Goal: Task Accomplishment & Management: Use online tool/utility

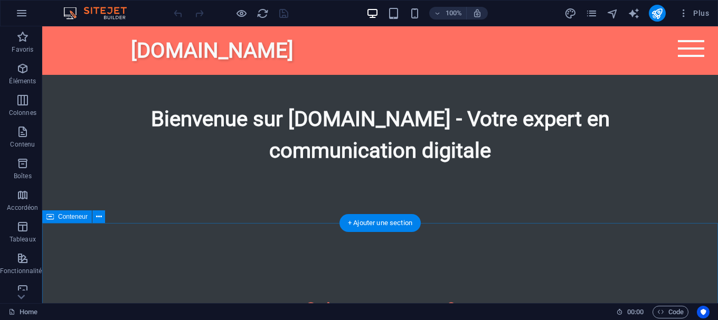
scroll to position [323, 0]
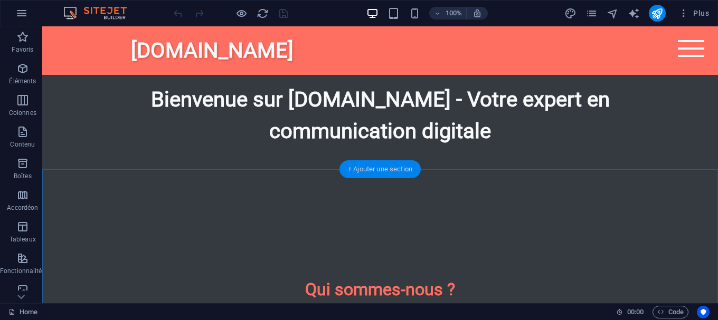
drag, startPoint x: 386, startPoint y: 170, endPoint x: 164, endPoint y: 141, distance: 224.1
click at [386, 170] on div "+ Ajouter une section" at bounding box center [379, 169] width 81 height 18
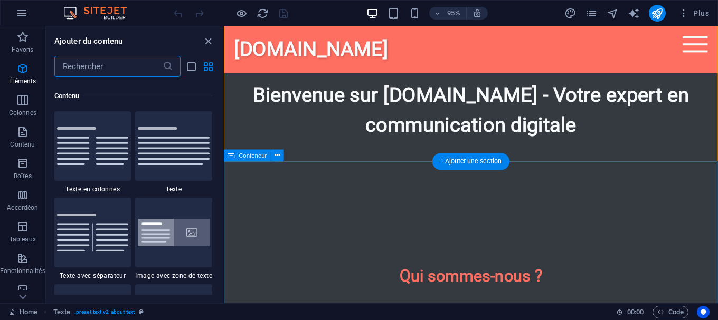
scroll to position [1847, 0]
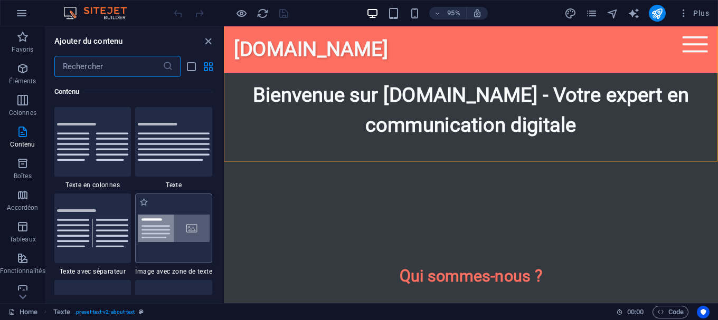
click at [195, 226] on img at bounding box center [174, 228] width 72 height 27
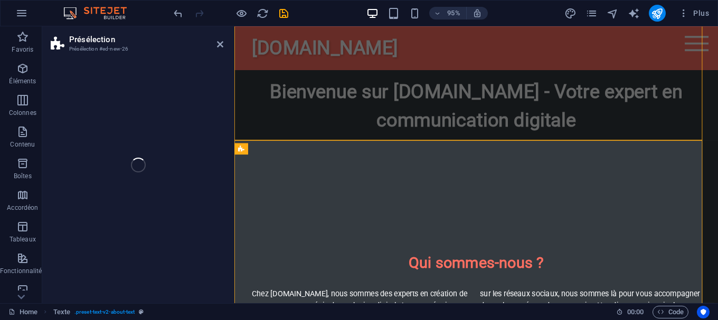
select select "rem"
select select "px"
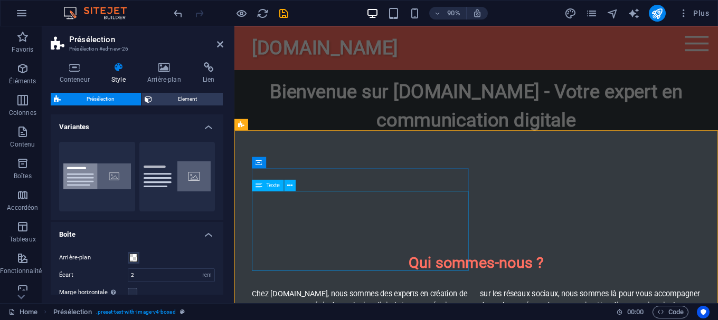
scroll to position [408, 0]
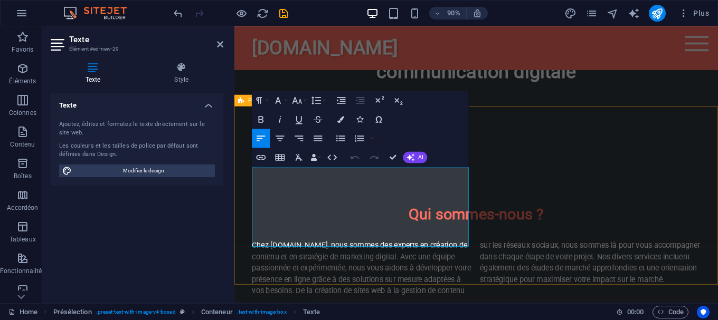
drag, startPoint x: 410, startPoint y: 265, endPoint x: 251, endPoint y: 162, distance: 189.2
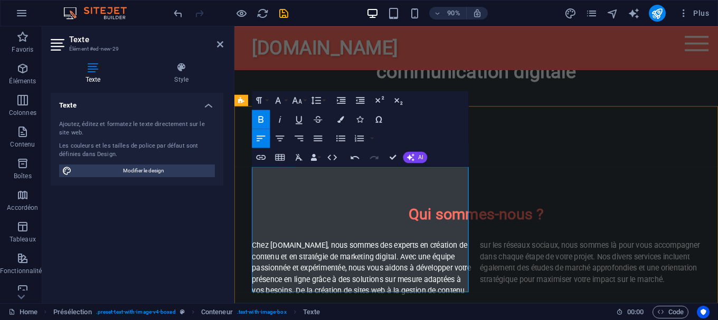
drag, startPoint x: 267, startPoint y: 189, endPoint x: 249, endPoint y: 186, distance: 18.1
click at [257, 115] on icon "button" at bounding box center [261, 119] width 12 height 12
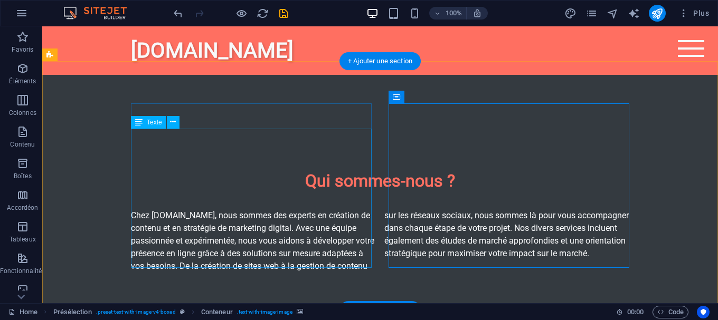
scroll to position [431, 0]
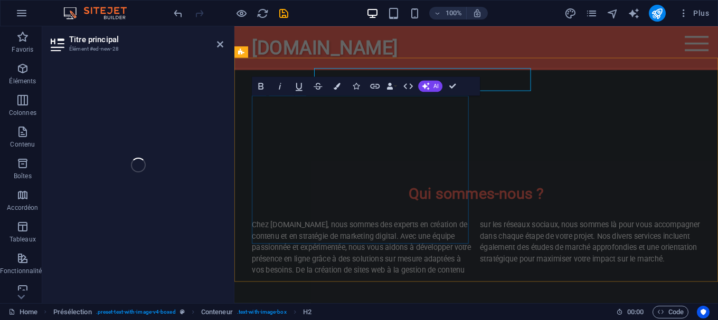
scroll to position [462, 0]
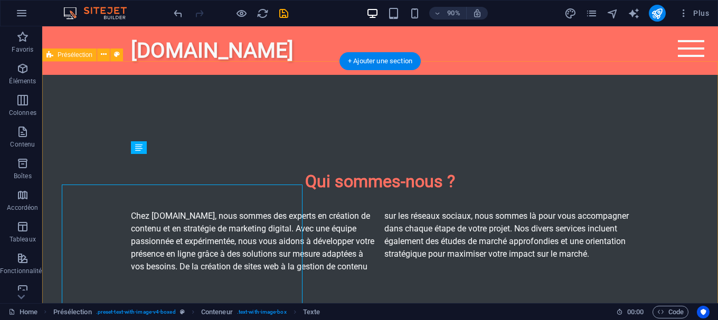
scroll to position [431, 0]
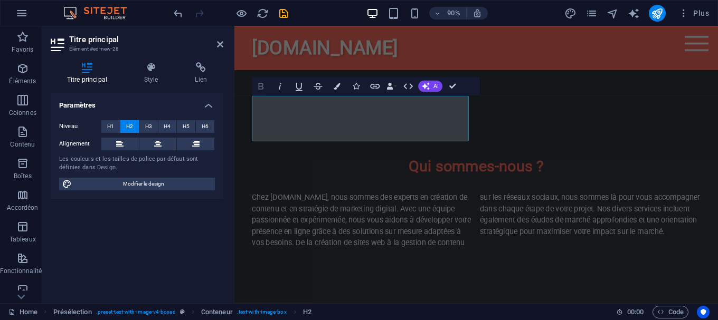
click at [264, 87] on icon "button" at bounding box center [261, 86] width 12 height 12
click at [262, 88] on icon "button" at bounding box center [261, 86] width 12 height 12
click at [265, 93] on button "Bold" at bounding box center [261, 86] width 18 height 19
click at [273, 90] on button "Italic" at bounding box center [280, 86] width 18 height 19
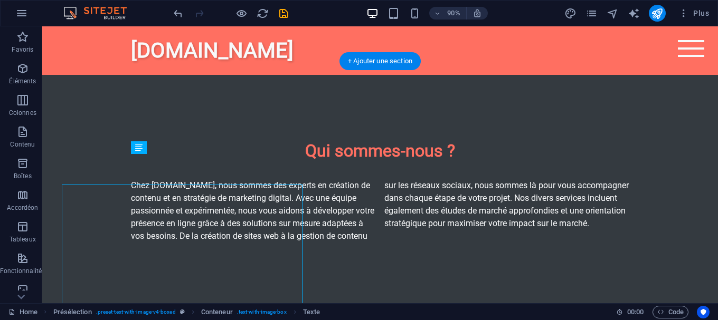
scroll to position [431, 0]
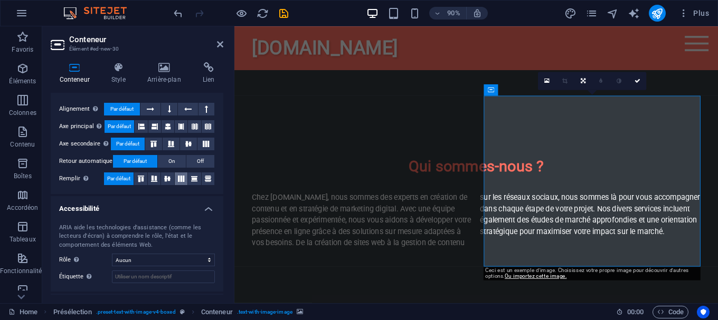
scroll to position [0, 0]
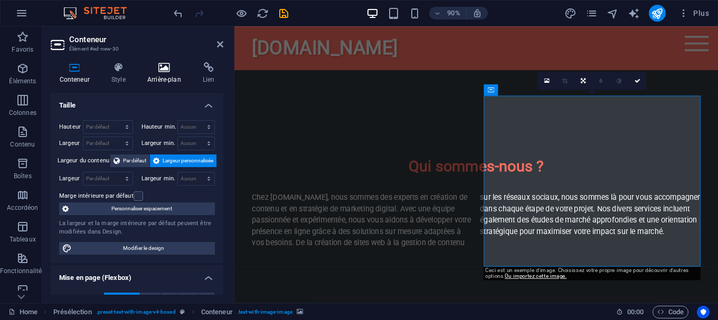
click at [164, 69] on icon at bounding box center [163, 67] width 51 height 11
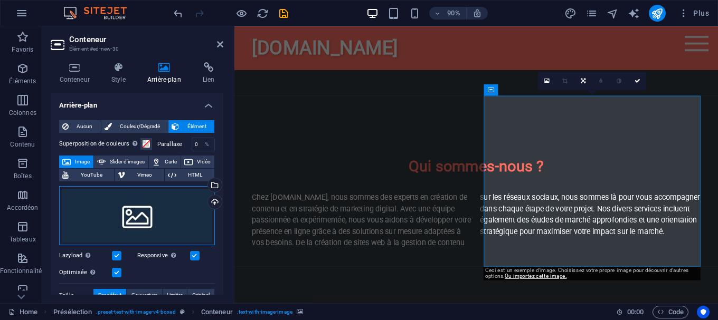
click at [131, 213] on div "Glissez les fichiers ici, cliquez pour choisir les fichiers ou sélectionnez les…" at bounding box center [137, 216] width 156 height 60
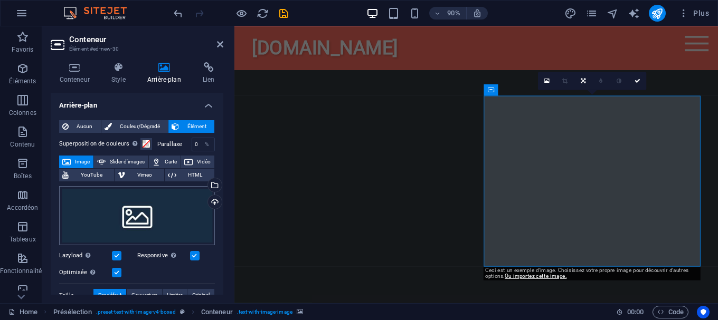
scroll to position [847, 0]
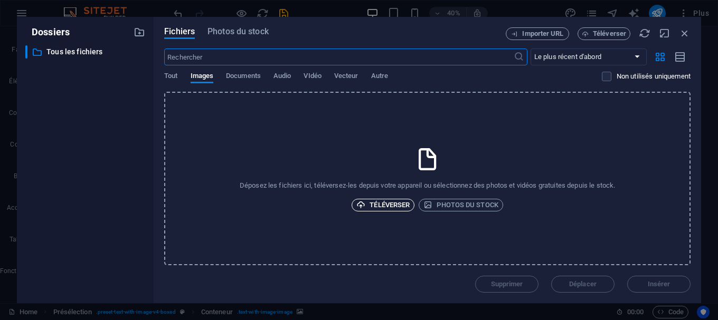
click at [386, 205] on span "Téléverser" at bounding box center [382, 205] width 53 height 13
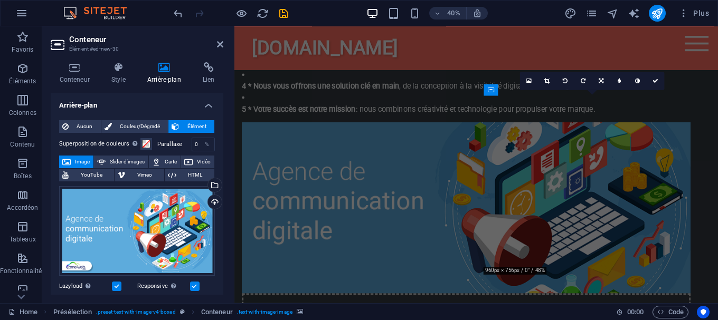
scroll to position [462, 0]
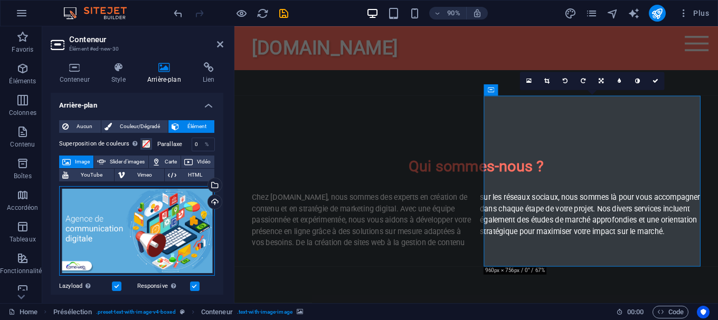
click at [117, 206] on div "Glissez les fichiers ici, cliquez pour choisir les fichiers ou sélectionnez les…" at bounding box center [137, 231] width 156 height 90
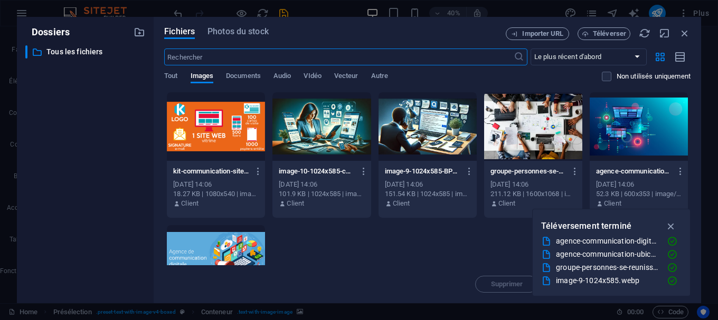
click at [319, 128] on div at bounding box center [321, 126] width 98 height 69
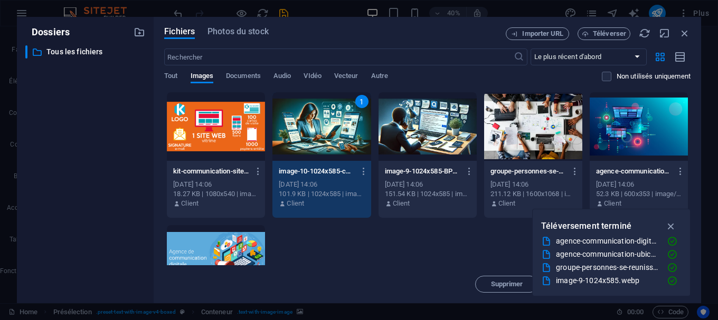
click at [319, 128] on div "1" at bounding box center [321, 126] width 98 height 69
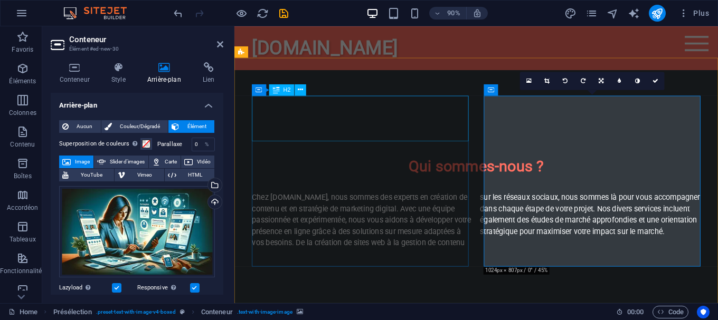
scroll to position [462, 0]
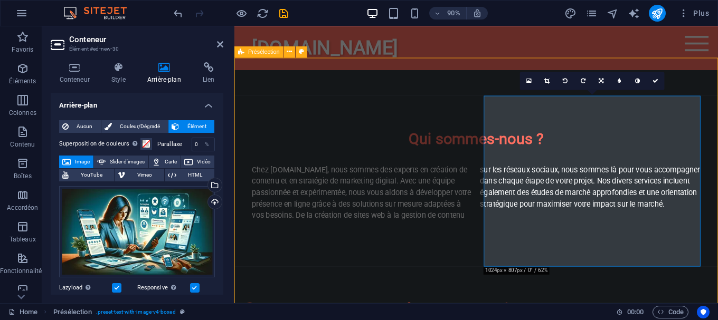
scroll to position [431, 0]
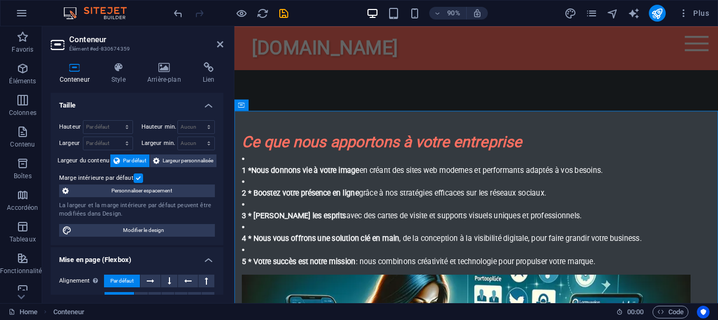
click at [215, 45] on header "Conteneur Élément #ed-830674359" at bounding box center [137, 39] width 173 height 27
click at [219, 45] on icon at bounding box center [220, 44] width 6 height 8
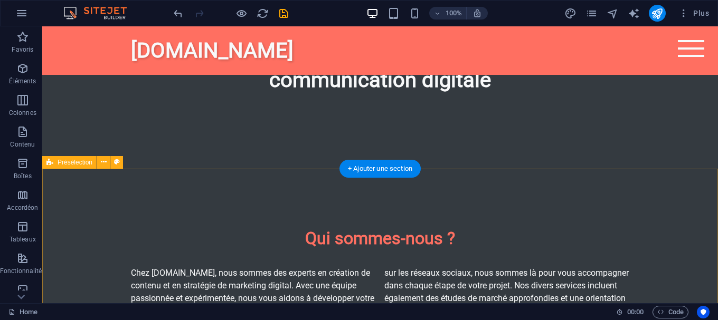
scroll to position [431, 0]
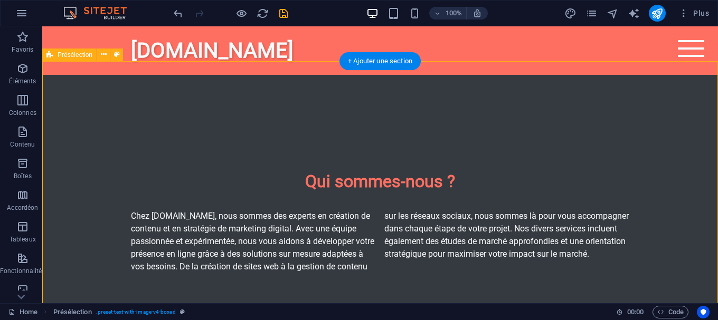
select select "rem"
select select "px"
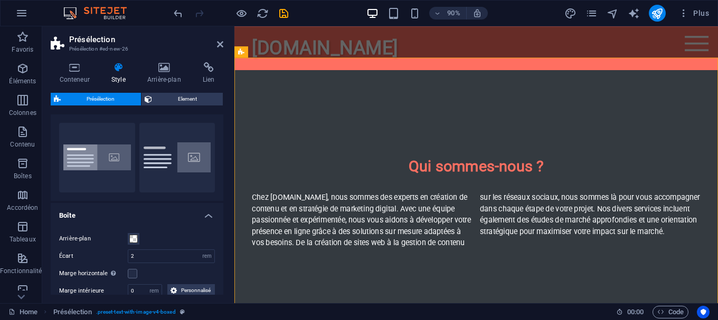
scroll to position [0, 0]
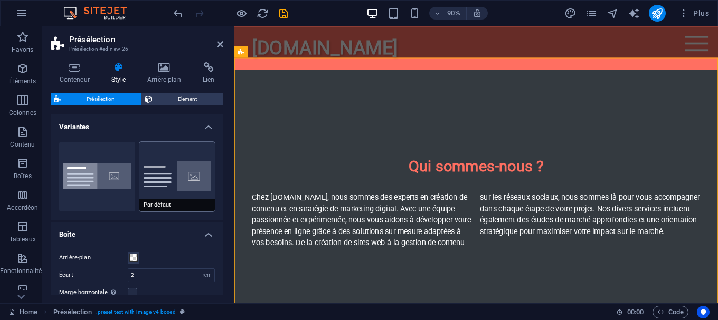
click at [173, 186] on button "Par défaut" at bounding box center [177, 177] width 76 height 70
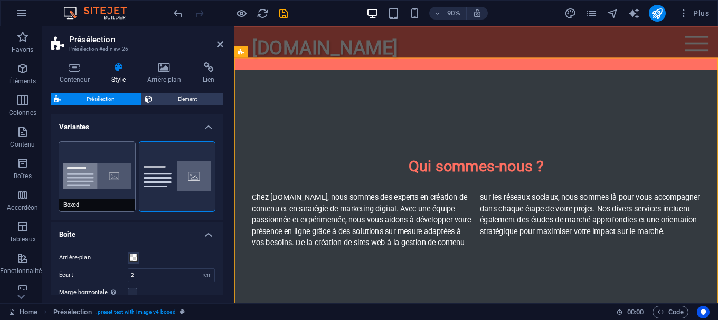
click at [122, 188] on button "Boxed" at bounding box center [97, 177] width 76 height 70
type input "0"
type input "2.5"
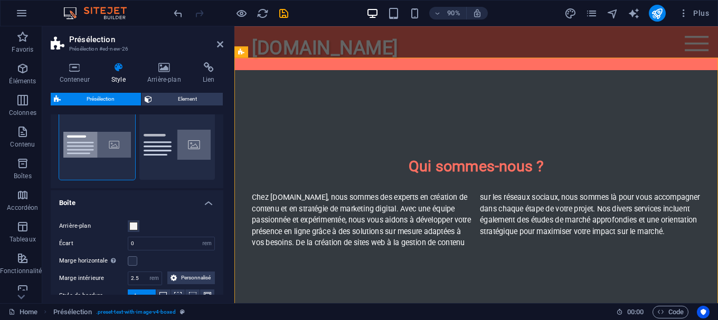
scroll to position [48, 0]
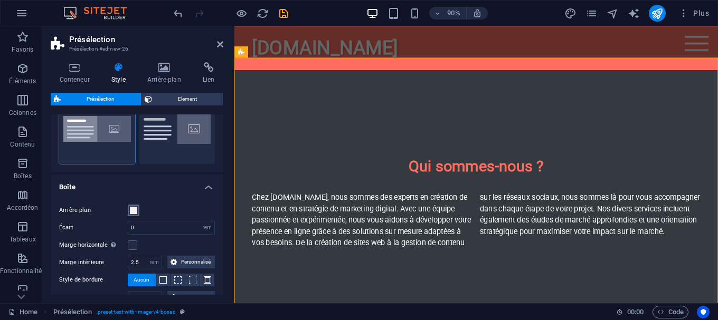
click at [133, 206] on span at bounding box center [133, 210] width 8 height 8
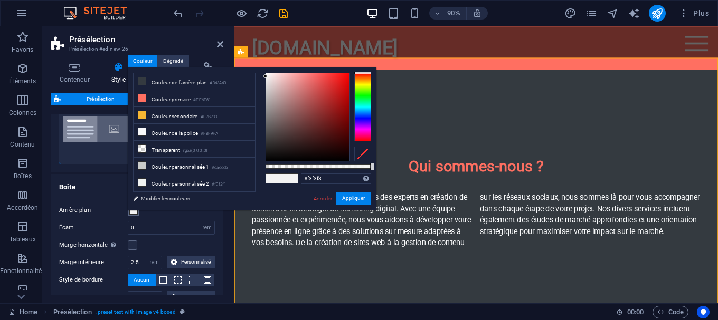
type input "#736c6c"
click at [270, 121] on div at bounding box center [307, 117] width 83 height 88
click at [346, 203] on button "Appliquer" at bounding box center [353, 198] width 35 height 13
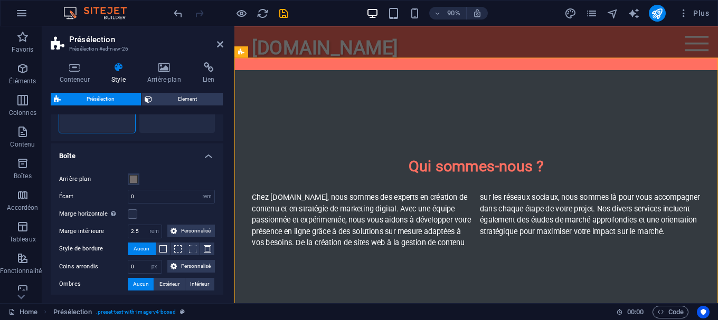
scroll to position [95, 0]
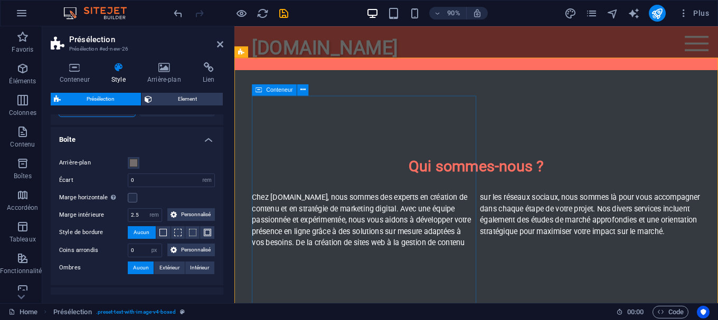
click at [226, 45] on aside "Présélection Présélection #ed-new-26 Conteneur Style Arrière-plan Lien Taille H…" at bounding box center [138, 164] width 192 height 277
click at [217, 46] on icon at bounding box center [220, 44] width 6 height 8
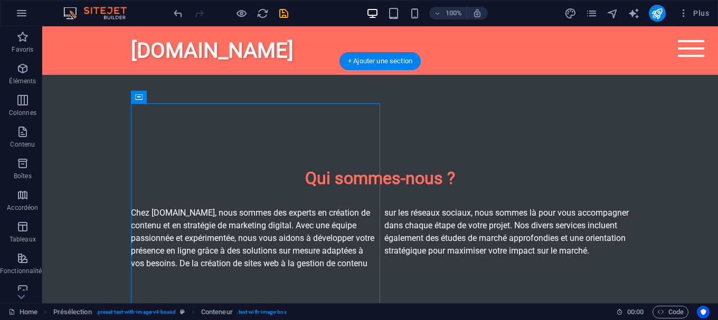
scroll to position [593, 0]
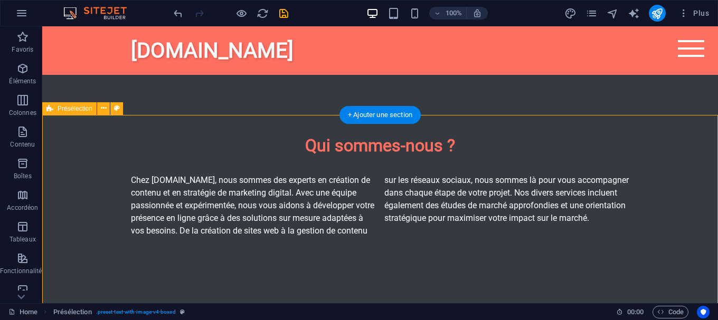
scroll to position [377, 0]
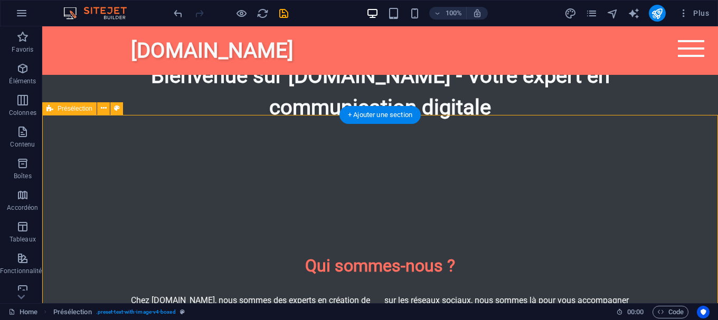
select select "rem"
select select "px"
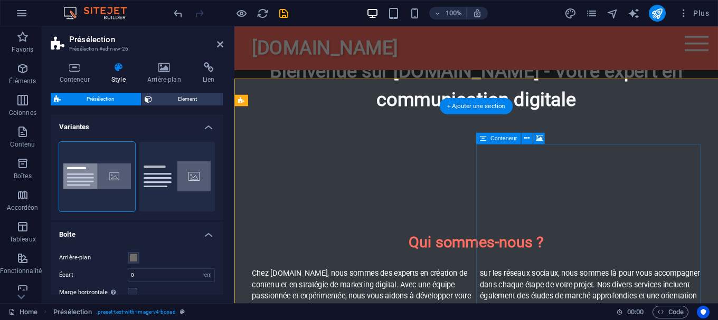
scroll to position [408, 0]
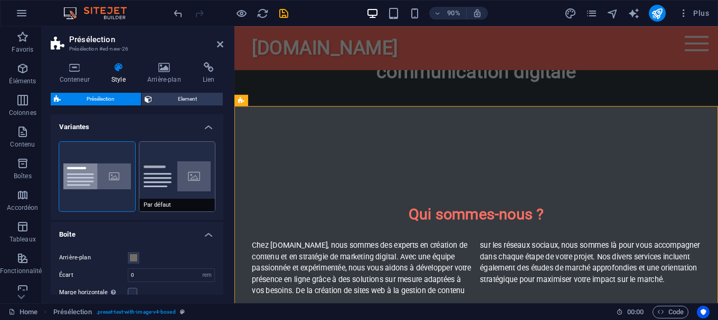
click at [192, 187] on button "Par défaut" at bounding box center [177, 177] width 76 height 70
type input "2"
type input "0"
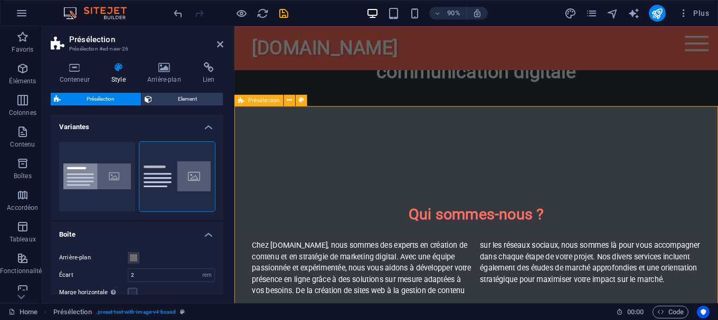
click at [222, 43] on icon at bounding box center [220, 44] width 6 height 8
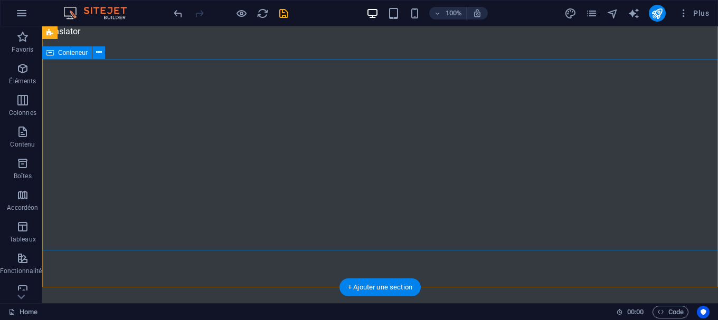
scroll to position [1, 0]
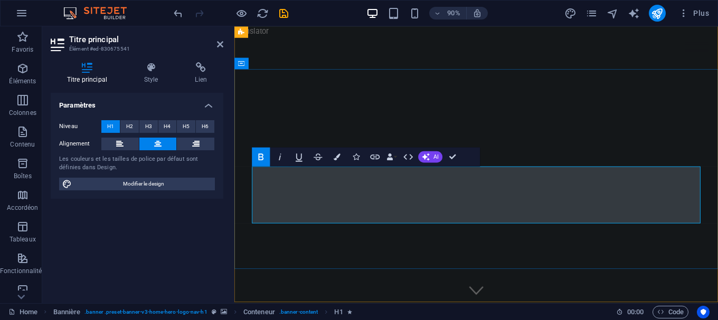
drag, startPoint x: 547, startPoint y: 197, endPoint x: 436, endPoint y: 194, distance: 111.4
click at [277, 155] on icon "button" at bounding box center [280, 158] width 12 height 12
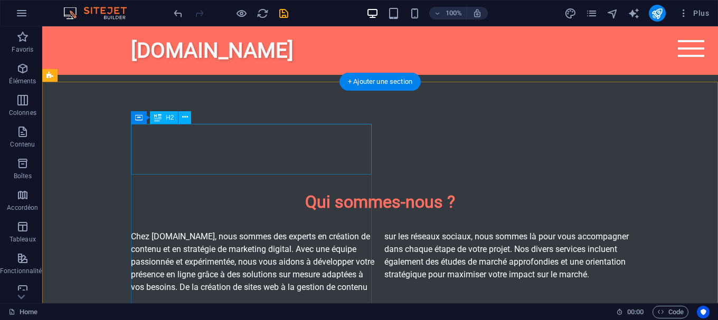
scroll to position [431, 0]
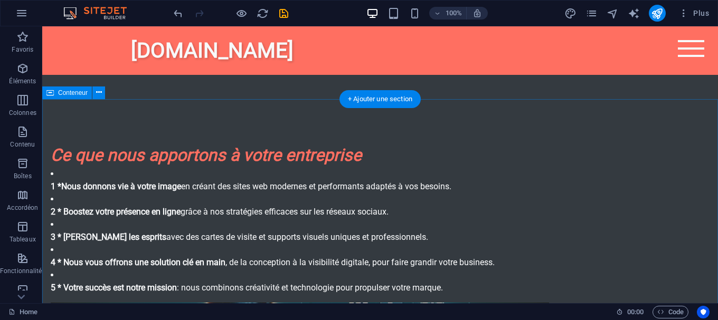
scroll to position [700, 0]
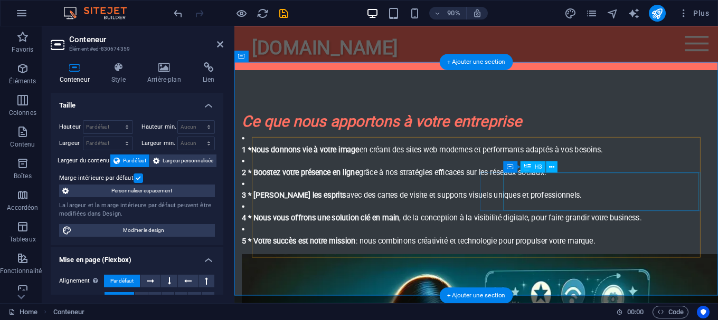
scroll to position [731, 0]
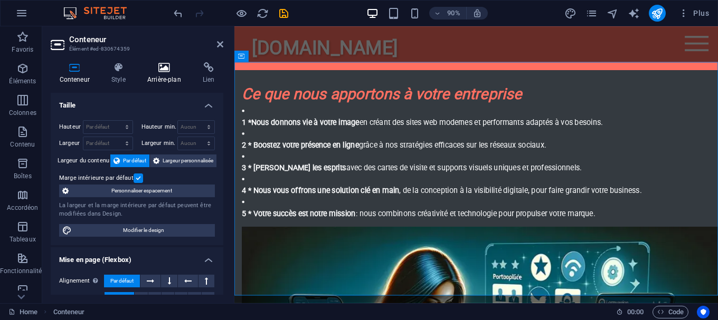
click at [177, 74] on h4 "Arrière-plan" at bounding box center [165, 73] width 55 height 22
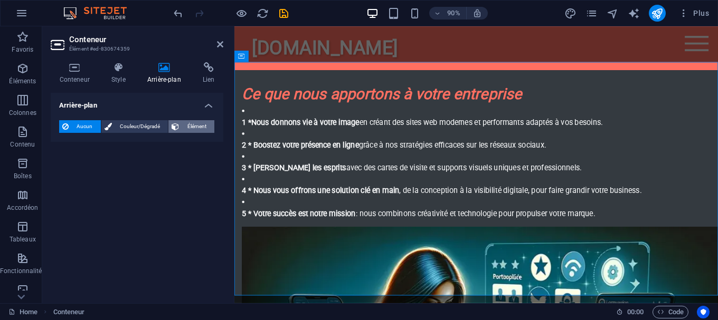
click at [172, 121] on icon at bounding box center [175, 126] width 7 height 13
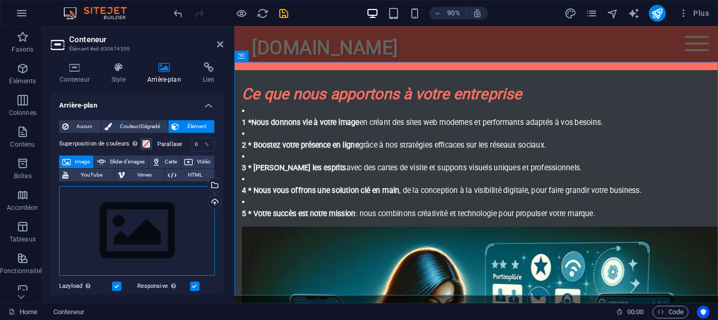
click at [160, 234] on div "Glissez les fichiers ici, cliquez pour choisir les fichiers ou sélectionnez les…" at bounding box center [137, 231] width 156 height 90
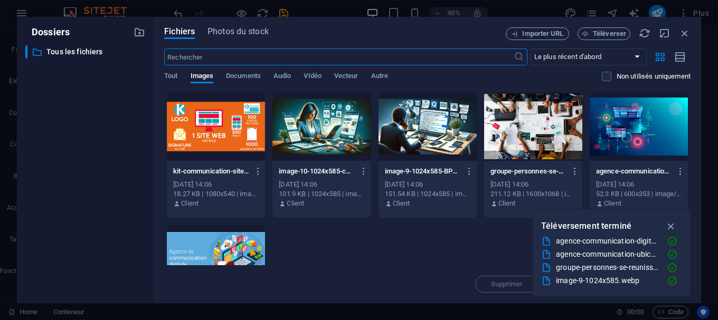
scroll to position [1116, 0]
click at [453, 133] on div at bounding box center [427, 126] width 98 height 69
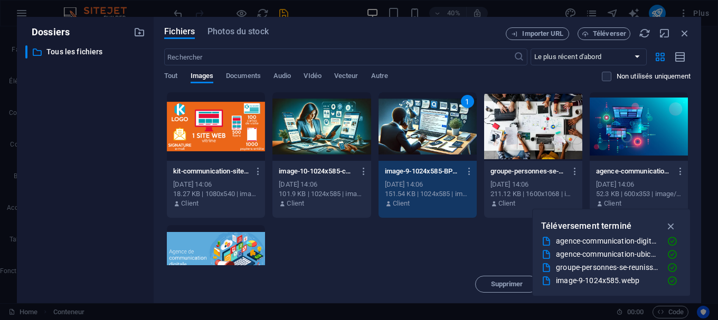
click at [453, 133] on div "1" at bounding box center [427, 126] width 98 height 69
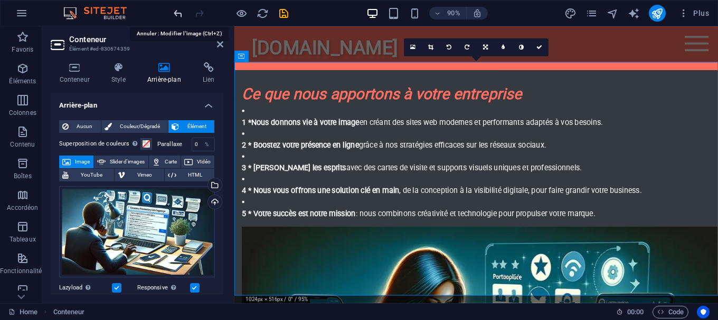
click at [0, 0] on icon "undo" at bounding box center [0, 0] width 0 height 0
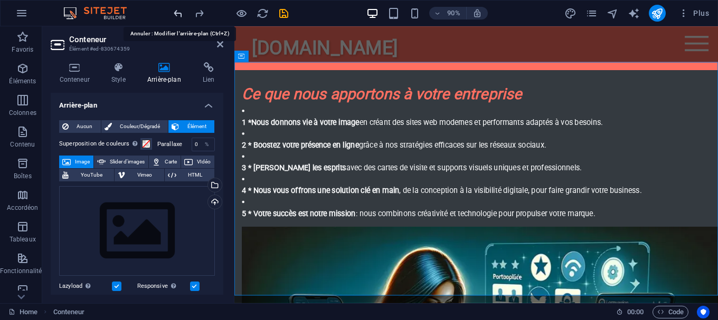
click at [0, 0] on icon "undo" at bounding box center [0, 0] width 0 height 0
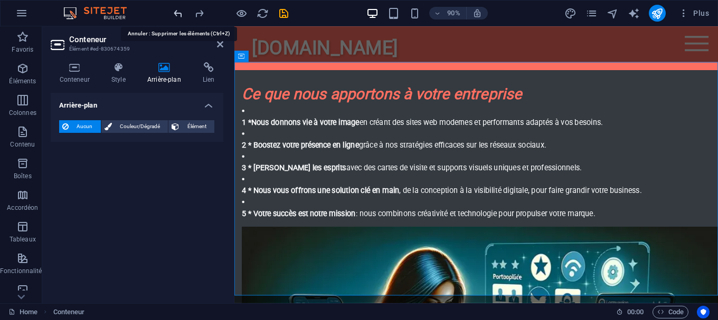
click at [0, 0] on icon "undo" at bounding box center [0, 0] width 0 height 0
click at [192, 129] on span "Élément" at bounding box center [196, 126] width 29 height 13
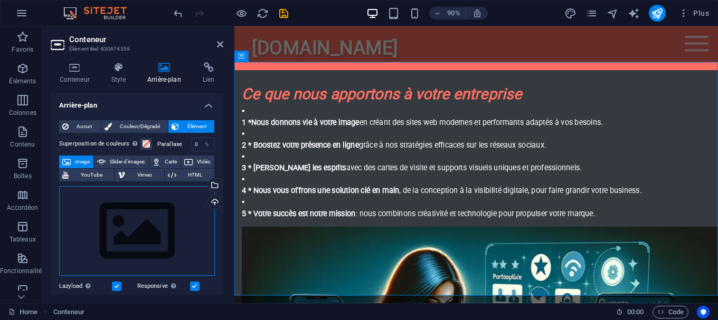
click at [132, 215] on div "Glissez les fichiers ici, cliquez pour choisir les fichiers ou sélectionnez les…" at bounding box center [137, 231] width 156 height 90
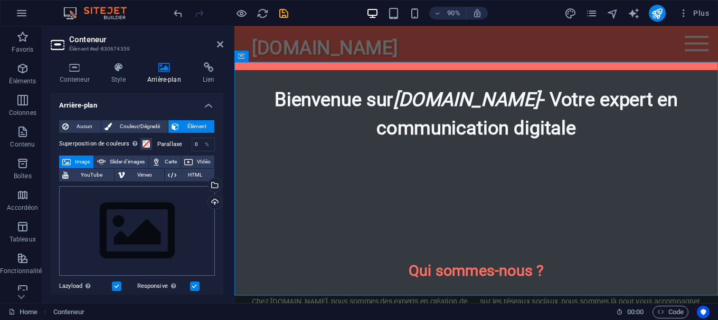
scroll to position [1116, 0]
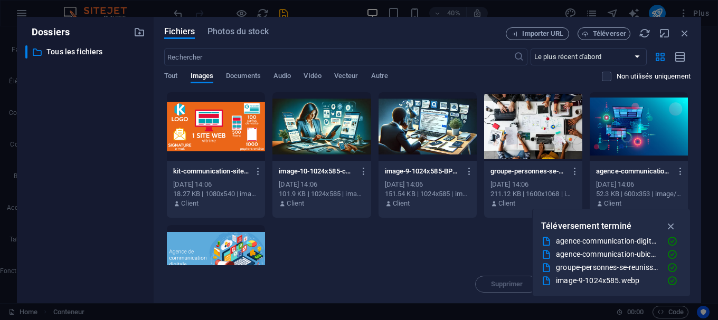
click at [563, 128] on div at bounding box center [533, 126] width 98 height 69
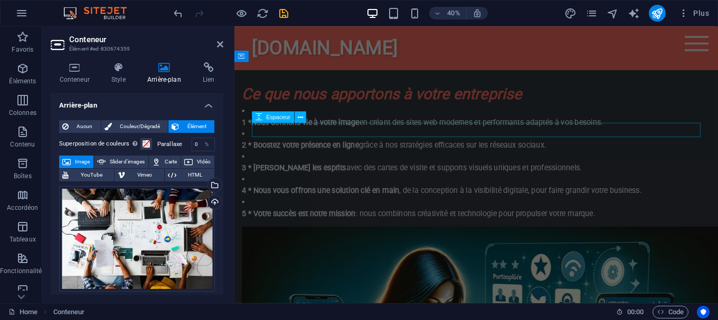
scroll to position [731, 0]
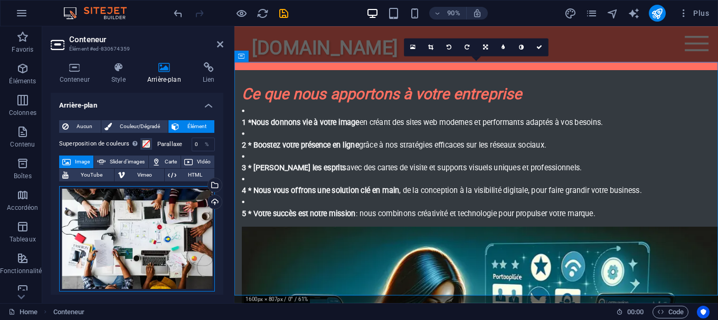
click at [156, 214] on div "Glissez les fichiers ici, cliquez pour choisir les fichiers ou sélectionnez les…" at bounding box center [137, 239] width 156 height 106
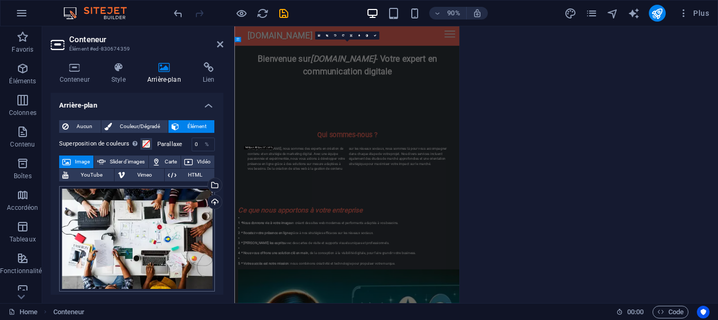
scroll to position [1116, 0]
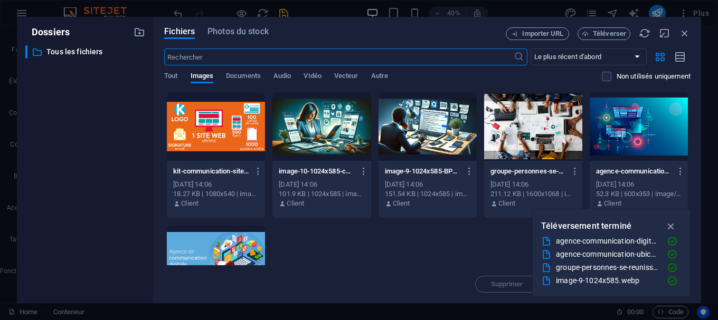
click at [629, 137] on div at bounding box center [639, 126] width 98 height 69
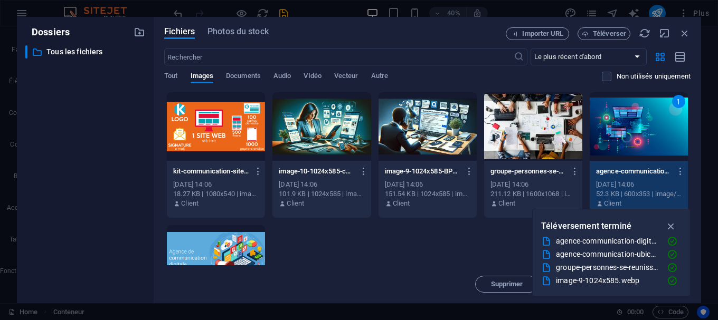
click at [629, 137] on div "1" at bounding box center [639, 126] width 98 height 69
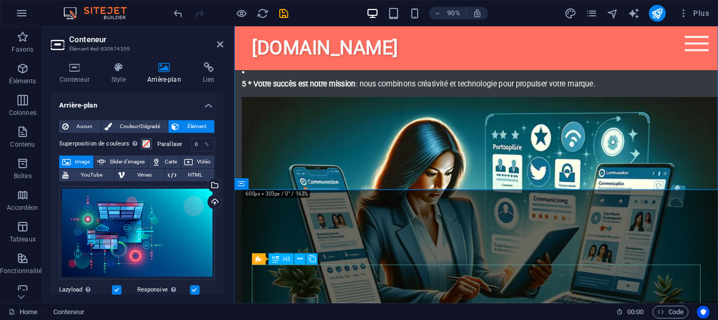
scroll to position [893, 0]
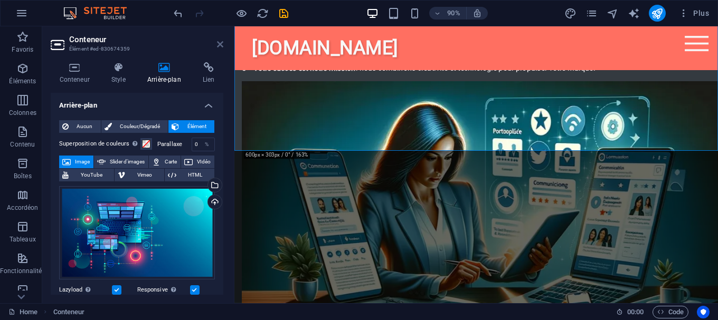
click at [217, 45] on icon at bounding box center [220, 44] width 6 height 8
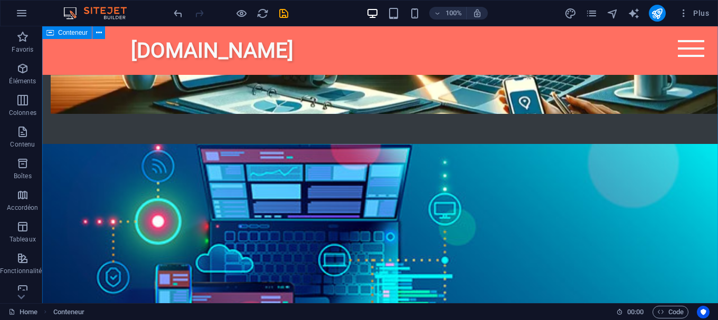
scroll to position [1131, 0]
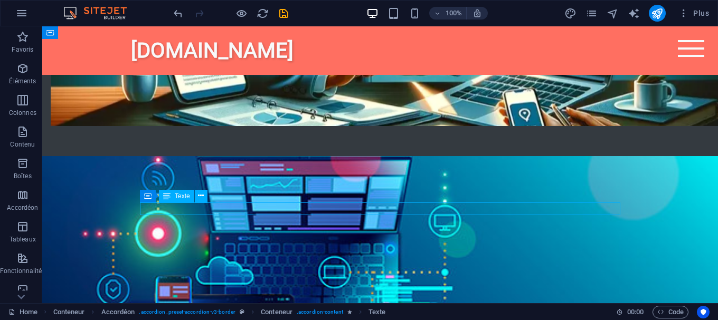
scroll to position [1162, 0]
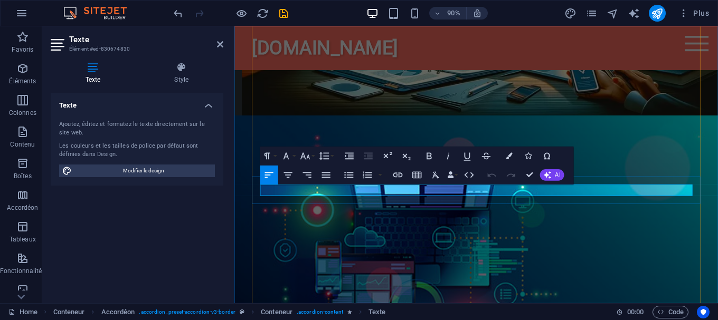
click at [554, 173] on button "AI" at bounding box center [552, 175] width 24 height 12
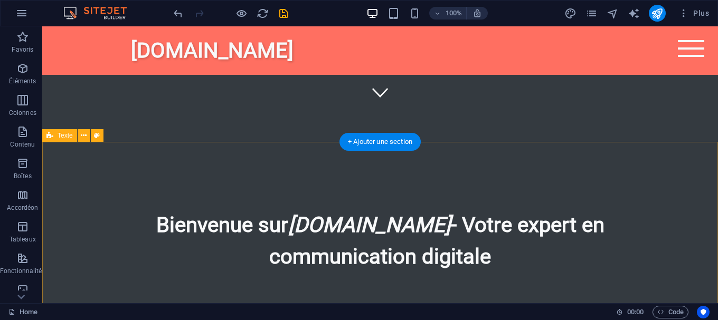
scroll to position [215, 0]
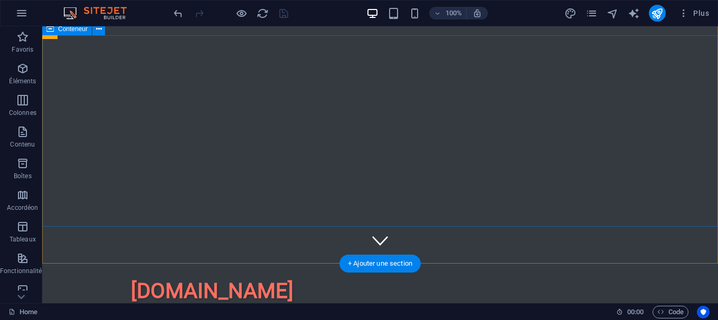
scroll to position [54, 0]
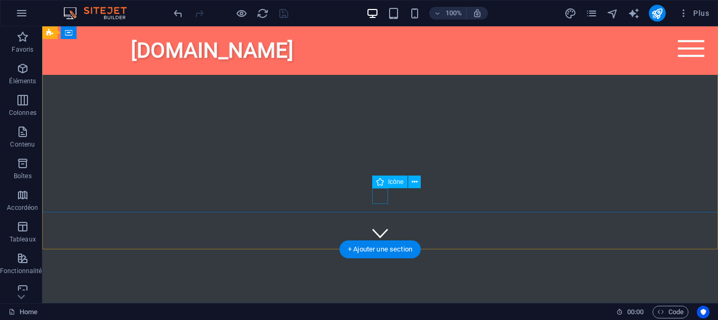
click at [376, 225] on figure at bounding box center [380, 233] width 16 height 16
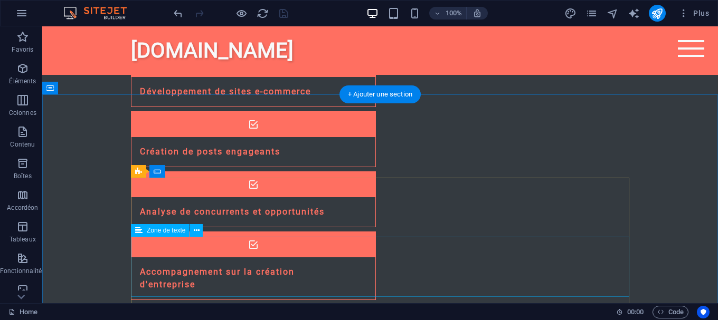
scroll to position [1710, 0]
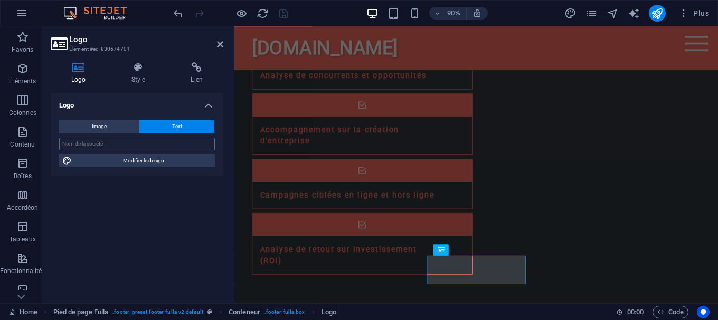
click at [171, 139] on input "text" at bounding box center [137, 144] width 156 height 13
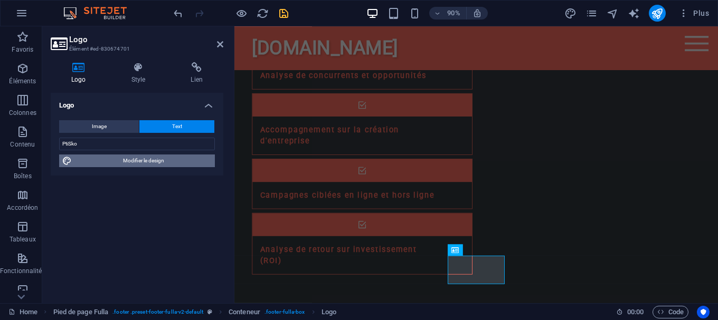
type input "PtiSko"
click at [152, 161] on span "Modifier le design" at bounding box center [143, 161] width 137 height 13
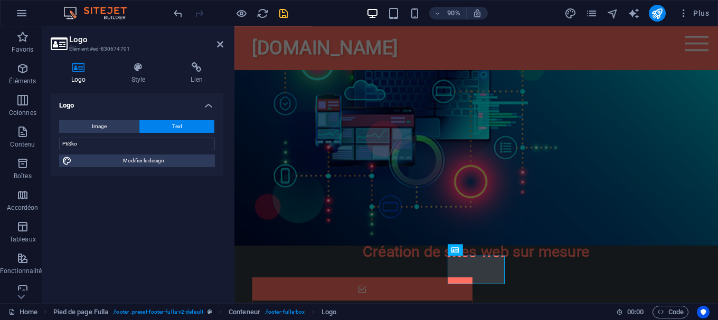
select select "px"
select select "400"
select select "px"
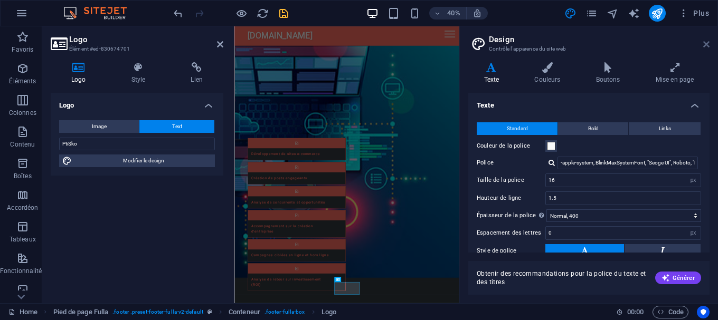
click at [705, 45] on icon at bounding box center [706, 44] width 6 height 8
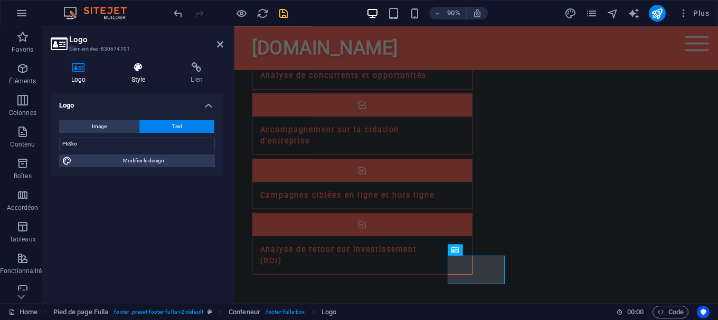
click at [136, 70] on icon at bounding box center [138, 67] width 55 height 11
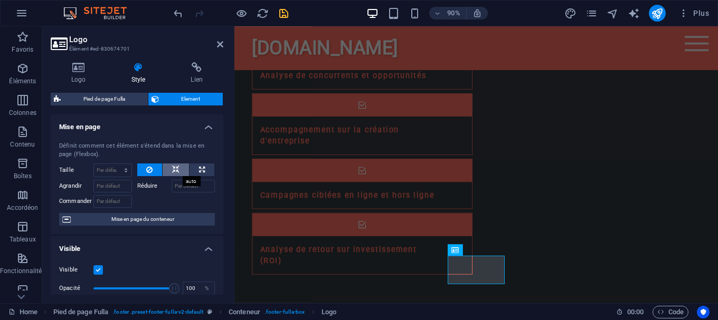
click at [178, 169] on icon at bounding box center [175, 170] width 7 height 13
click at [82, 70] on icon at bounding box center [79, 67] width 56 height 11
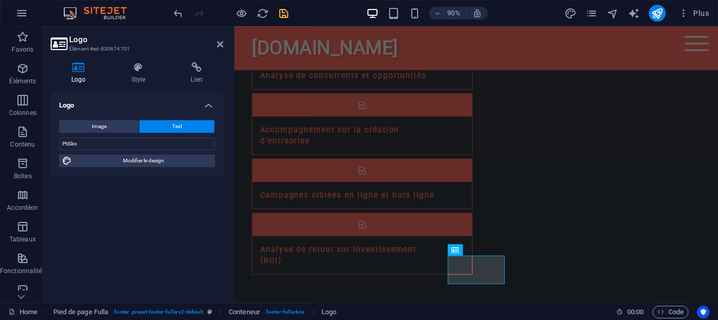
click at [156, 196] on div "Logo Image Text Glissez les fichiers ici, cliquez pour choisir les fichiers ou …" at bounding box center [137, 194] width 173 height 202
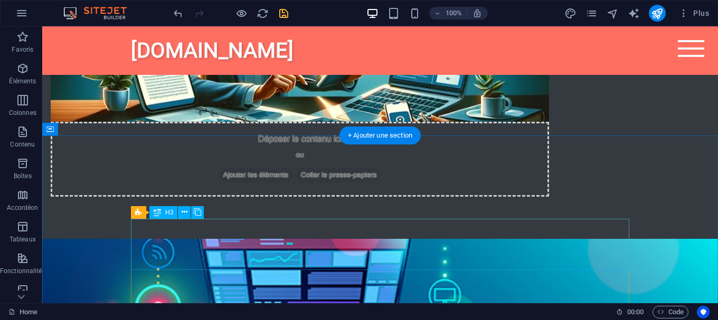
scroll to position [1023, 0]
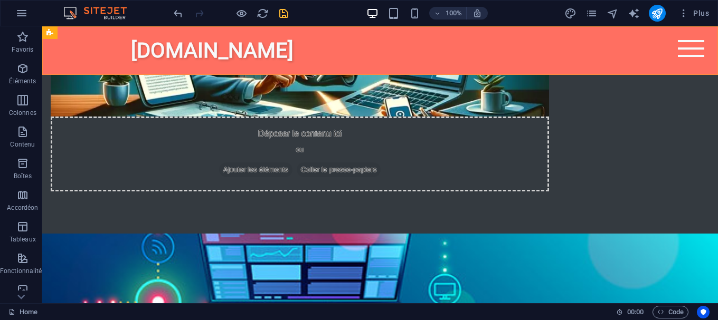
click at [585, 57] on div "[DOMAIN_NAME] Accueil À propos Services FAQ Contact" at bounding box center [380, 50] width 676 height 49
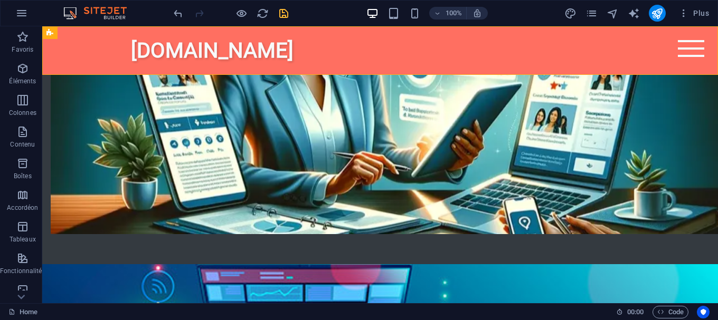
scroll to position [1054, 0]
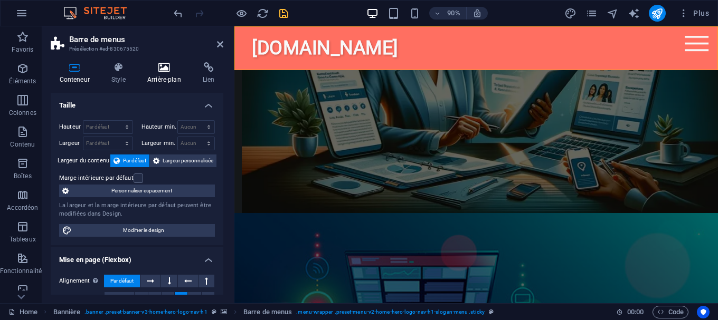
click at [162, 80] on h4 "Arrière-plan" at bounding box center [165, 73] width 55 height 22
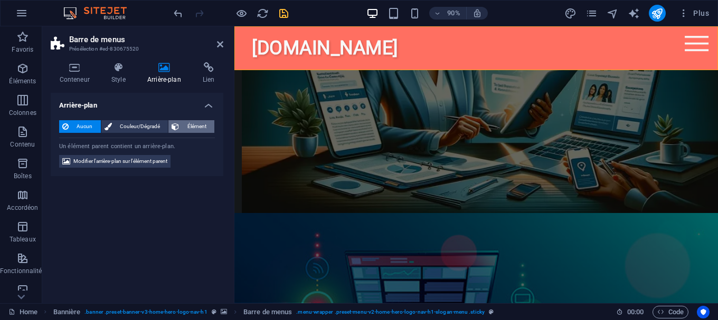
click at [193, 132] on span "Élément" at bounding box center [196, 126] width 29 height 13
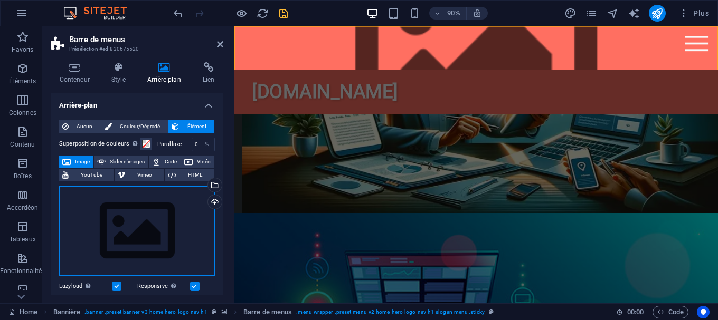
click at [173, 206] on div "Glissez les fichiers ici, cliquez pour choisir les fichiers ou sélectionnez les…" at bounding box center [137, 231] width 156 height 90
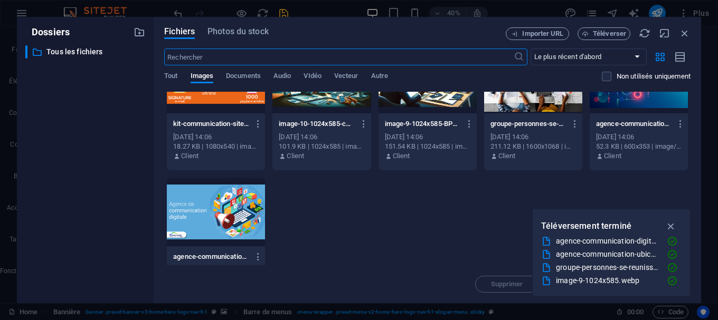
scroll to position [0, 0]
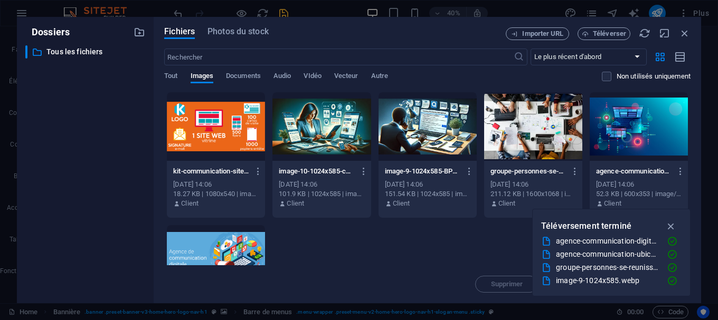
click at [444, 134] on div at bounding box center [427, 126] width 98 height 69
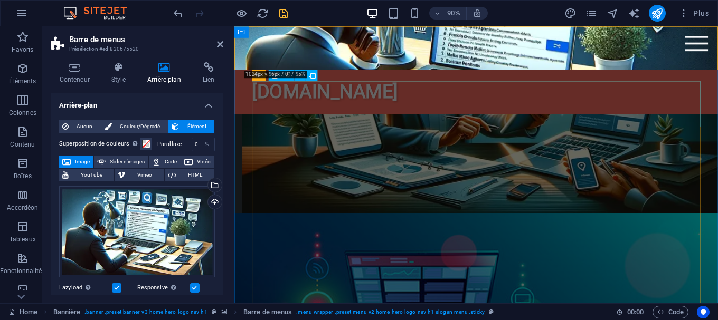
scroll to position [945, 0]
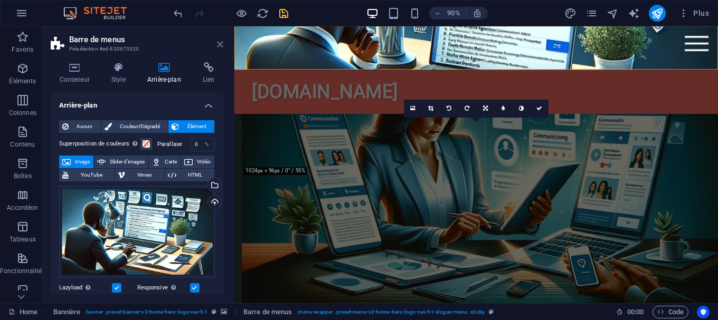
click at [223, 44] on aside "Barre de menus Présélection #ed-830675520 Conteneur Style Arrière-plan Lien Tai…" at bounding box center [138, 164] width 192 height 277
click at [216, 46] on header "Barre de menus Présélection #ed-830675520" at bounding box center [137, 39] width 173 height 27
click at [220, 43] on icon at bounding box center [220, 44] width 6 height 8
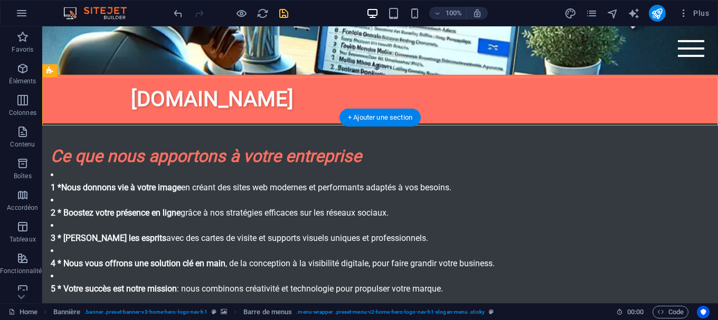
scroll to position [538, 0]
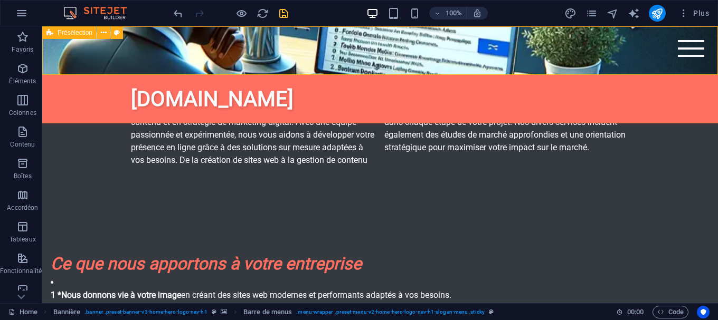
click at [505, 49] on figure at bounding box center [380, 50] width 676 height 49
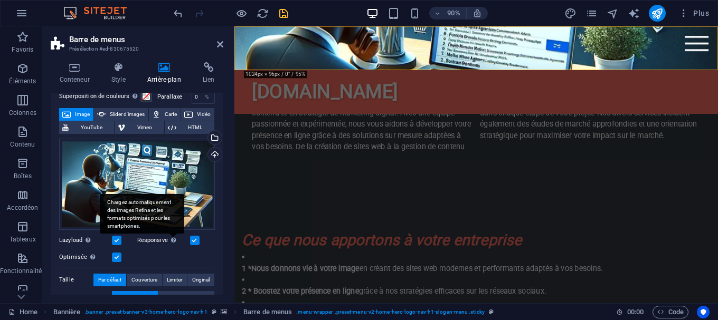
scroll to position [95, 0]
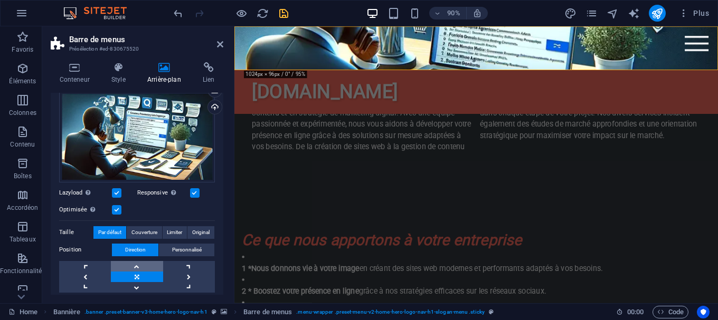
click at [146, 267] on link at bounding box center [137, 266] width 52 height 11
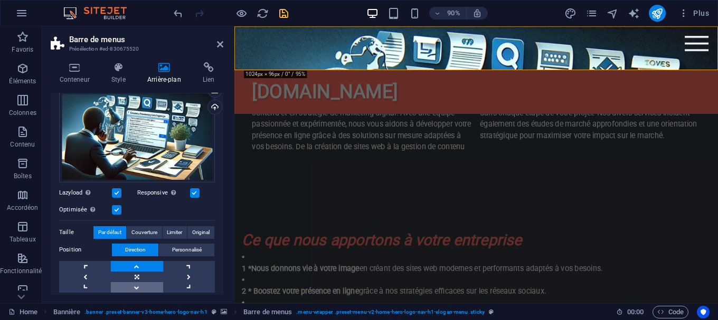
click at [145, 283] on link at bounding box center [137, 287] width 52 height 11
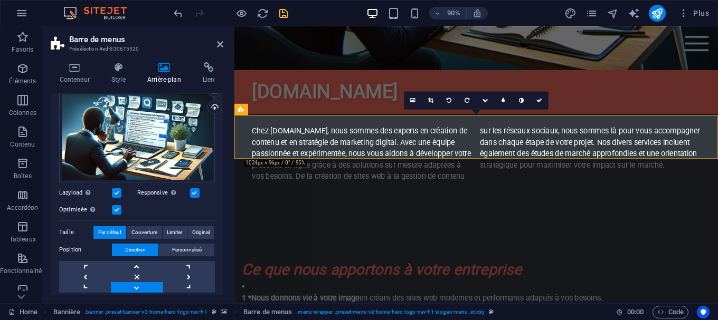
scroll to position [461, 0]
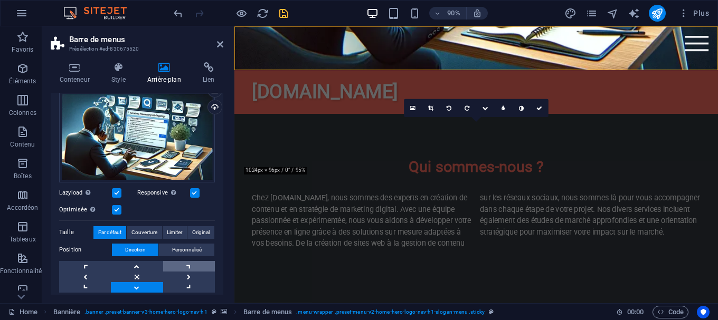
click at [190, 267] on link at bounding box center [189, 266] width 52 height 11
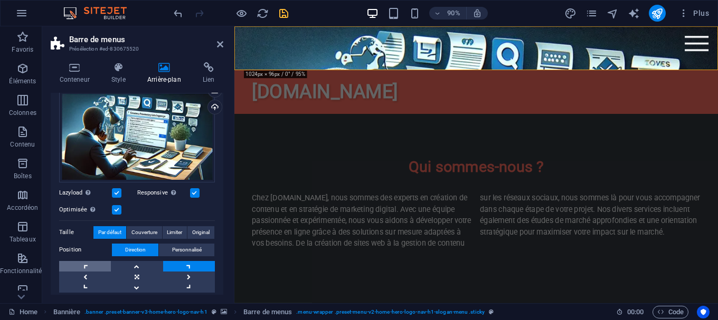
click at [87, 268] on link at bounding box center [85, 266] width 52 height 11
click at [87, 276] on link at bounding box center [85, 277] width 52 height 11
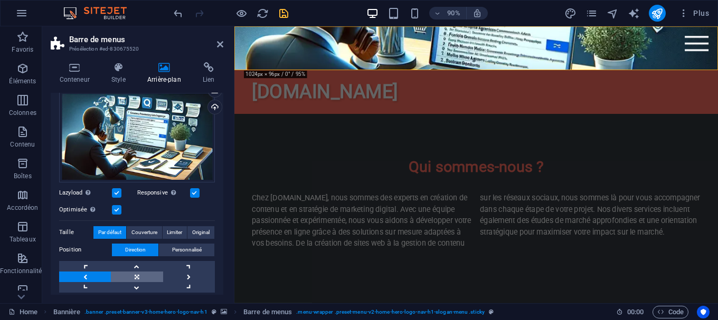
click at [140, 277] on link at bounding box center [137, 277] width 52 height 11
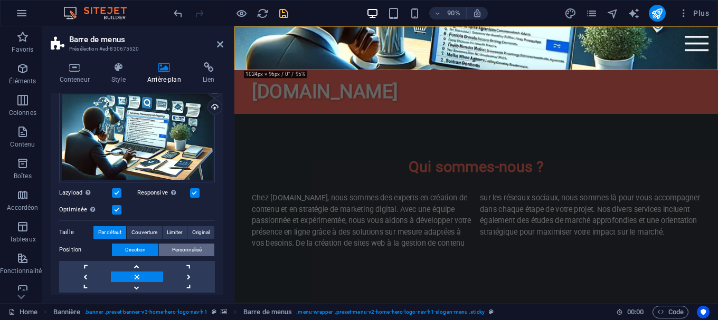
click at [181, 250] on span "Personnalisé" at bounding box center [187, 250] width 30 height 13
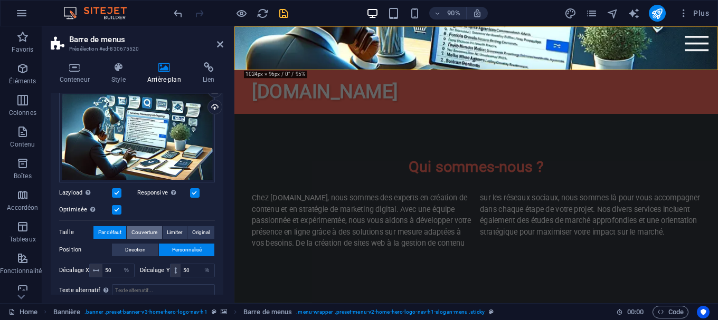
click at [133, 235] on span "Couverture" at bounding box center [144, 232] width 26 height 13
click at [172, 229] on span "Limiter" at bounding box center [174, 232] width 15 height 13
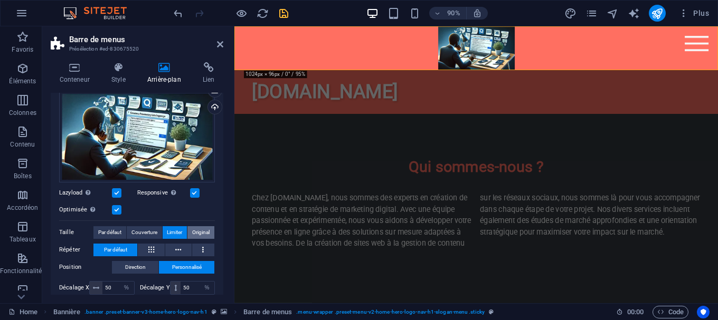
click at [202, 229] on span "Original" at bounding box center [200, 232] width 17 height 13
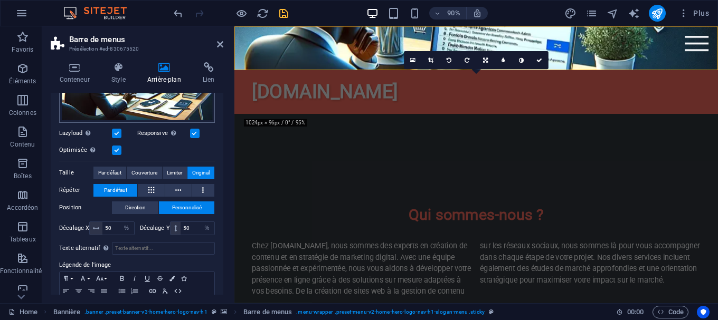
scroll to position [138, 0]
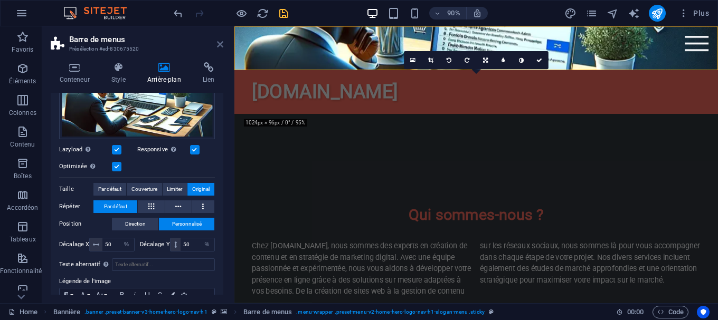
click at [223, 42] on icon at bounding box center [220, 44] width 6 height 8
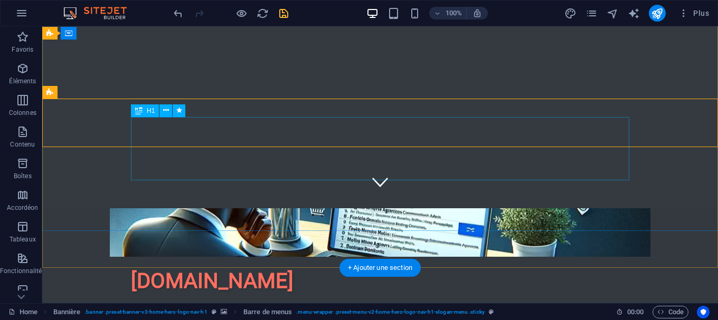
scroll to position [0, 0]
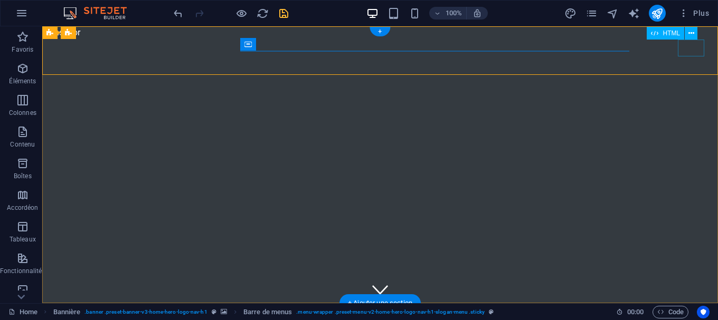
click at [699, 50] on div at bounding box center [691, 48] width 26 height 17
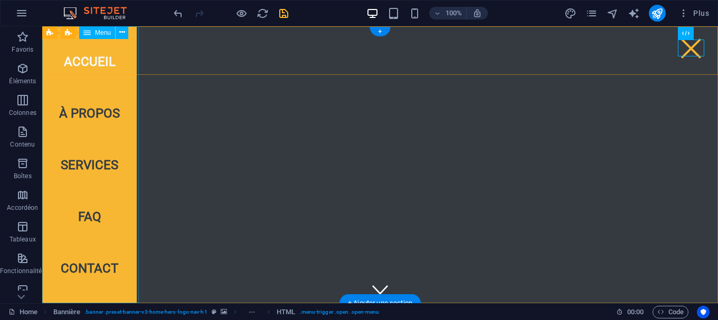
click at [105, 162] on nav "Accueil À propos Services FAQ Contact" at bounding box center [89, 164] width 94 height 277
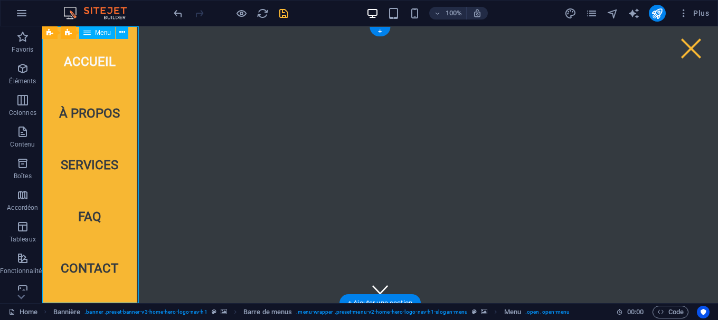
click at [105, 162] on nav "Accueil À propos Services FAQ Contact" at bounding box center [89, 164] width 94 height 277
select select
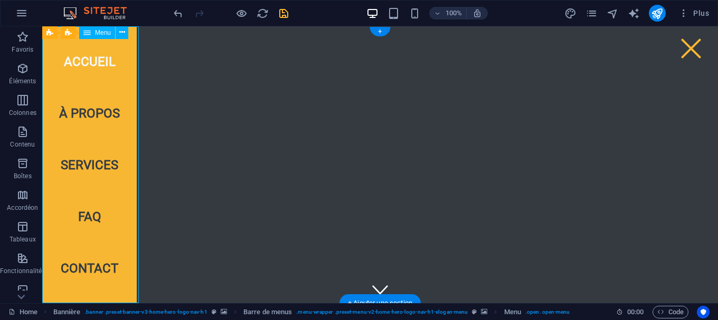
select select
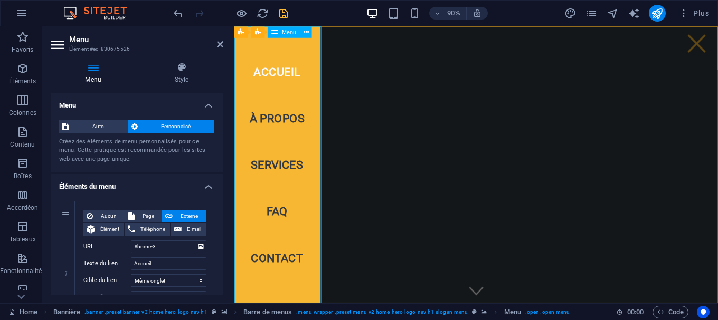
click at [285, 178] on nav "Accueil À propos Services FAQ Contact" at bounding box center [281, 180] width 94 height 308
click at [219, 42] on icon at bounding box center [220, 44] width 6 height 8
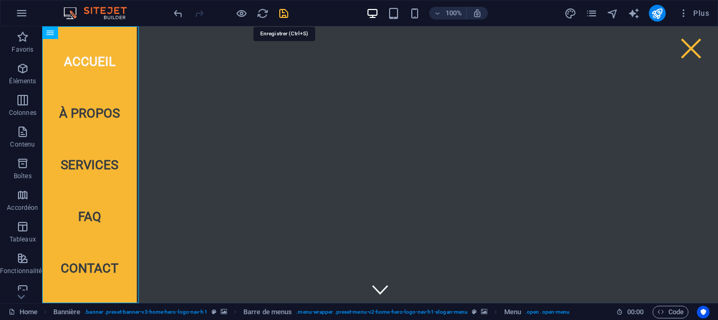
click at [288, 12] on icon "save" at bounding box center [284, 13] width 12 height 12
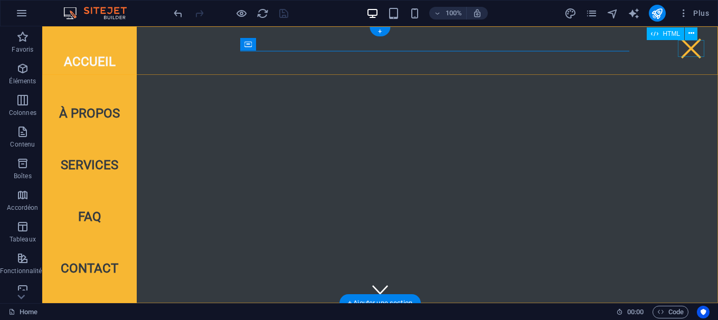
click at [693, 48] on div at bounding box center [691, 48] width 26 height 17
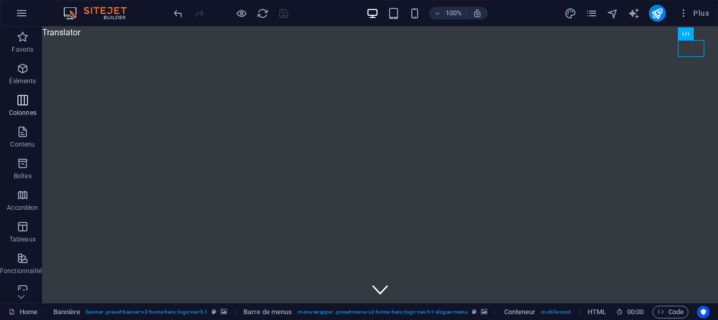
click at [22, 106] on icon "button" at bounding box center [22, 100] width 13 height 13
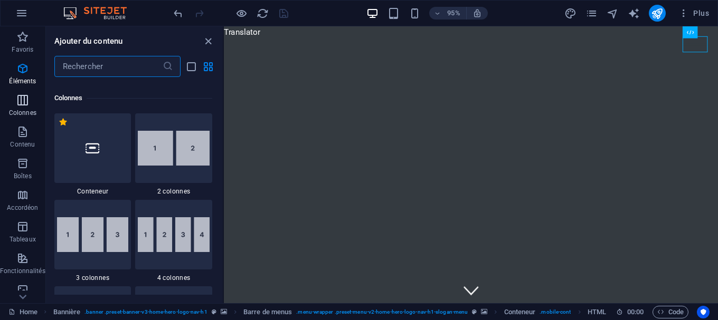
scroll to position [523, 0]
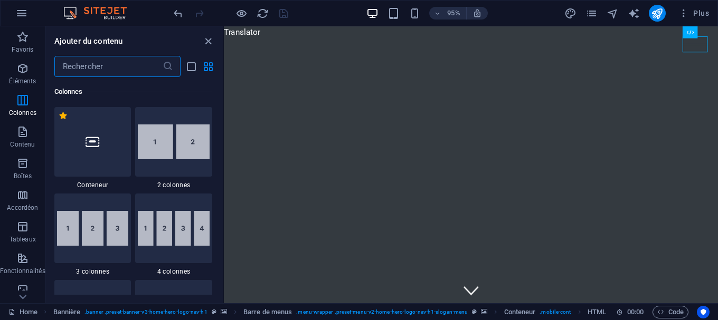
click at [142, 68] on input "text" at bounding box center [108, 66] width 108 height 21
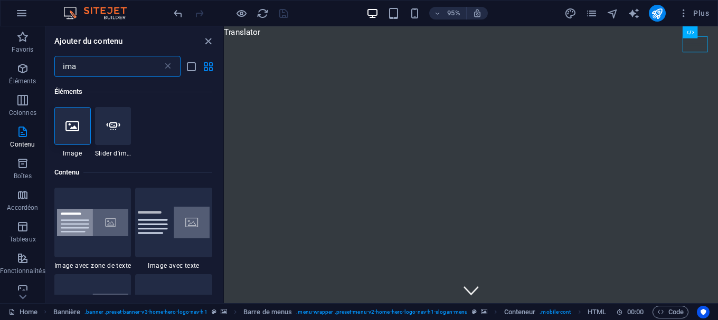
scroll to position [0, 0]
type input "ima"
click at [117, 130] on icon at bounding box center [113, 126] width 14 height 14
select select "ms"
select select "s"
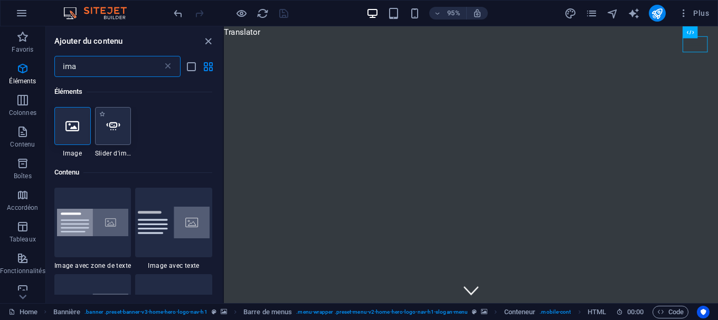
select select "progressive"
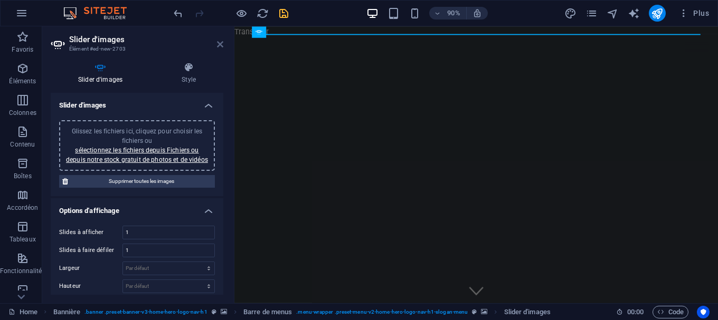
click at [220, 41] on icon at bounding box center [220, 44] width 6 height 8
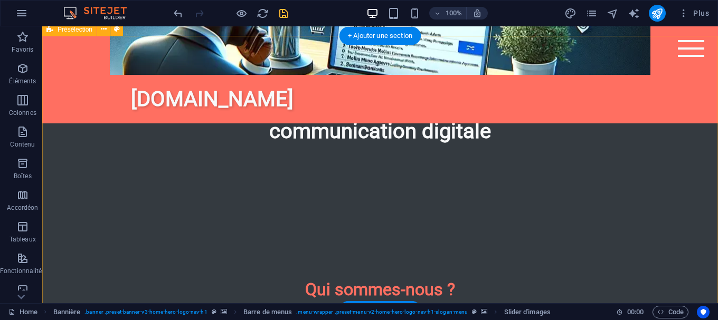
scroll to position [592, 0]
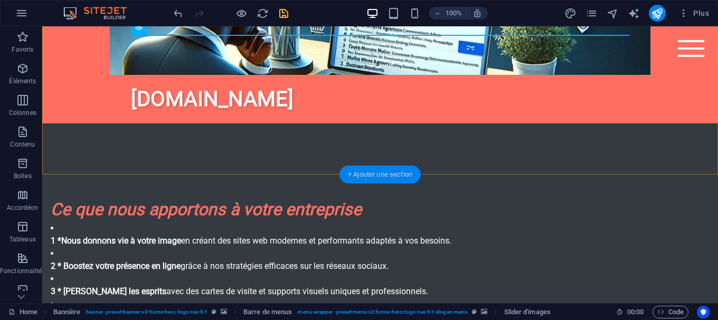
click at [386, 171] on div "+ Ajouter une section" at bounding box center [379, 175] width 81 height 18
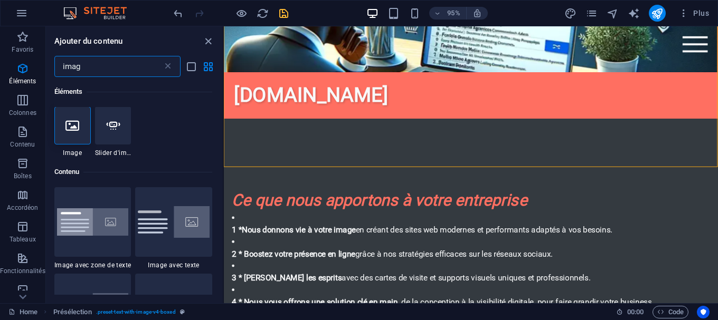
scroll to position [0, 0]
type input "imag"
click at [124, 136] on div at bounding box center [113, 126] width 36 height 38
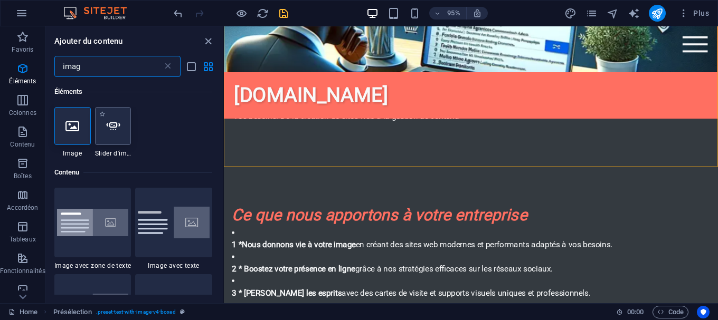
select select "ms"
select select "s"
select select "progressive"
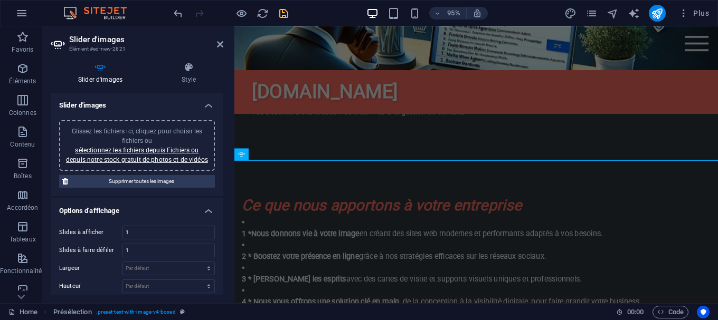
scroll to position [623, 0]
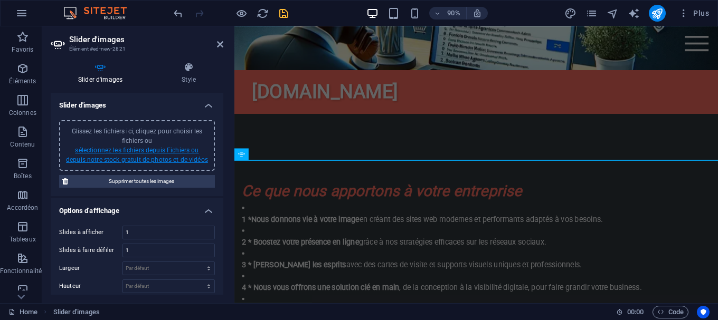
click at [148, 150] on link "sélectionnez les fichiers depuis Fichiers ou depuis notre stock gratuit de phot…" at bounding box center [137, 155] width 142 height 17
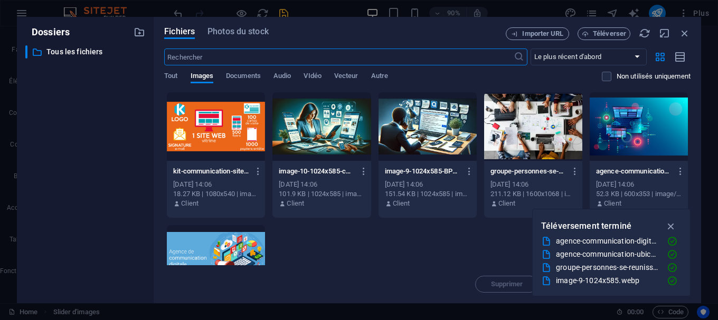
scroll to position [1008, 0]
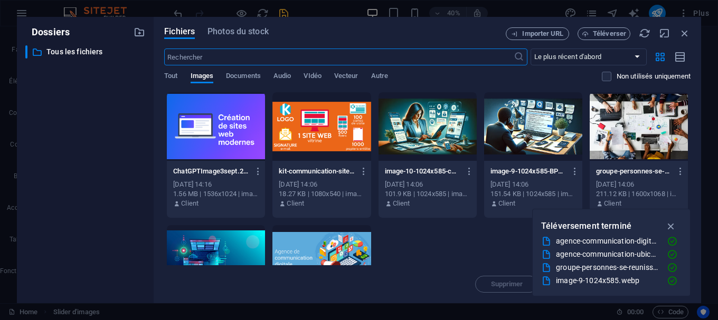
click at [219, 134] on div at bounding box center [216, 126] width 98 height 69
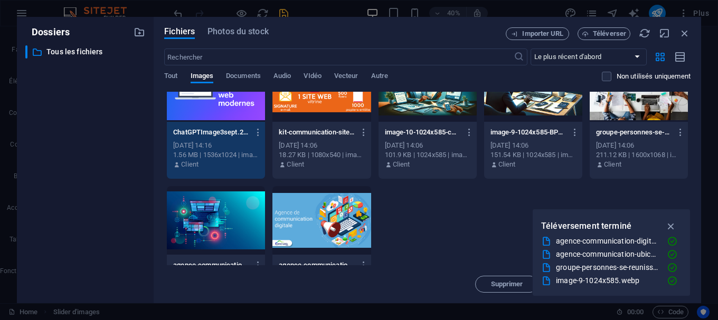
scroll to position [48, 0]
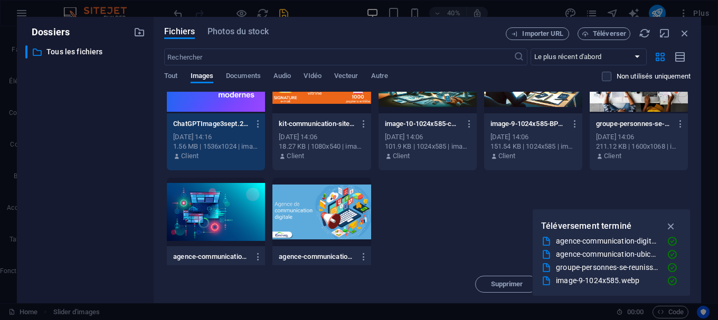
click at [318, 205] on div at bounding box center [321, 212] width 98 height 69
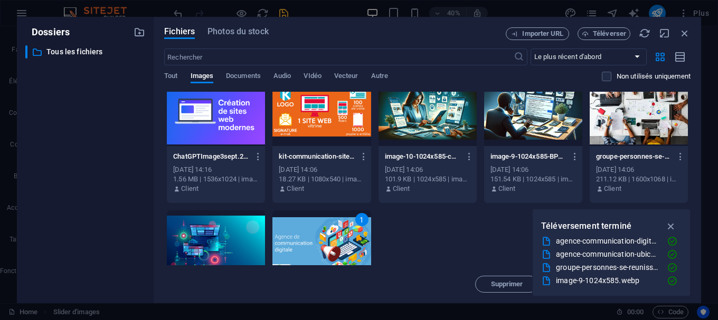
scroll to position [0, 0]
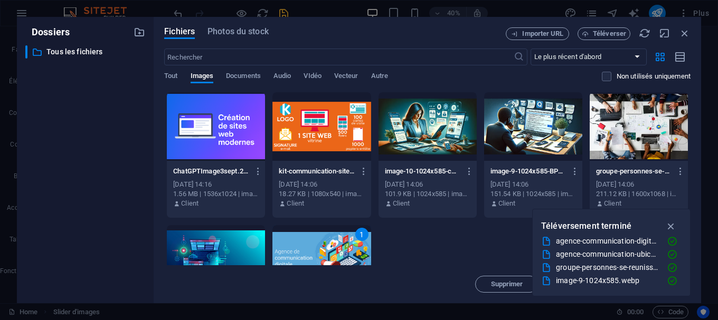
click at [232, 134] on div at bounding box center [216, 126] width 98 height 69
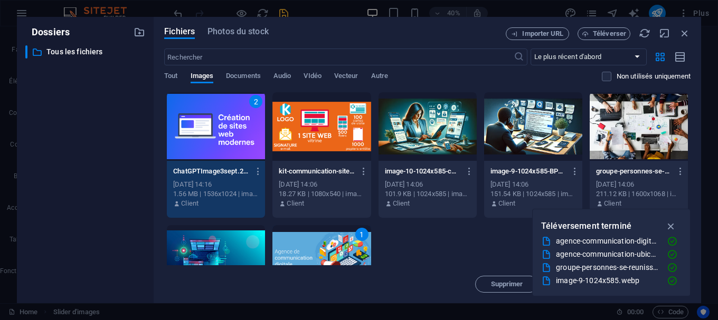
click at [336, 124] on div at bounding box center [321, 126] width 98 height 69
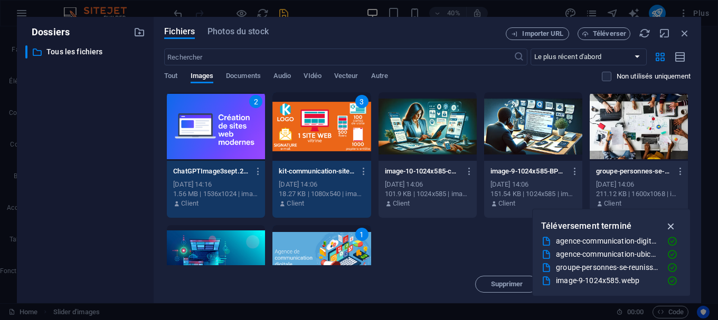
click at [672, 228] on icon "button" at bounding box center [671, 227] width 12 height 12
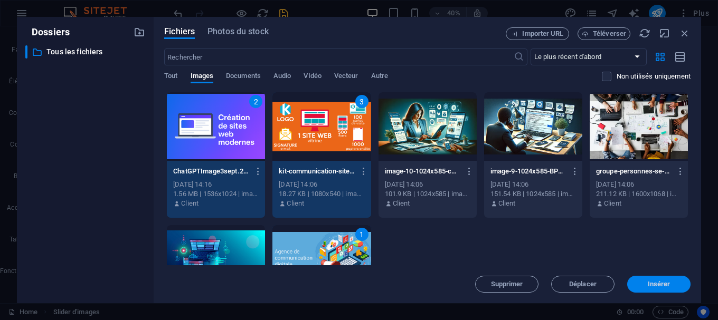
click at [651, 283] on span "Insérer" at bounding box center [659, 284] width 23 height 6
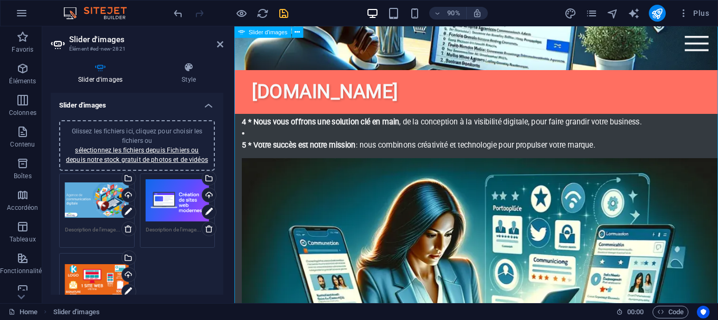
scroll to position [759, 0]
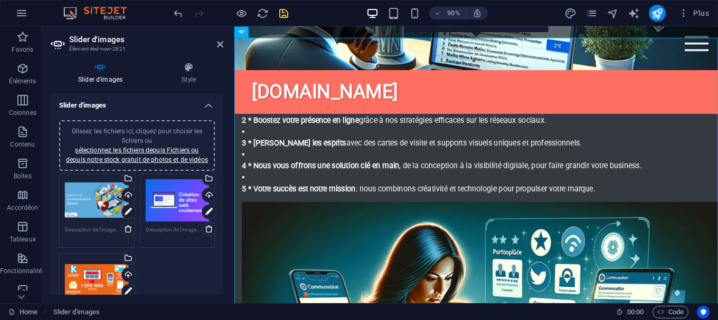
click at [165, 200] on div "Glissez les fichiers ici, cliquez pour choisir les fichiers ou sélectionnez les…" at bounding box center [178, 200] width 64 height 43
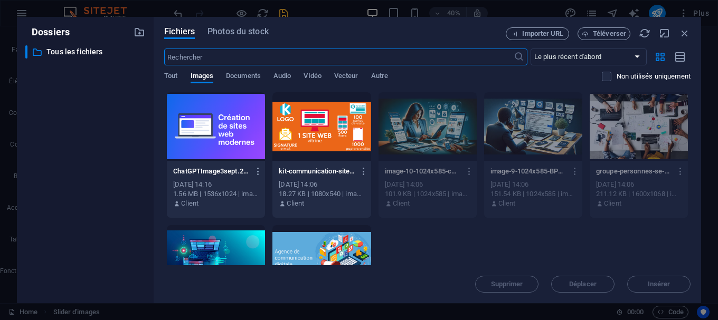
scroll to position [1144, 0]
click at [244, 121] on div at bounding box center [216, 126] width 98 height 69
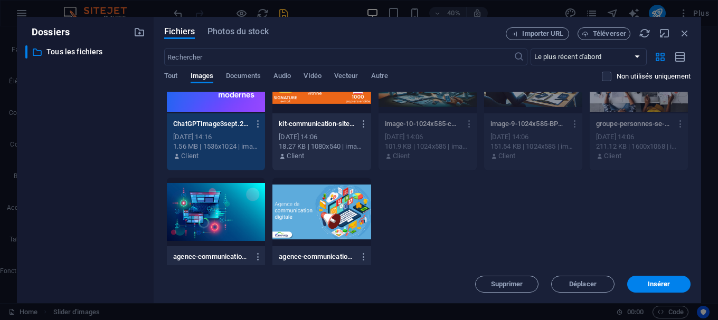
scroll to position [0, 0]
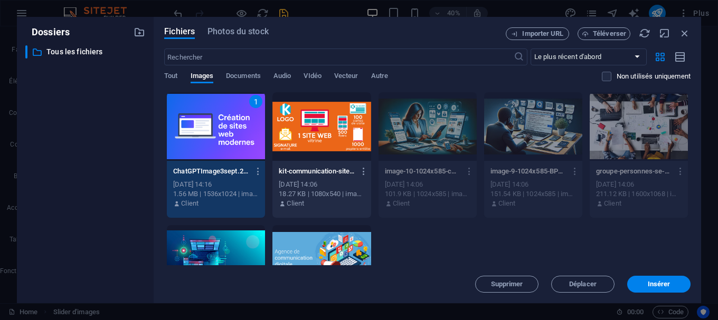
click at [343, 129] on div at bounding box center [321, 126] width 98 height 69
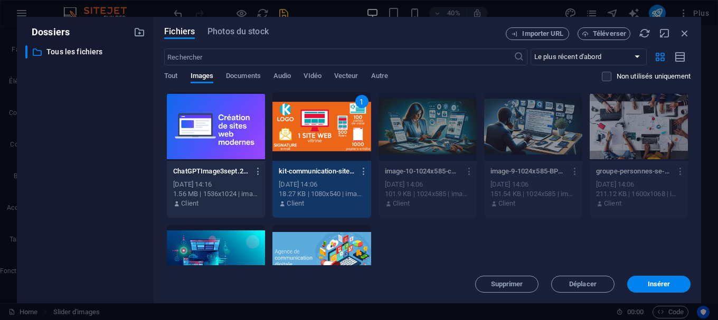
click at [219, 131] on div at bounding box center [216, 126] width 98 height 69
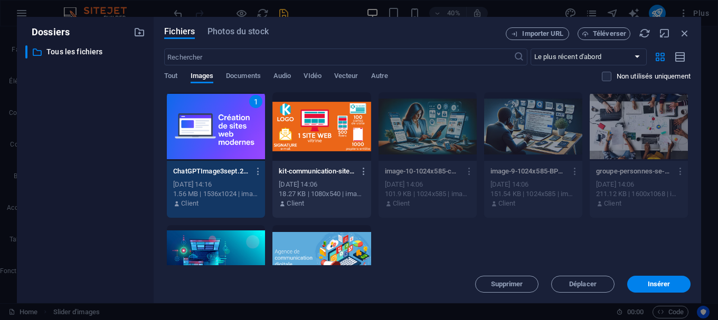
click at [292, 124] on div at bounding box center [321, 126] width 98 height 69
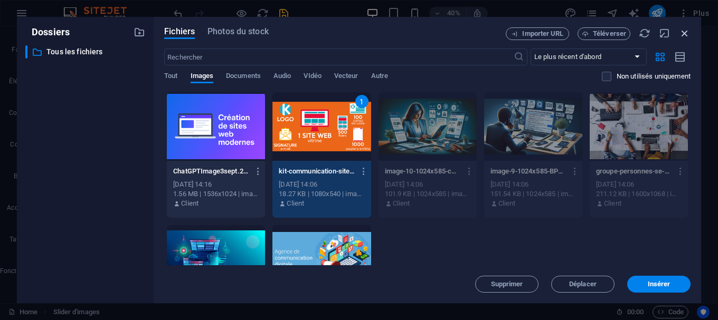
click at [687, 31] on icon "button" at bounding box center [685, 33] width 12 height 12
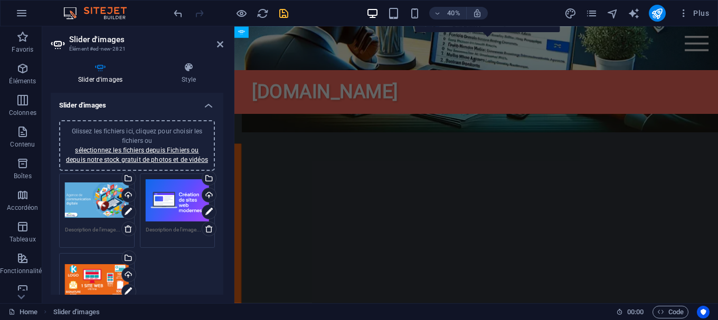
scroll to position [759, 0]
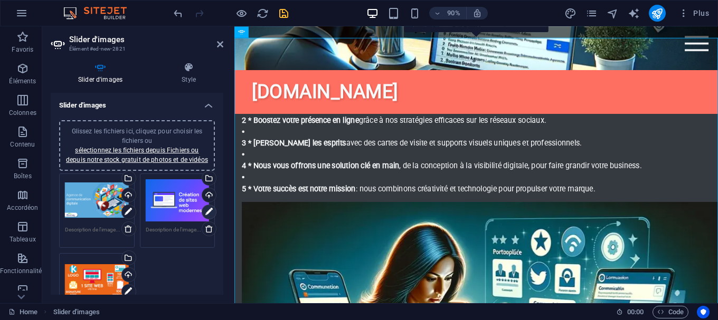
click at [208, 208] on icon at bounding box center [208, 212] width 7 height 13
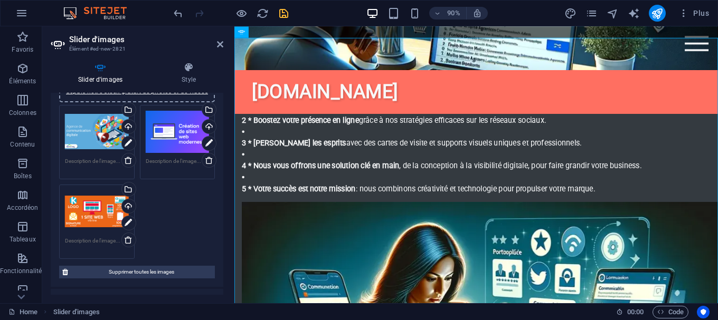
scroll to position [48, 0]
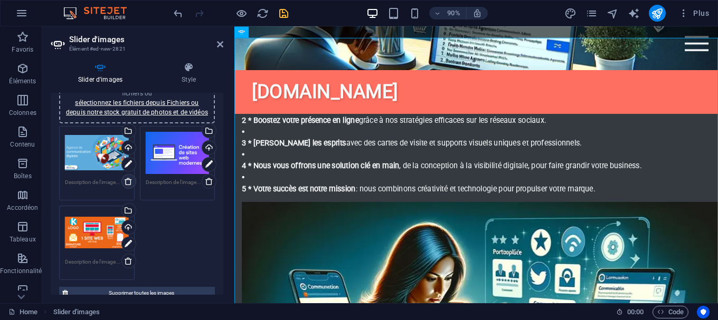
click at [128, 180] on icon at bounding box center [128, 181] width 8 height 8
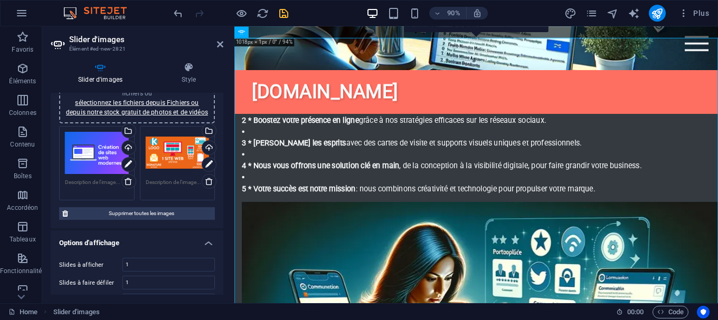
click at [167, 108] on div "Glissez les fichiers ici, cliquez pour choisir les fichiers ou sélectionnez les…" at bounding box center [136, 98] width 143 height 38
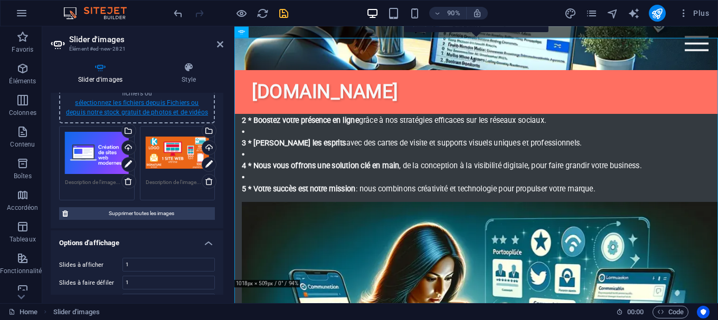
click at [181, 110] on link "sélectionnez les fichiers depuis Fichiers ou depuis notre stock gratuit de phot…" at bounding box center [137, 107] width 142 height 17
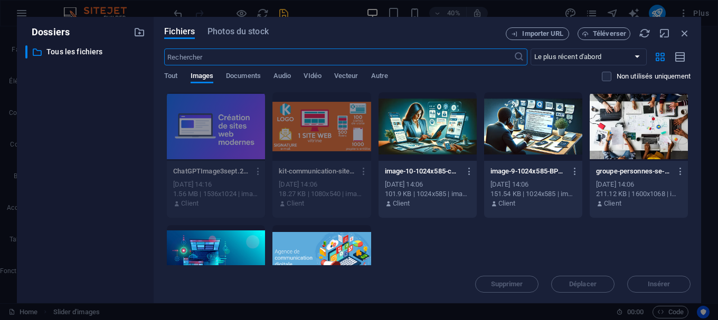
scroll to position [1144, 0]
click at [493, 249] on div "ChatGPTImage3sept.202513_11_27-_w5TNiq5rN-5zlkBzx7O0g.png ChatGPTImage3sept.202…" at bounding box center [427, 222] width 526 height 260
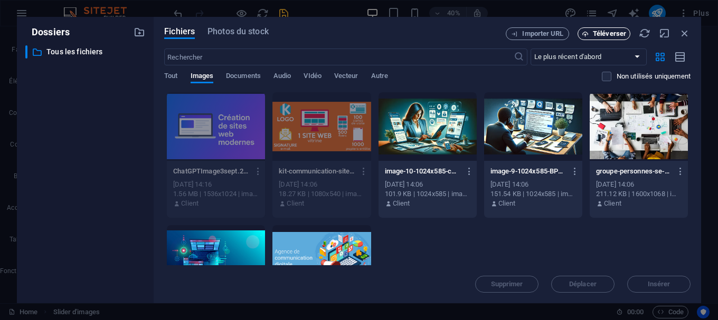
click at [607, 31] on span "Téléverser" at bounding box center [609, 34] width 33 height 6
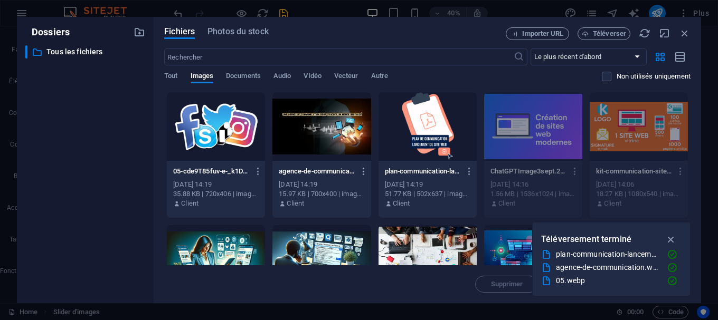
click at [211, 120] on div at bounding box center [216, 126] width 98 height 69
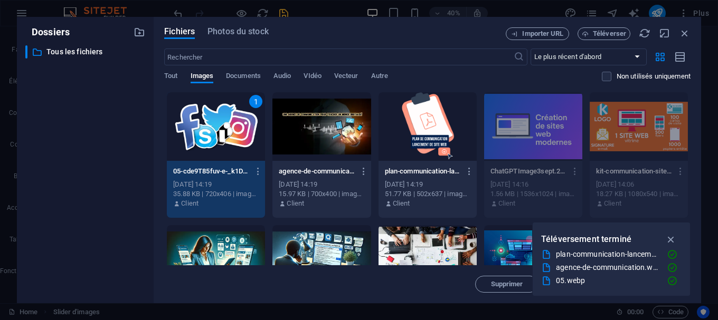
click at [320, 140] on div at bounding box center [321, 126] width 98 height 69
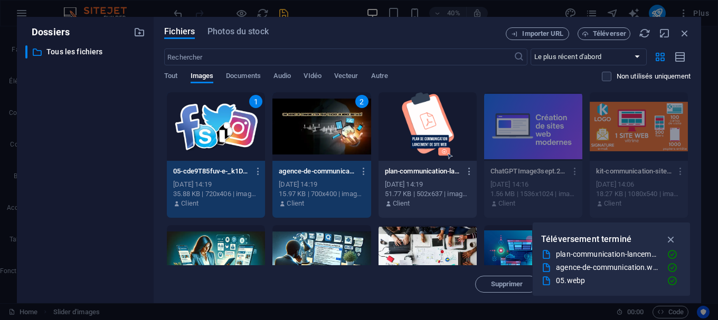
click at [436, 136] on div at bounding box center [427, 126] width 98 height 69
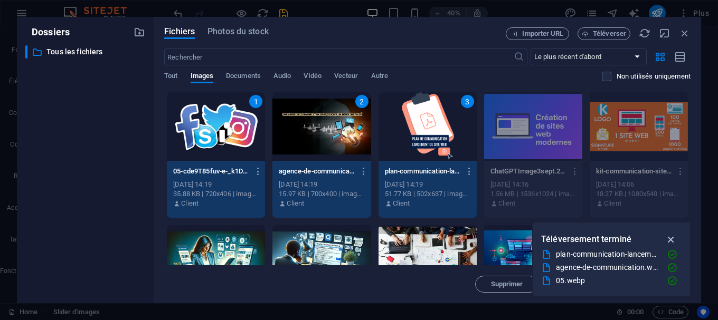
click at [669, 236] on icon "button" at bounding box center [671, 240] width 12 height 12
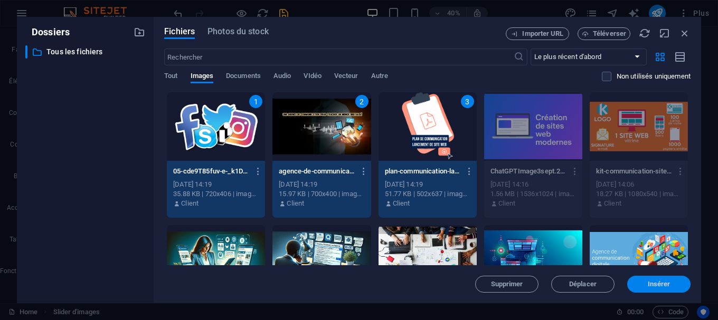
click at [650, 286] on span "Insérer" at bounding box center [659, 284] width 23 height 6
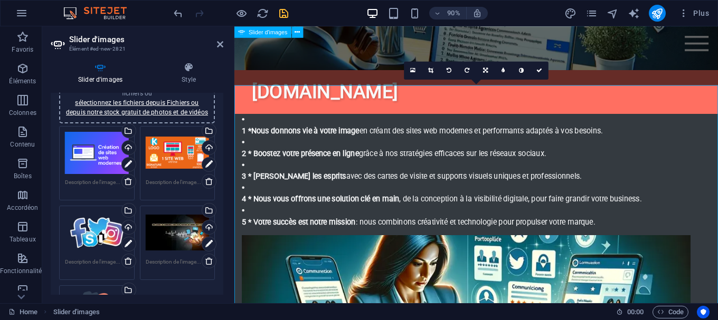
scroll to position [705, 0]
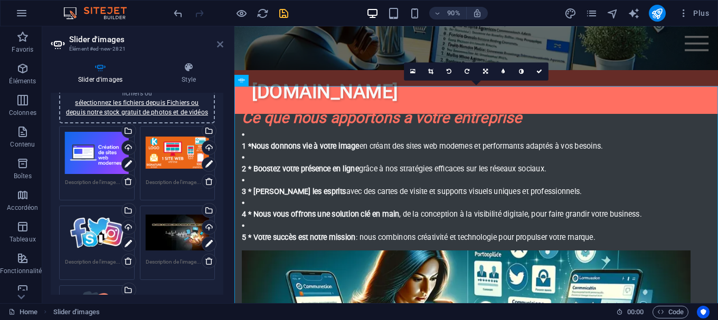
click at [220, 46] on icon at bounding box center [220, 44] width 6 height 8
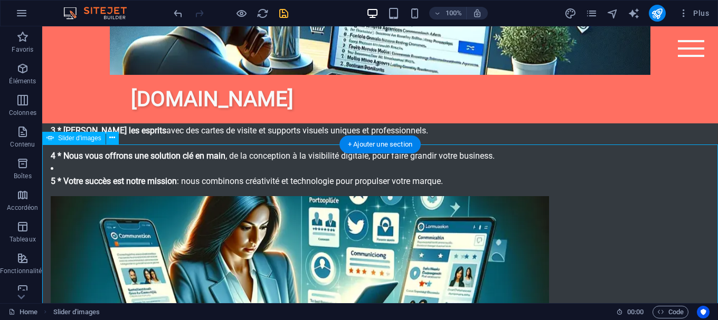
scroll to position [759, 0]
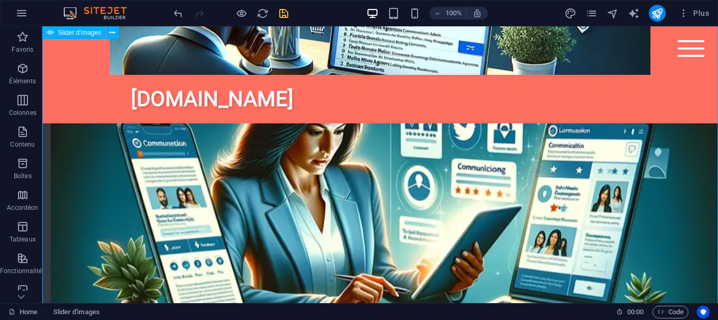
scroll to position [866, 0]
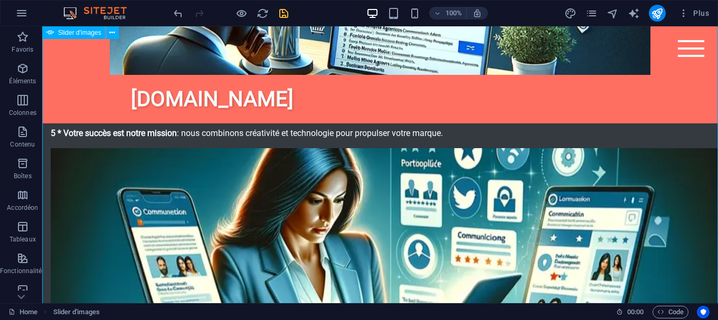
scroll to position [812, 0]
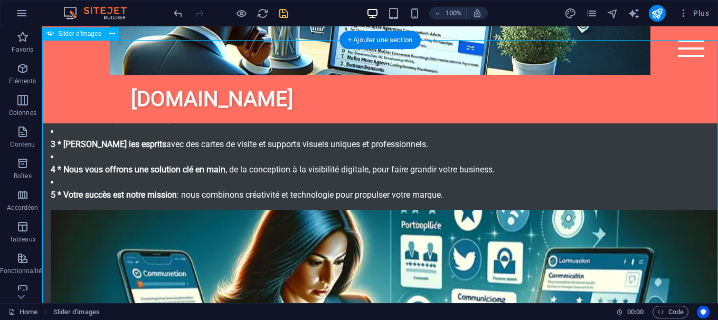
scroll to position [759, 0]
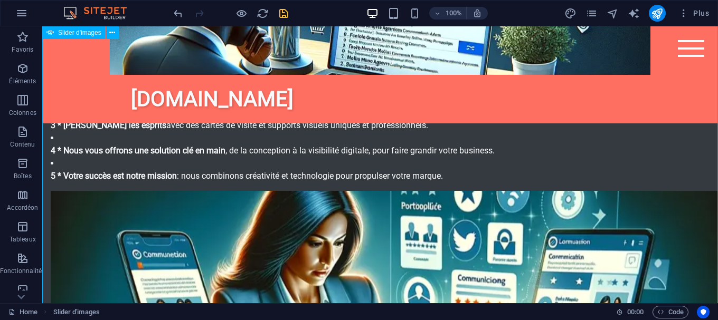
drag, startPoint x: 65, startPoint y: 239, endPoint x: 59, endPoint y: 244, distance: 7.9
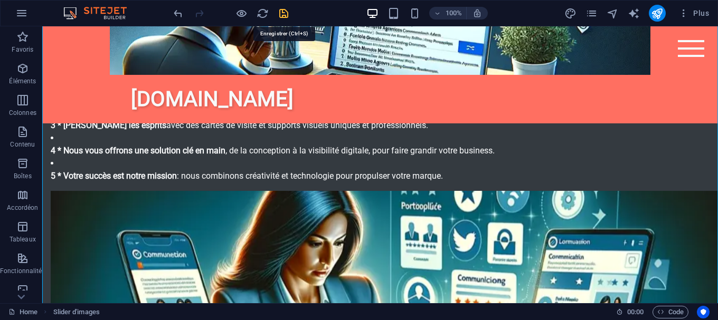
click at [281, 14] on icon "save" at bounding box center [284, 13] width 12 height 12
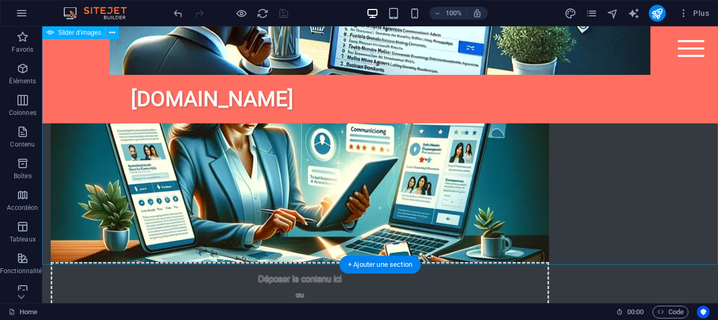
scroll to position [974, 0]
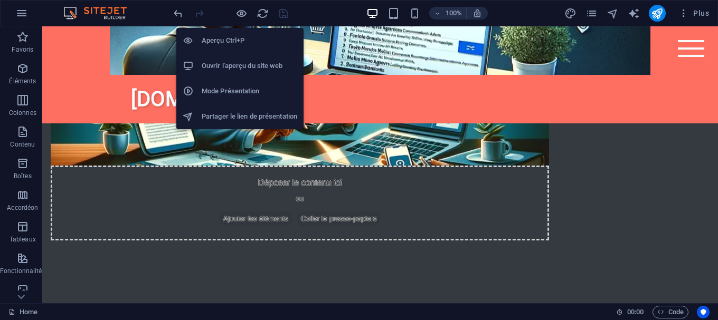
click at [240, 66] on h6 "Ouvrir l'aperçu du site web" at bounding box center [250, 66] width 96 height 13
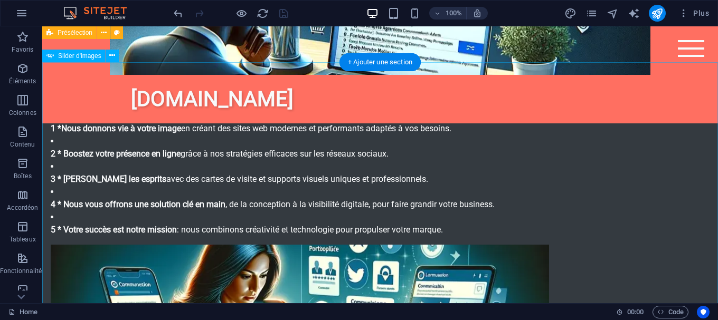
scroll to position [759, 0]
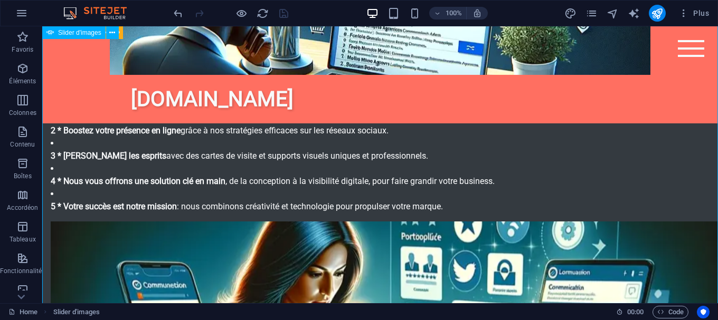
select select "ms"
select select "s"
select select "progressive"
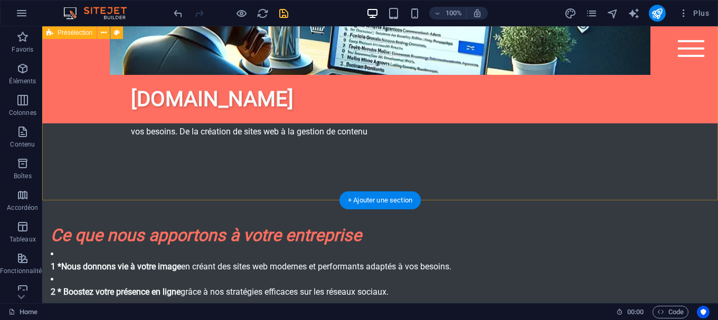
scroll to position [351, 0]
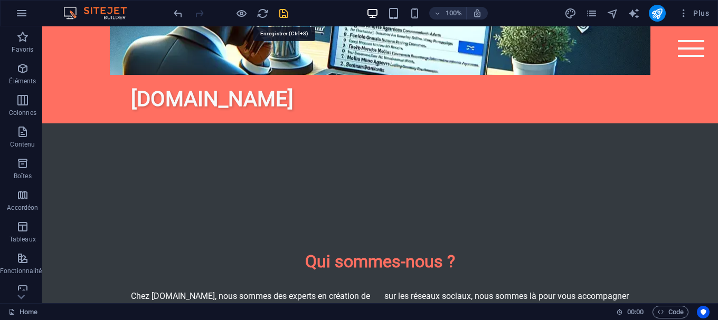
click at [286, 15] on icon "save" at bounding box center [284, 13] width 12 height 12
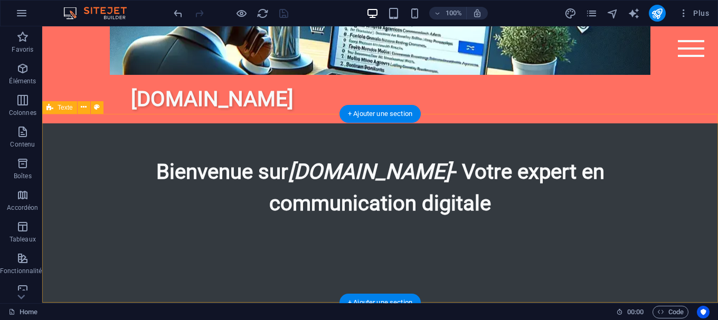
scroll to position [297, 0]
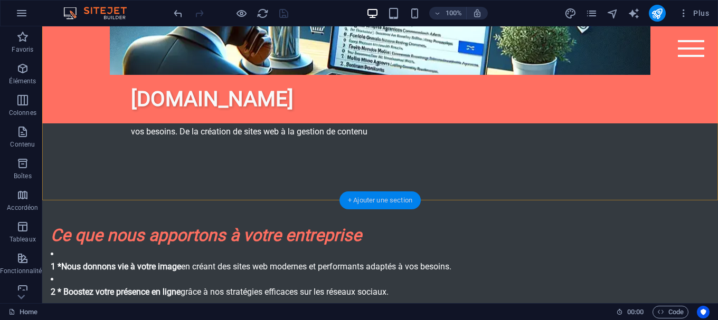
click at [368, 201] on div "+ Ajouter une section" at bounding box center [379, 201] width 81 height 18
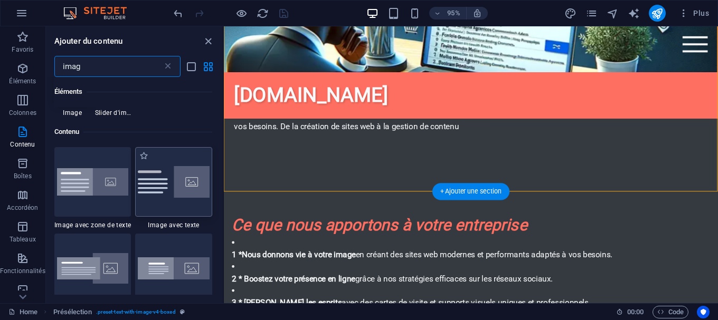
scroll to position [81, 0]
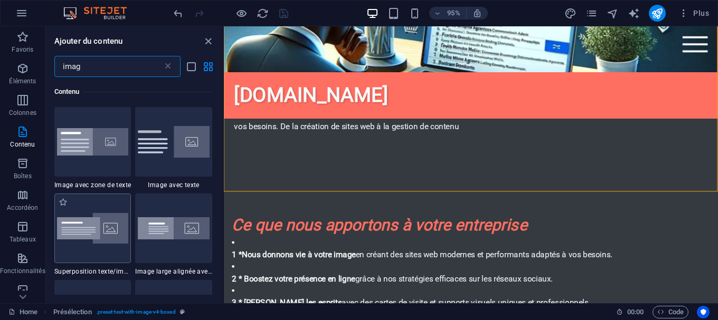
click at [93, 251] on div at bounding box center [92, 229] width 77 height 70
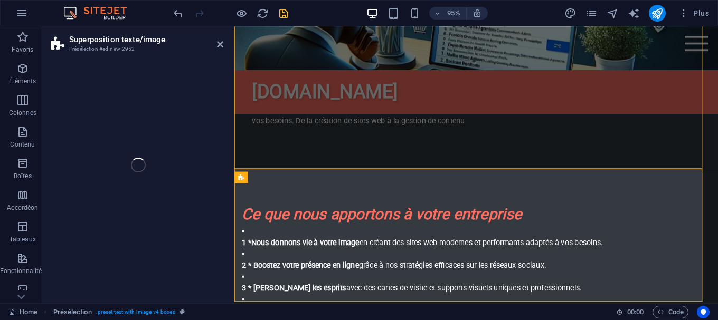
select select "rem"
select select "px"
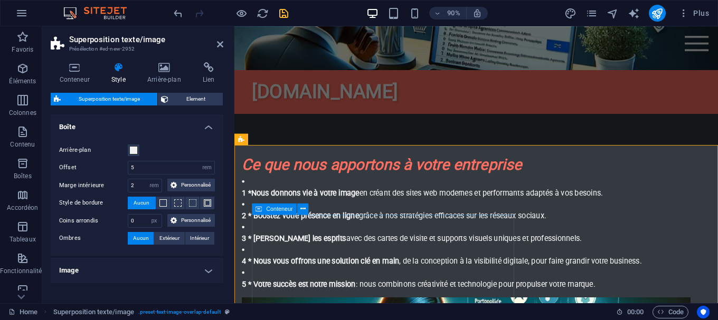
scroll to position [705, 0]
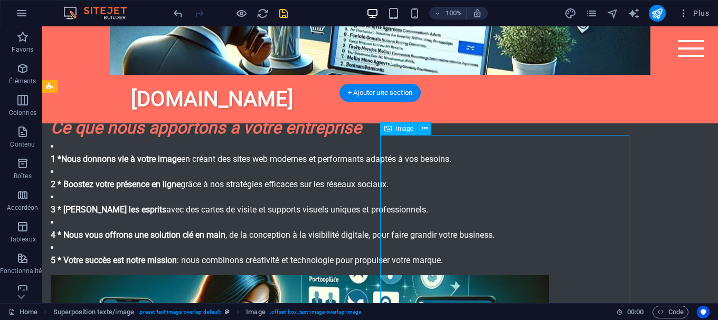
select select "%"
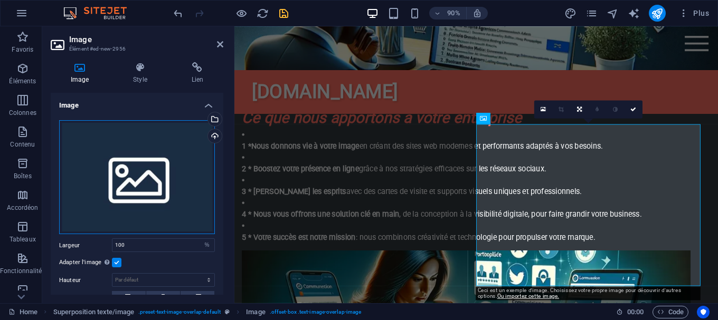
click at [147, 183] on div "Glissez les fichiers ici, cliquez pour choisir les fichiers ou sélectionnez les…" at bounding box center [137, 177] width 156 height 114
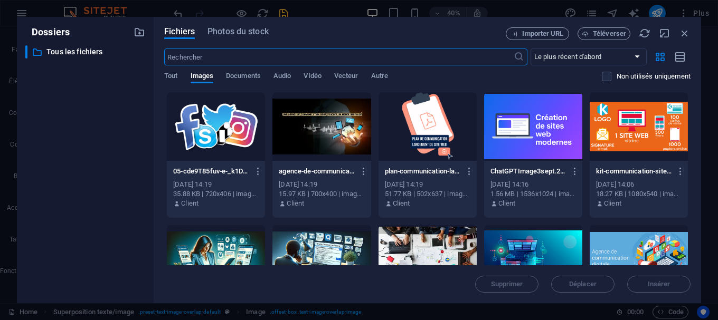
scroll to position [1090, 0]
click at [544, 123] on div at bounding box center [533, 126] width 98 height 69
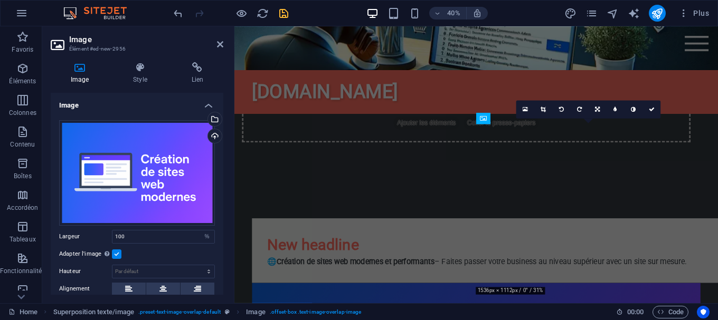
scroll to position [705, 0]
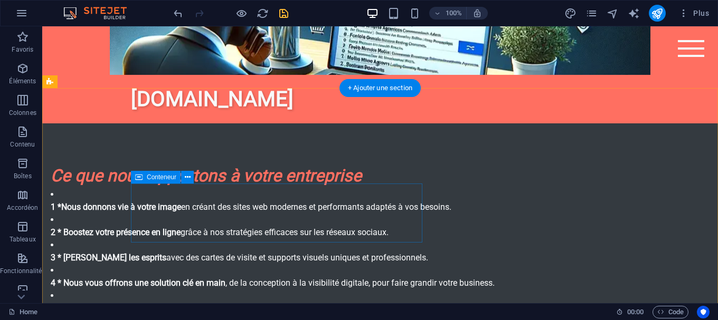
scroll to position [728, 0]
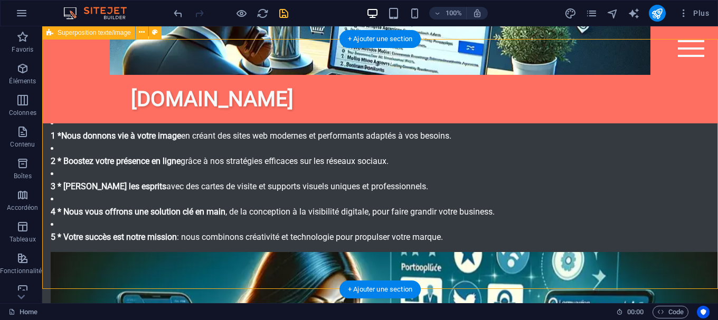
select select "rem"
select select "px"
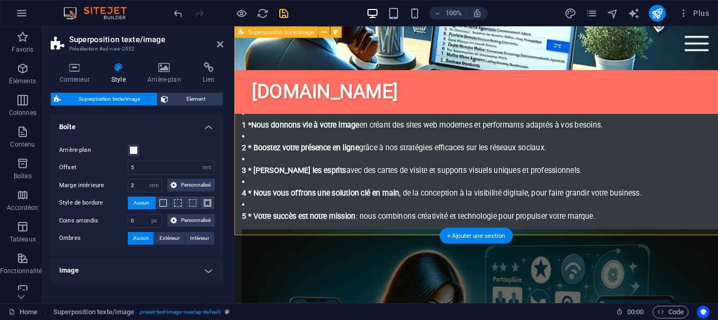
scroll to position [759, 0]
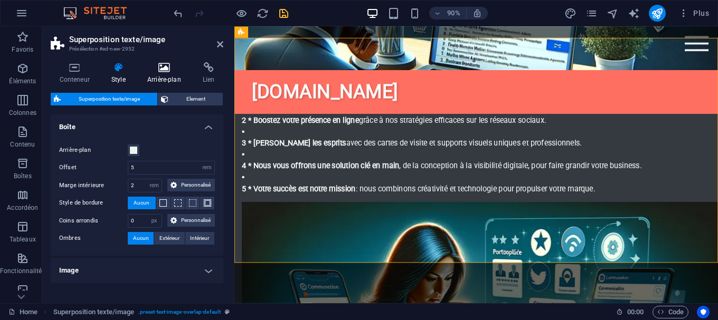
click at [156, 70] on icon at bounding box center [163, 67] width 51 height 11
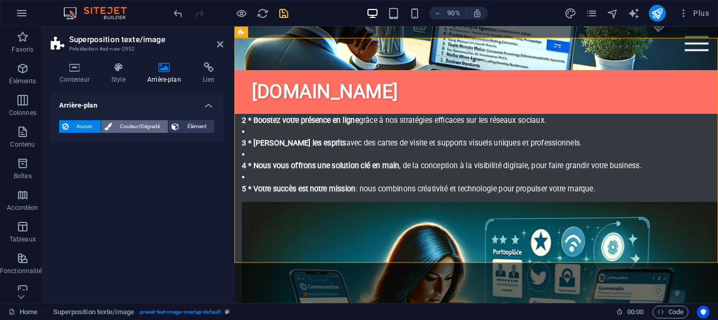
click at [128, 124] on span "Couleur/Dégradé" at bounding box center [140, 126] width 50 height 13
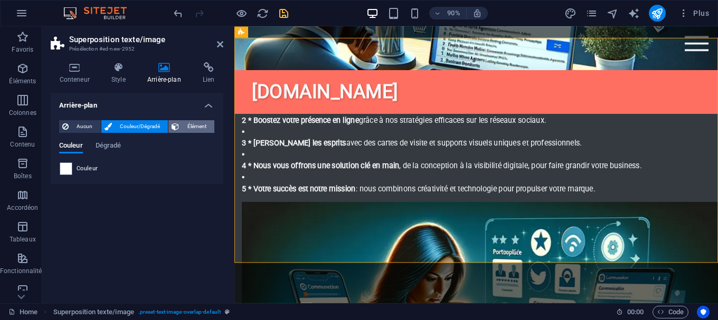
click at [190, 121] on span "Élément" at bounding box center [196, 126] width 29 height 13
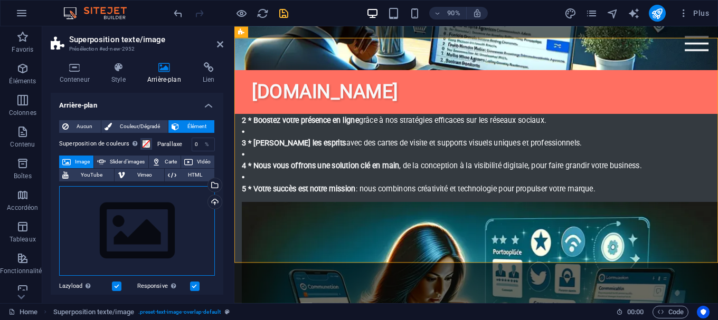
click at [169, 229] on div "Glissez les fichiers ici, cliquez pour choisir les fichiers ou sélectionnez les…" at bounding box center [137, 231] width 156 height 90
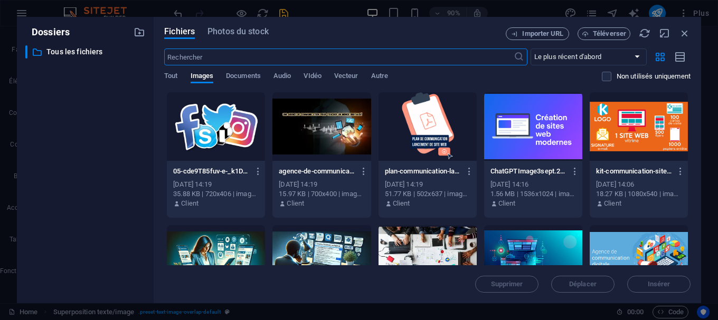
scroll to position [1144, 0]
click at [213, 120] on div at bounding box center [216, 126] width 98 height 69
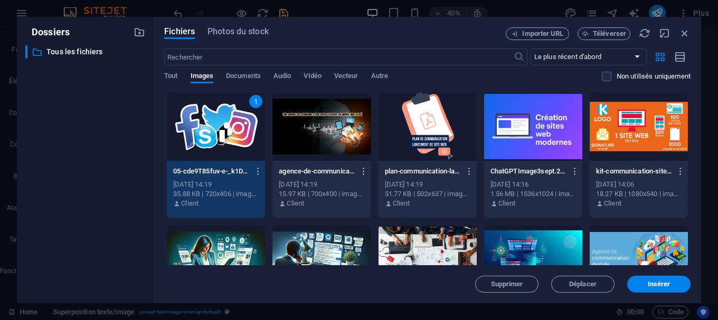
click at [213, 120] on div "1" at bounding box center [216, 126] width 98 height 69
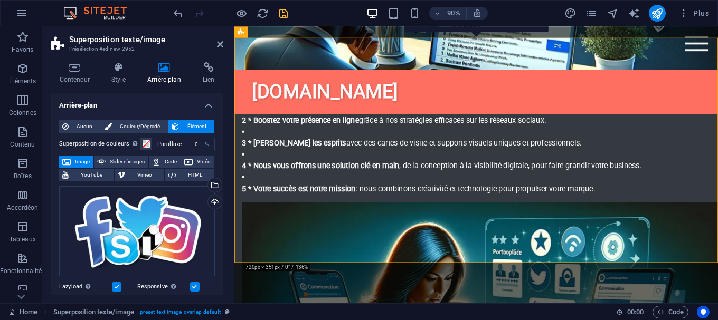
click at [213, 225] on div "Glissez les fichiers ici, cliquez pour choisir les fichiers ou sélectionnez les…" at bounding box center [137, 231] width 156 height 90
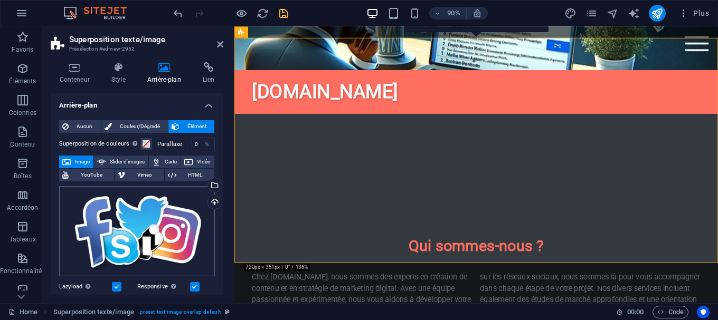
scroll to position [1144, 0]
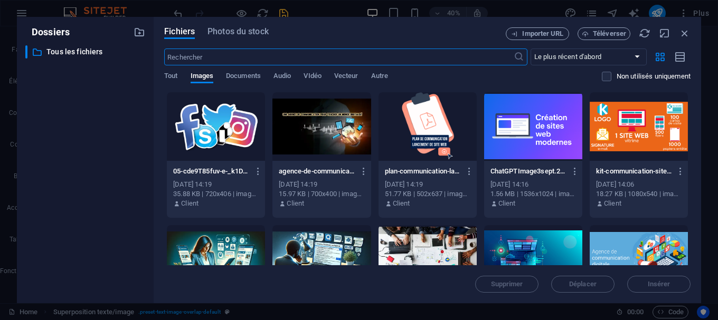
click at [346, 131] on div at bounding box center [321, 126] width 98 height 69
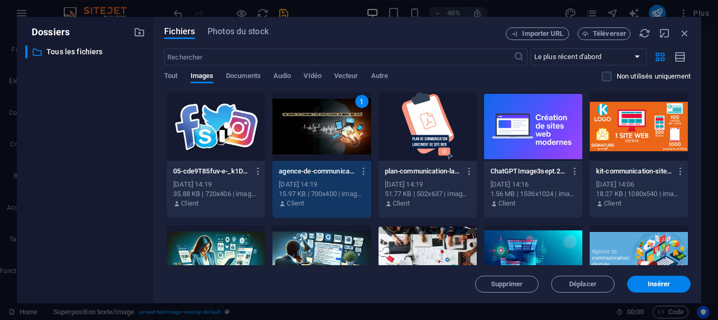
click at [346, 131] on div "1" at bounding box center [321, 126] width 98 height 69
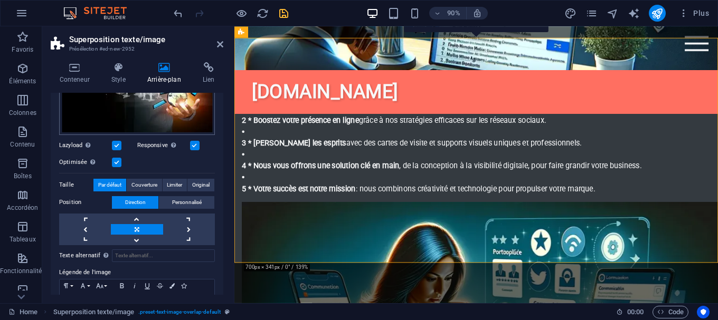
scroll to position [190, 0]
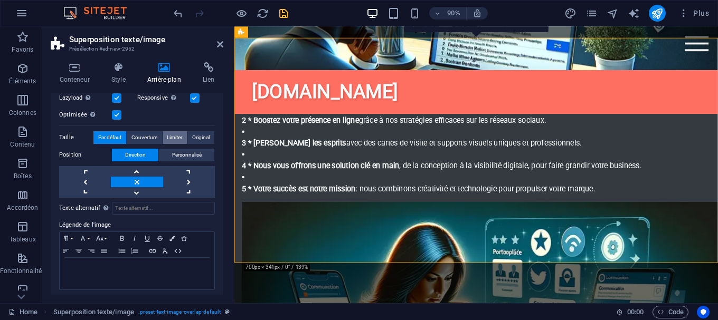
click at [167, 144] on span "Limiter" at bounding box center [174, 137] width 15 height 13
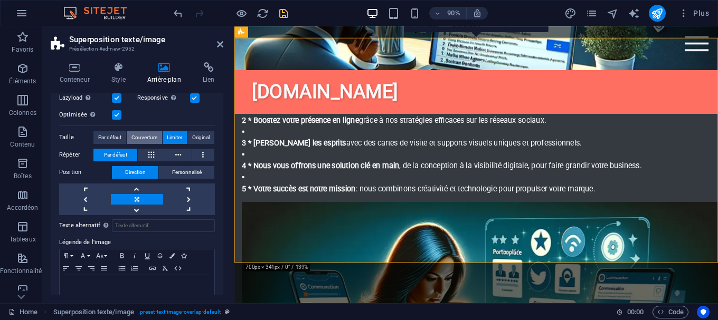
click at [134, 144] on span "Couverture" at bounding box center [144, 137] width 26 height 13
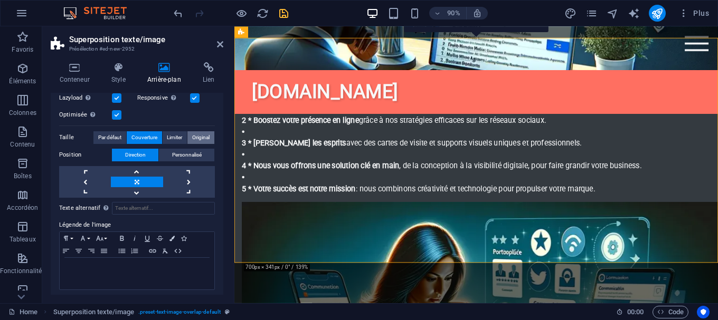
click at [207, 144] on span "Original" at bounding box center [200, 137] width 17 height 13
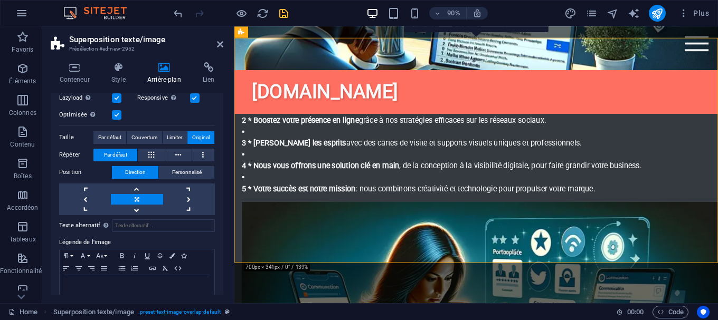
click at [166, 88] on div "Glissez les fichiers ici, cliquez pour choisir les fichiers ou sélectionnez les…" at bounding box center [137, 41] width 156 height 91
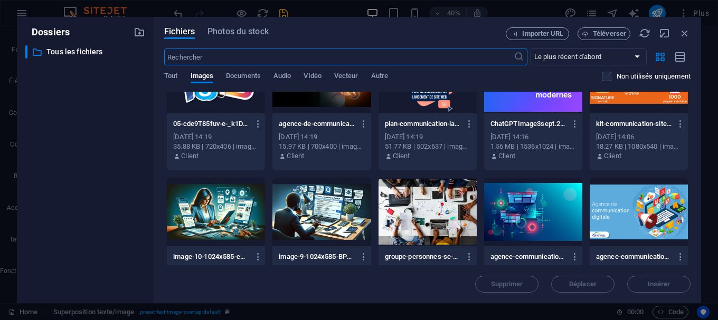
scroll to position [86, 0]
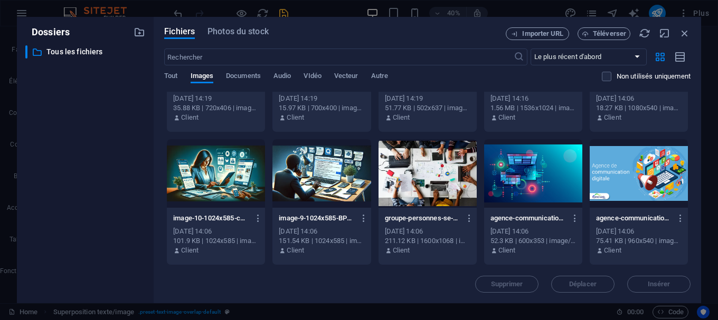
click at [412, 169] on div at bounding box center [427, 173] width 98 height 69
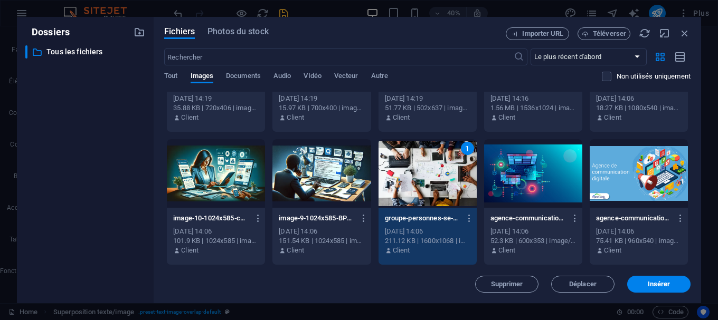
click at [412, 169] on div "1" at bounding box center [427, 173] width 98 height 69
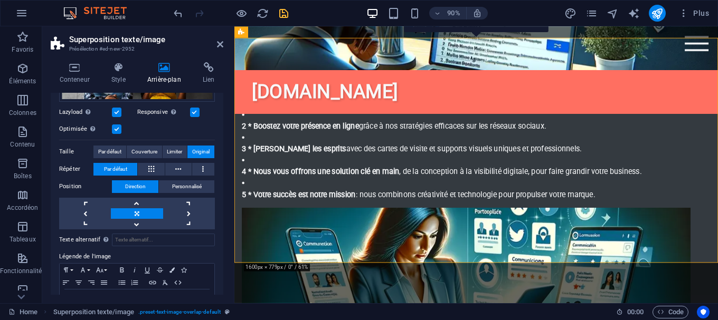
scroll to position [759, 0]
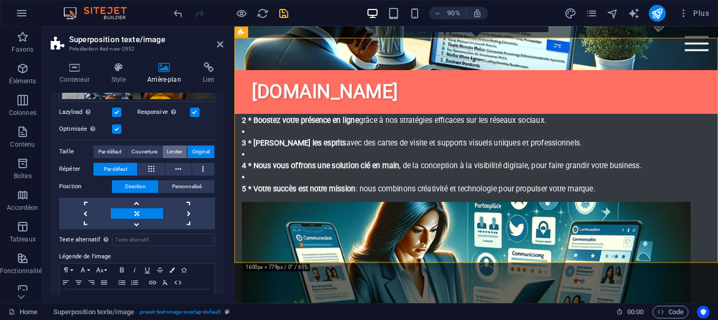
click at [173, 153] on span "Limiter" at bounding box center [174, 152] width 15 height 13
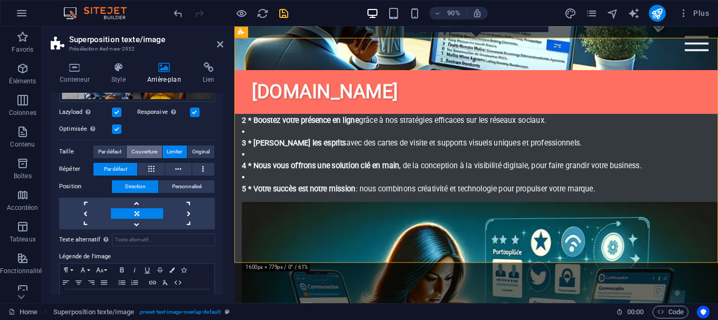
click at [149, 148] on span "Couverture" at bounding box center [144, 152] width 26 height 13
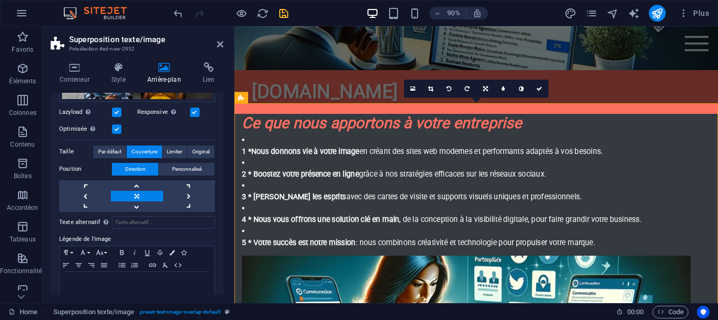
scroll to position [705, 0]
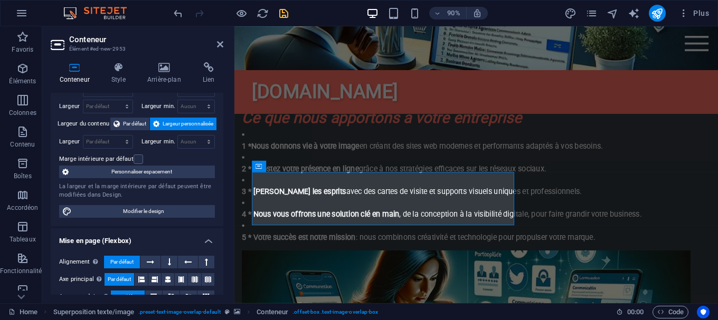
scroll to position [95, 0]
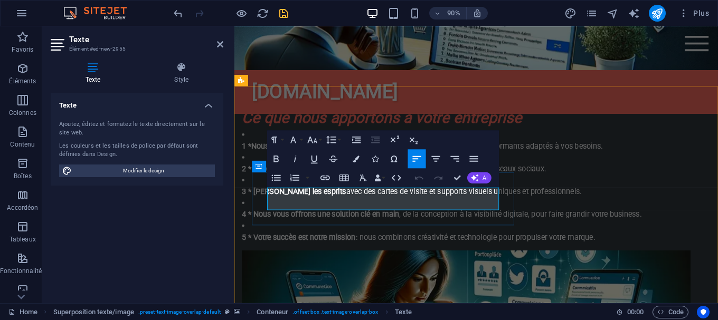
click at [274, 157] on icon "button" at bounding box center [275, 159] width 5 height 7
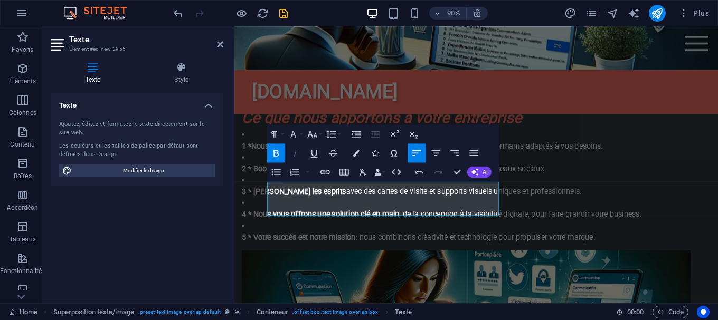
click at [295, 151] on icon "button" at bounding box center [295, 154] width 12 height 12
click at [357, 154] on icon "button" at bounding box center [356, 153] width 7 height 7
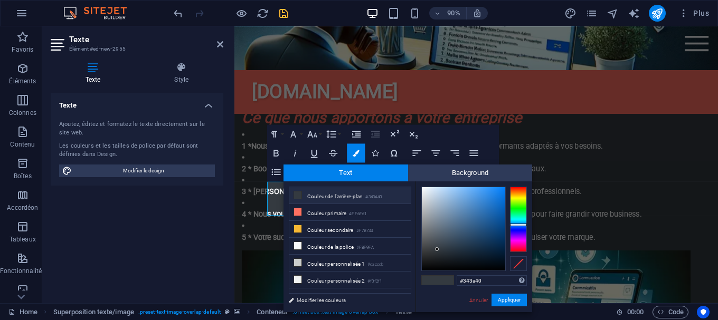
type input "#403534"
click at [514, 188] on div at bounding box center [518, 219] width 17 height 65
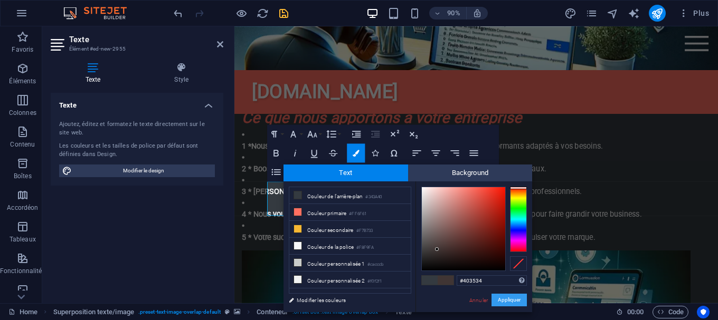
click at [516, 295] on button "Appliquer" at bounding box center [508, 300] width 35 height 13
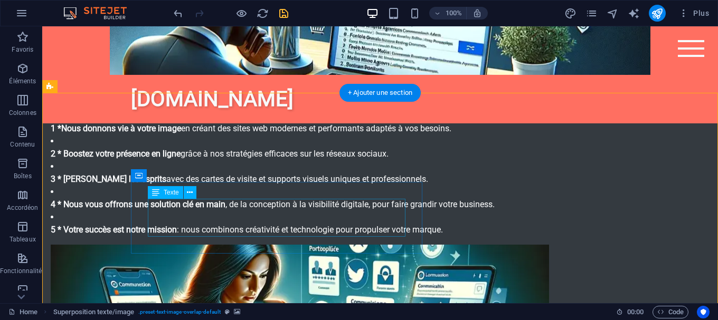
scroll to position [674, 0]
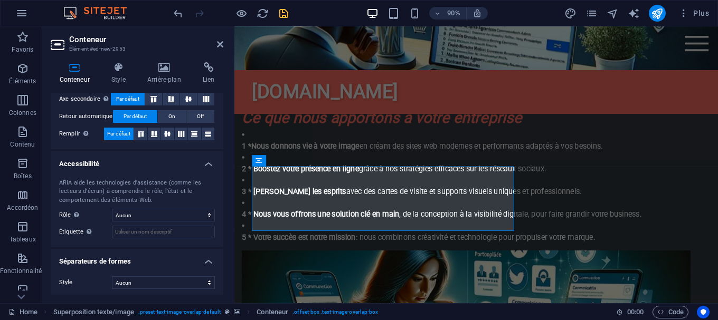
scroll to position [238, 0]
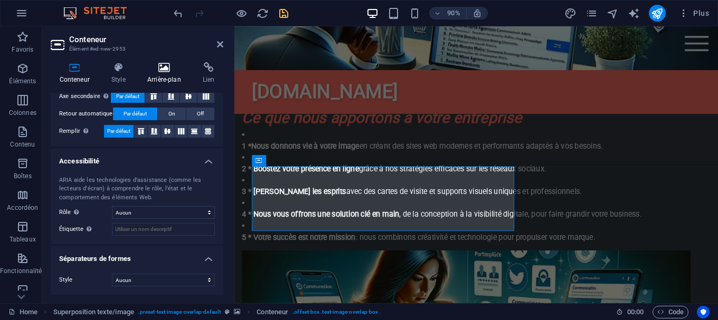
click at [169, 65] on icon at bounding box center [163, 67] width 51 height 11
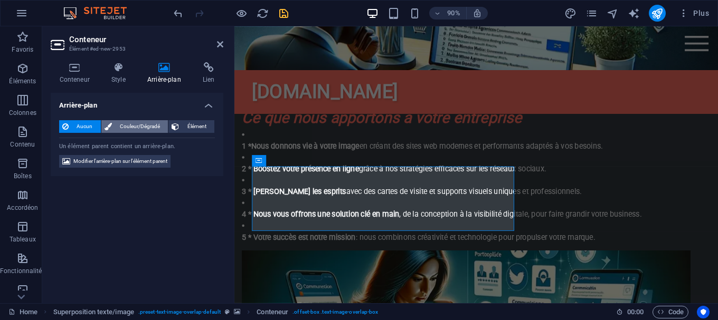
click at [150, 126] on span "Couleur/Dégradé" at bounding box center [140, 126] width 50 height 13
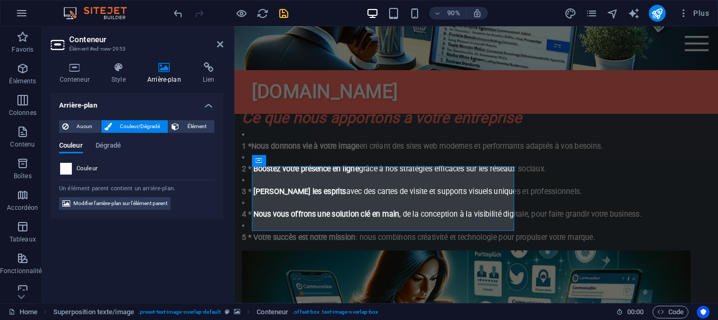
click at [67, 167] on span at bounding box center [66, 169] width 12 height 12
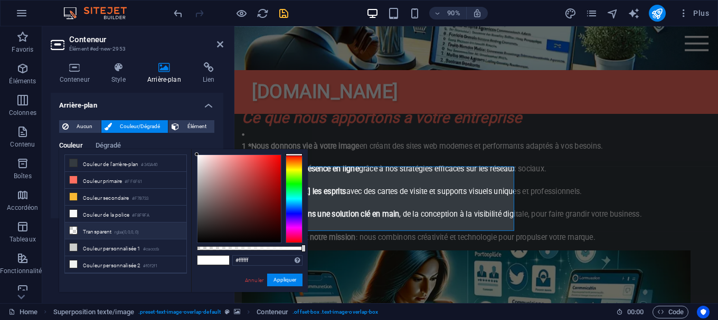
click at [78, 231] on li "Transparent rgba(0,0,0,.0)" at bounding box center [125, 231] width 121 height 17
type input "rgba(0, 0, 0, 0)"
click at [277, 276] on button "Appliquer" at bounding box center [284, 280] width 35 height 13
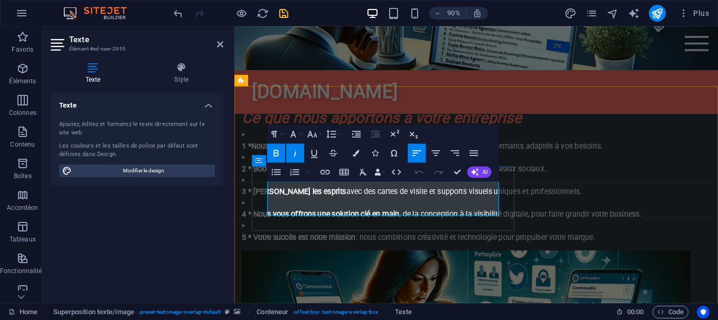
click at [360, 153] on button "Colors" at bounding box center [356, 153] width 18 height 19
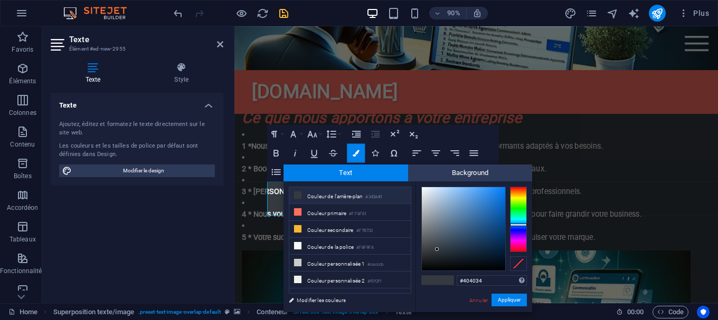
click at [521, 198] on div at bounding box center [518, 219] width 17 height 65
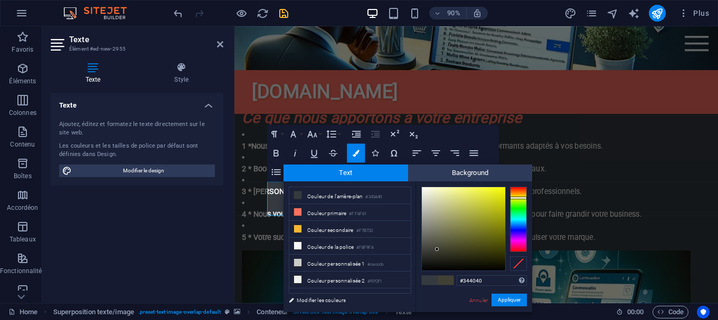
click at [518, 219] on div at bounding box center [518, 219] width 17 height 65
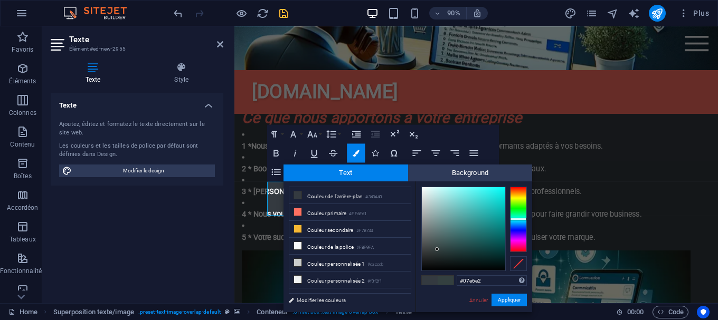
click at [502, 195] on div at bounding box center [463, 228] width 83 height 83
type input "#13fbf7"
click at [498, 188] on div at bounding box center [463, 228] width 83 height 83
click at [500, 302] on button "Appliquer" at bounding box center [508, 300] width 35 height 13
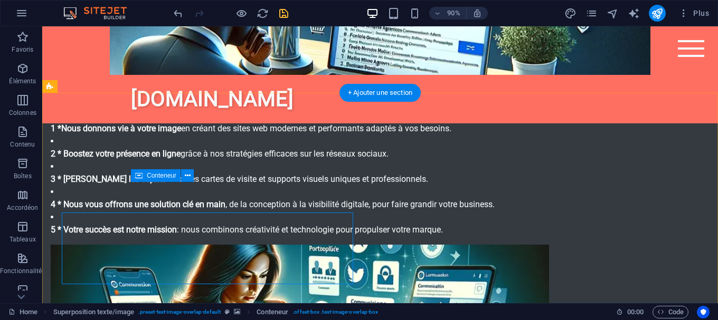
scroll to position [674, 0]
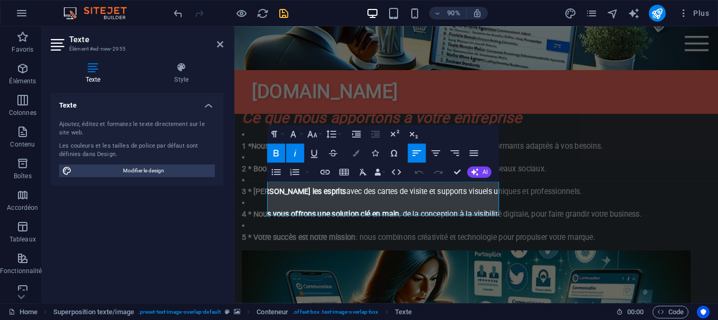
click at [359, 153] on icon "button" at bounding box center [356, 153] width 7 height 7
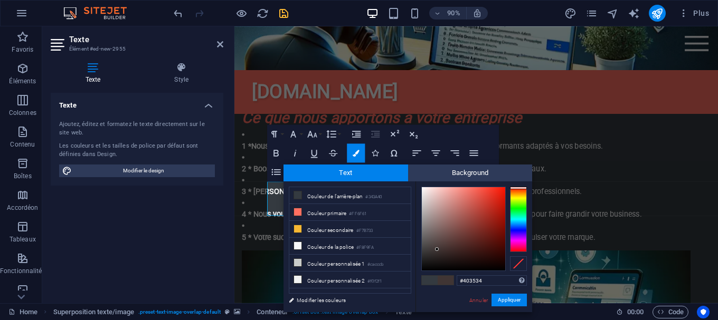
click at [523, 188] on div at bounding box center [518, 219] width 17 height 65
click at [479, 194] on div at bounding box center [463, 228] width 83 height 83
type input "#e72919"
click at [496, 195] on div at bounding box center [463, 228] width 83 height 83
click at [504, 300] on button "Appliquer" at bounding box center [508, 300] width 35 height 13
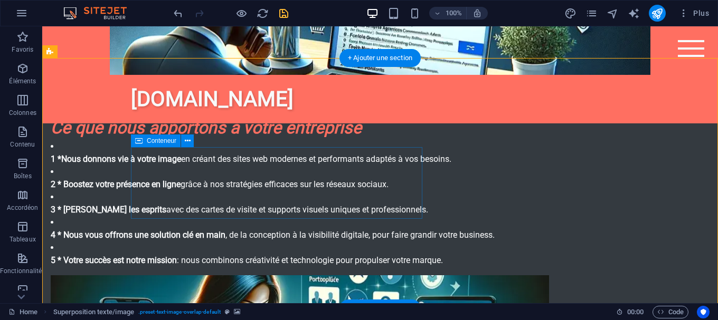
scroll to position [728, 0]
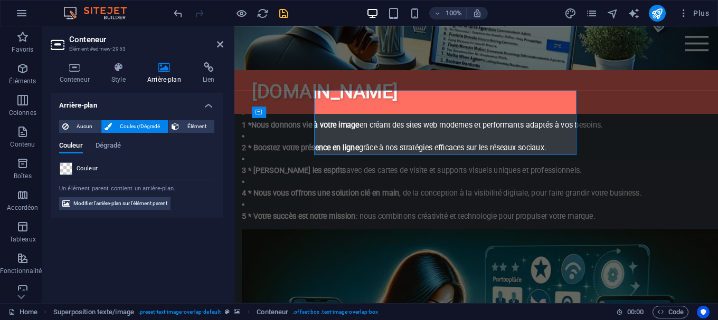
scroll to position [759, 0]
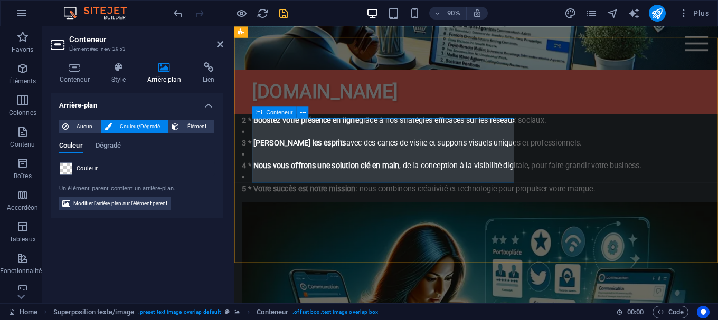
click at [62, 168] on span at bounding box center [66, 169] width 12 height 12
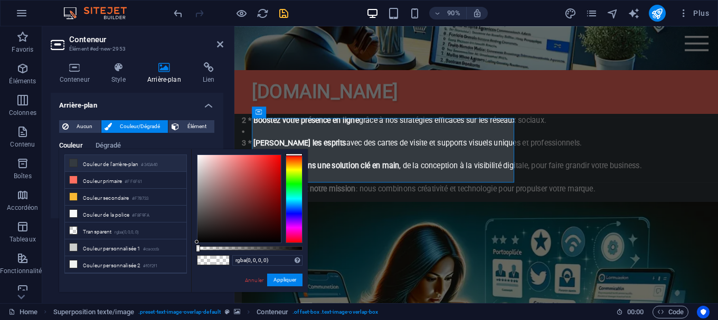
click at [79, 165] on li "Couleur de l'arrière-plan #343A40" at bounding box center [125, 163] width 121 height 17
type input "#343a40"
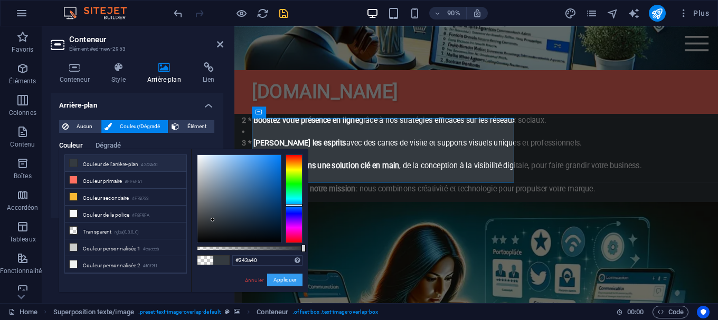
click at [279, 280] on button "Appliquer" at bounding box center [284, 280] width 35 height 13
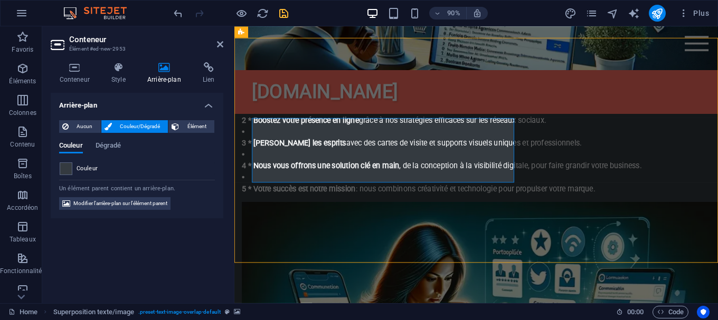
scroll to position [728, 0]
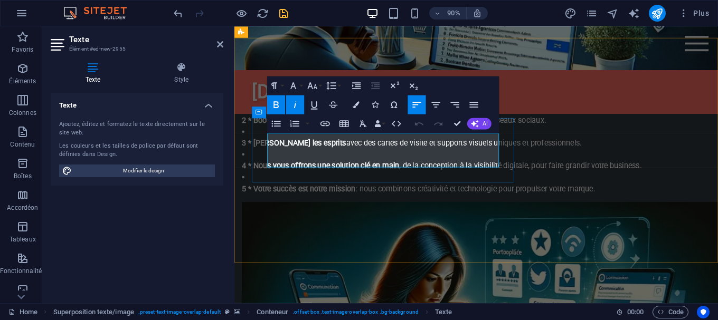
click at [364, 105] on button "Colors" at bounding box center [356, 105] width 18 height 19
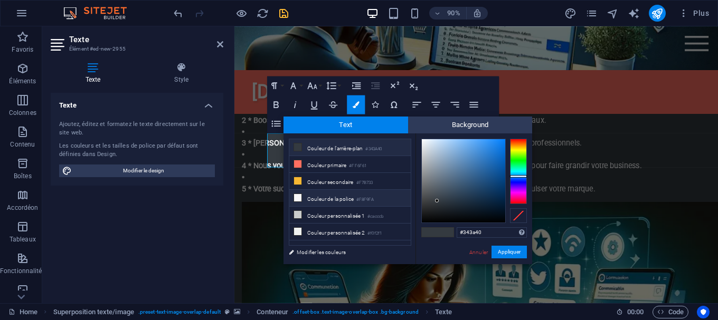
click at [296, 197] on icon at bounding box center [297, 197] width 7 height 7
type input "#f8f9fa"
click at [519, 256] on button "Appliquer" at bounding box center [508, 252] width 35 height 13
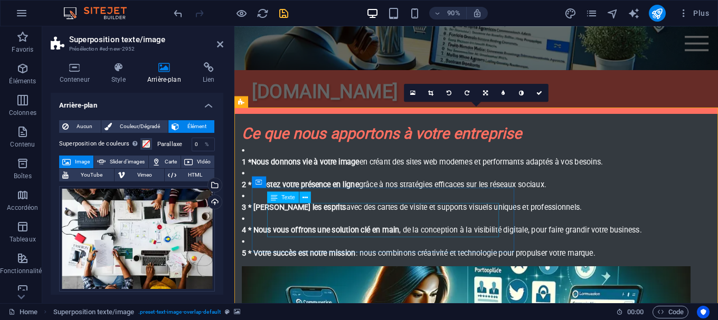
scroll to position [705, 0]
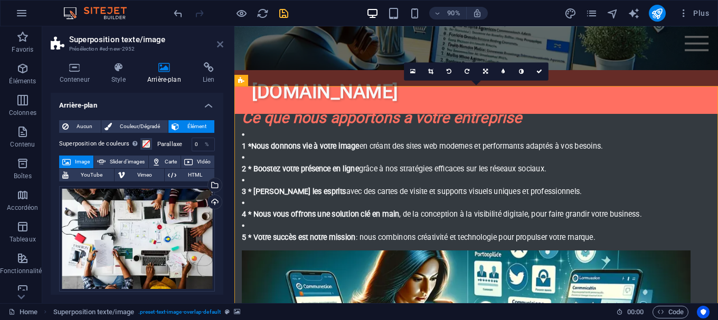
click at [220, 41] on icon at bounding box center [220, 44] width 6 height 8
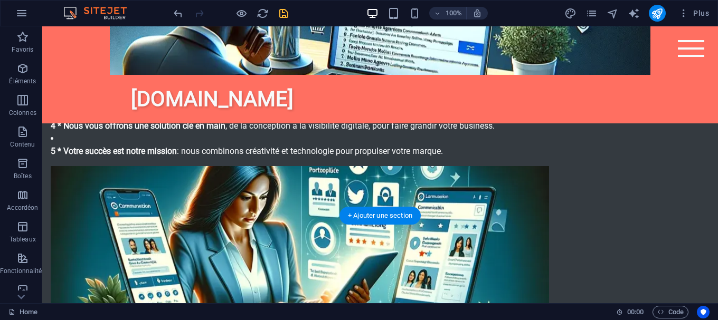
scroll to position [812, 0]
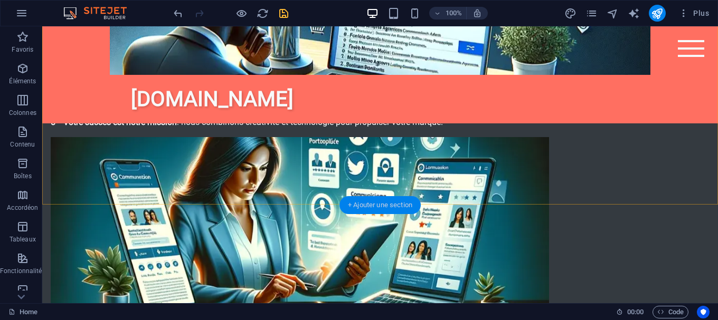
click at [370, 204] on div "+ Ajouter une section" at bounding box center [379, 205] width 81 height 18
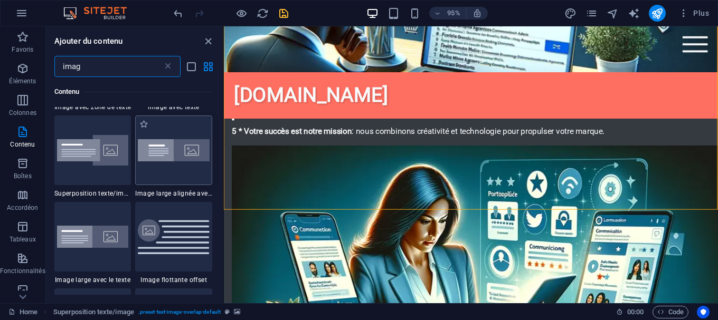
scroll to position [176, 0]
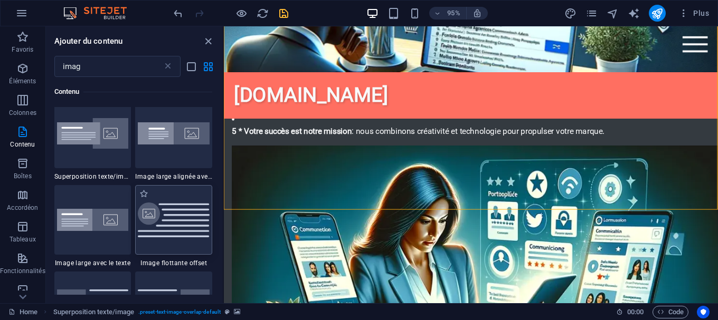
click at [199, 216] on img at bounding box center [174, 220] width 72 height 34
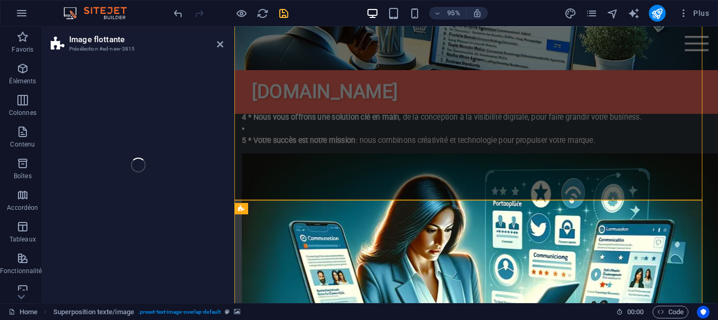
select select "%"
select select "rem"
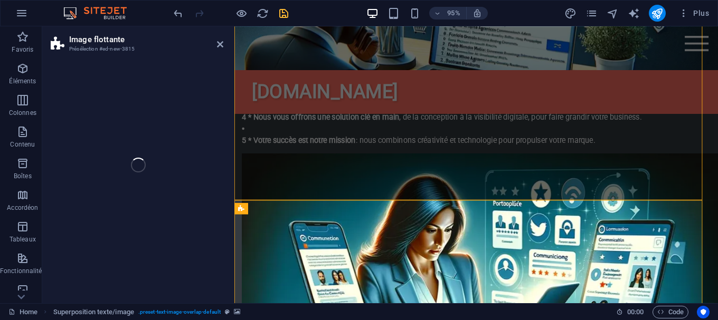
select select "%"
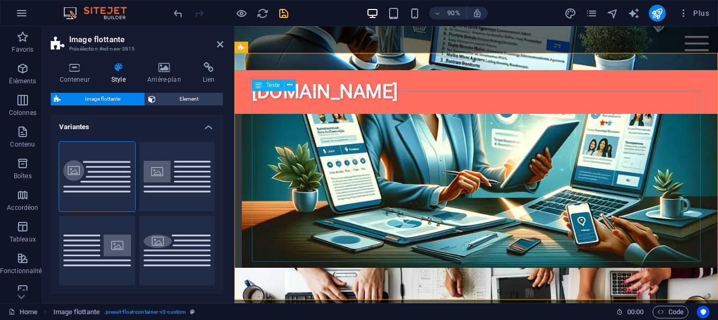
scroll to position [973, 0]
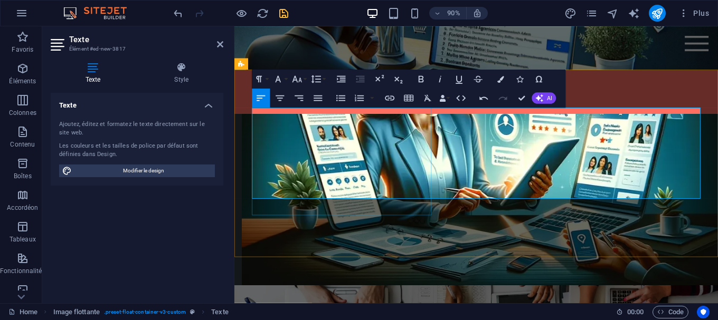
select select "%"
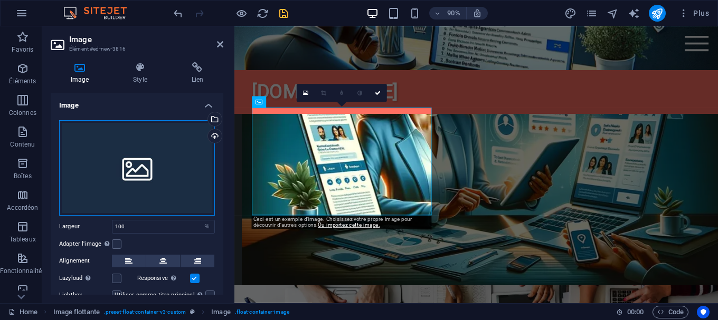
click at [182, 194] on div "Glissez les fichiers ici, cliquez pour choisir les fichiers ou sélectionnez les…" at bounding box center [137, 168] width 156 height 96
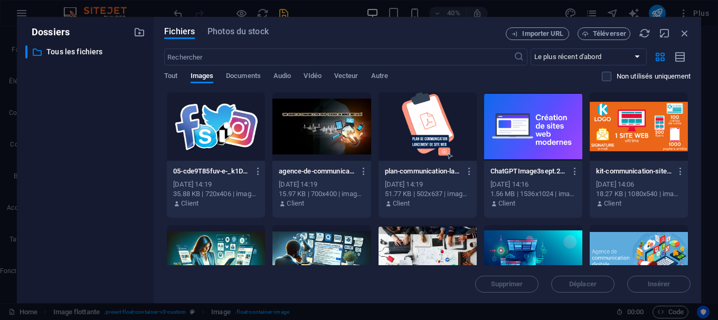
click at [206, 137] on div at bounding box center [216, 126] width 98 height 69
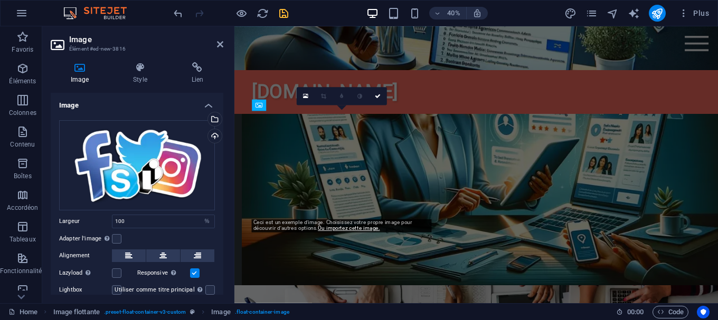
scroll to position [970, 0]
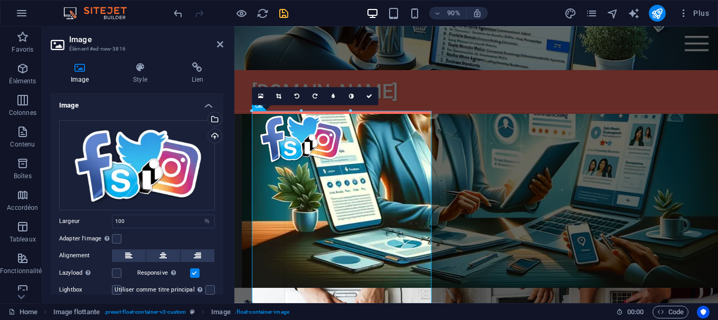
drag, startPoint x: 431, startPoint y: 212, endPoint x: 341, endPoint y: 154, distance: 107.3
type input "207"
select select "px"
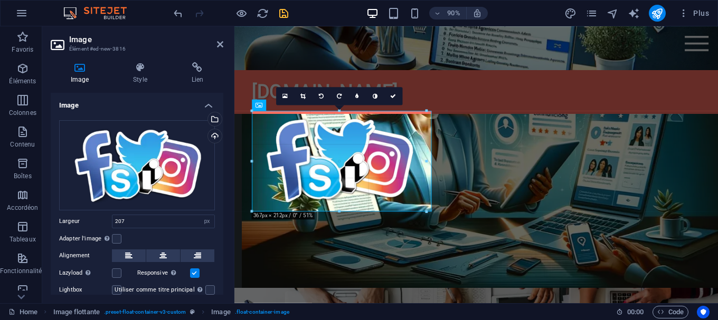
drag, startPoint x: 351, startPoint y: 166, endPoint x: 437, endPoint y: 206, distance: 94.7
type input "367"
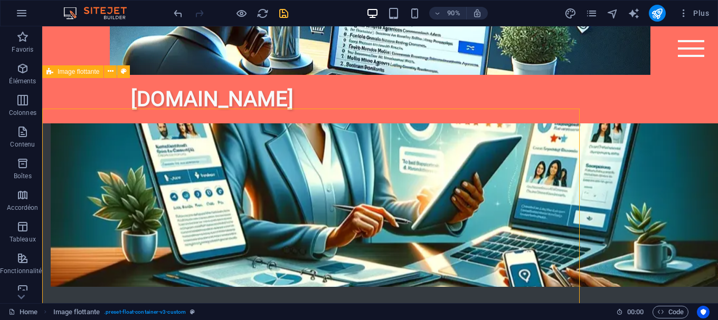
scroll to position [940, 0]
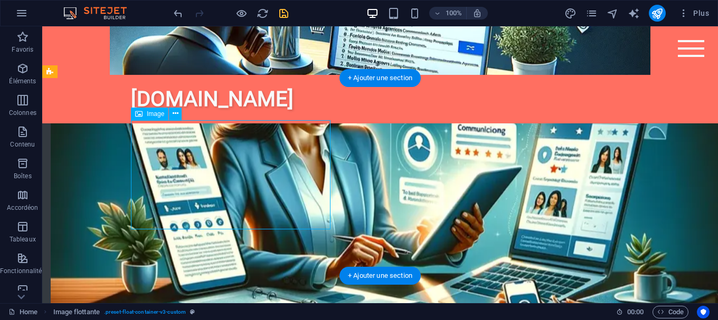
select select "px"
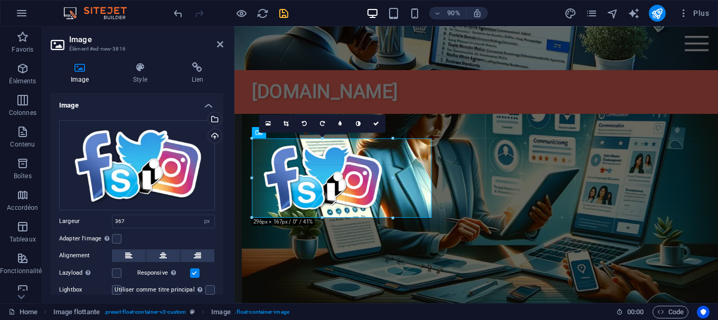
drag, startPoint x: 428, startPoint y: 236, endPoint x: 379, endPoint y: 212, distance: 54.3
type input "296"
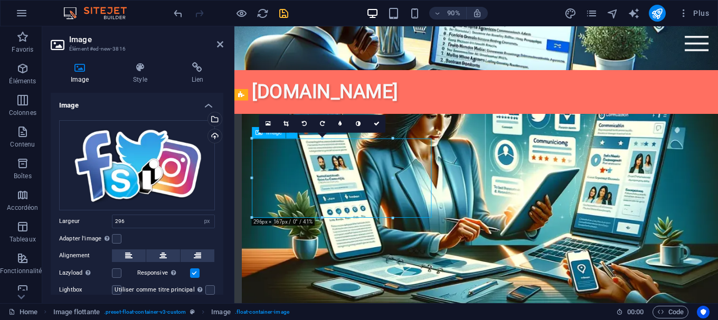
drag, startPoint x: 357, startPoint y: 207, endPoint x: 378, endPoint y: 207, distance: 21.1
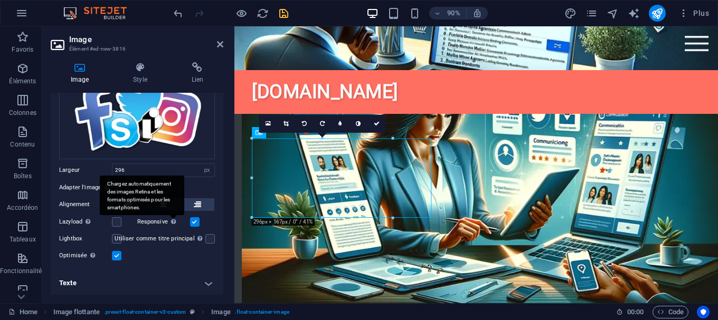
scroll to position [52, 0]
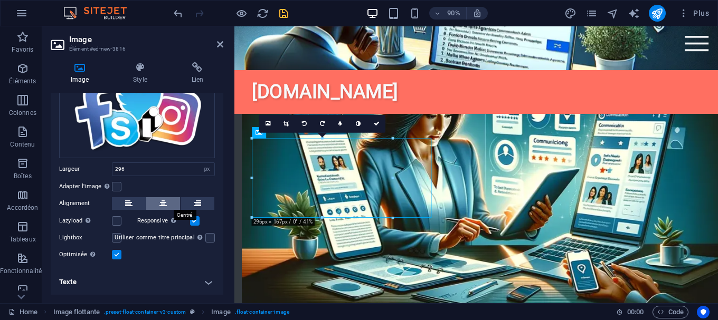
click at [165, 207] on icon at bounding box center [162, 203] width 7 height 13
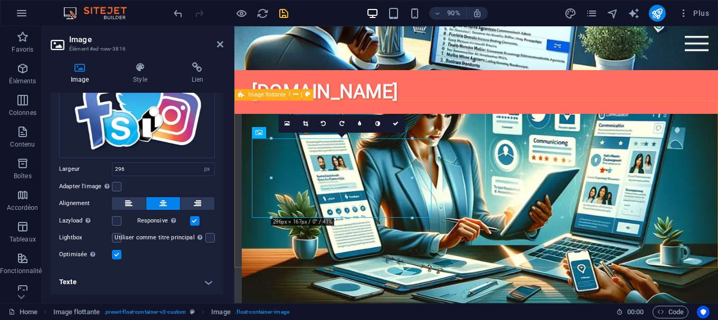
select select "%"
select select "rem"
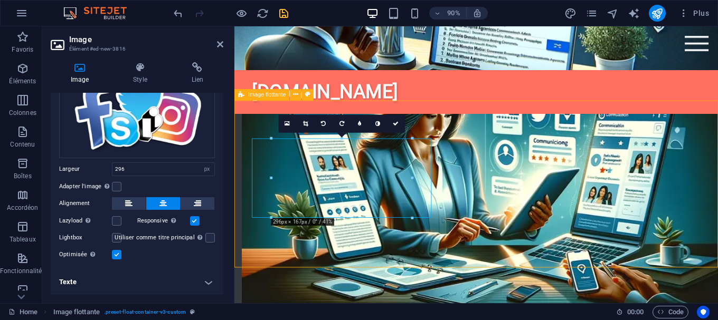
select select "rem"
select select "%"
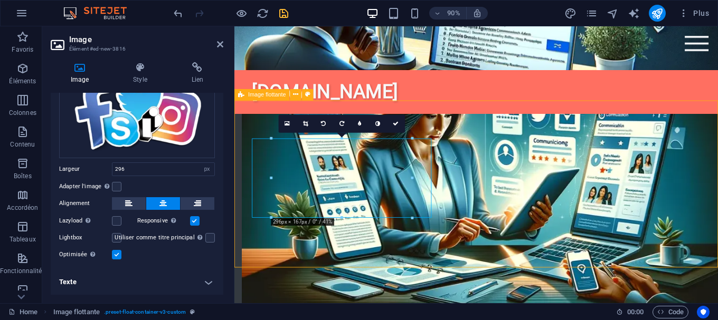
select select "%"
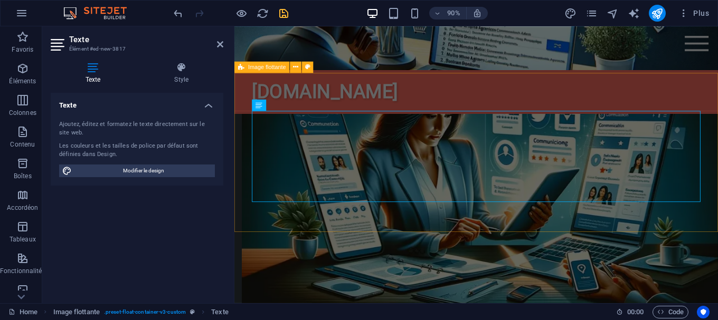
scroll to position [970, 0]
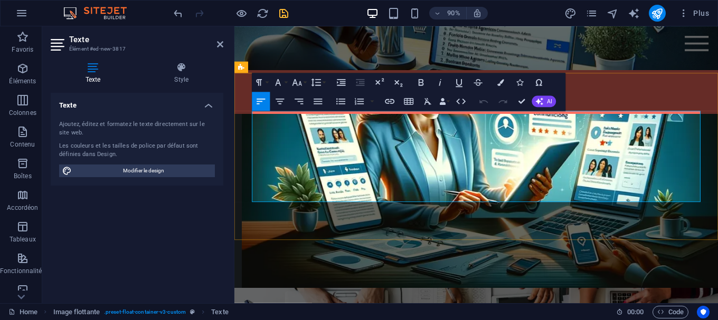
click at [282, 101] on icon "button" at bounding box center [280, 102] width 12 height 12
click at [264, 100] on icon "button" at bounding box center [261, 102] width 12 height 12
click at [423, 87] on icon "button" at bounding box center [421, 83] width 12 height 12
click at [437, 82] on icon "button" at bounding box center [440, 83] width 12 height 12
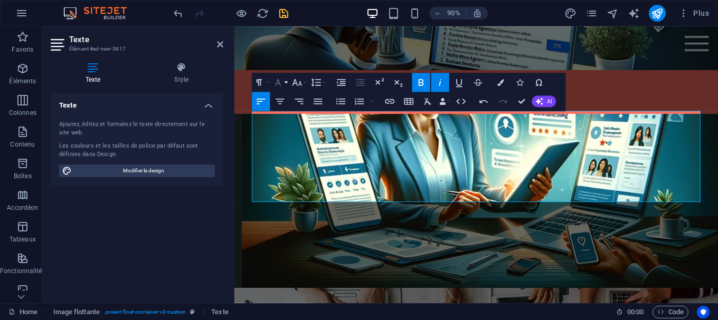
click at [286, 82] on button "Font Family" at bounding box center [280, 82] width 18 height 19
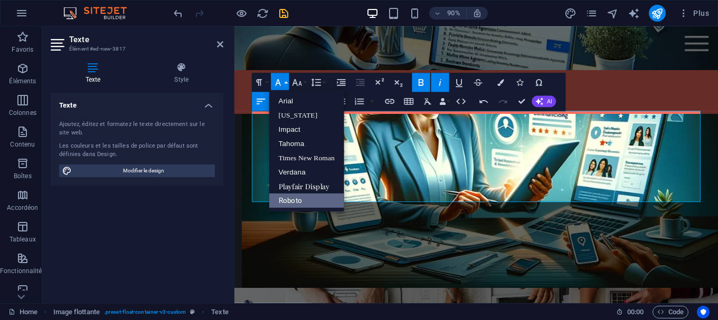
scroll to position [0, 0]
click at [294, 112] on link "[US_STATE]" at bounding box center [306, 115] width 75 height 14
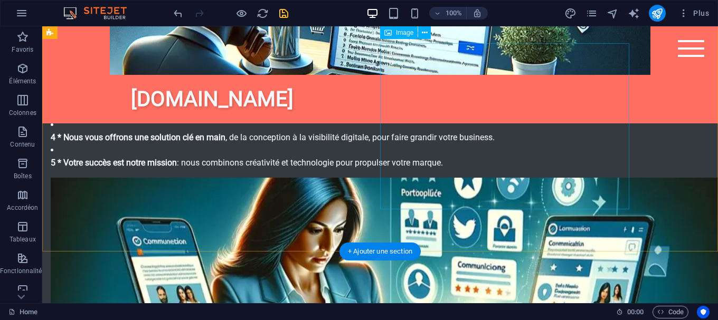
scroll to position [754, 0]
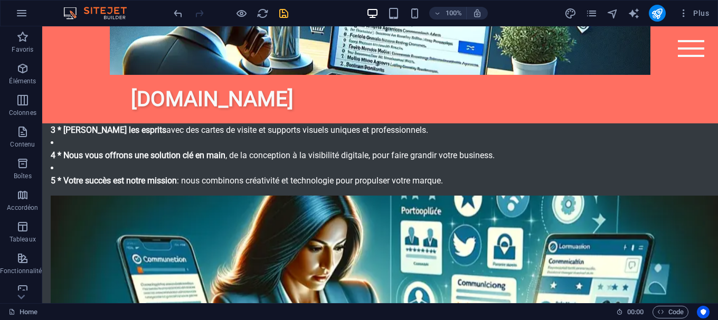
click at [646, 70] on figure at bounding box center [380, 50] width 676 height 49
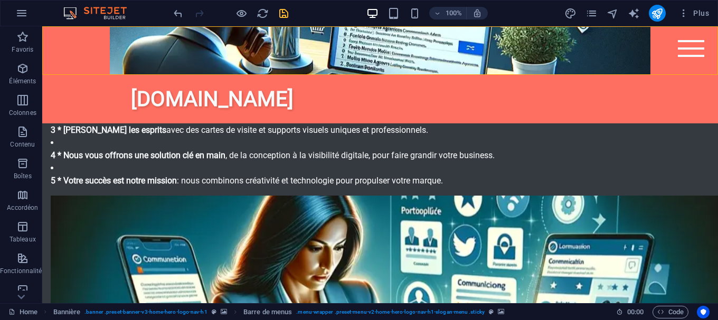
click at [668, 63] on figure at bounding box center [380, 50] width 676 height 49
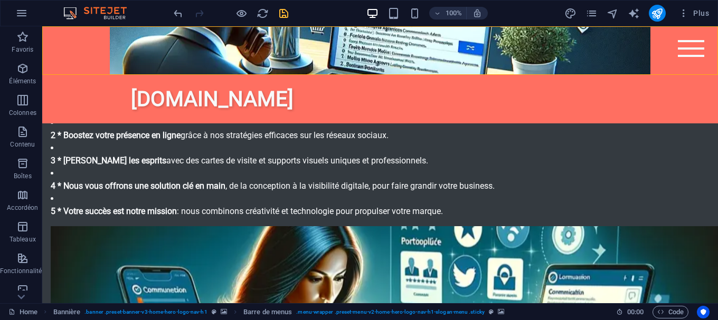
scroll to position [784, 0]
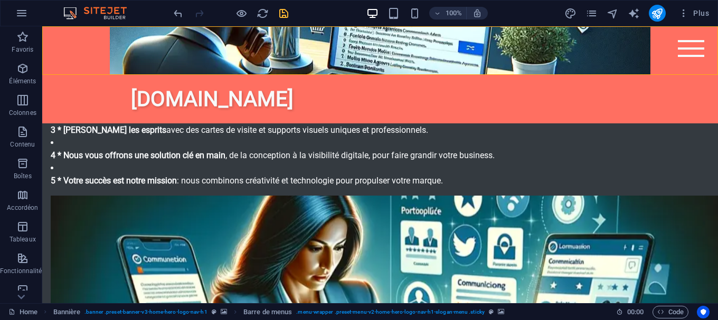
select select "%"
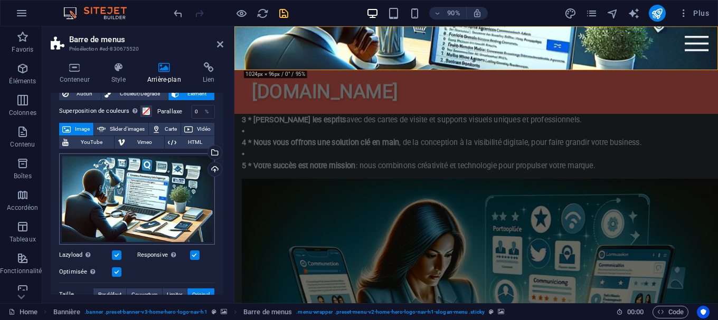
scroll to position [48, 0]
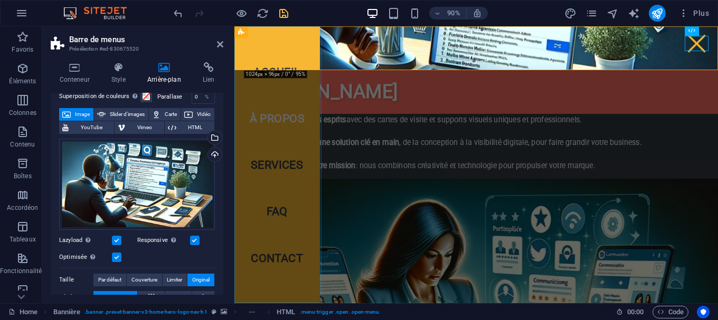
click at [252, 58] on nav "Accueil À propos Services FAQ Contact" at bounding box center [281, 180] width 94 height 308
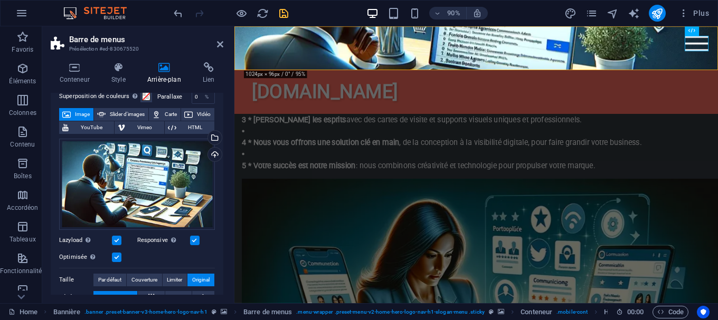
click at [241, 51] on figure at bounding box center [502, 50] width 537 height 49
click at [220, 45] on icon at bounding box center [220, 44] width 6 height 8
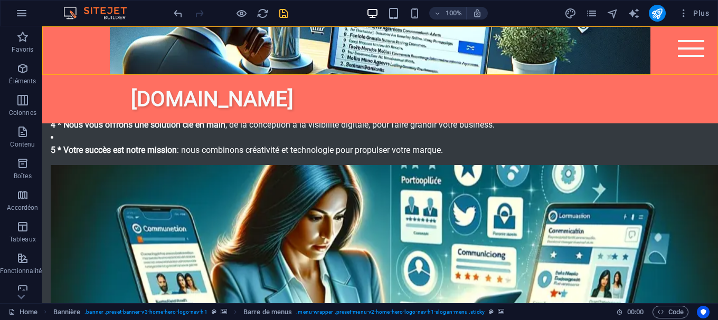
click at [79, 63] on figure at bounding box center [380, 50] width 676 height 49
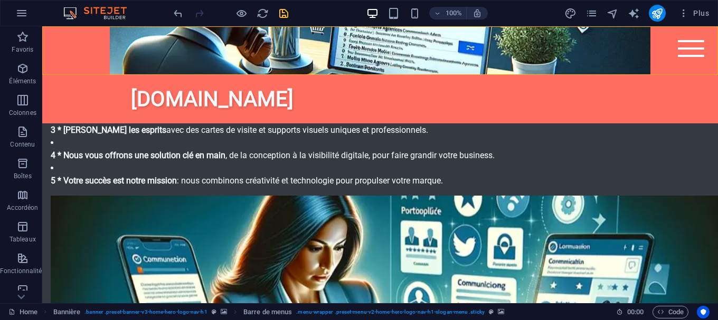
select select "%"
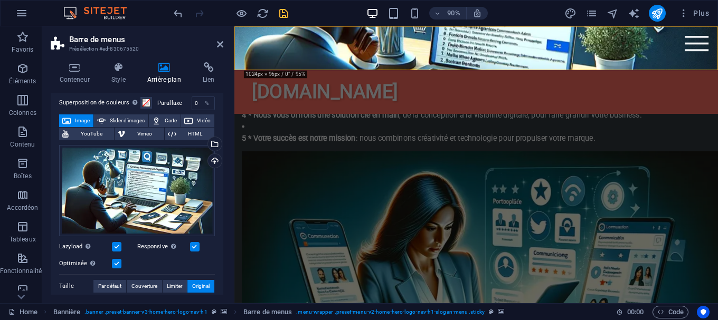
scroll to position [0, 0]
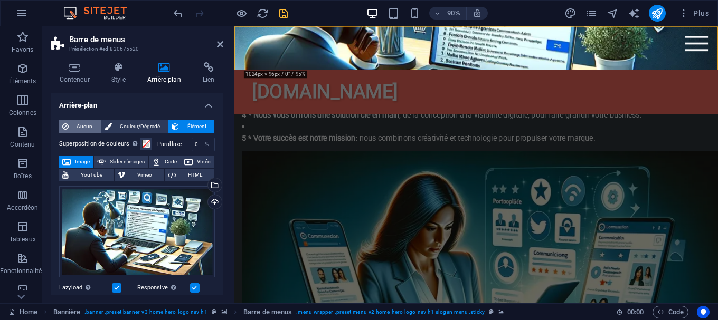
click at [87, 126] on span "Aucun" at bounding box center [85, 126] width 26 height 13
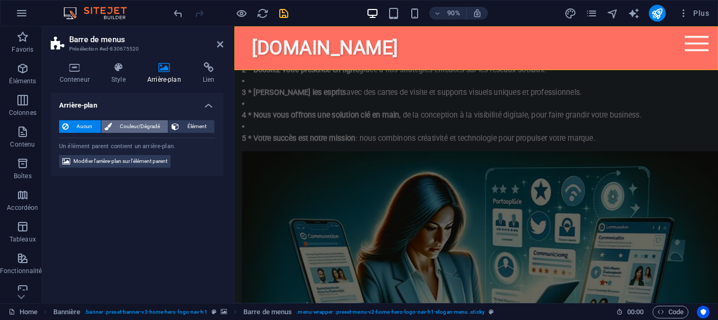
click at [147, 125] on span "Couleur/Dégradé" at bounding box center [140, 126] width 50 height 13
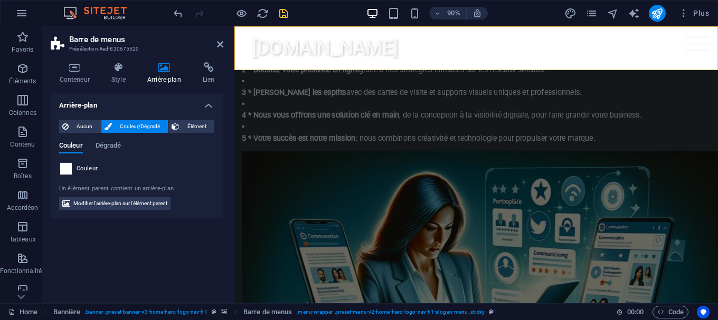
click at [63, 166] on span at bounding box center [66, 169] width 12 height 12
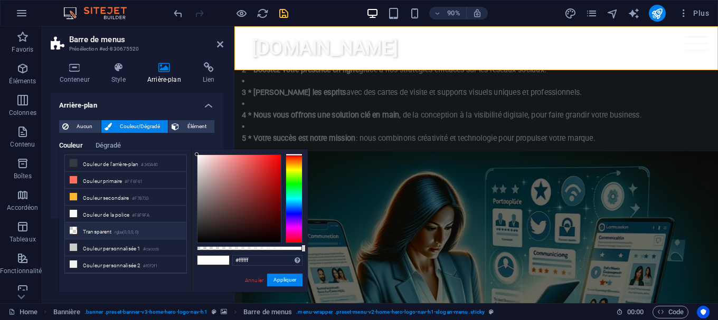
click at [70, 227] on icon at bounding box center [73, 230] width 7 height 7
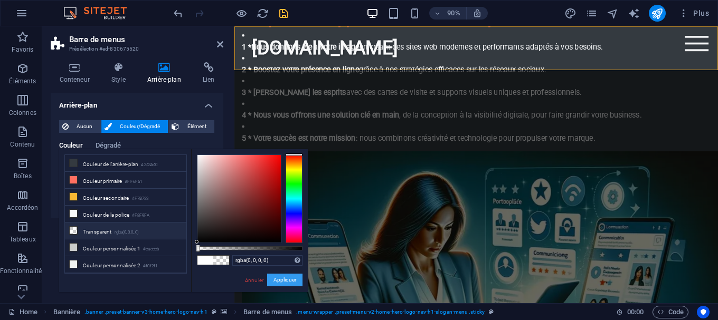
click at [288, 278] on button "Appliquer" at bounding box center [284, 280] width 35 height 13
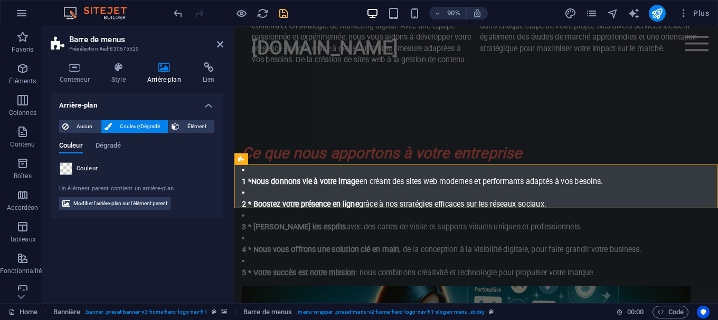
scroll to position [654, 0]
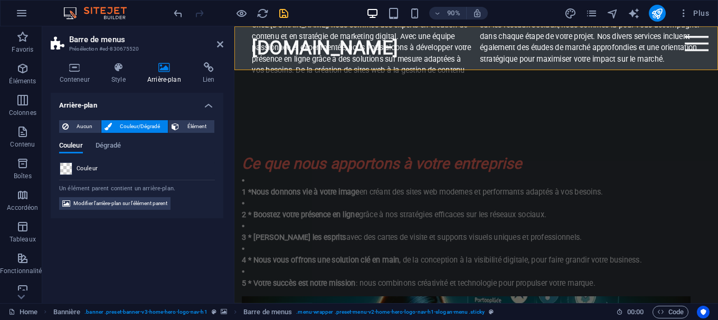
click at [60, 168] on span at bounding box center [66, 169] width 12 height 12
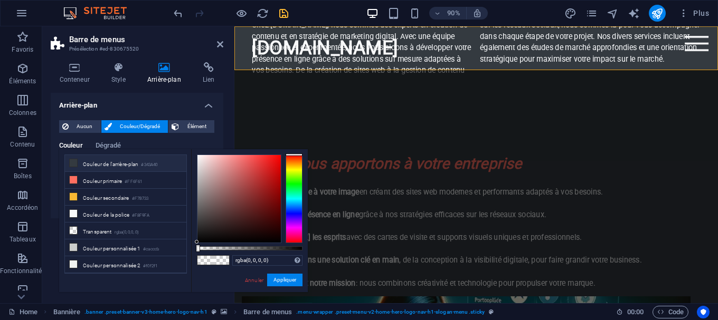
click at [75, 163] on icon at bounding box center [73, 162] width 7 height 7
type input "#343a40"
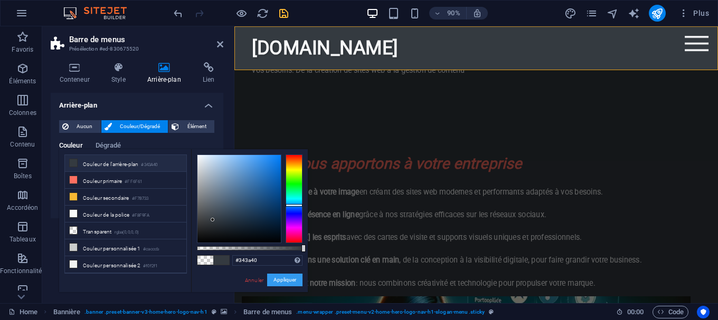
click at [289, 277] on button "Appliquer" at bounding box center [284, 280] width 35 height 13
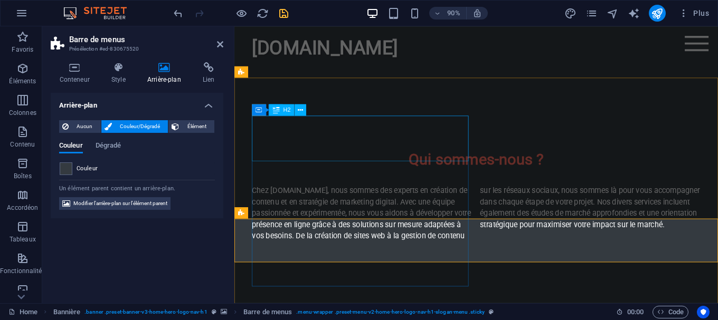
scroll to position [438, 0]
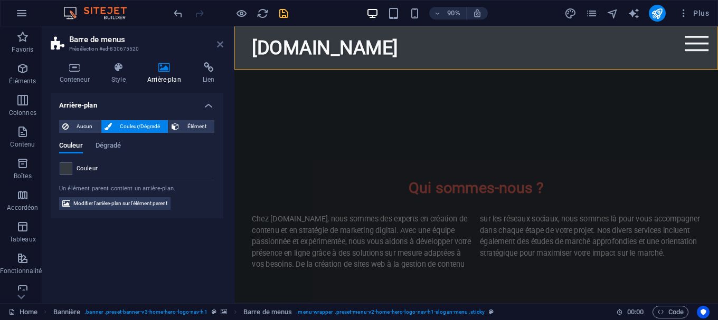
click at [217, 43] on icon at bounding box center [220, 44] width 6 height 8
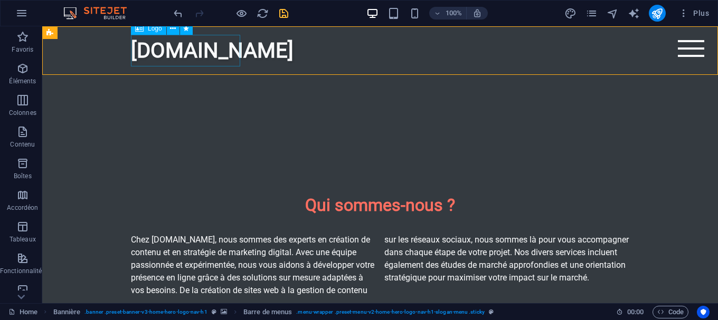
click at [141, 52] on div "[DOMAIN_NAME]" at bounding box center [380, 51] width 498 height 32
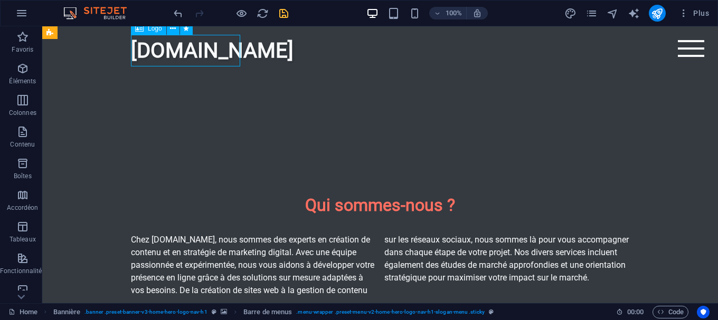
click at [141, 52] on div "[DOMAIN_NAME]" at bounding box center [380, 51] width 498 height 32
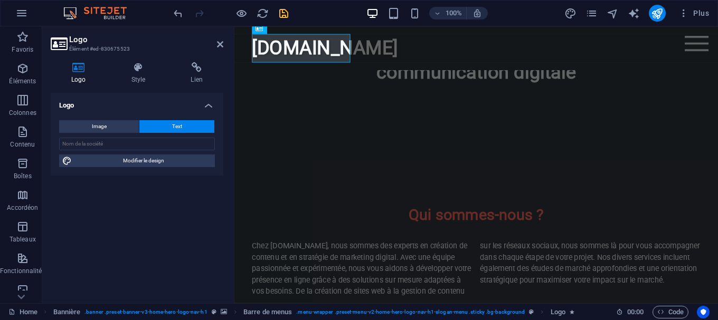
scroll to position [438, 0]
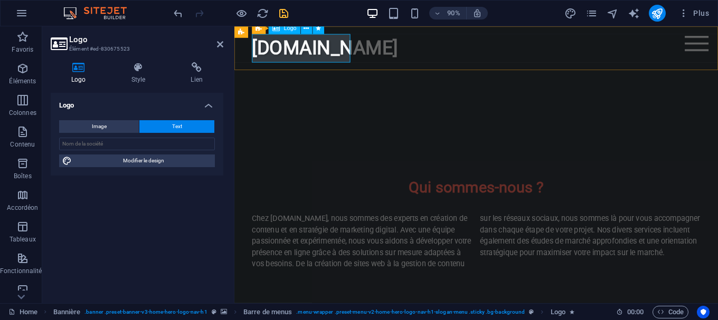
click at [263, 53] on div "[DOMAIN_NAME]" at bounding box center [503, 51] width 498 height 32
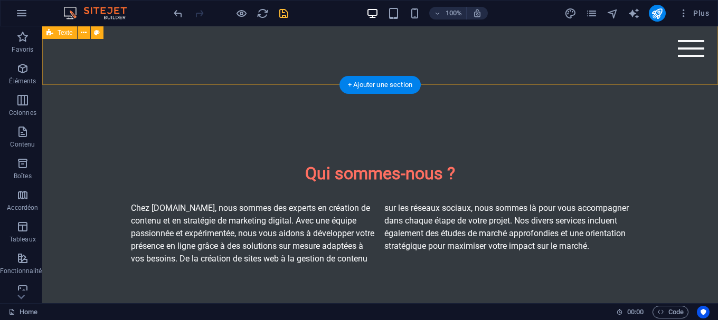
click at [260, 119] on div "Qui sommes-nous ? Chez [DOMAIN_NAME], nous sommes des experts en création de co…" at bounding box center [380, 213] width 676 height 189
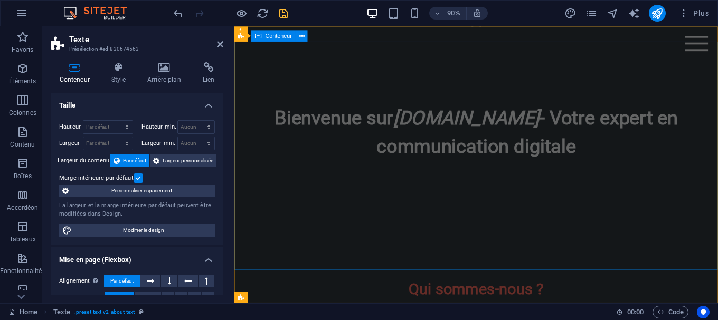
scroll to position [323, 0]
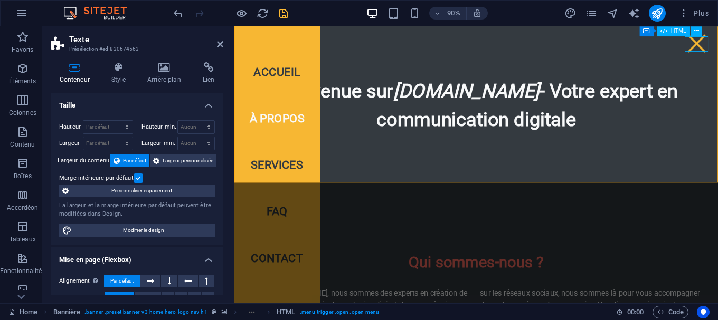
scroll to position [292, 0]
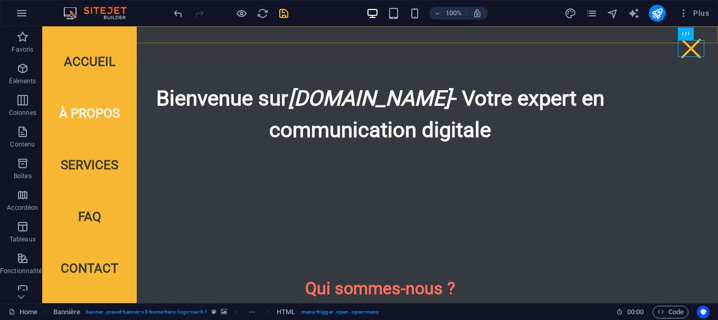
click at [224, 33] on div "Accueil À propos Services FAQ Contact" at bounding box center [380, 34] width 676 height 17
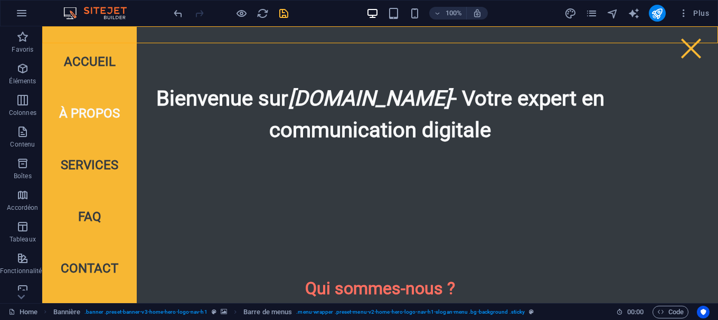
click at [224, 33] on div "Accueil À propos Services FAQ Contact" at bounding box center [380, 34] width 676 height 17
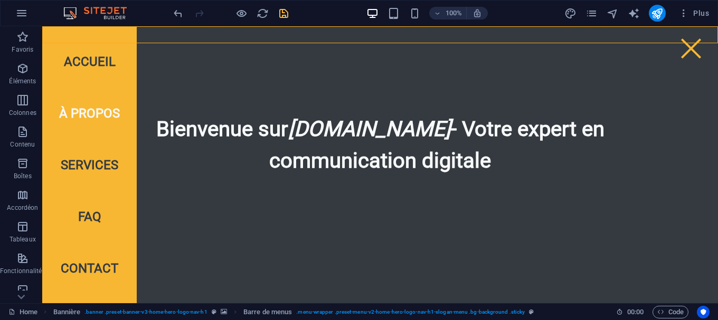
scroll to position [323, 0]
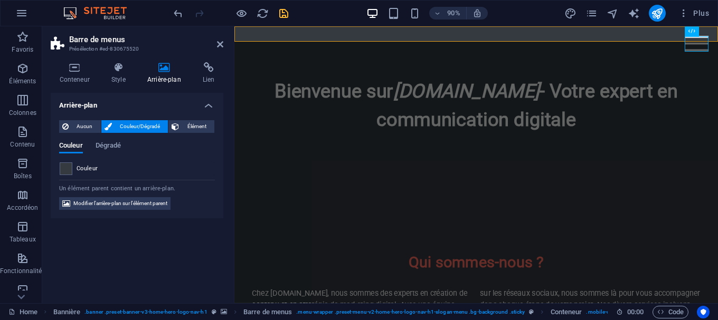
click at [171, 15] on div "90% Plus" at bounding box center [359, 13] width 717 height 25
click at [0, 0] on icon "undo" at bounding box center [0, 0] width 0 height 0
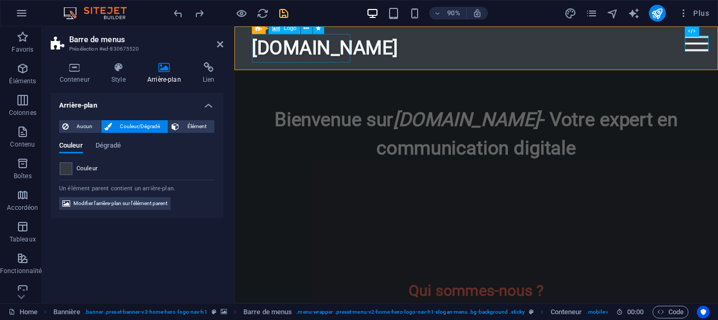
click at [361, 52] on div "[DOMAIN_NAME]" at bounding box center [503, 51] width 498 height 32
click at [358, 52] on div "[DOMAIN_NAME]" at bounding box center [503, 51] width 498 height 32
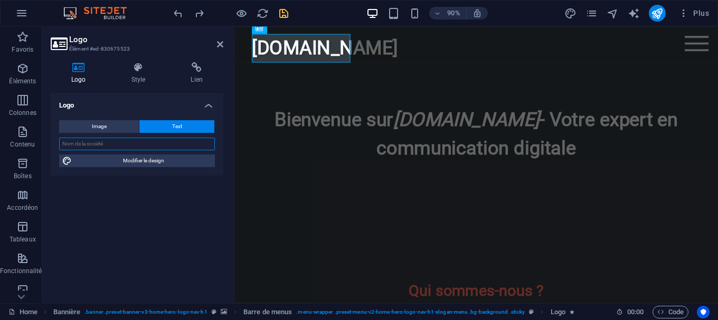
click at [122, 144] on input "text" at bounding box center [137, 144] width 156 height 13
type input "[DOMAIN_NAME]"
click at [125, 129] on button "Image" at bounding box center [99, 126] width 80 height 13
select select "DISABLED_OPTION_VALUE"
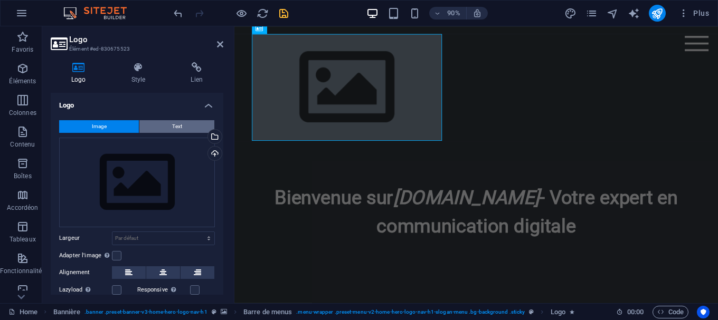
click at [171, 127] on button "Text" at bounding box center [176, 126] width 75 height 13
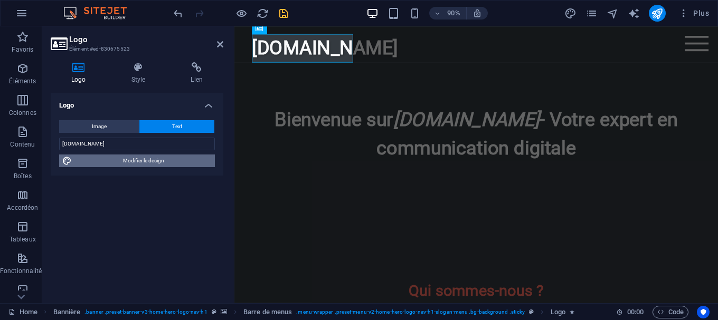
click at [157, 166] on span "Modifier le design" at bounding box center [143, 161] width 137 height 13
select select "px"
select select "400"
select select "px"
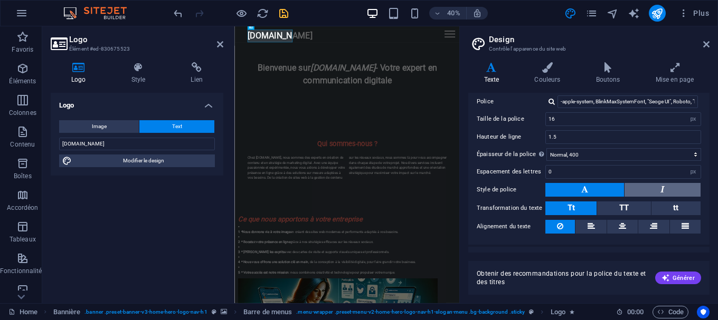
scroll to position [80, 0]
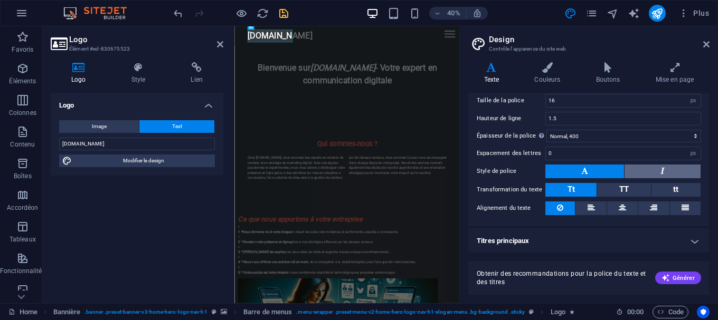
click at [655, 168] on button at bounding box center [662, 172] width 76 height 14
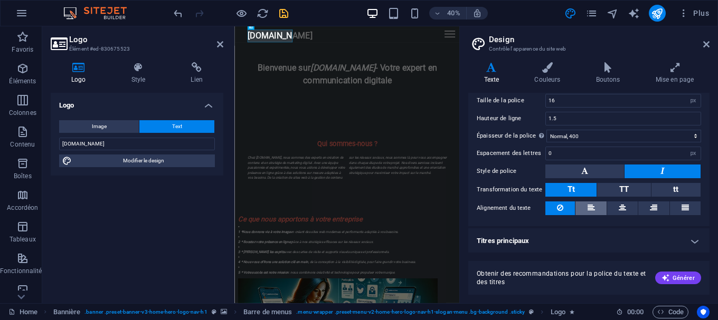
click at [583, 207] on button at bounding box center [590, 209] width 31 height 14
click at [562, 203] on icon at bounding box center [560, 208] width 6 height 13
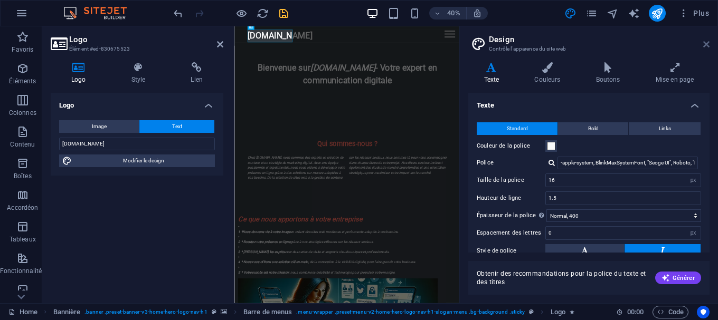
click at [704, 47] on icon at bounding box center [706, 44] width 6 height 8
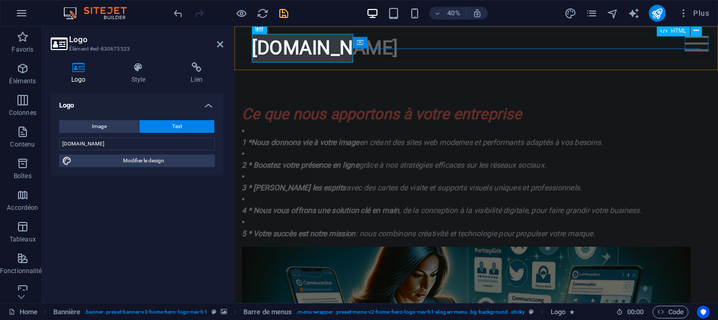
scroll to position [323, 0]
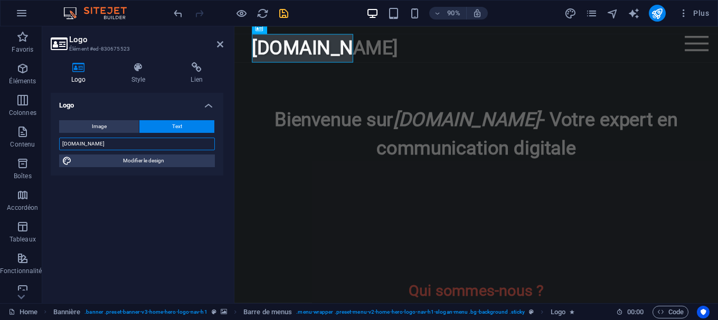
click at [154, 140] on input "[DOMAIN_NAME]" at bounding box center [137, 144] width 156 height 13
click at [141, 75] on h4 "Style" at bounding box center [141, 73] width 60 height 22
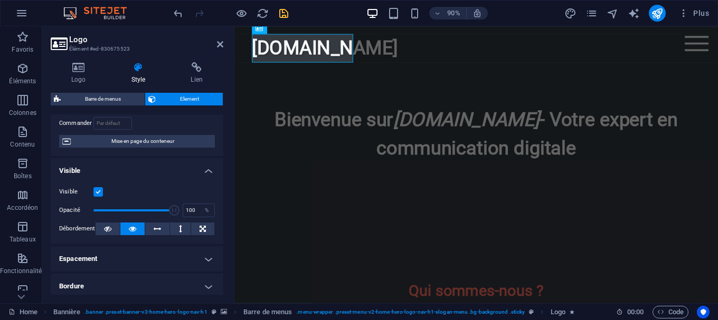
scroll to position [95, 0]
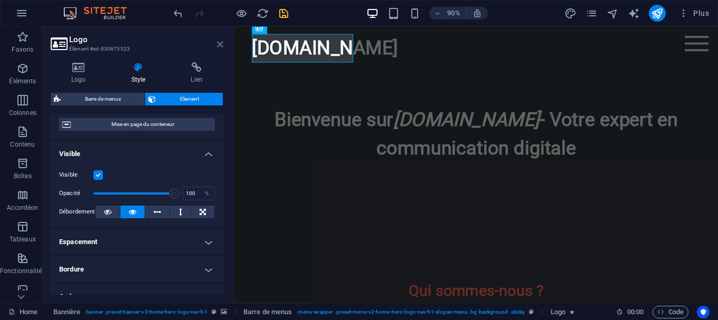
click at [217, 40] on icon at bounding box center [220, 44] width 6 height 8
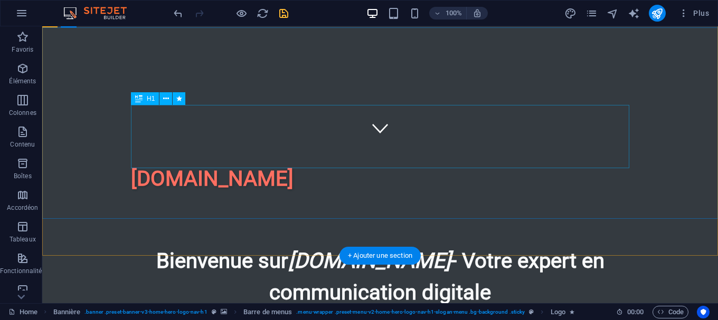
scroll to position [0, 0]
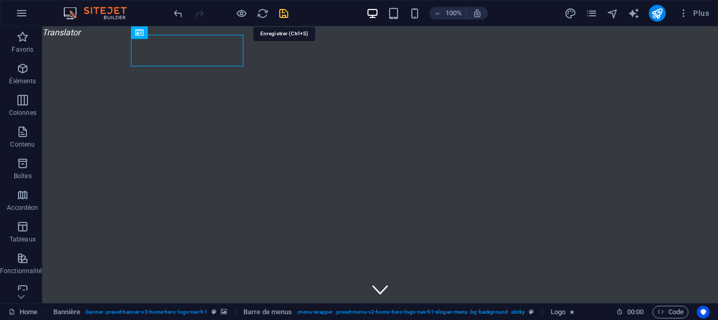
click at [286, 11] on icon "save" at bounding box center [284, 13] width 12 height 12
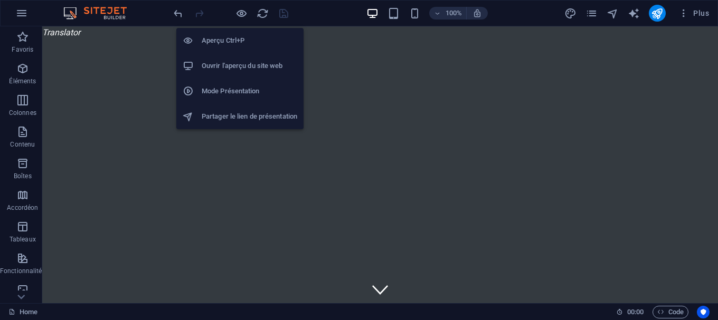
click at [260, 67] on h6 "Ouvrir l'aperçu du site web" at bounding box center [250, 66] width 96 height 13
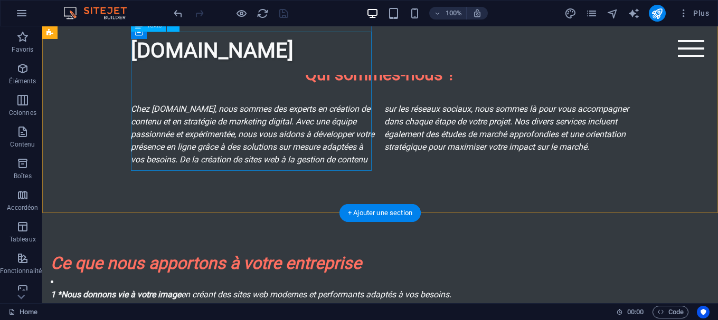
scroll to position [754, 0]
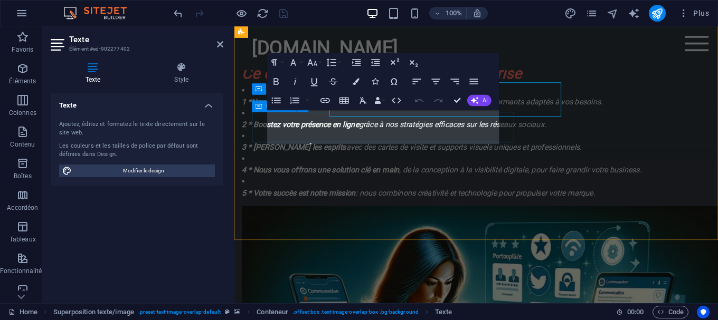
scroll to position [784, 0]
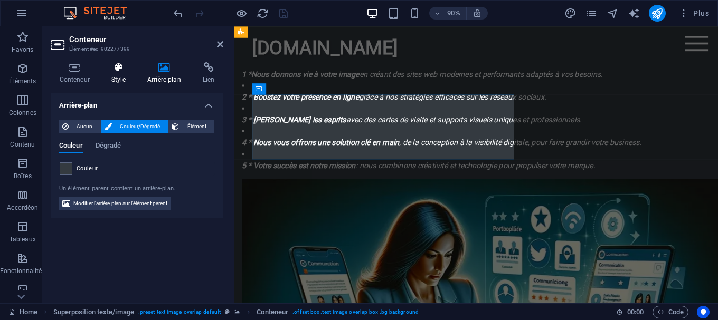
click at [108, 73] on h4 "Style" at bounding box center [120, 73] width 36 height 22
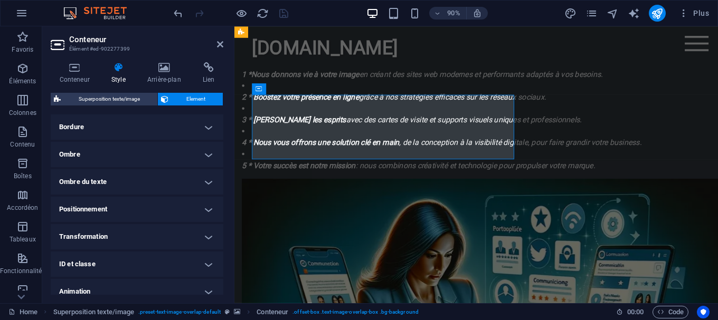
scroll to position [274, 0]
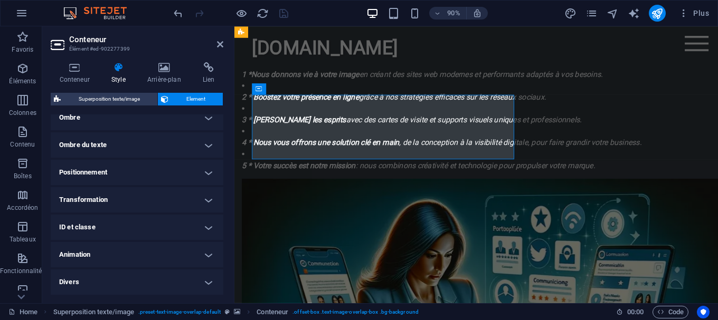
click at [135, 258] on h4 "Animation" at bounding box center [137, 254] width 173 height 25
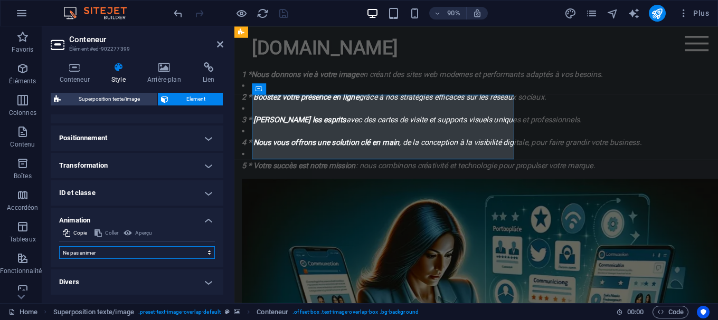
click at [59, 247] on select "Ne pas animer Afficher / Masquer Glisser vers le haut / le bas Zoomer/Dézoomer …" at bounding box center [137, 253] width 156 height 13
select select "shrink"
click option "Zoomer/Dézoomer" at bounding box center [0, 0] width 0 height 0
type input "0.5"
select select "scroll"
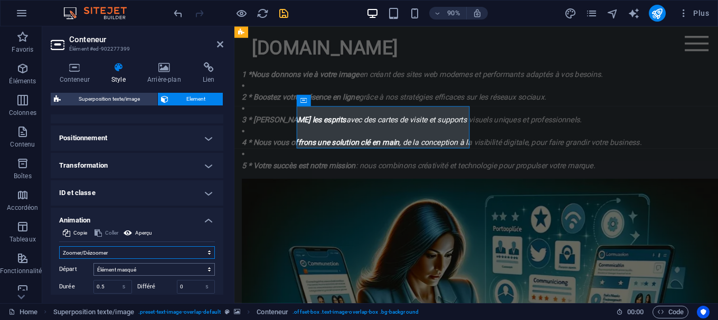
scroll to position [356, 0]
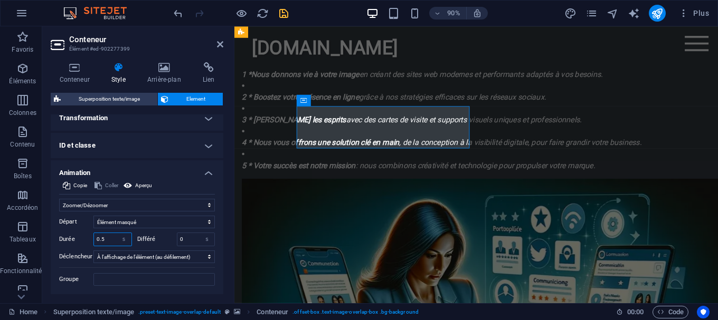
click at [99, 240] on input "0.5" at bounding box center [112, 239] width 37 height 13
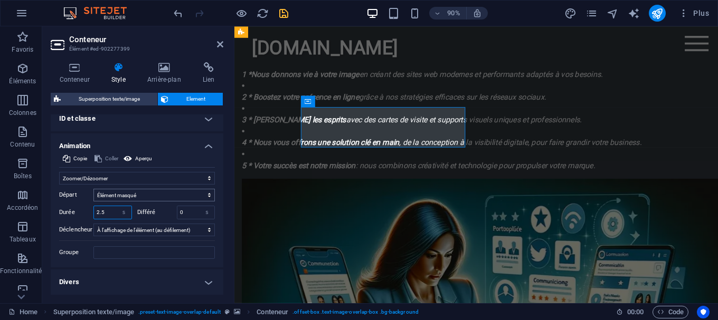
scroll to position [336, 0]
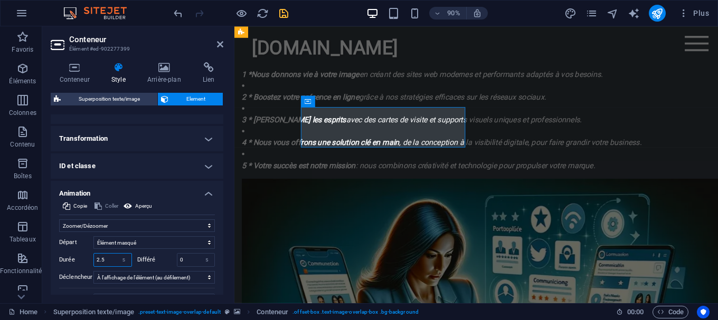
type input "2.5"
click at [144, 182] on h4 "Animation" at bounding box center [137, 190] width 173 height 19
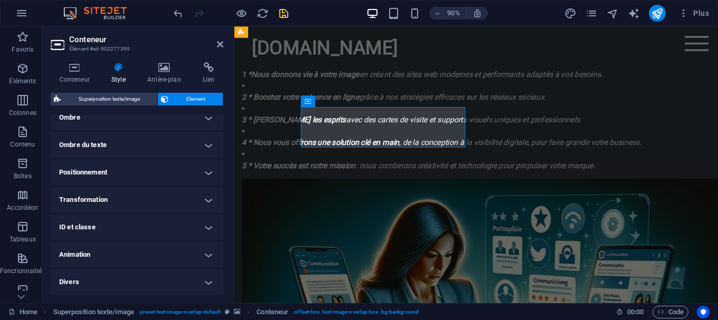
click at [132, 225] on h4 "ID et classe" at bounding box center [137, 227] width 173 height 25
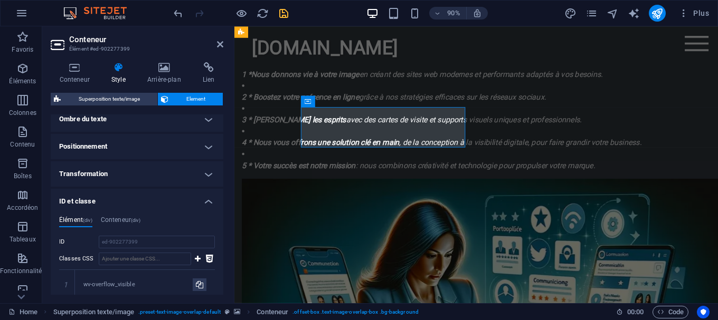
scroll to position [322, 0]
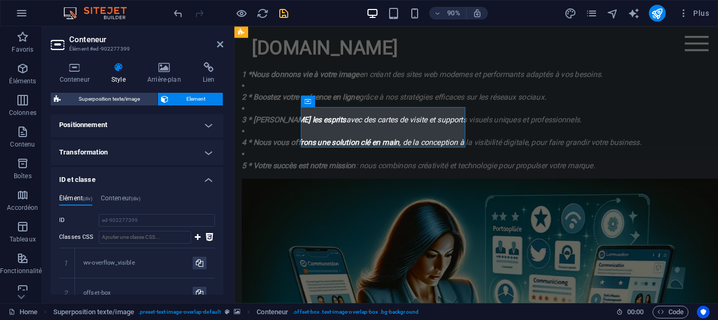
click at [190, 187] on div "Élément (div) Conteneur (div) ID ed-902277399 Classes CSS 1 wv-overflow_visible…" at bounding box center [137, 311] width 173 height 251
click at [201, 182] on h4 "ID et classe" at bounding box center [137, 176] width 173 height 19
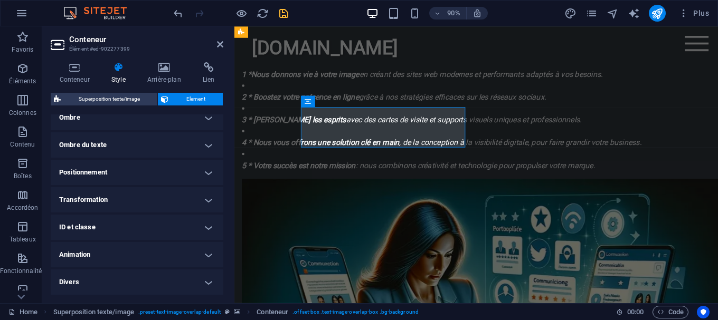
scroll to position [274, 0]
click at [176, 201] on h4 "Transformation" at bounding box center [137, 199] width 173 height 25
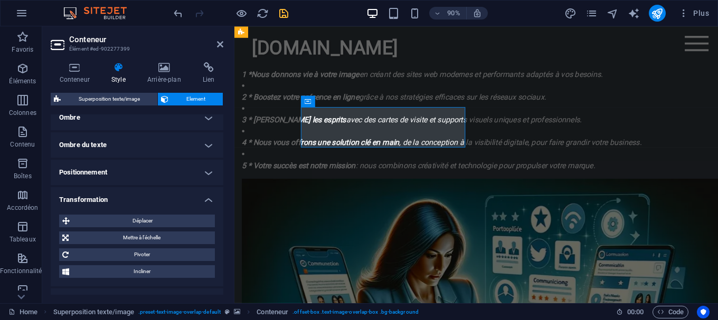
click at [186, 201] on h4 "Transformation" at bounding box center [137, 196] width 173 height 19
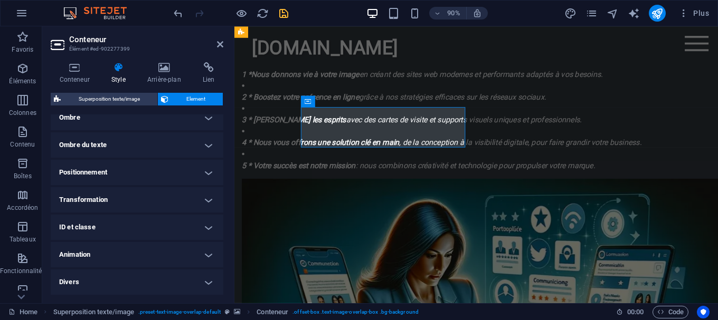
click at [194, 175] on h4 "Positionnement" at bounding box center [137, 172] width 173 height 25
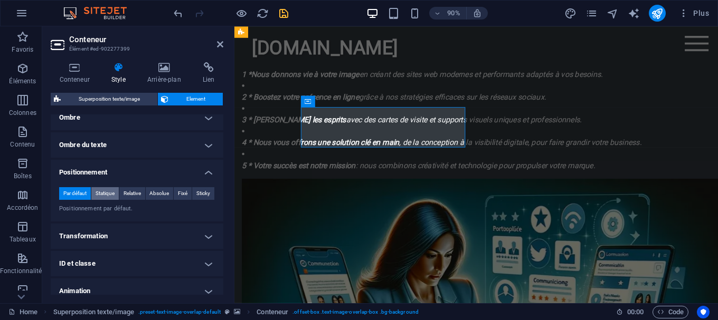
click at [99, 192] on span "Statique" at bounding box center [105, 193] width 19 height 13
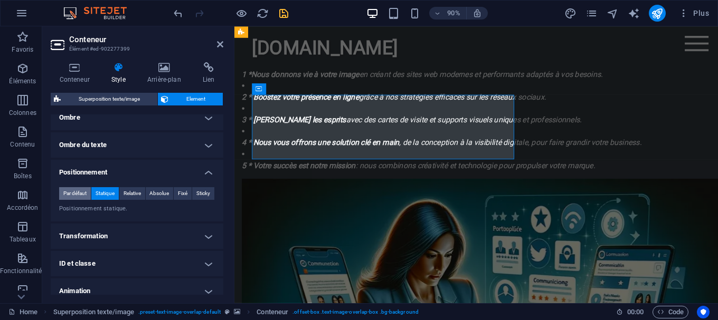
click at [68, 191] on span "Par défaut" at bounding box center [74, 193] width 23 height 13
click at [101, 194] on span "Statique" at bounding box center [105, 193] width 19 height 13
click at [137, 194] on span "Relative" at bounding box center [132, 193] width 17 height 13
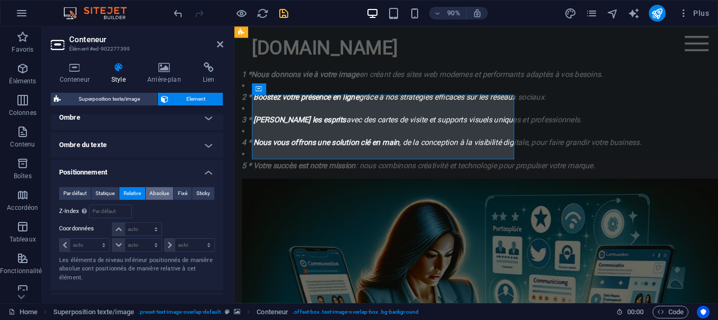
click at [159, 194] on span "Absolue" at bounding box center [159, 193] width 20 height 13
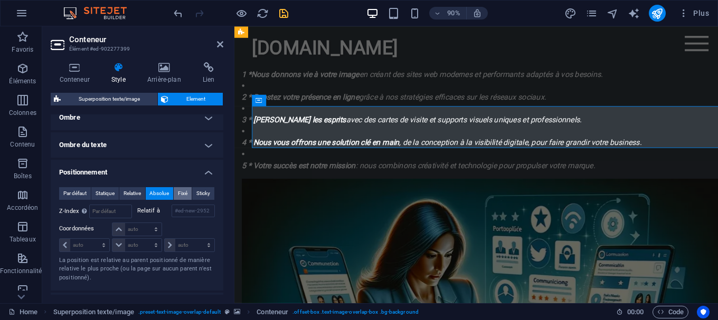
click at [181, 194] on span "Fixé" at bounding box center [183, 193] width 10 height 13
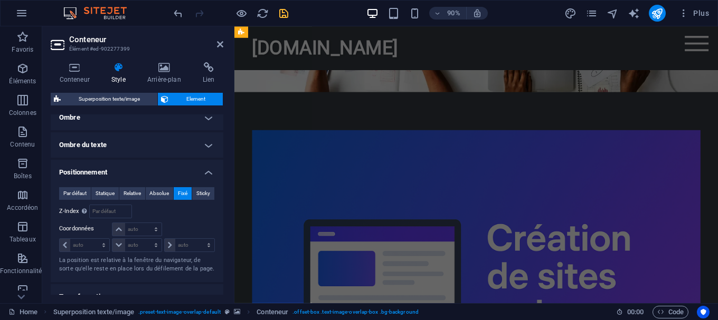
scroll to position [2147, 0]
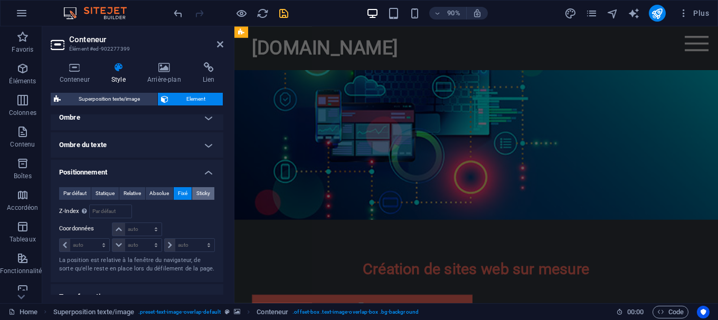
click at [199, 193] on span "Sticky" at bounding box center [203, 193] width 14 height 13
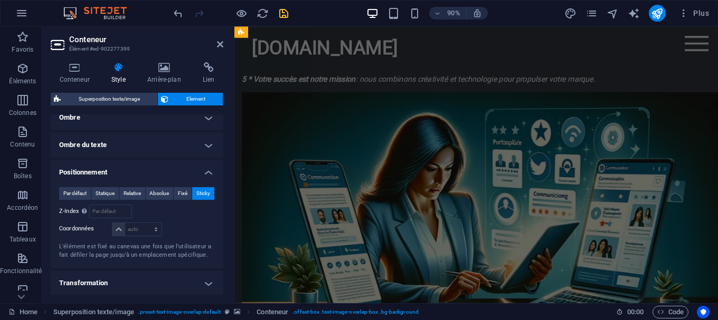
scroll to position [742, 0]
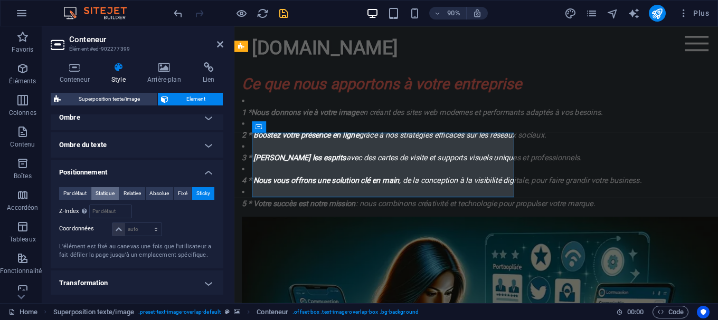
click at [104, 195] on span "Statique" at bounding box center [105, 193] width 19 height 13
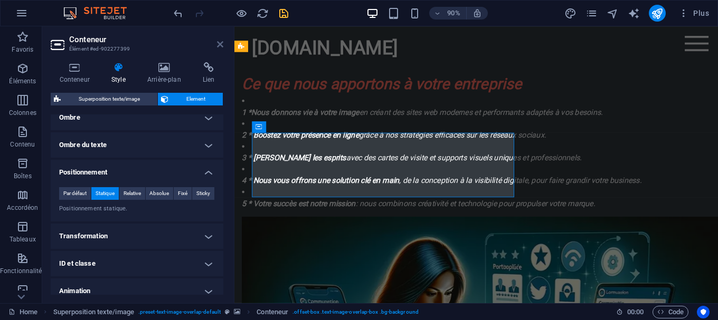
click at [219, 46] on icon at bounding box center [220, 44] width 6 height 8
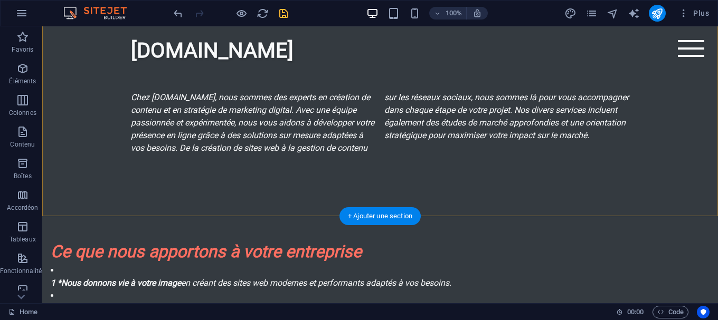
scroll to position [765, 0]
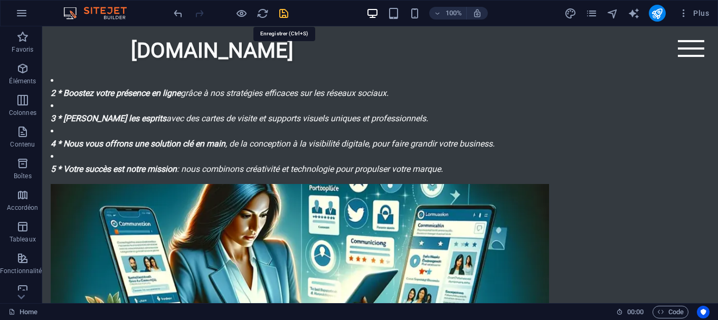
click at [287, 10] on icon "save" at bounding box center [284, 13] width 12 height 12
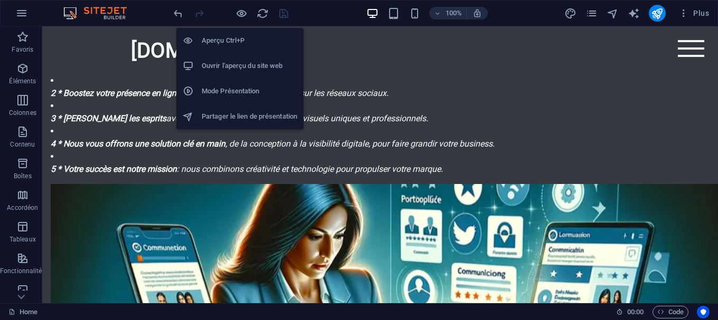
click at [275, 68] on h6 "Ouvrir l'aperçu du site web" at bounding box center [250, 66] width 96 height 13
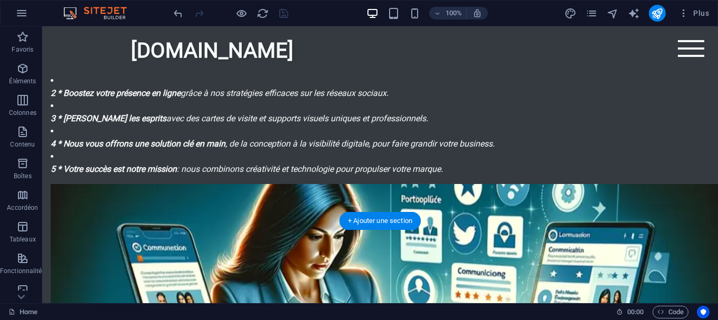
scroll to position [873, 0]
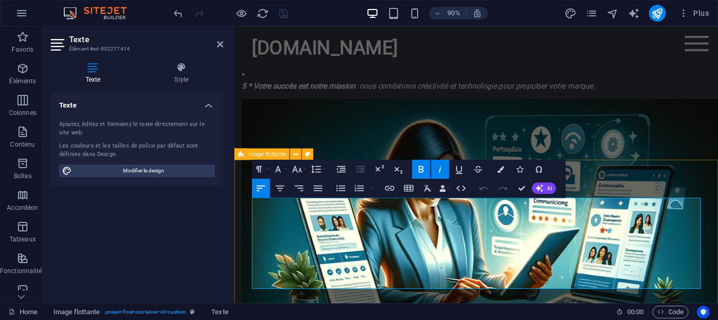
click at [191, 67] on icon at bounding box center [182, 67] width 84 height 11
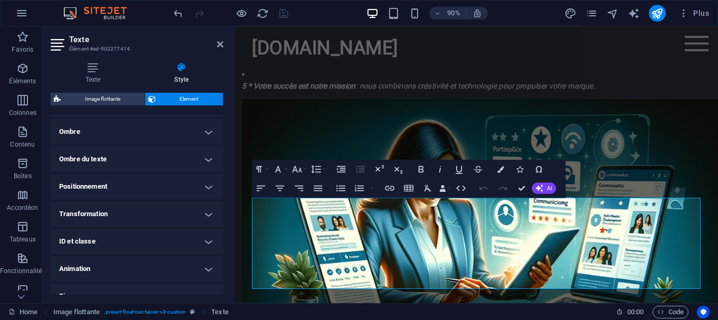
scroll to position [274, 0]
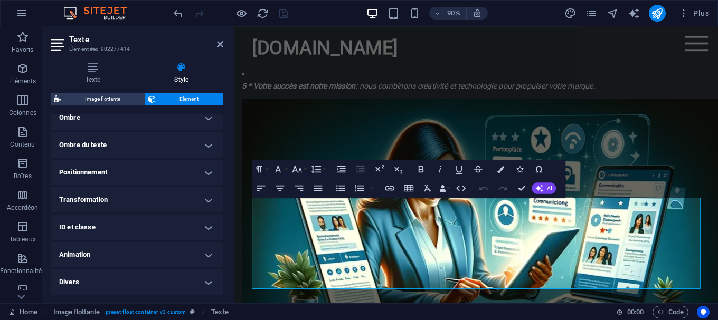
click at [115, 255] on h4 "Animation" at bounding box center [137, 254] width 173 height 25
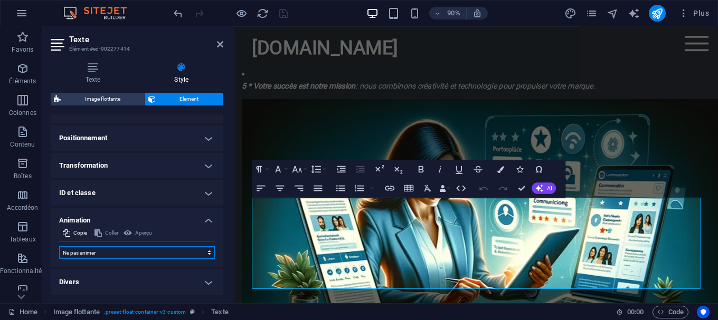
click at [59, 247] on select "Ne pas animer Afficher / Masquer Glisser vers le haut / le bas Zoomer/Dézoomer …" at bounding box center [137, 253] width 156 height 13
select select "flash"
click option "Clignoter" at bounding box center [0, 0] width 0 height 0
type input "0.5"
select select "scroll"
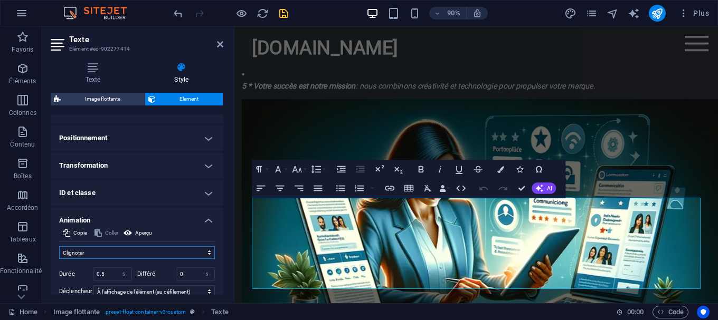
click at [59, 247] on select "Ne pas animer Afficher / Masquer Glisser vers le haut / le bas Zoomer/Dézoomer …" at bounding box center [137, 253] width 156 height 13
select select "pulse"
click option "Impulsion" at bounding box center [0, 0] width 0 height 0
type input "0.5"
click at [59, 247] on select "Ne pas animer Afficher / Masquer Glisser vers le haut / le bas Zoomer/Dézoomer …" at bounding box center [137, 253] width 156 height 13
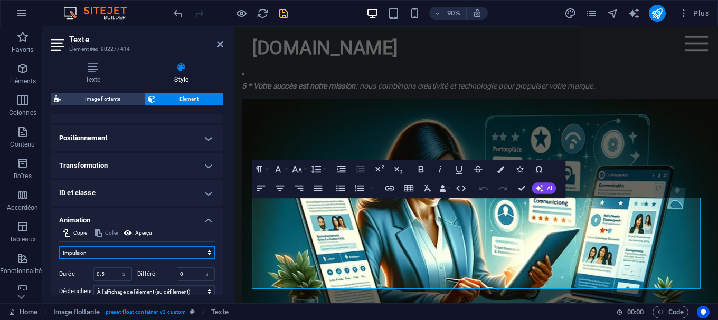
select select "move-bottom-to-top"
click option "Slide du bas vers le haut" at bounding box center [0, 0] width 0 height 0
type input "0.5"
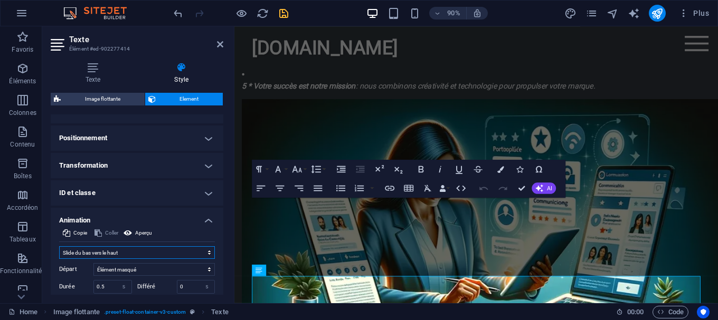
click at [59, 247] on select "Ne pas animer Afficher / Masquer Glisser vers le haut / le bas Zoomer/Dézoomer …" at bounding box center [137, 253] width 156 height 13
select select "move-top-to-bottom"
click option "Slide du haut vers le bas" at bounding box center [0, 0] width 0 height 0
type input "0.5"
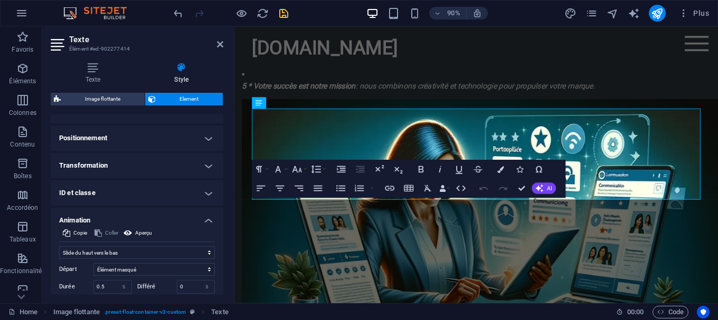
click at [158, 260] on div "Départ Élément masqué Élément affiché Durée 0.5 s ms [PERSON_NAME] 0 s ms Large…" at bounding box center [137, 296] width 156 height 74
click at [59, 247] on select "Ne pas animer Afficher / Masquer Glisser vers le haut / le bas Zoomer/Dézoomer …" at bounding box center [137, 253] width 156 height 13
select select "flash"
click option "Clignoter" at bounding box center [0, 0] width 0 height 0
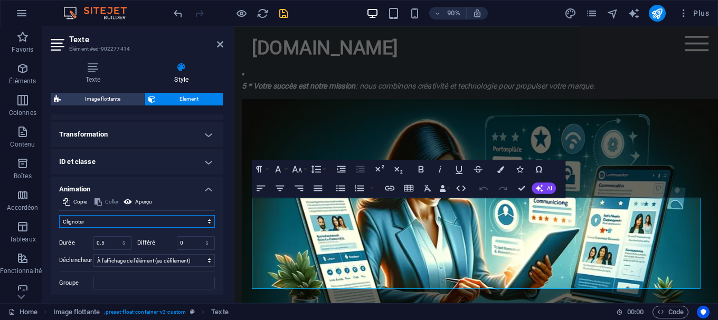
scroll to position [356, 0]
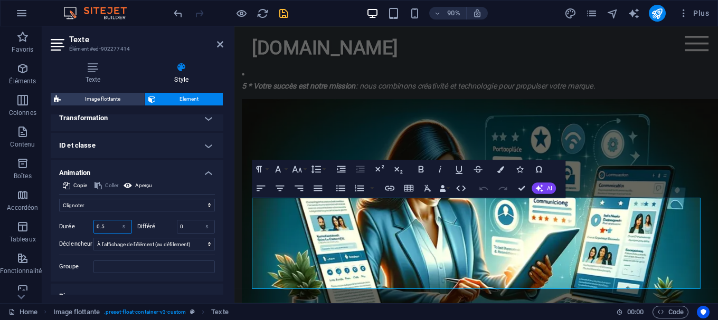
click at [98, 226] on input "0.5" at bounding box center [112, 227] width 37 height 13
type input "1"
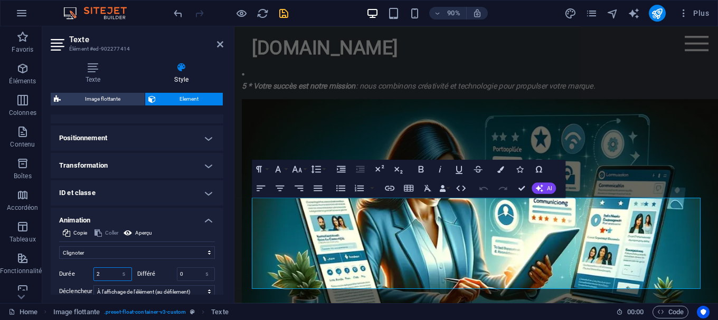
scroll to position [371, 0]
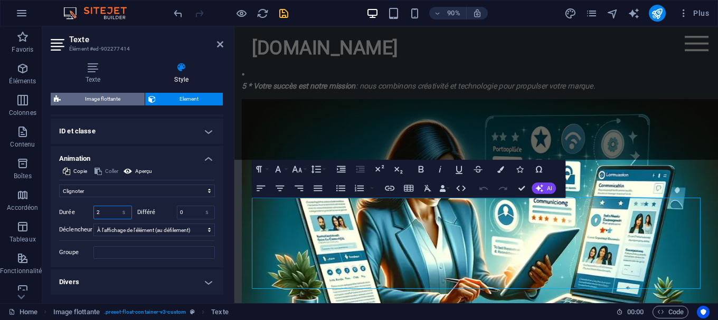
type input "2"
click at [112, 99] on span "Image flottante" at bounding box center [103, 99] width 78 height 13
select select "%"
select select "rem"
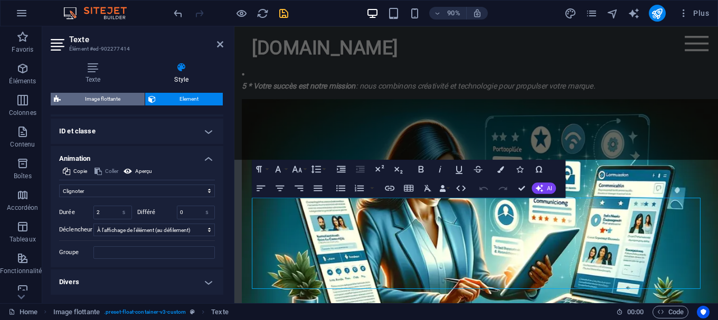
select select "rem"
select select "%"
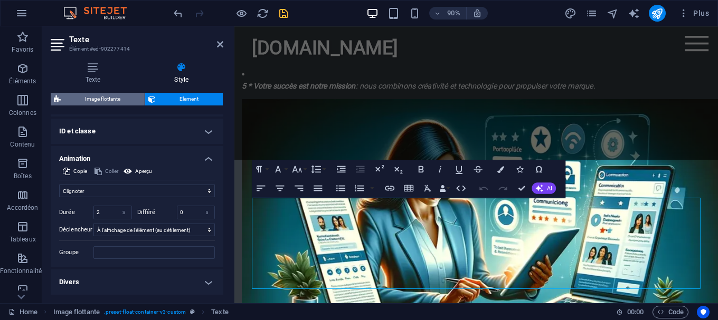
select select "%"
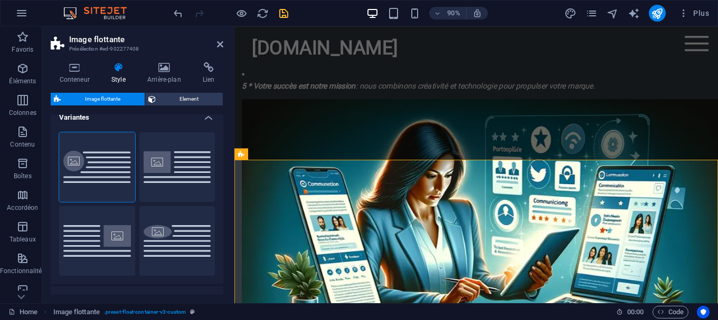
scroll to position [0, 0]
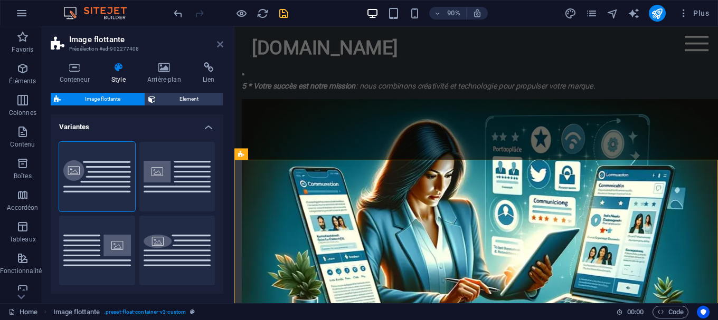
click at [223, 42] on icon at bounding box center [220, 44] width 6 height 8
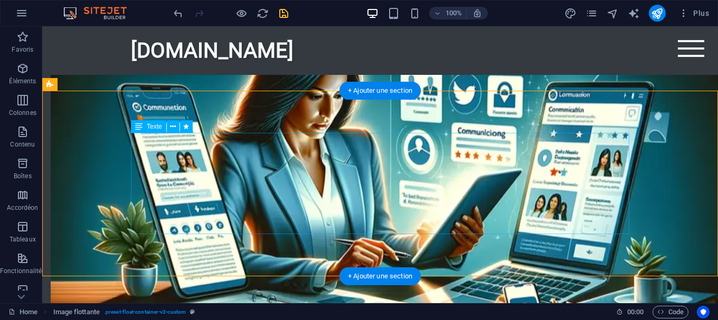
scroll to position [927, 0]
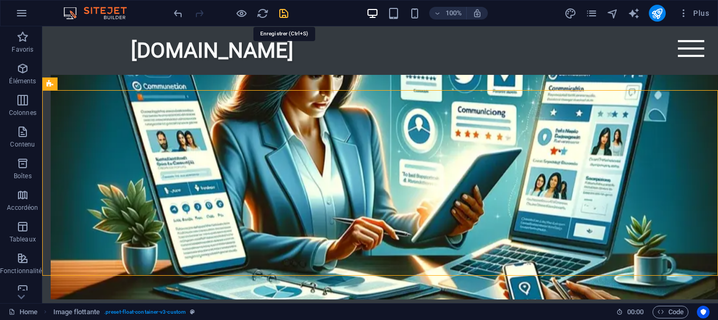
click at [285, 15] on icon "save" at bounding box center [284, 13] width 12 height 12
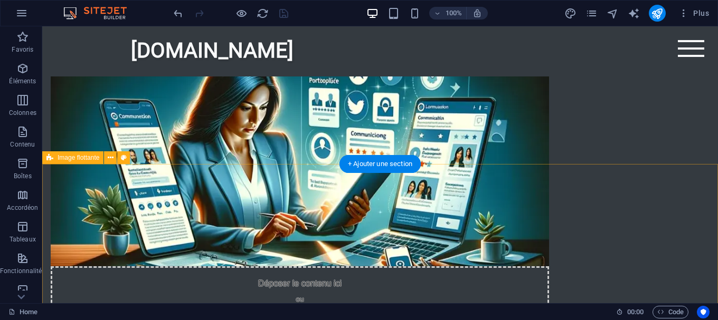
scroll to position [765, 0]
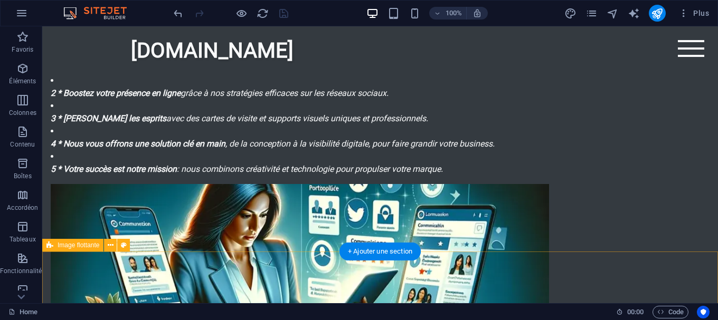
drag, startPoint x: 645, startPoint y: 164, endPoint x: 639, endPoint y: 281, distance: 117.9
drag, startPoint x: 605, startPoint y: 270, endPoint x: 601, endPoint y: 210, distance: 59.8
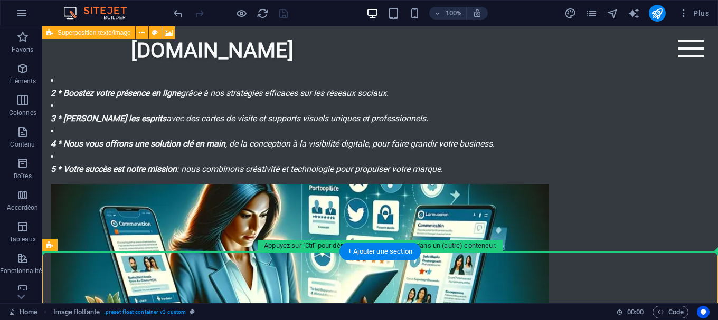
drag, startPoint x: 649, startPoint y: 282, endPoint x: 668, endPoint y: 178, distance: 105.8
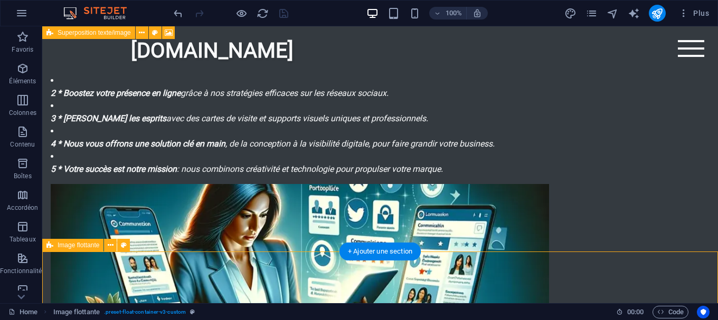
drag, startPoint x: 670, startPoint y: 185, endPoint x: 677, endPoint y: 261, distance: 76.3
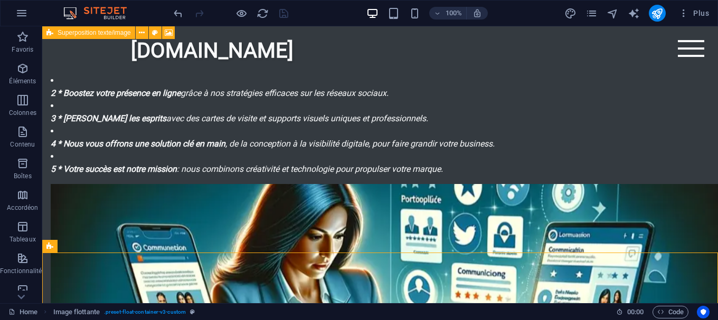
scroll to position [764, 0]
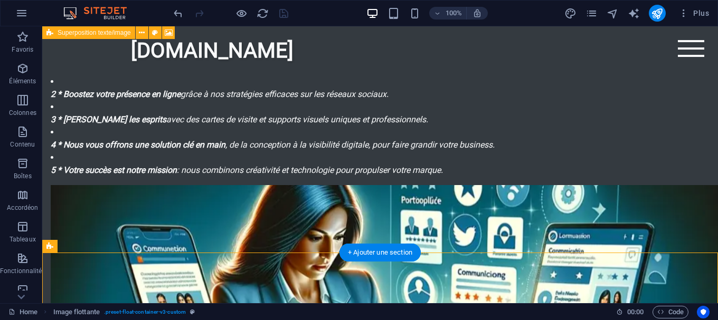
drag, startPoint x: 658, startPoint y: 273, endPoint x: 670, endPoint y: 79, distance: 195.2
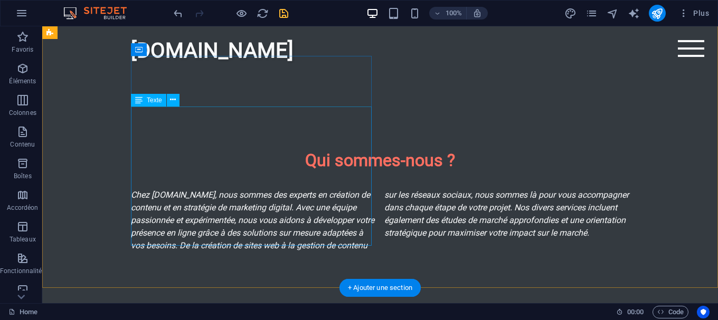
scroll to position [441, 0]
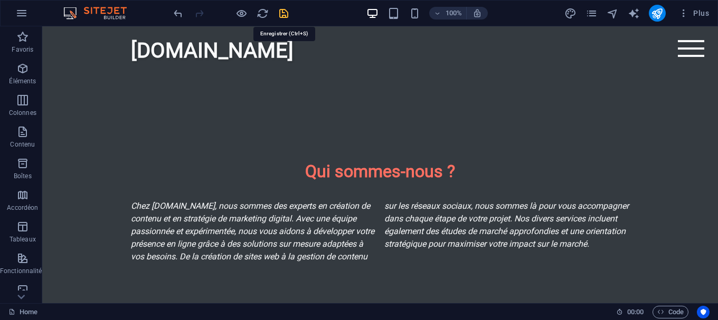
click at [286, 15] on icon "save" at bounding box center [284, 13] width 12 height 12
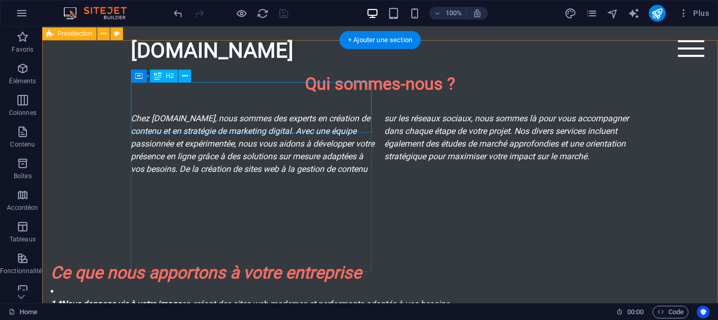
scroll to position [549, 0]
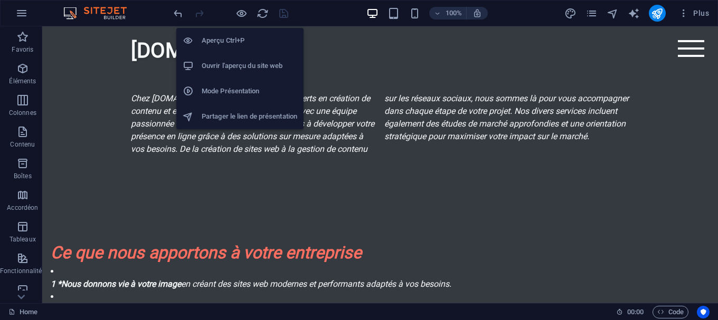
click at [237, 69] on h6 "Ouvrir l'aperçu du site web" at bounding box center [250, 66] width 96 height 13
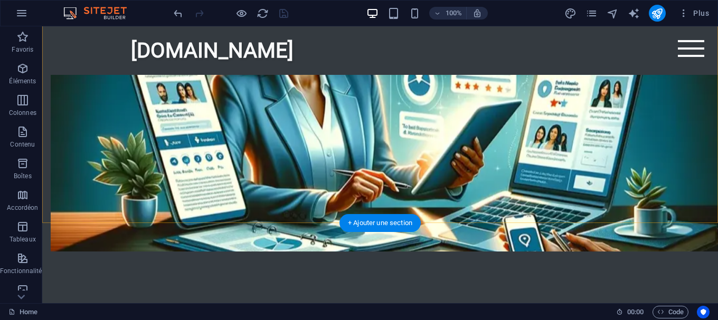
scroll to position [980, 0]
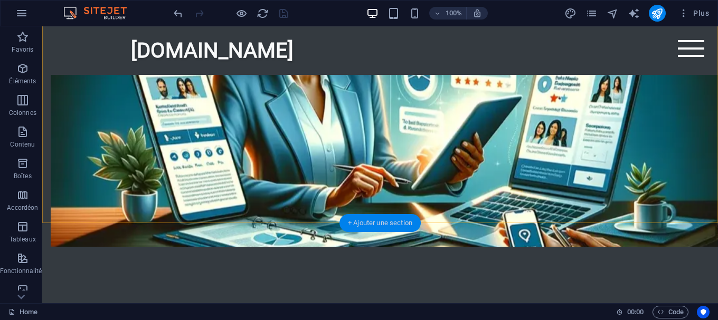
click at [389, 225] on div "+ Ajouter une section" at bounding box center [379, 223] width 81 height 18
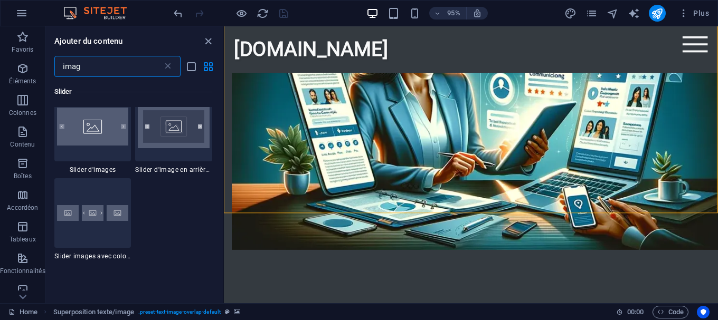
scroll to position [1221, 0]
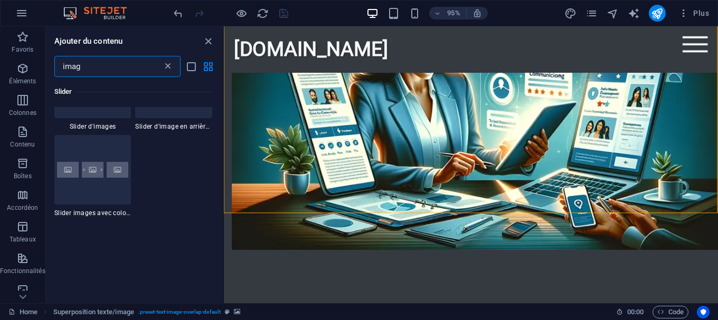
click at [165, 65] on icon at bounding box center [168, 66] width 11 height 11
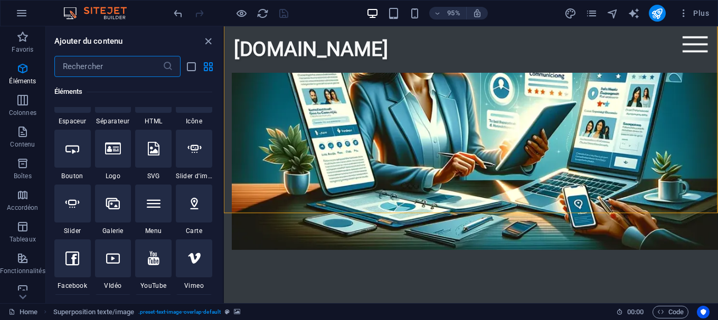
scroll to position [152, 0]
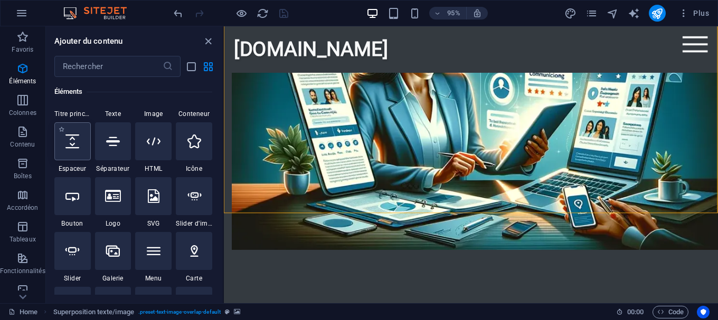
click at [67, 141] on icon at bounding box center [72, 142] width 14 height 14
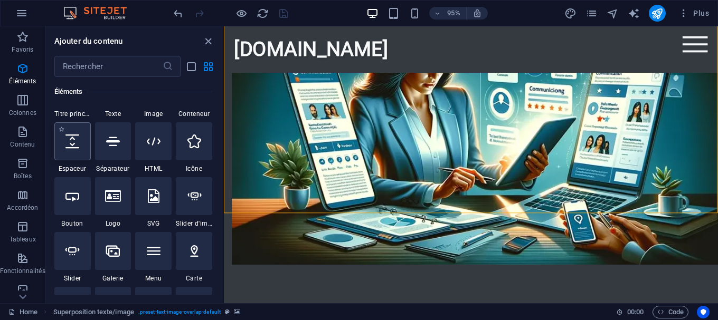
select select "px"
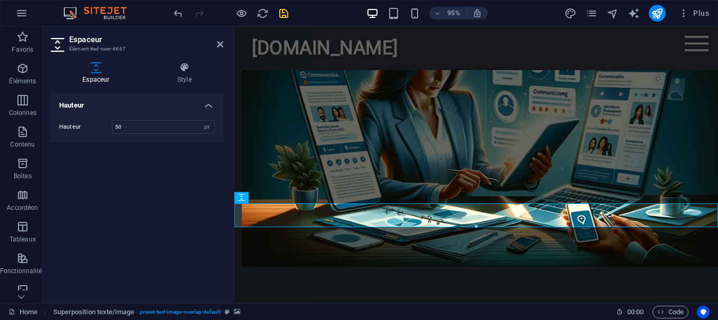
scroll to position [1010, 0]
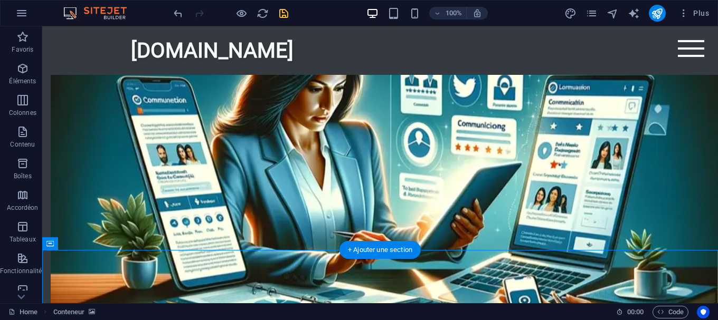
scroll to position [711, 0]
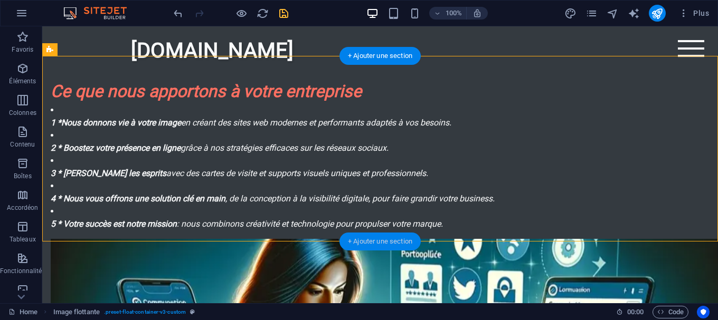
click at [384, 242] on div "+ Ajouter une section" at bounding box center [379, 242] width 81 height 18
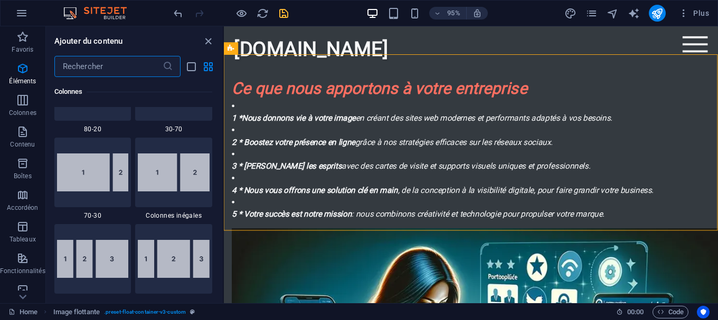
scroll to position [1847, 0]
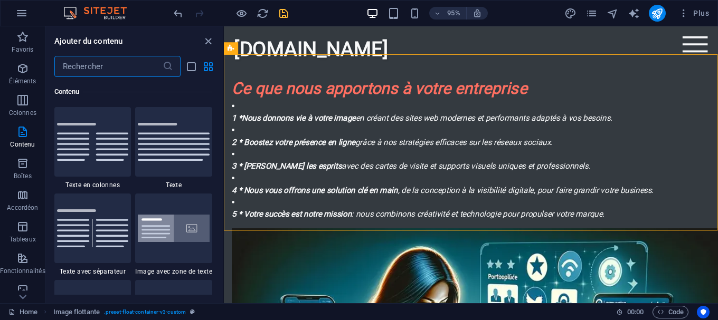
click at [134, 74] on input "text" at bounding box center [108, 66] width 108 height 21
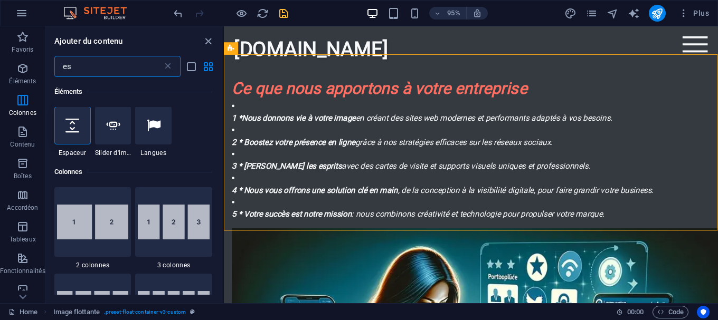
scroll to position [0, 0]
type input "es"
click at [77, 130] on icon at bounding box center [72, 126] width 14 height 14
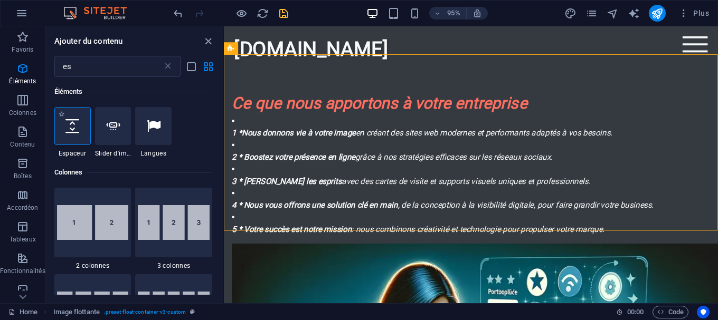
select select "px"
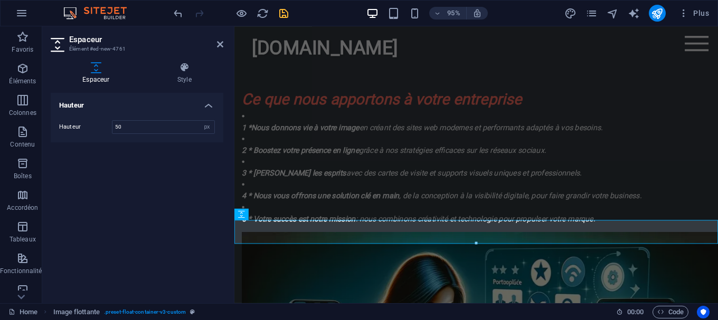
scroll to position [741, 0]
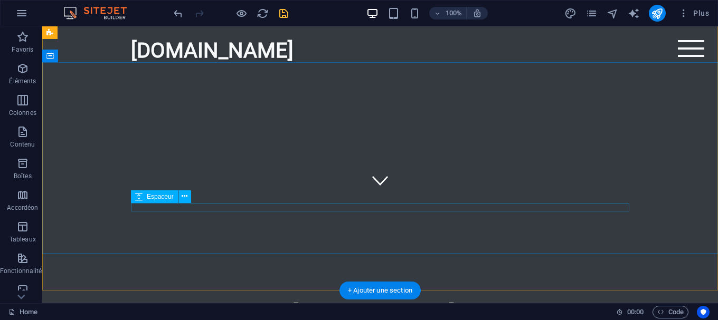
scroll to position [118, 0]
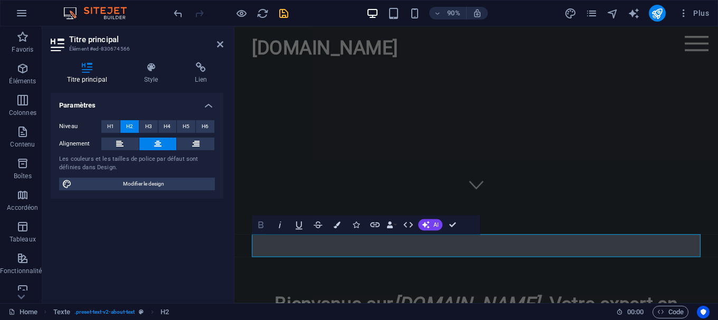
click at [264, 230] on icon "button" at bounding box center [261, 226] width 12 height 12
click at [278, 228] on icon "button" at bounding box center [280, 226] width 12 height 12
click at [111, 127] on span "H1" at bounding box center [110, 126] width 7 height 13
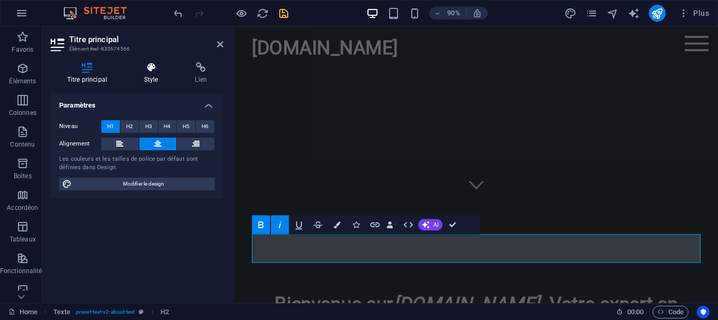
click at [147, 63] on icon at bounding box center [151, 67] width 47 height 11
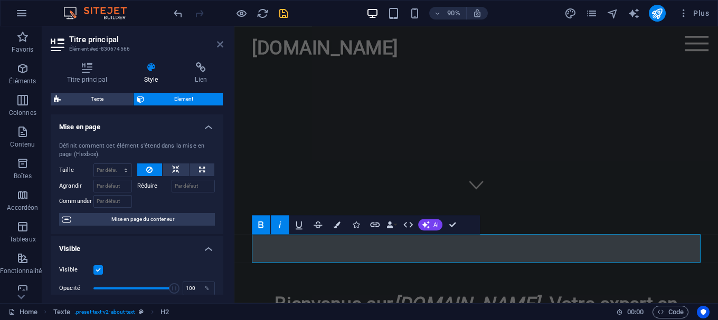
click at [218, 46] on icon at bounding box center [220, 44] width 6 height 8
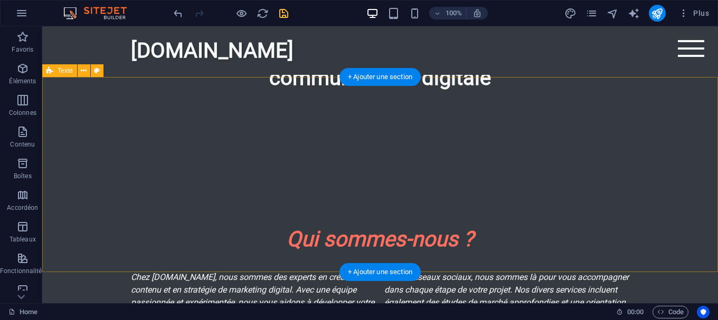
scroll to position [441, 0]
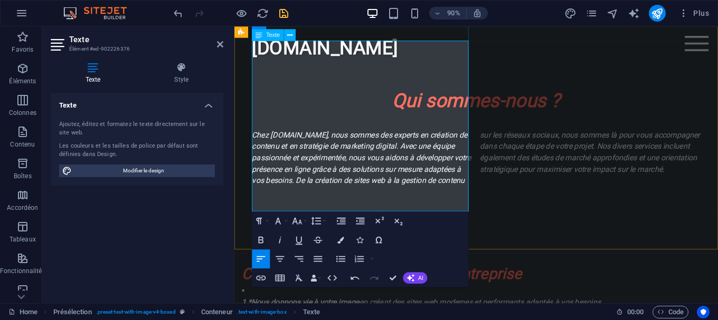
scroll to position [580, 0]
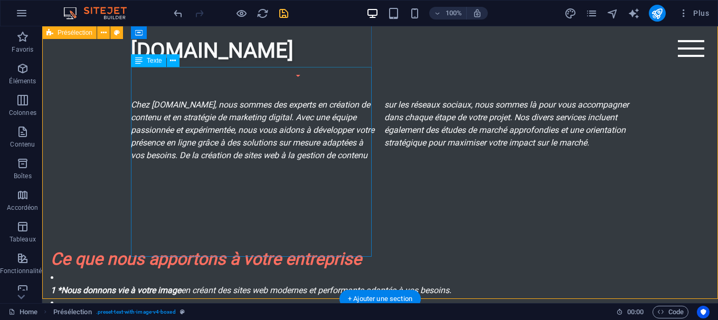
scroll to position [441, 0]
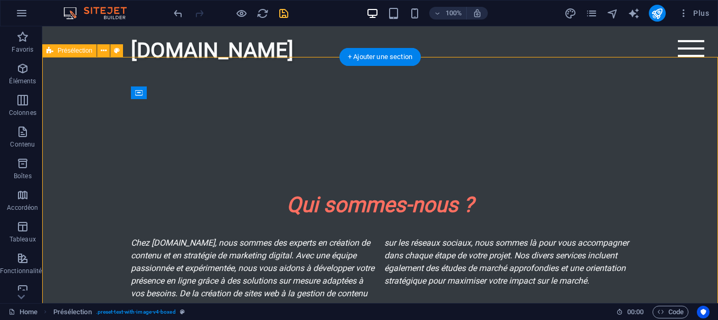
select select "rem"
select select "px"
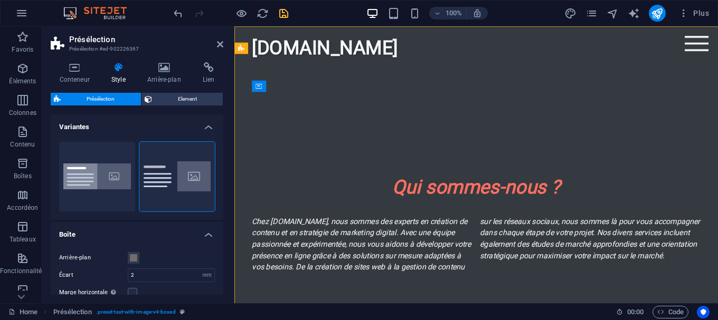
scroll to position [472, 0]
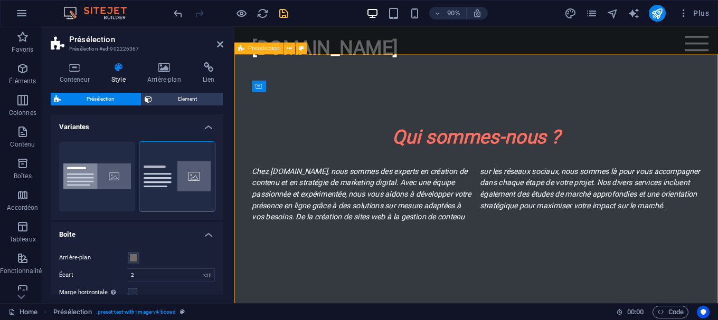
scroll to position [526, 0]
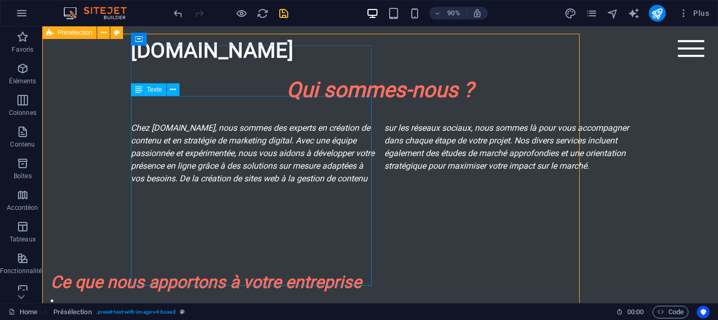
scroll to position [495, 0]
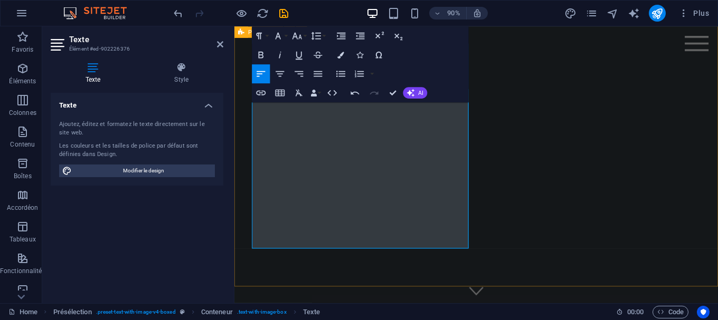
scroll to position [526, 0]
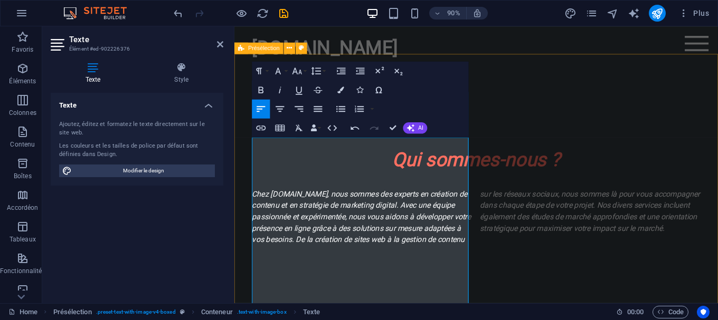
select select "rem"
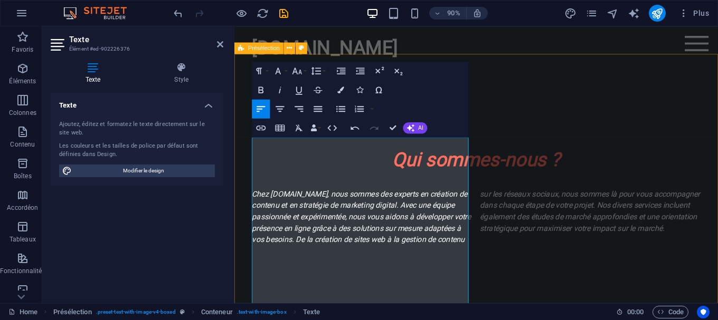
select select "px"
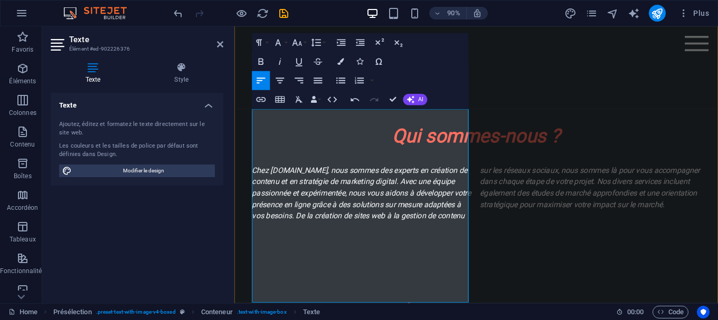
scroll to position [526, 0]
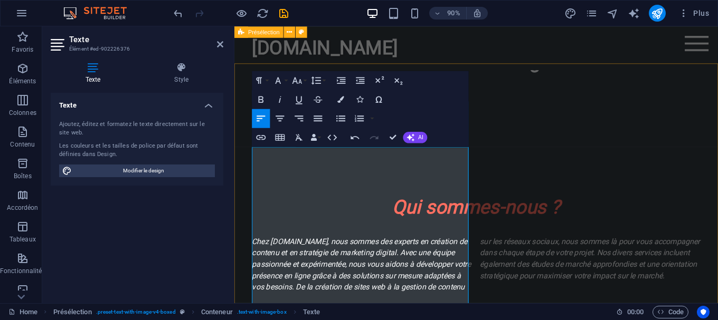
scroll to position [418, 0]
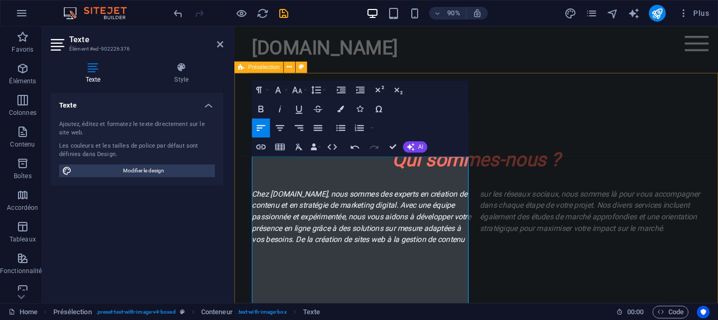
scroll to position [472, 0]
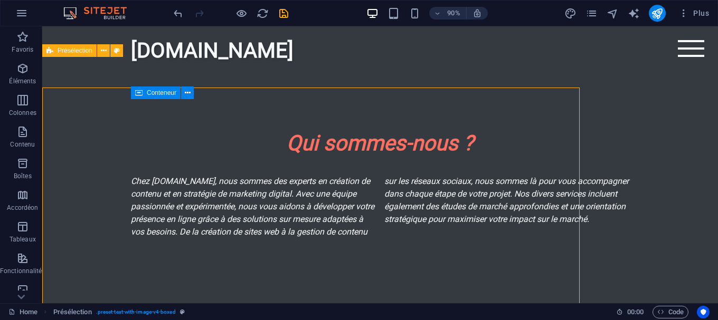
scroll to position [442, 0]
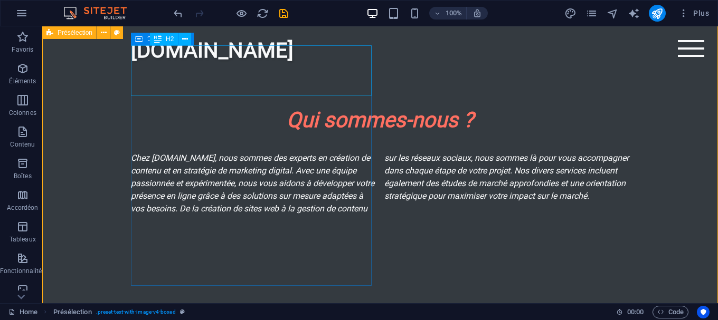
click at [291, 300] on div "Ce que nous apportons à votre entreprise" at bounding box center [300, 312] width 498 height 25
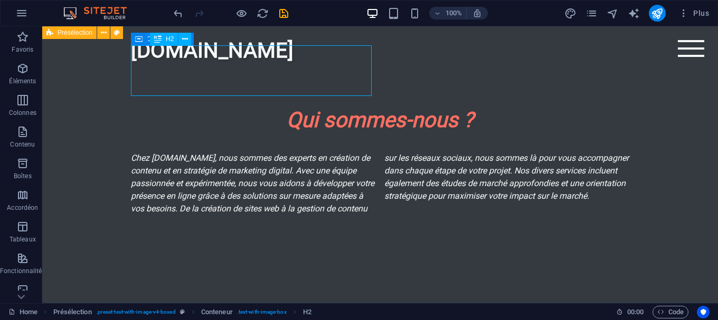
click at [291, 300] on div "Ce que nous apportons à votre entreprise" at bounding box center [300, 312] width 498 height 25
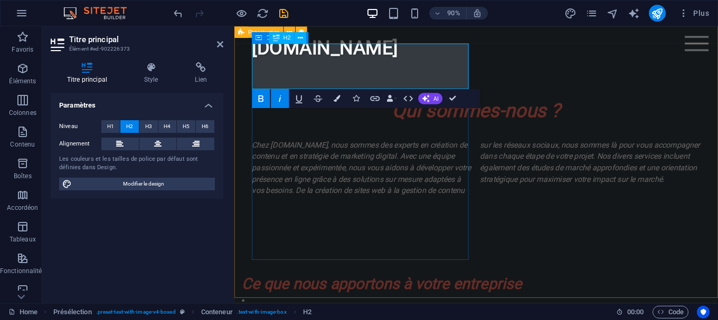
click at [433, 300] on h2 "Ce que nous apportons à votre entreprise" at bounding box center [492, 312] width 498 height 25
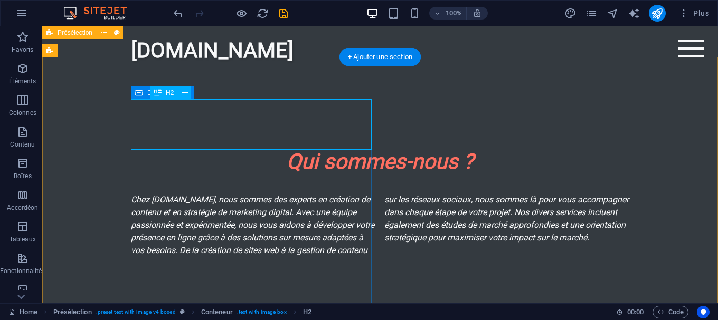
scroll to position [442, 0]
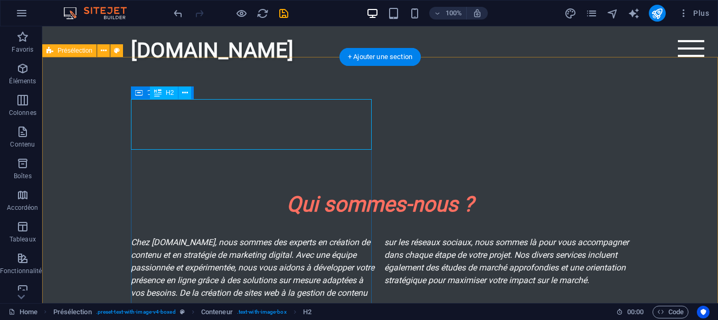
scroll to position [472, 0]
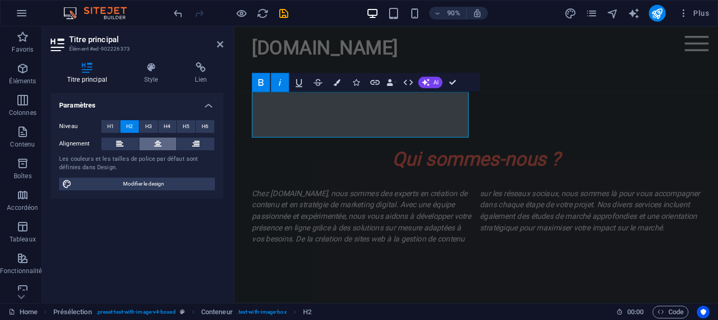
click at [150, 141] on button at bounding box center [157, 144] width 37 height 13
click at [107, 121] on button "H1" at bounding box center [110, 126] width 18 height 13
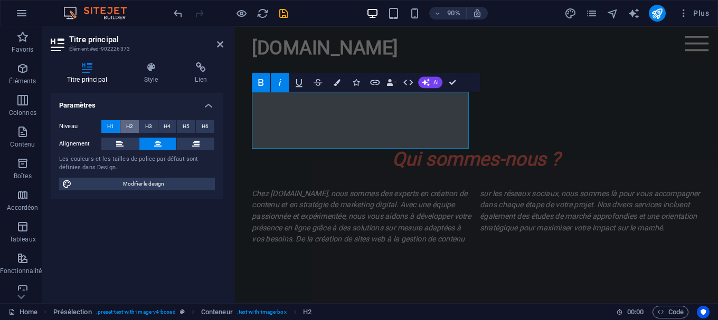
click at [132, 125] on span "H2" at bounding box center [129, 126] width 7 height 13
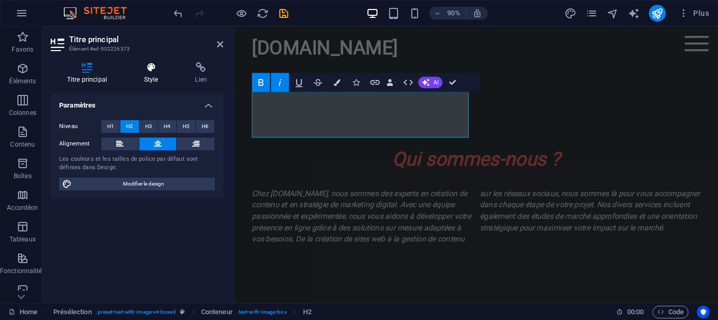
click at [157, 71] on icon at bounding box center [151, 67] width 47 height 11
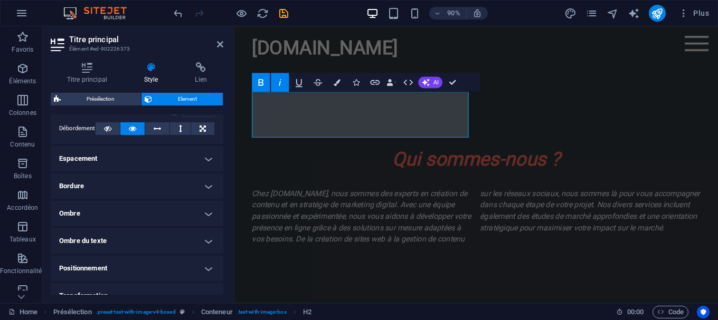
scroll to position [190, 0]
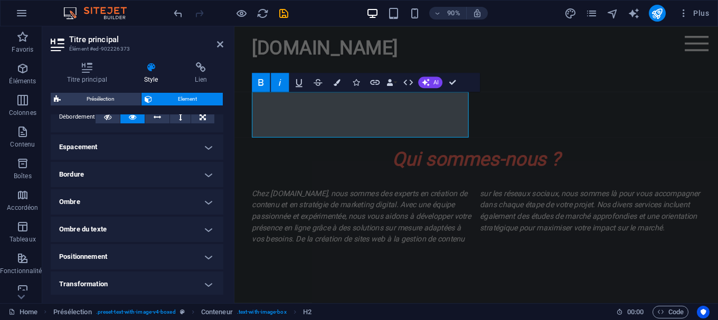
click at [131, 230] on h4 "Ombre du texte" at bounding box center [137, 229] width 173 height 25
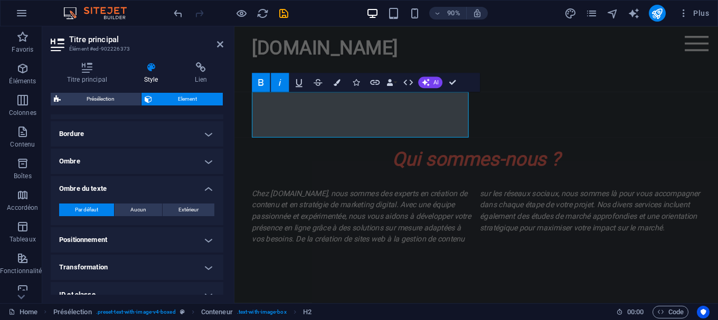
scroll to position [285, 0]
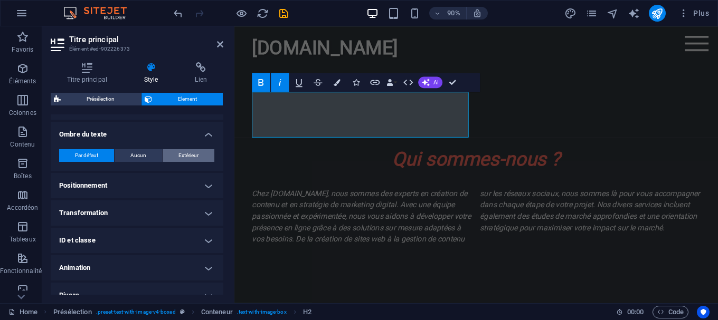
click at [171, 153] on button "Extérieur" at bounding box center [189, 155] width 52 height 13
type input "2"
type input "4"
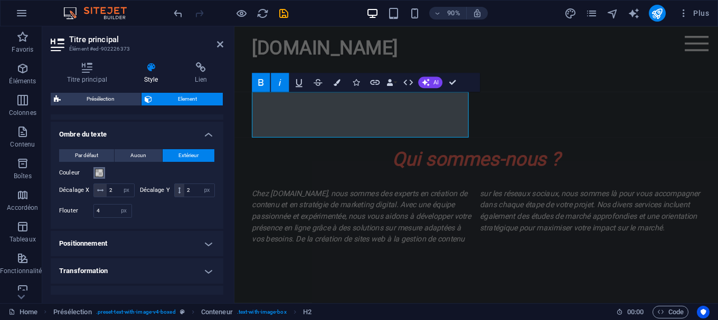
click at [97, 172] on span at bounding box center [99, 173] width 8 height 8
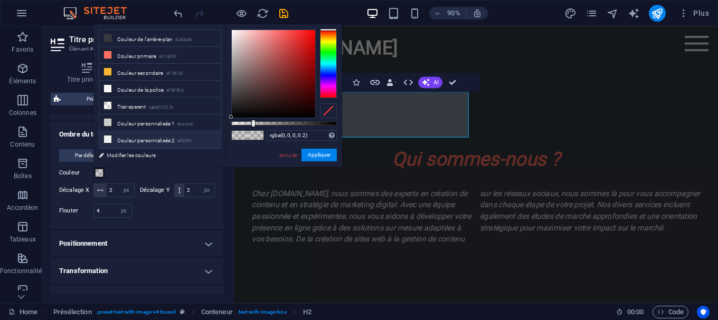
click at [109, 136] on icon at bounding box center [107, 139] width 7 height 7
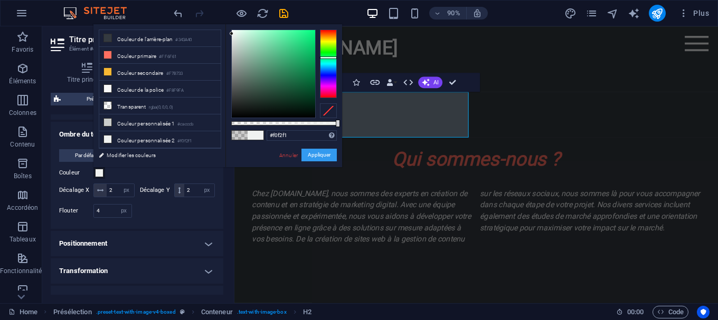
click at [307, 151] on button "Appliquer" at bounding box center [318, 155] width 35 height 13
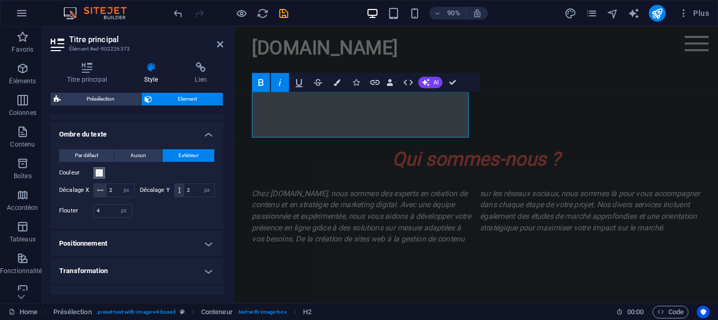
click at [99, 170] on span at bounding box center [99, 173] width 8 height 8
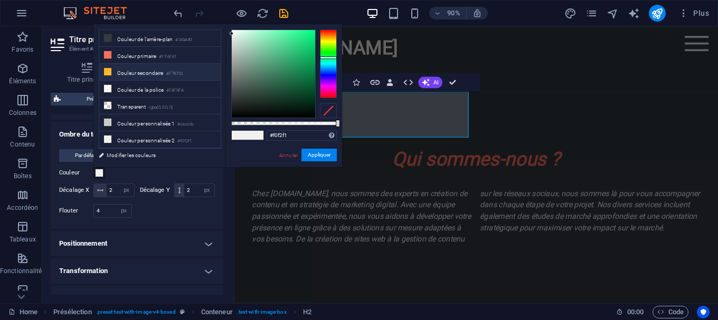
click at [107, 71] on icon at bounding box center [107, 71] width 7 height 7
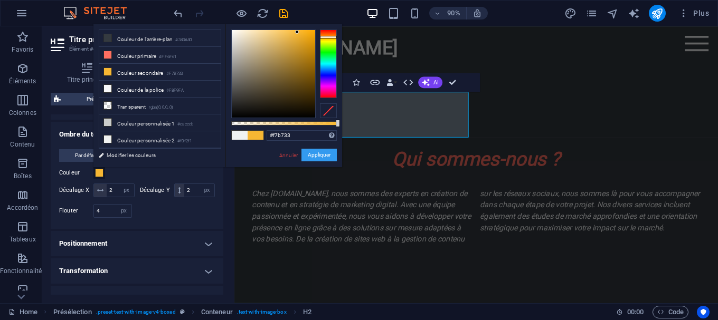
click at [326, 158] on button "Appliquer" at bounding box center [318, 155] width 35 height 13
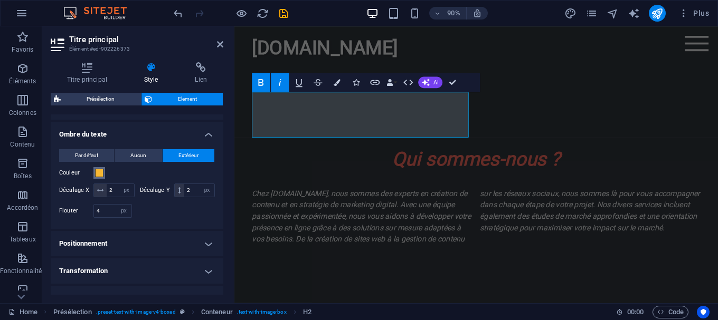
click at [101, 172] on span at bounding box center [99, 173] width 8 height 8
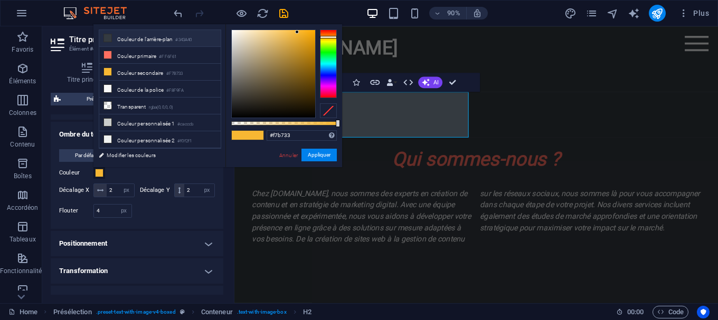
click at [109, 37] on icon at bounding box center [107, 37] width 7 height 7
type input "#343a40"
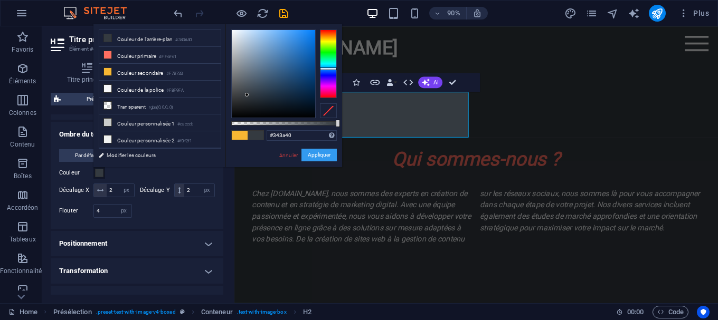
click at [314, 154] on button "Appliquer" at bounding box center [318, 155] width 35 height 13
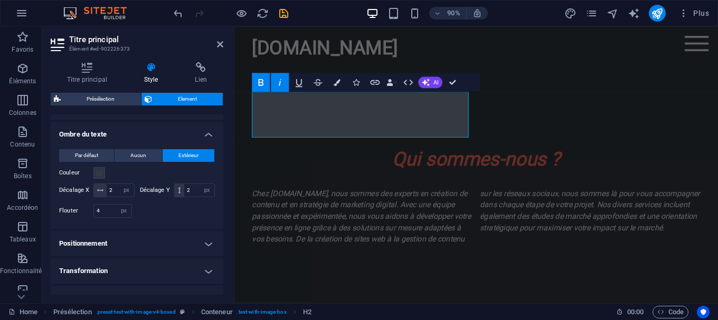
click at [148, 239] on h4 "Positionnement" at bounding box center [137, 243] width 173 height 25
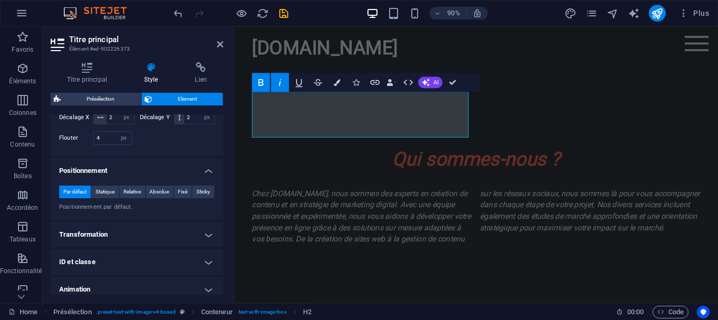
scroll to position [380, 0]
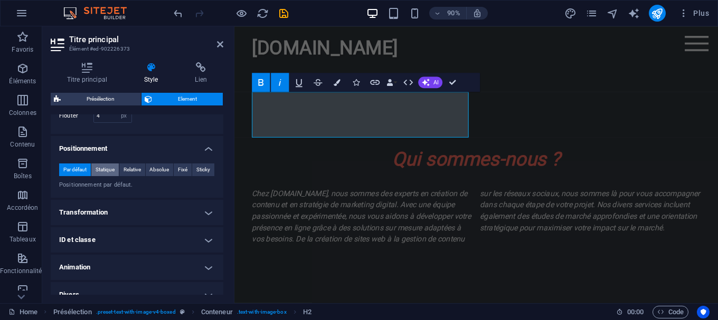
click at [111, 170] on span "Statique" at bounding box center [105, 170] width 19 height 13
click at [125, 171] on span "Relative" at bounding box center [132, 170] width 17 height 13
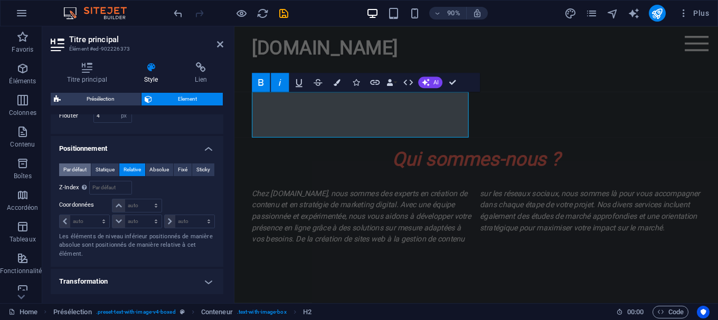
click at [73, 168] on span "Par défaut" at bounding box center [74, 170] width 23 height 13
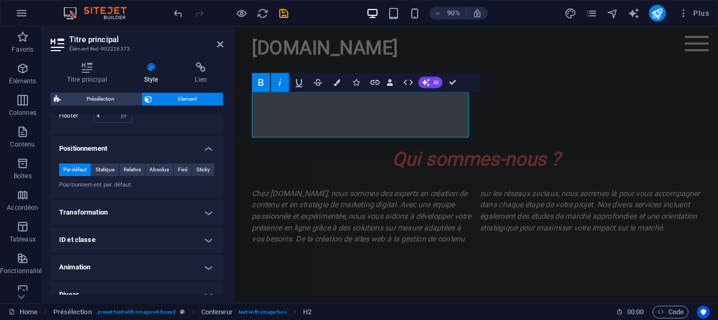
scroll to position [393, 0]
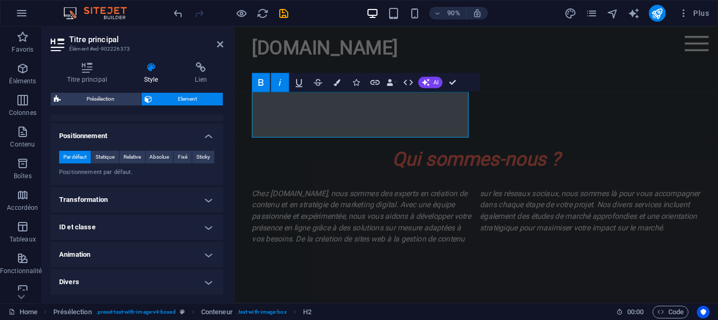
click at [176, 197] on h4 "Transformation" at bounding box center [137, 199] width 173 height 25
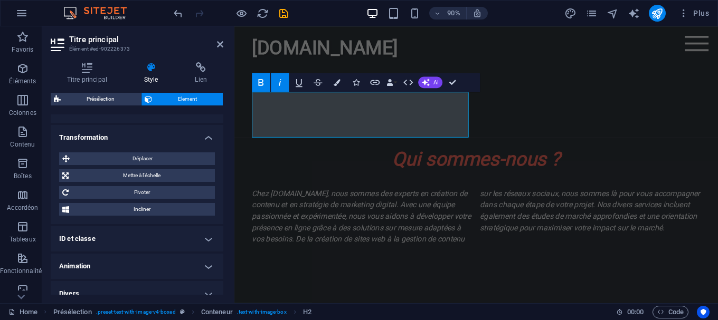
scroll to position [467, 0]
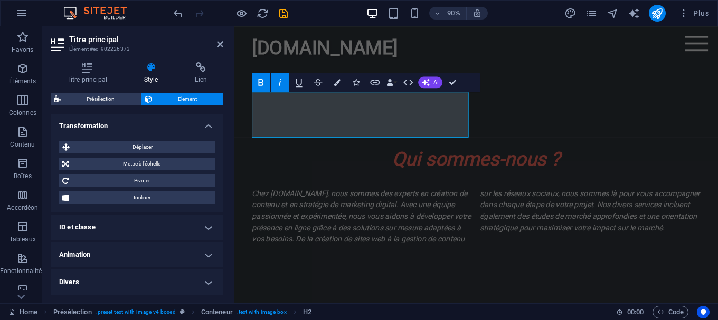
click at [152, 253] on h4 "Animation" at bounding box center [137, 254] width 173 height 25
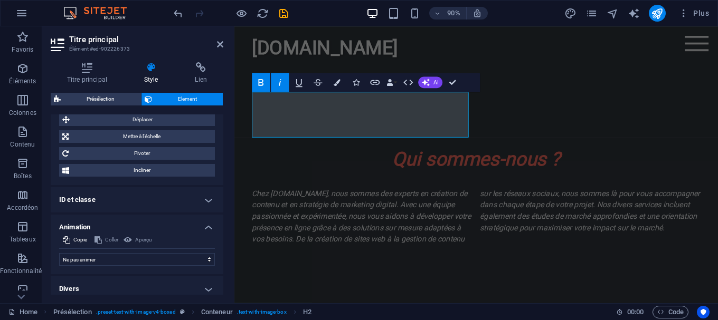
scroll to position [501, 0]
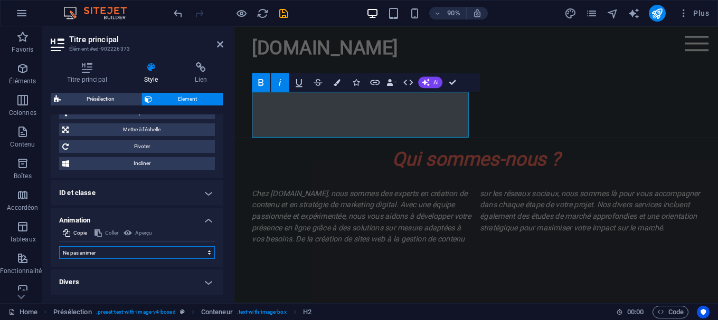
click at [59, 247] on select "Ne pas animer Afficher / Masquer Glisser vers le haut / le bas Zoomer/Dézoomer …" at bounding box center [137, 253] width 156 height 13
select select "shrink"
click option "Zoomer/Dézoomer" at bounding box center [0, 0] width 0 height 0
type input "0.5"
select select "scroll"
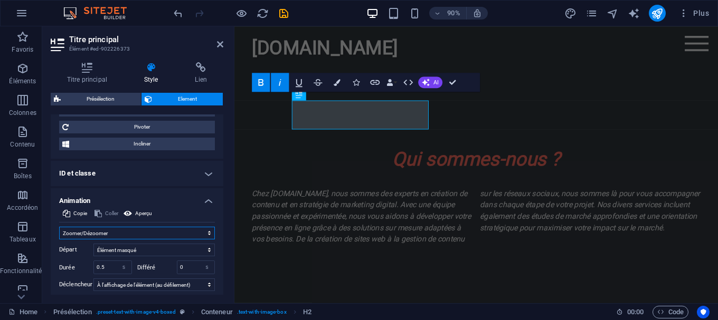
scroll to position [548, 0]
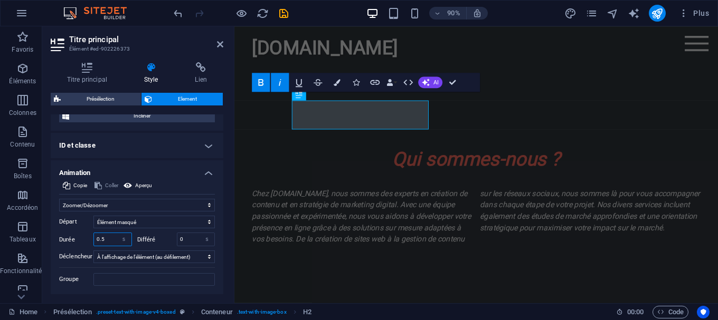
click at [106, 241] on input "0.5" at bounding box center [112, 239] width 37 height 13
type input "0"
type input "1"
click at [93, 251] on select "Pas de déclencheur automatique Au chargement de la page À l'affichage de l'élém…" at bounding box center [153, 257] width 121 height 13
click at [179, 259] on select "Pas de déclencheur automatique Au chargement de la page À l'affichage de l'élém…" at bounding box center [153, 257] width 121 height 13
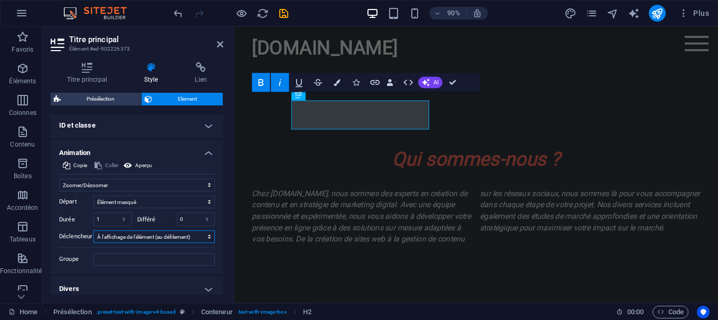
scroll to position [575, 0]
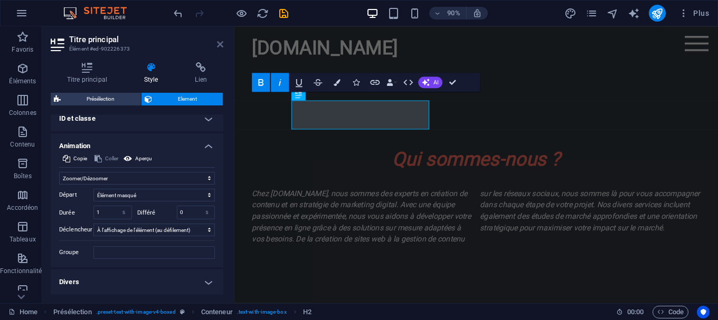
click at [217, 46] on icon at bounding box center [220, 44] width 6 height 8
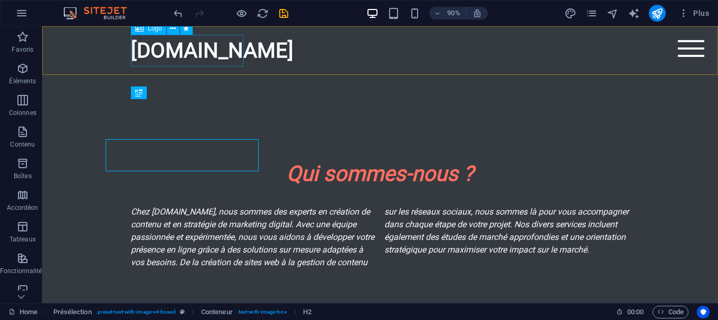
scroll to position [442, 0]
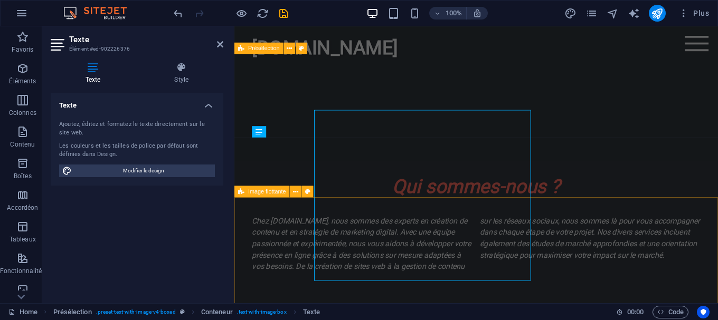
scroll to position [472, 0]
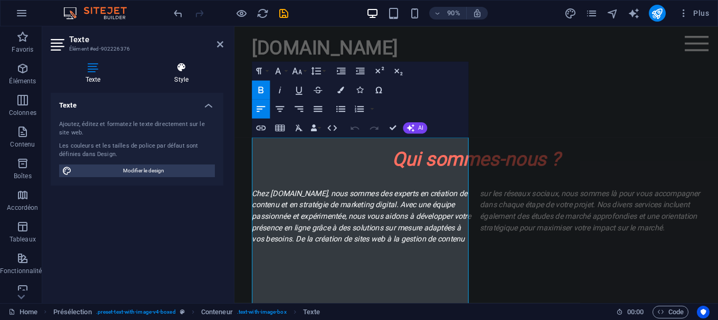
click at [190, 69] on icon at bounding box center [182, 67] width 84 height 11
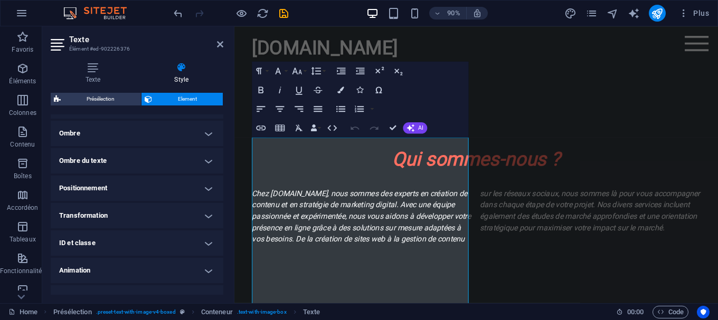
scroll to position [274, 0]
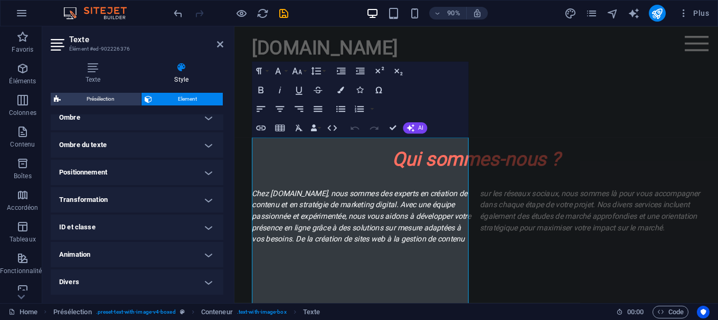
click at [141, 250] on h4 "Animation" at bounding box center [137, 254] width 173 height 25
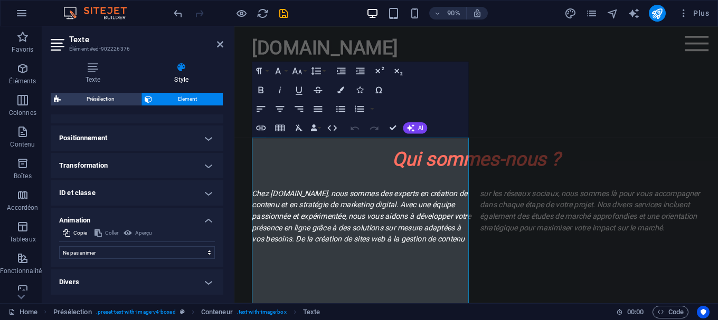
click at [145, 246] on div "Ne pas animer Afficher / Masquer Glisser vers le haut / le bas Zoomer/Dézoomer …" at bounding box center [137, 250] width 156 height 17
click at [59, 247] on select "Ne pas animer Afficher / Masquer Glisser vers le haut / le bas Zoomer/Dézoomer …" at bounding box center [137, 253] width 156 height 13
click option "Ouvrir en tant que superposition" at bounding box center [0, 0] width 0 height 0
click at [59, 247] on select "Ne pas animer Afficher / Masquer Glisser vers le haut / le bas Zoomer/Dézoomer …" at bounding box center [137, 253] width 156 height 13
select select "pulse"
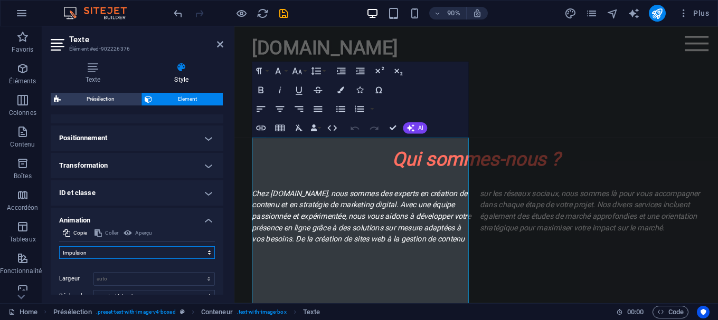
click option "Impulsion" at bounding box center [0, 0] width 0 height 0
type input "0.5"
select select "scroll"
click at [106, 272] on input "0.5" at bounding box center [112, 274] width 37 height 13
type input "0"
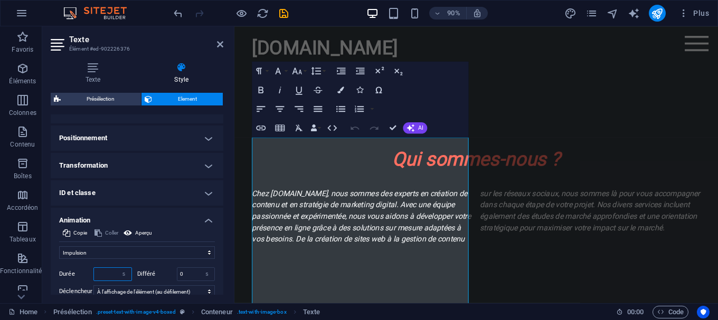
type input "1"
type input "1.5"
click at [217, 45] on icon at bounding box center [220, 44] width 6 height 8
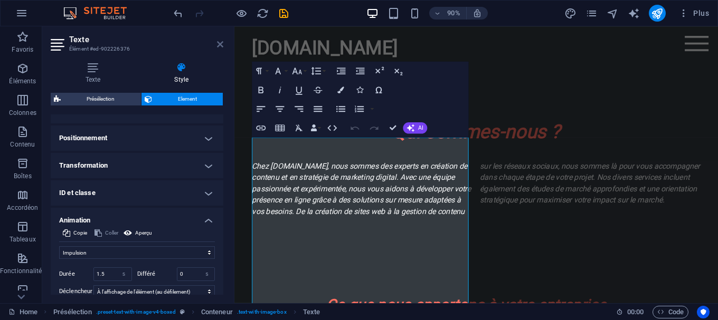
scroll to position [442, 0]
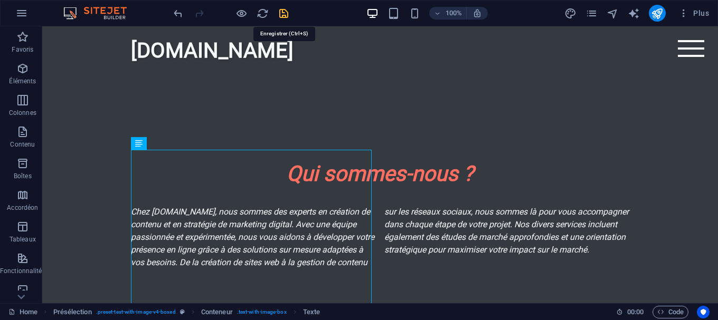
click at [285, 16] on icon "save" at bounding box center [284, 13] width 12 height 12
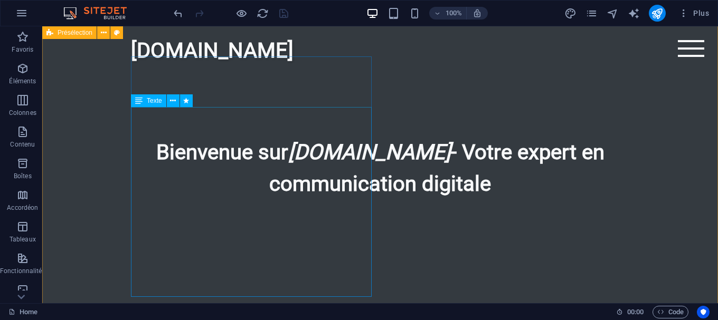
scroll to position [215, 0]
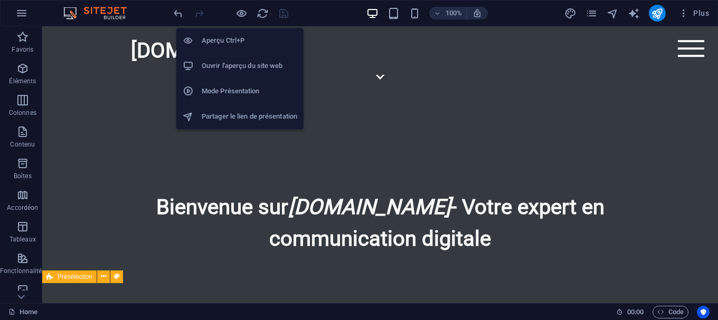
click at [252, 68] on h6 "Ouvrir l'aperçu du site web" at bounding box center [250, 66] width 96 height 13
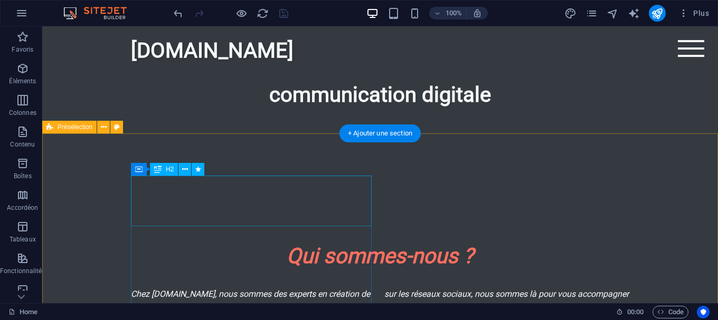
scroll to position [377, 0]
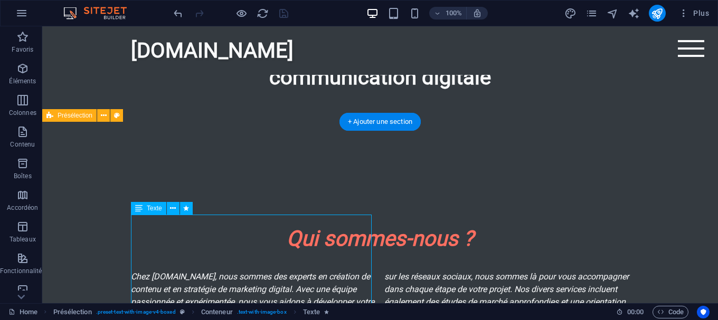
select select "pulse"
select select "s"
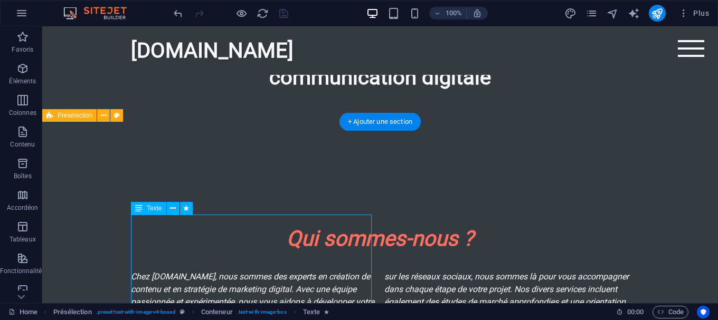
select select "scroll"
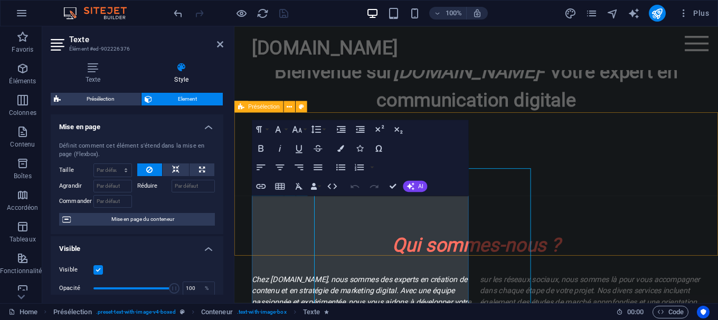
scroll to position [408, 0]
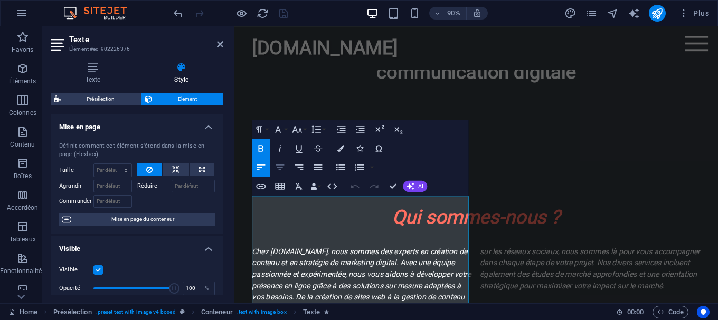
click at [279, 168] on icon "button" at bounding box center [280, 168] width 8 height 6
click at [262, 167] on icon "button" at bounding box center [261, 168] width 8 height 6
click at [277, 167] on icon "button" at bounding box center [280, 168] width 8 height 6
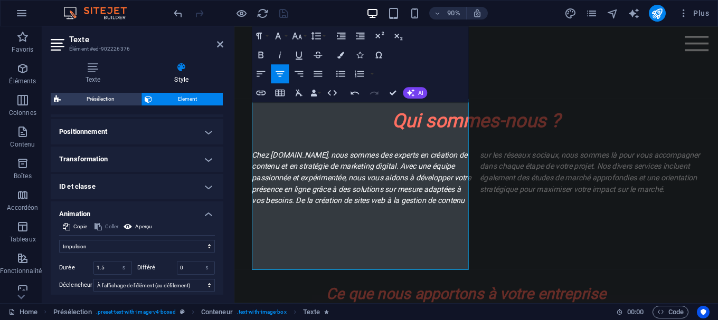
scroll to position [333, 0]
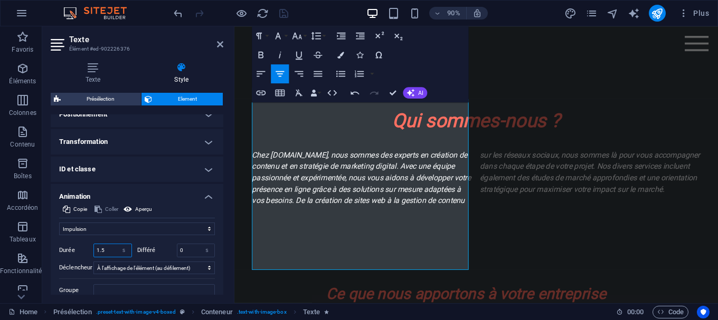
click at [112, 248] on input "1.5" at bounding box center [112, 250] width 37 height 13
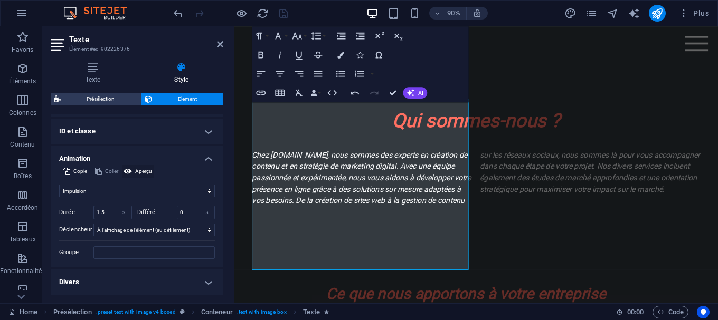
click at [149, 172] on span "Aperçu" at bounding box center [143, 171] width 17 height 13
click at [116, 209] on input "1.5" at bounding box center [112, 212] width 37 height 13
type input "1"
type input "2"
click at [146, 169] on span "Aperçu" at bounding box center [143, 171] width 17 height 13
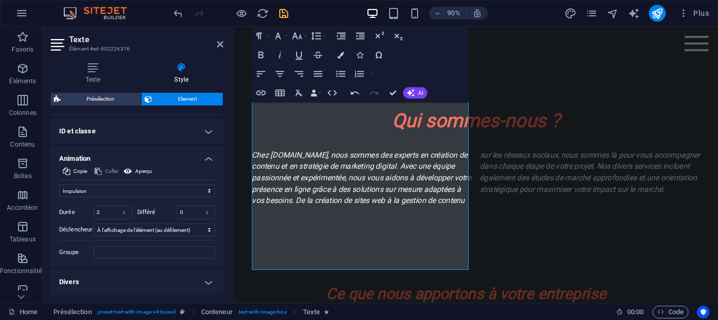
click at [201, 131] on h4 "ID et classe" at bounding box center [137, 131] width 173 height 25
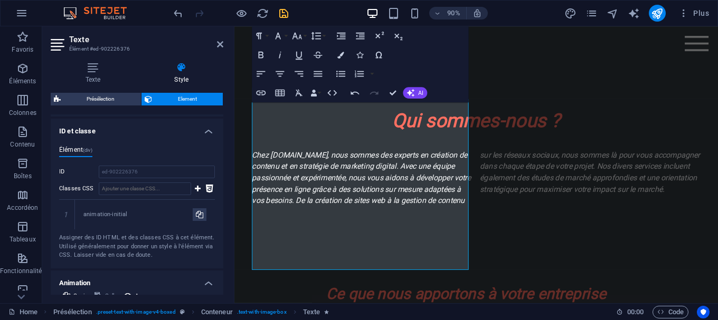
click at [208, 129] on h4 "ID et classe" at bounding box center [137, 128] width 173 height 19
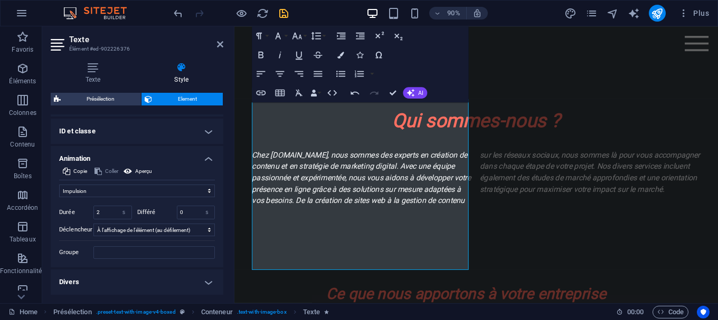
click at [208, 160] on h4 "Animation" at bounding box center [137, 155] width 173 height 19
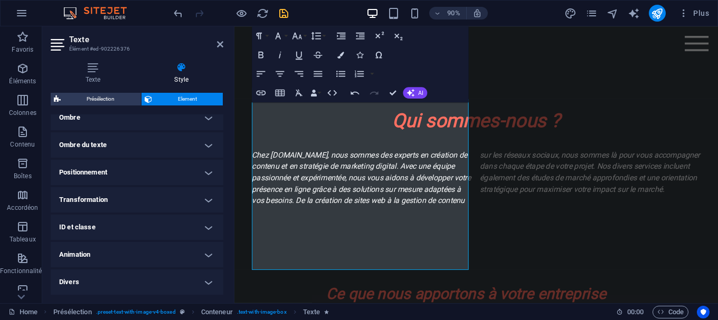
scroll to position [274, 0]
click at [286, 14] on icon "save" at bounding box center [284, 13] width 12 height 12
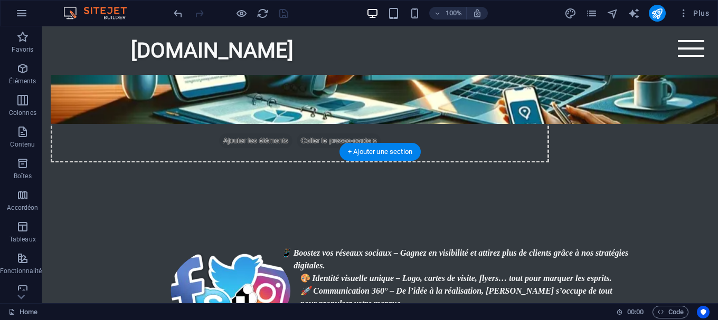
scroll to position [1161, 0]
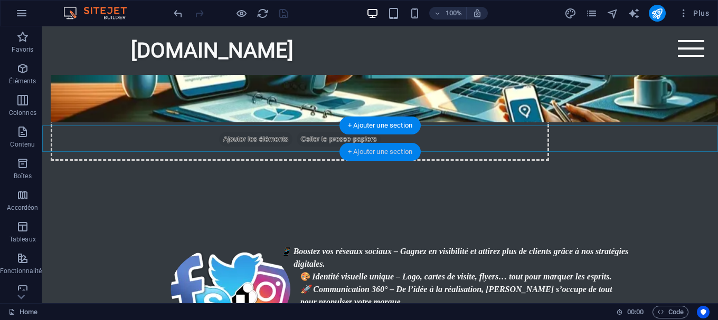
click at [371, 154] on div "+ Ajouter une section" at bounding box center [379, 152] width 81 height 18
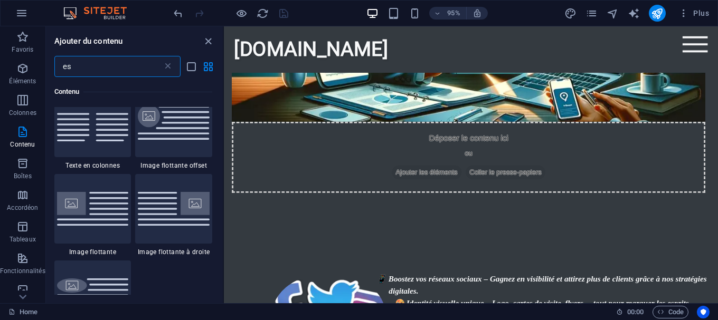
scroll to position [886, 0]
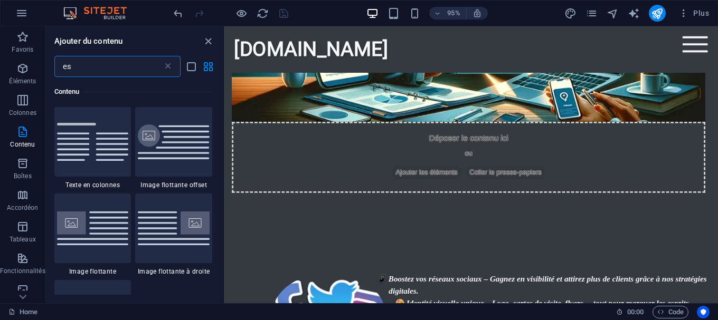
click at [190, 162] on div at bounding box center [173, 142] width 77 height 70
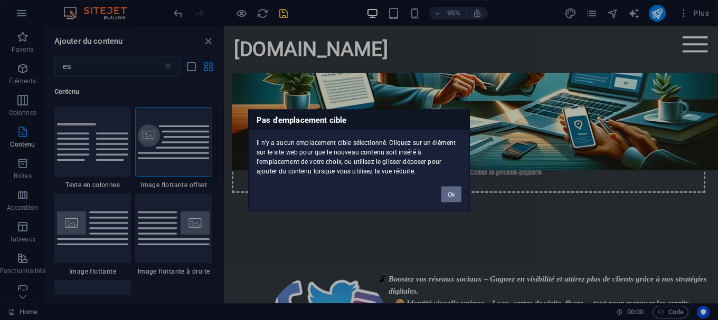
click at [452, 198] on button "Ok" at bounding box center [451, 194] width 20 height 16
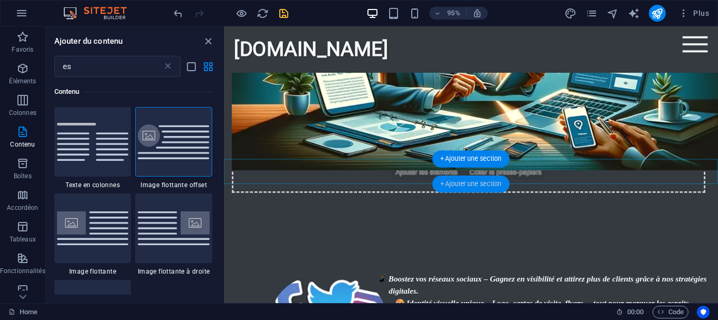
click at [467, 182] on div "+ Ajouter une section" at bounding box center [470, 184] width 77 height 17
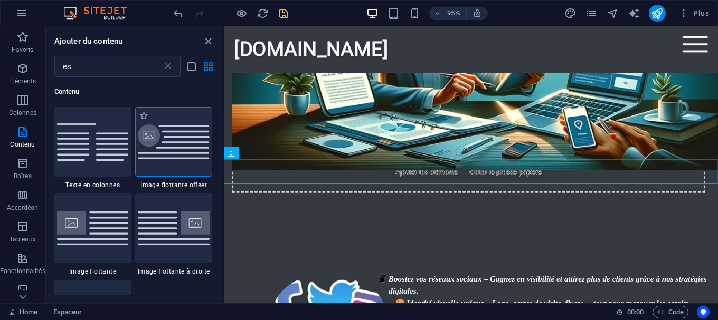
click at [175, 141] on img at bounding box center [174, 142] width 72 height 34
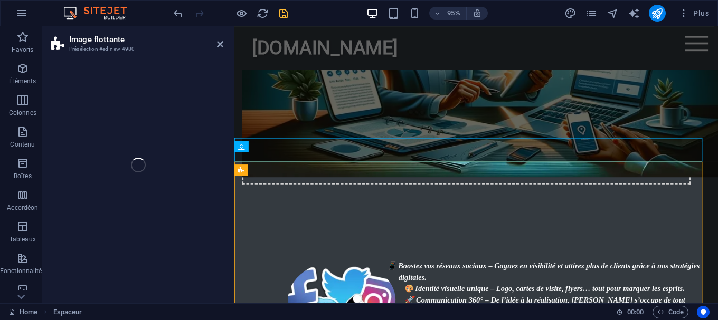
select select "%"
select select "rem"
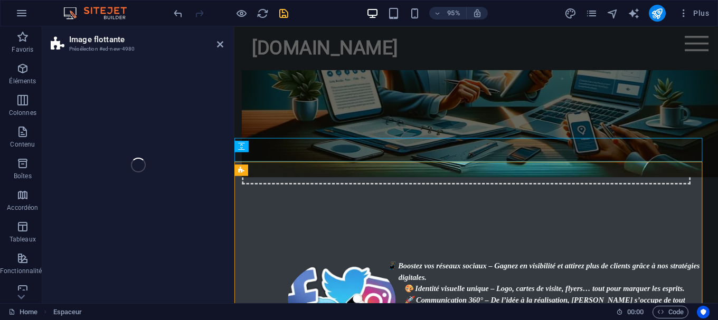
select select "%"
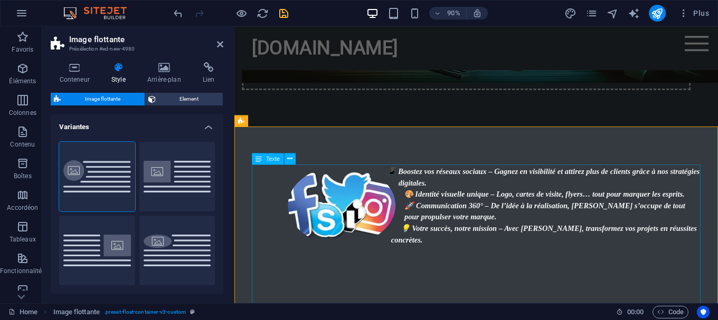
scroll to position [1258, 0]
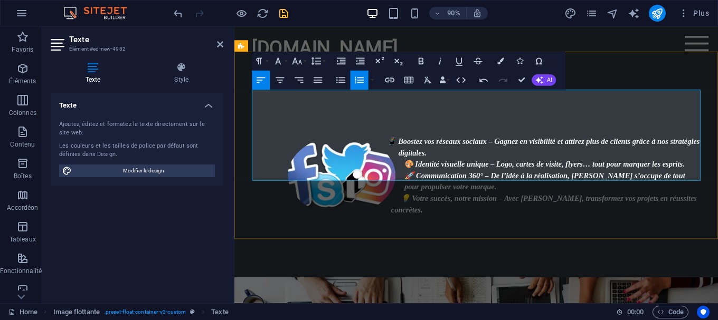
drag, startPoint x: 650, startPoint y: 193, endPoint x: 415, endPoint y: 128, distance: 244.4
click at [277, 79] on icon "button" at bounding box center [280, 80] width 12 height 12
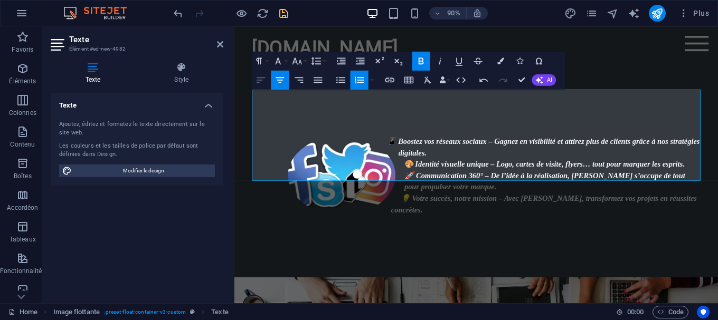
click at [262, 82] on icon "button" at bounding box center [261, 80] width 12 height 12
click at [376, 61] on icon "button" at bounding box center [380, 61] width 12 height 12
click at [395, 62] on icon "button" at bounding box center [399, 61] width 12 height 12
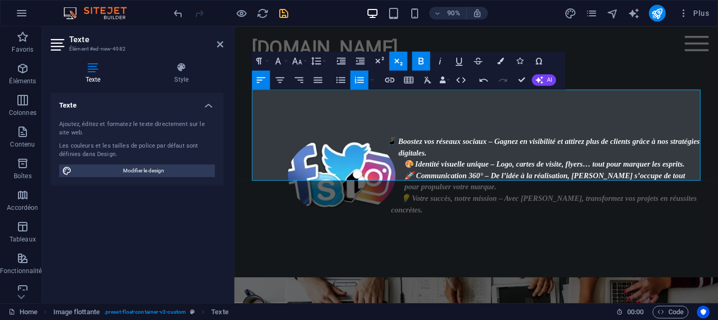
click at [395, 62] on icon "button" at bounding box center [399, 61] width 12 height 12
click at [439, 58] on icon "button" at bounding box center [440, 61] width 12 height 12
click at [285, 62] on button "Font Family" at bounding box center [280, 61] width 18 height 19
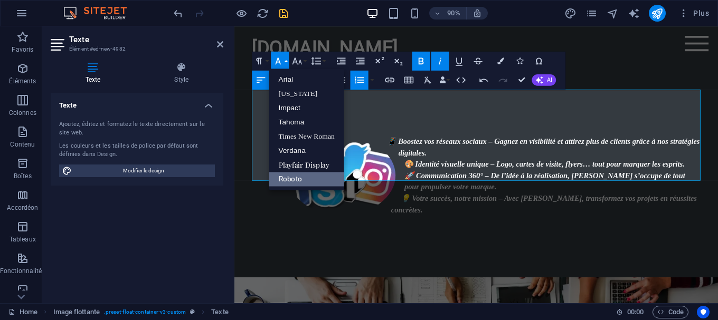
scroll to position [0, 0]
click at [302, 90] on link "[US_STATE]" at bounding box center [306, 94] width 75 height 14
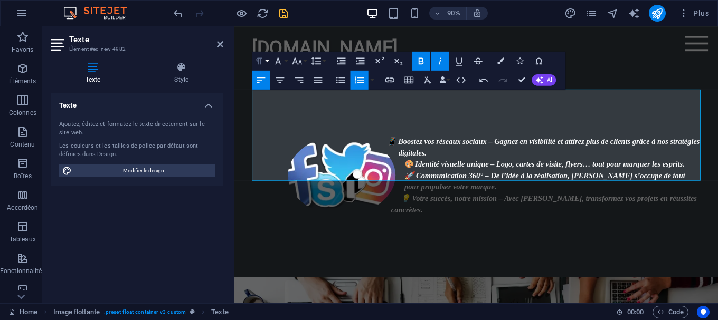
click at [260, 60] on icon "button" at bounding box center [259, 61] width 6 height 7
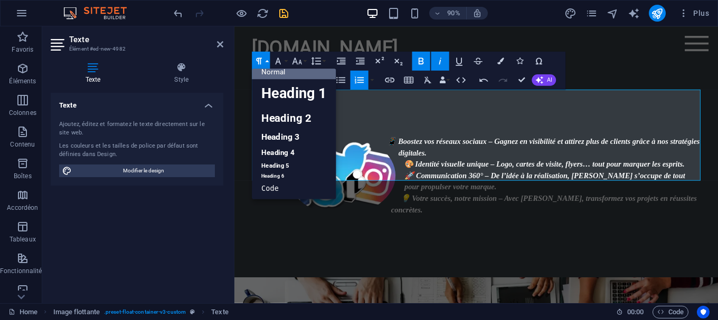
scroll to position [8, 0]
click at [300, 133] on link "Heading 3" at bounding box center [294, 137] width 84 height 17
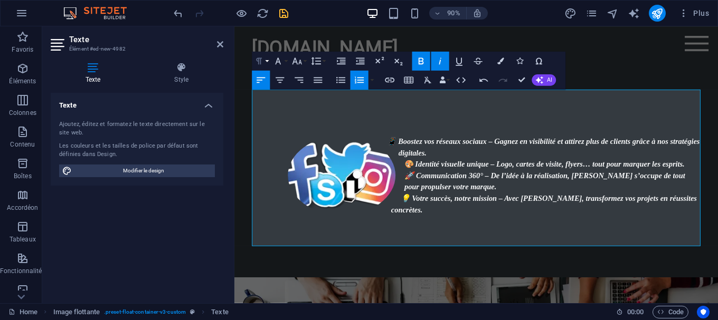
click at [253, 61] on icon "button" at bounding box center [259, 61] width 12 height 12
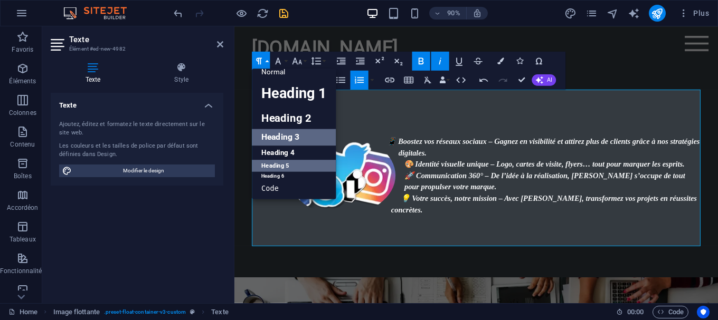
click at [283, 162] on link "Heading 5" at bounding box center [294, 166] width 84 height 12
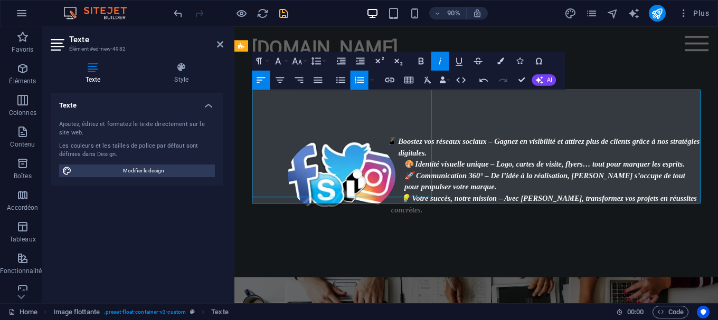
select select "%"
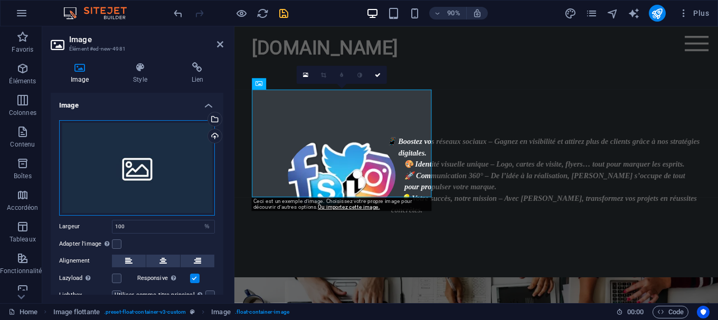
click at [116, 147] on div "Glissez les fichiers ici, cliquez pour choisir les fichiers ou sélectionnez les…" at bounding box center [137, 168] width 156 height 96
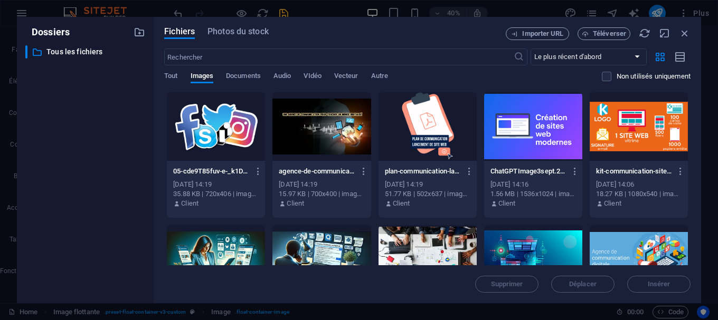
click at [229, 140] on div at bounding box center [216, 126] width 98 height 69
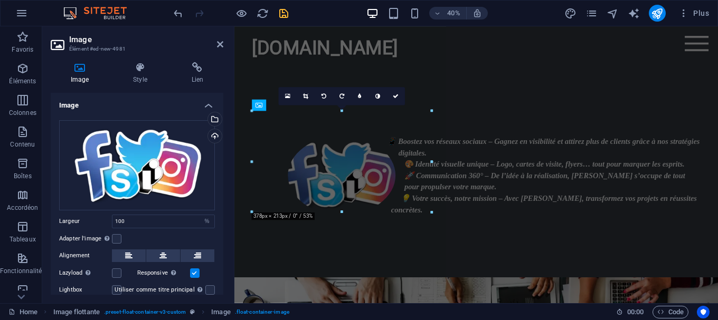
scroll to position [1265, 0]
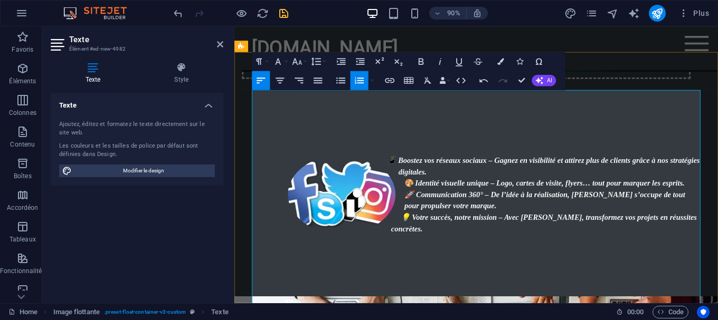
scroll to position [1289, 0]
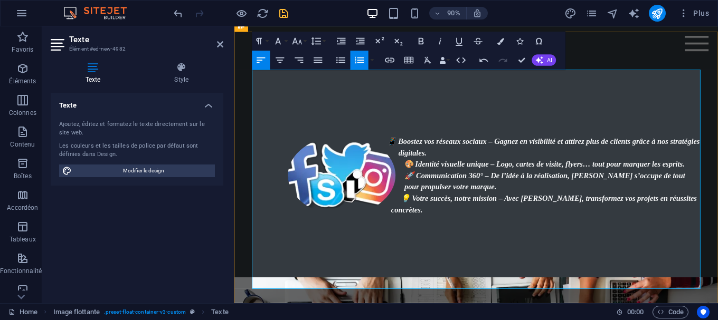
scroll to position [1343, 0]
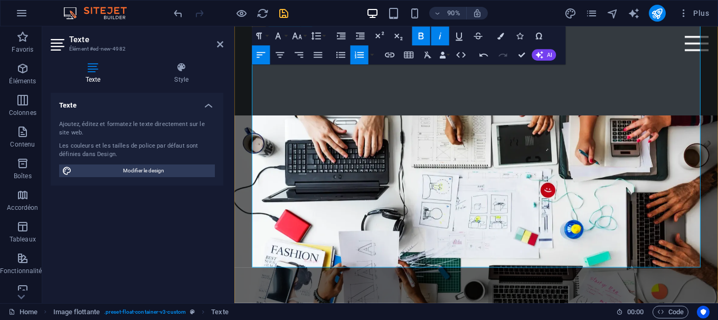
scroll to position [1451, 0]
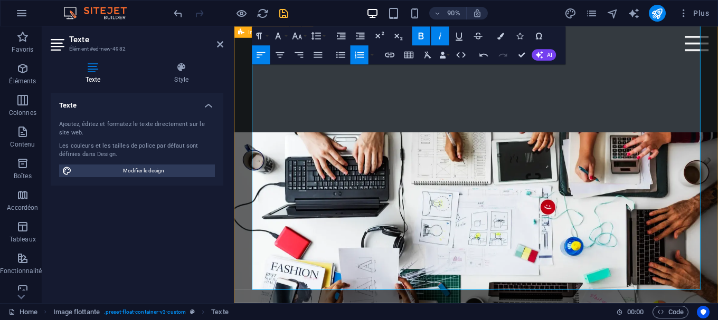
drag, startPoint x: 449, startPoint y: 174, endPoint x: 244, endPoint y: 103, distance: 216.7
click at [278, 54] on icon "button" at bounding box center [280, 55] width 12 height 12
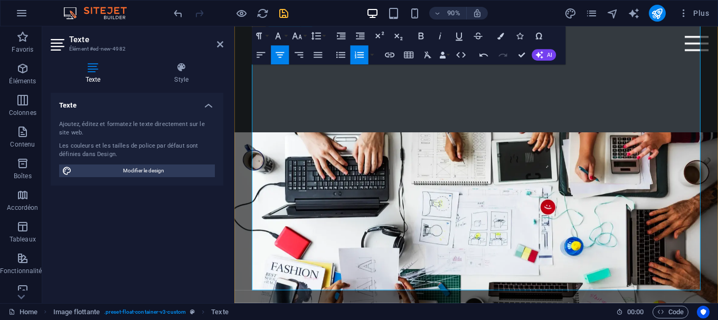
drag, startPoint x: 497, startPoint y: 312, endPoint x: 257, endPoint y: 199, distance: 265.4
click at [263, 36] on icon "button" at bounding box center [259, 36] width 12 height 12
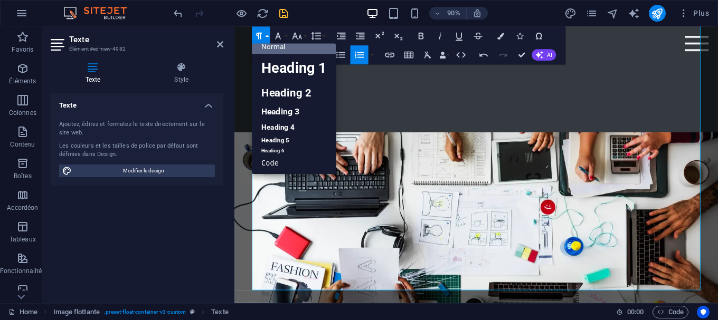
scroll to position [8, 0]
click at [290, 138] on link "Heading 5" at bounding box center [294, 141] width 84 height 12
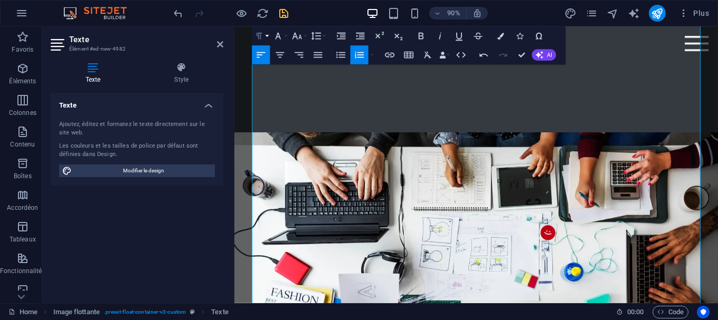
click at [266, 36] on button "Paragraph Format" at bounding box center [261, 35] width 18 height 19
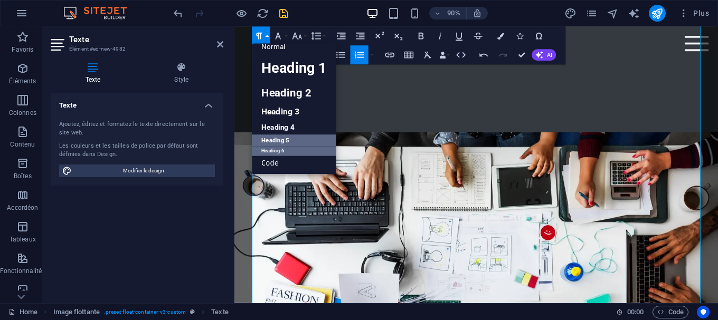
click at [303, 149] on link "Heading 6" at bounding box center [294, 152] width 84 height 10
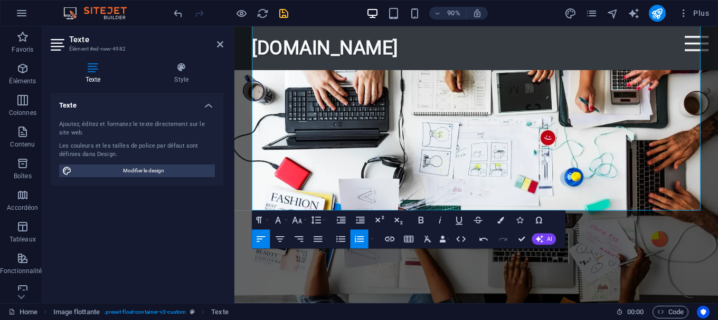
scroll to position [1558, 0]
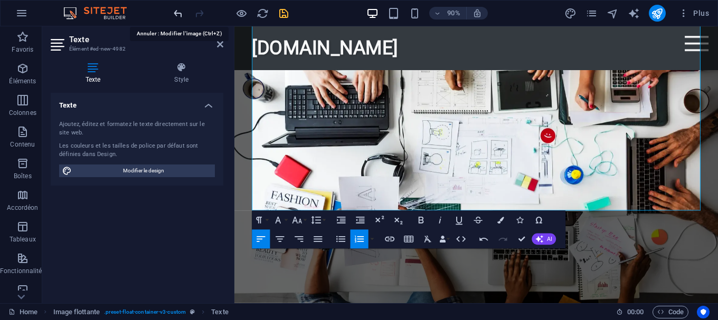
click at [177, 12] on icon "undo" at bounding box center [178, 13] width 12 height 12
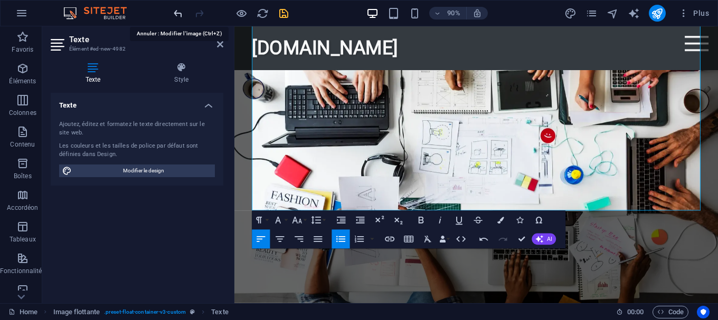
click at [176, 13] on icon "undo" at bounding box center [178, 13] width 12 height 12
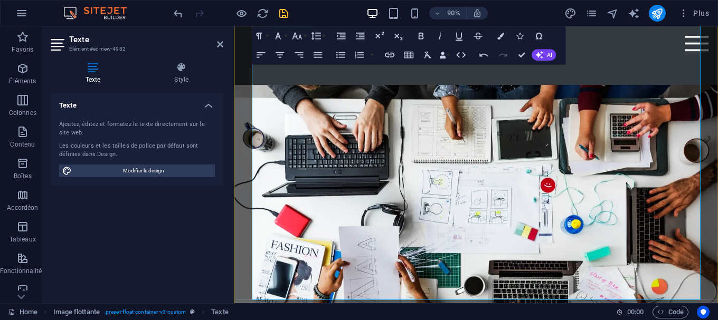
scroll to position [1451, 0]
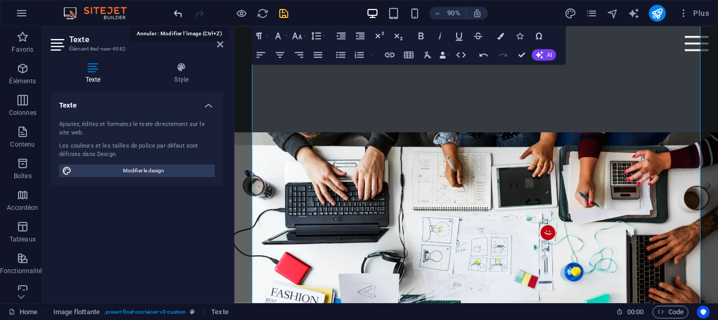
click at [173, 12] on icon "undo" at bounding box center [178, 13] width 12 height 12
click at [178, 14] on icon "undo" at bounding box center [178, 13] width 12 height 12
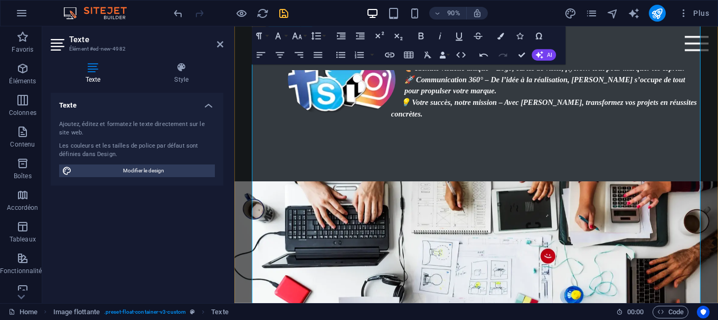
scroll to position [1397, 0]
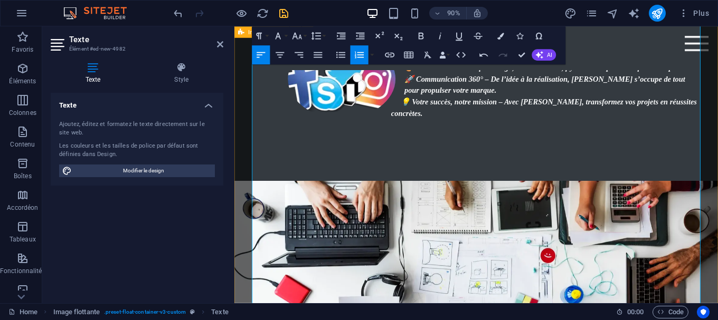
drag, startPoint x: 484, startPoint y: 234, endPoint x: 243, endPoint y: 168, distance: 250.0
click at [496, 33] on button "Colors" at bounding box center [501, 35] width 18 height 19
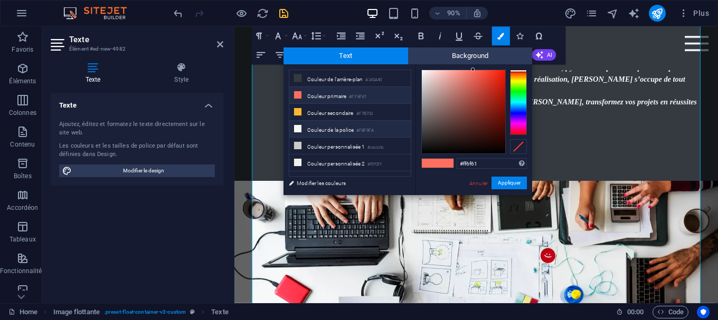
click at [295, 127] on icon at bounding box center [297, 128] width 7 height 7
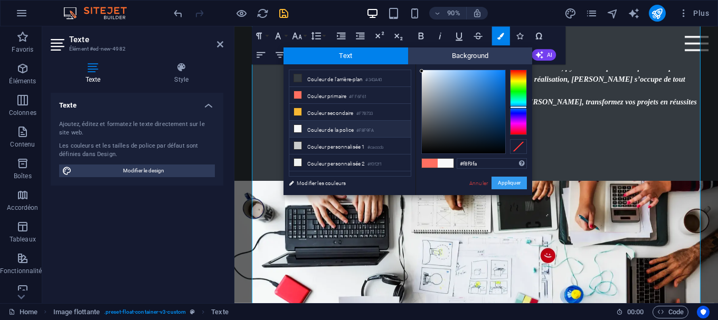
drag, startPoint x: 518, startPoint y: 187, endPoint x: 315, endPoint y: 178, distance: 202.9
click at [518, 187] on button "Appliquer" at bounding box center [508, 183] width 35 height 13
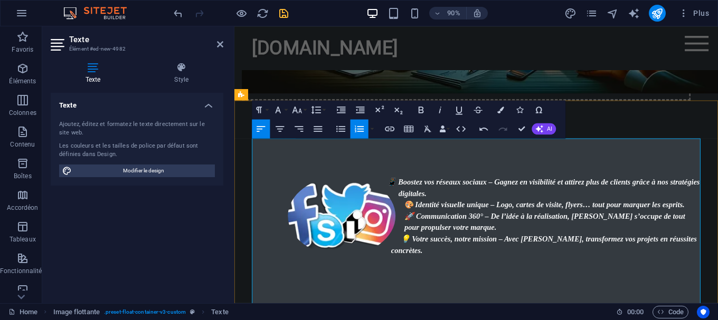
scroll to position [1235, 0]
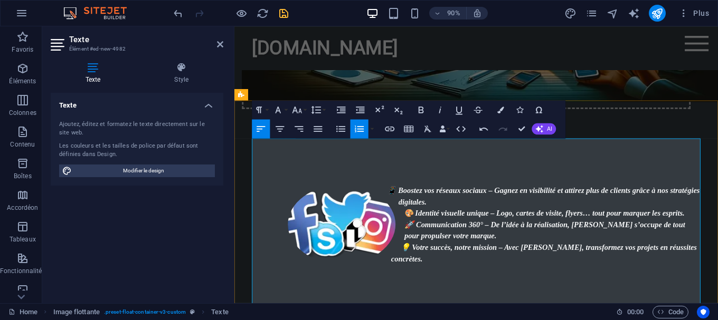
drag, startPoint x: 627, startPoint y: 164, endPoint x: 461, endPoint y: 147, distance: 167.1
click at [418, 109] on icon "button" at bounding box center [421, 110] width 12 height 12
click at [445, 109] on icon "button" at bounding box center [440, 110] width 12 height 12
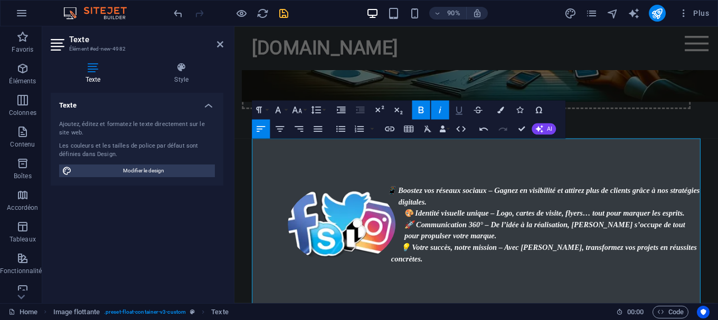
click at [458, 109] on icon "button" at bounding box center [459, 110] width 12 height 12
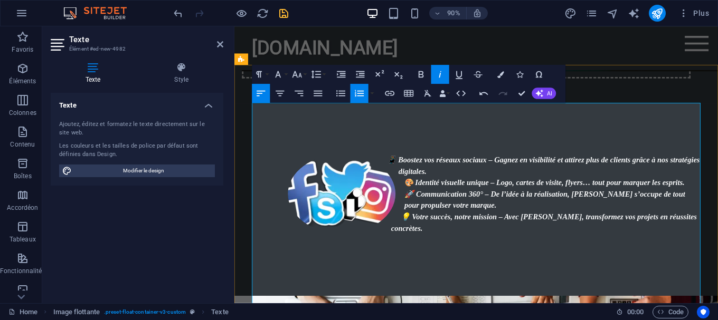
scroll to position [1289, 0]
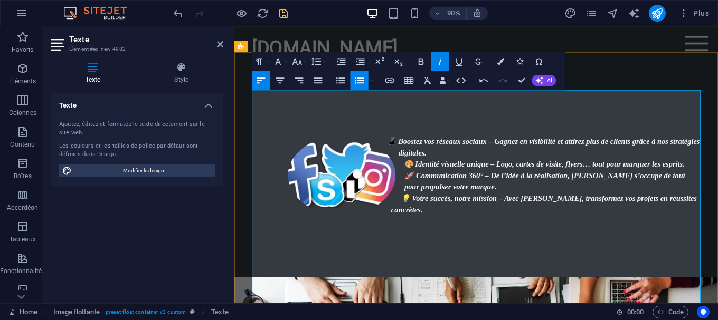
drag, startPoint x: 443, startPoint y: 114, endPoint x: 418, endPoint y: 112, distance: 25.9
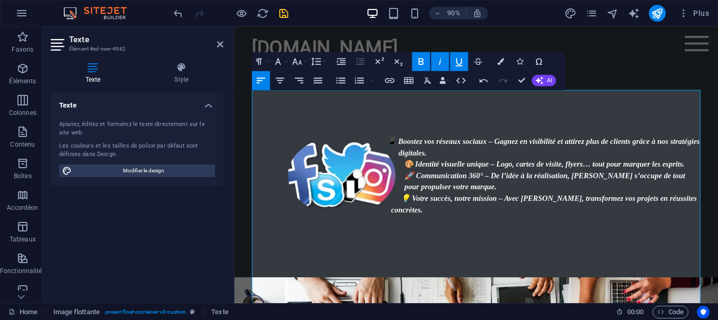
click at [460, 61] on icon "button" at bounding box center [459, 62] width 12 height 12
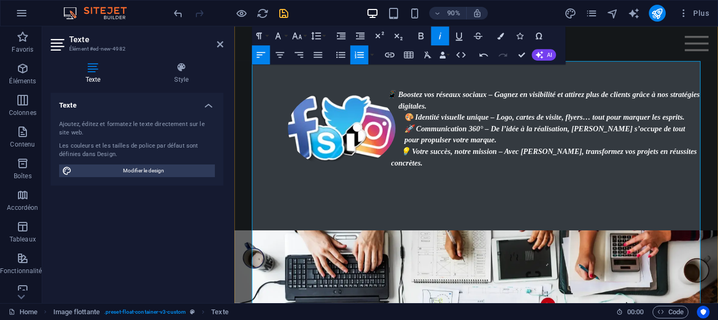
scroll to position [8, 0]
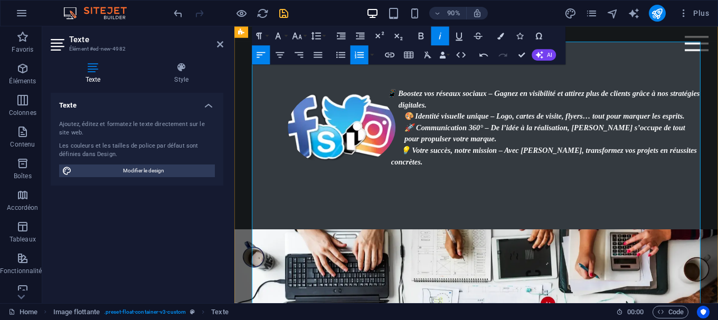
drag, startPoint x: 589, startPoint y: 212, endPoint x: 424, endPoint y: 221, distance: 164.9
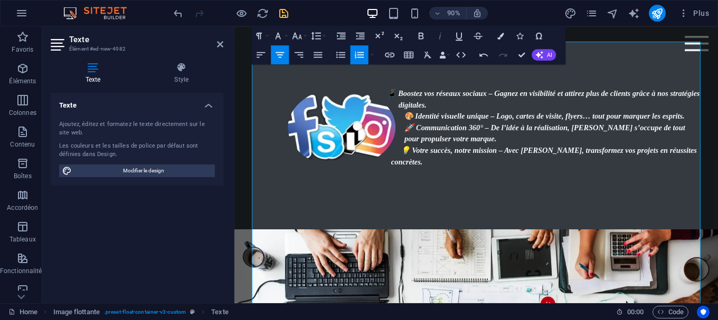
click at [441, 33] on icon "button" at bounding box center [440, 36] width 12 height 12
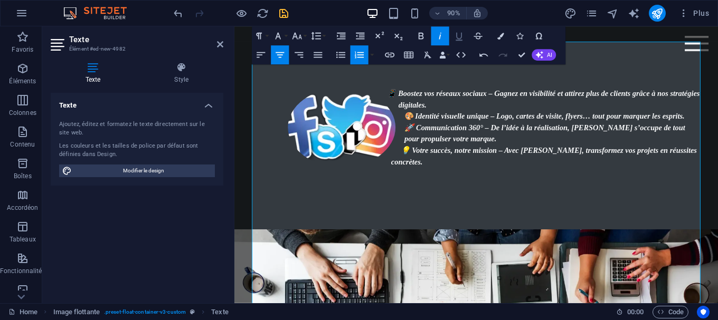
click at [454, 35] on icon "button" at bounding box center [459, 36] width 12 height 12
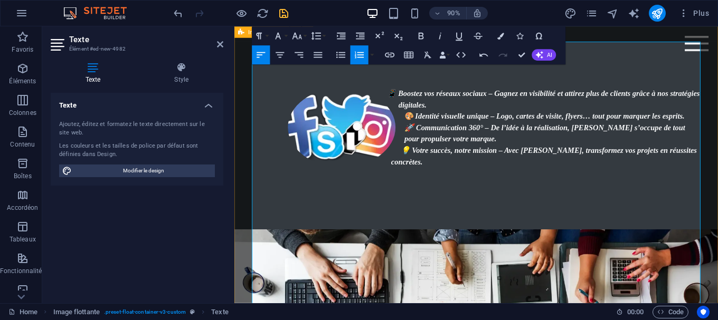
drag, startPoint x: 485, startPoint y: 299, endPoint x: 249, endPoint y: 227, distance: 246.3
click at [279, 56] on icon "button" at bounding box center [280, 55] width 12 height 12
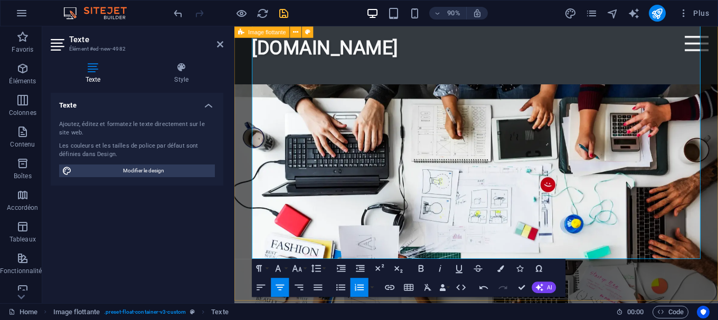
drag, startPoint x: 417, startPoint y: 168, endPoint x: 251, endPoint y: 171, distance: 165.8
drag, startPoint x: 395, startPoint y: 171, endPoint x: 271, endPoint y: 165, distance: 124.2
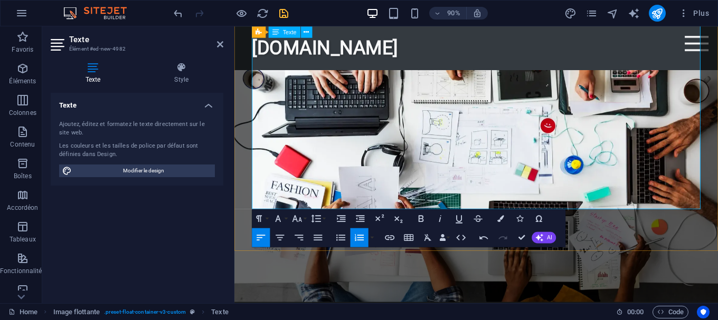
scroll to position [1558, 0]
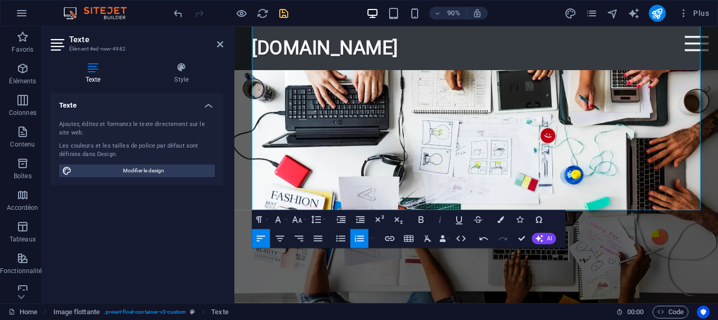
click at [441, 220] on icon "button" at bounding box center [440, 220] width 12 height 12
click at [461, 220] on icon "button" at bounding box center [459, 220] width 12 height 12
drag, startPoint x: 519, startPoint y: 220, endPoint x: 257, endPoint y: 131, distance: 276.4
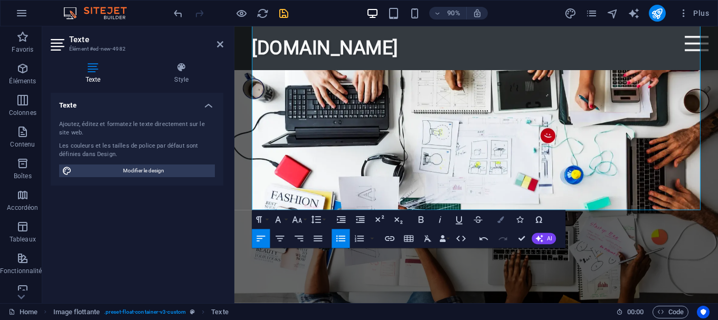
click at [504, 219] on icon "button" at bounding box center [501, 219] width 7 height 7
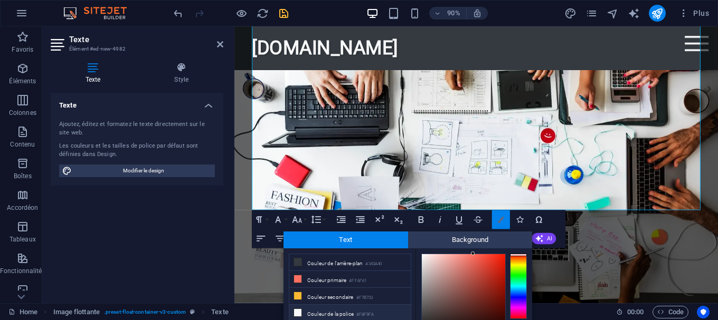
scroll to position [59, 0]
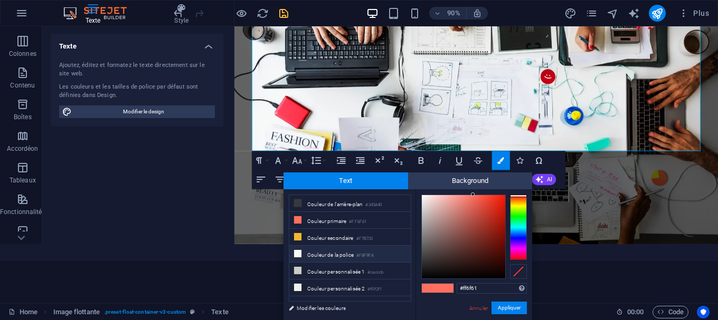
click at [298, 254] on icon at bounding box center [297, 253] width 7 height 7
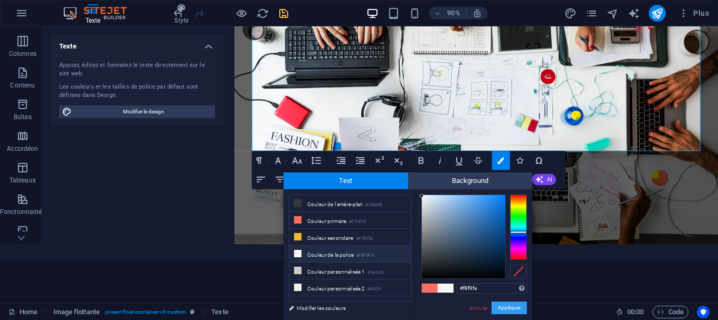
click at [513, 308] on button "Appliquer" at bounding box center [508, 308] width 35 height 13
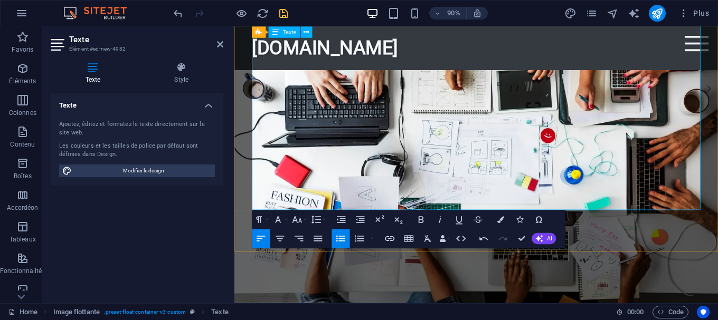
drag, startPoint x: 509, startPoint y: 224, endPoint x: 244, endPoint y: 134, distance: 279.8
click at [500, 221] on icon "button" at bounding box center [501, 219] width 7 height 7
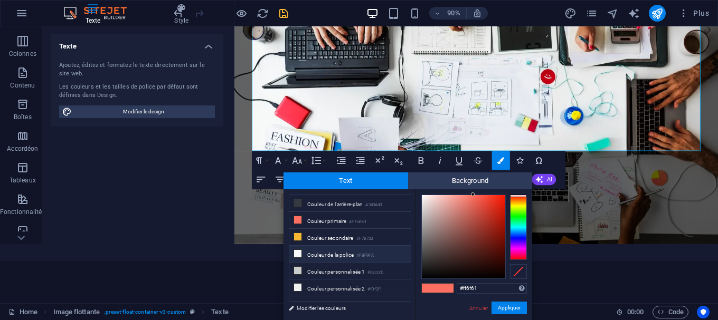
click at [296, 253] on icon at bounding box center [297, 253] width 7 height 7
type input "#f8f9fa"
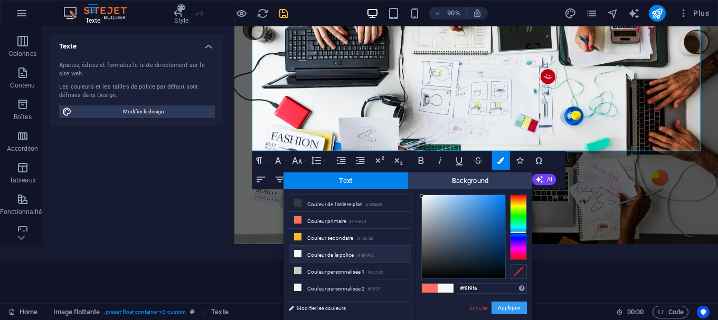
click at [504, 309] on button "Appliquer" at bounding box center [508, 308] width 35 height 13
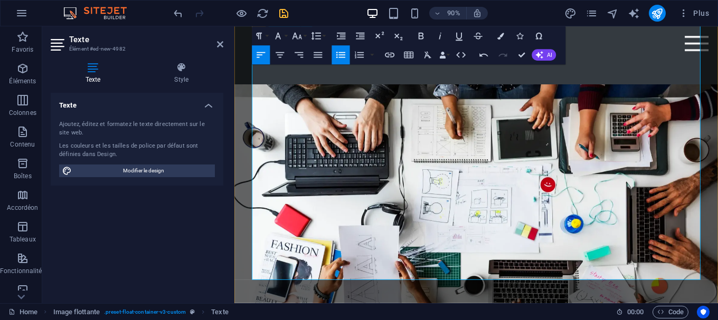
scroll to position [8, 0]
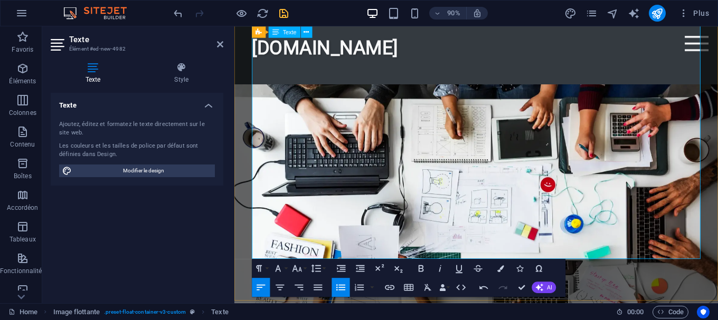
drag, startPoint x: 261, startPoint y: 164, endPoint x: 566, endPoint y: 270, distance: 323.5
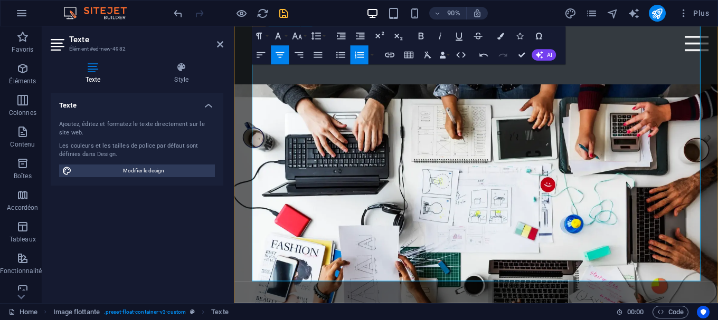
drag, startPoint x: 387, startPoint y: 166, endPoint x: 273, endPoint y: 165, distance: 114.6
drag, startPoint x: 378, startPoint y: 167, endPoint x: 269, endPoint y: 168, distance: 109.3
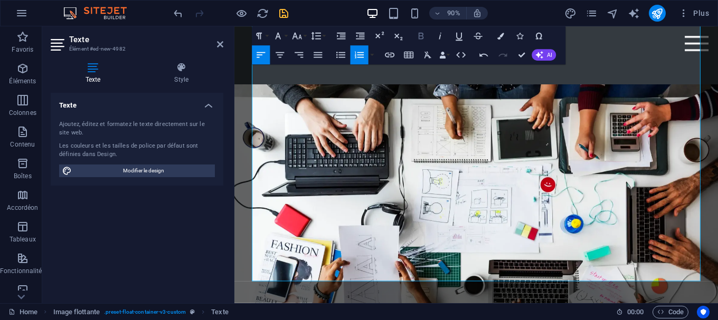
click at [424, 37] on icon "button" at bounding box center [421, 36] width 12 height 12
click at [441, 36] on icon "button" at bounding box center [440, 36] width 12 height 12
click at [460, 40] on icon "button" at bounding box center [459, 36] width 12 height 12
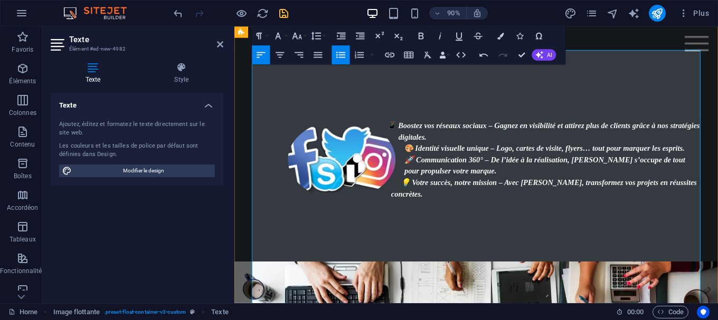
scroll to position [1289, 0]
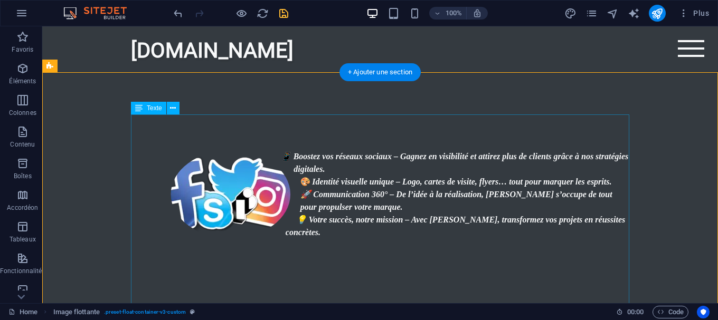
scroll to position [1235, 0]
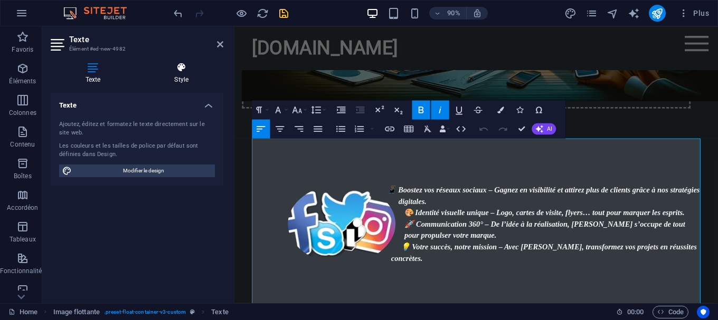
click at [185, 81] on h4 "Style" at bounding box center [182, 73] width 84 height 22
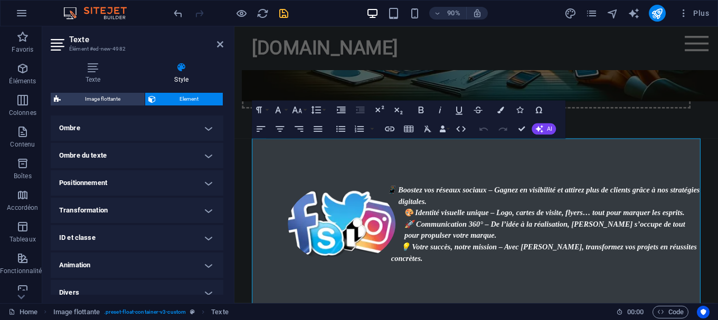
scroll to position [274, 0]
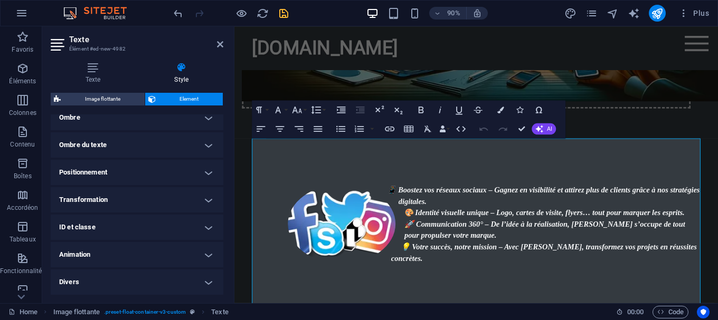
click at [119, 253] on h4 "Animation" at bounding box center [137, 254] width 173 height 25
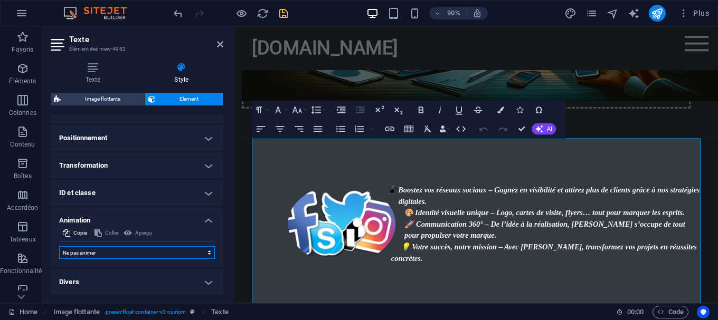
click at [59, 247] on select "Ne pas animer Afficher / Masquer Glisser vers le haut / le bas Zoomer/Dézoomer …" at bounding box center [137, 253] width 156 height 13
select select "slide"
click option "Glisser vers le haut / le bas" at bounding box center [0, 0] width 0 height 0
type input "0.5"
select select "scroll"
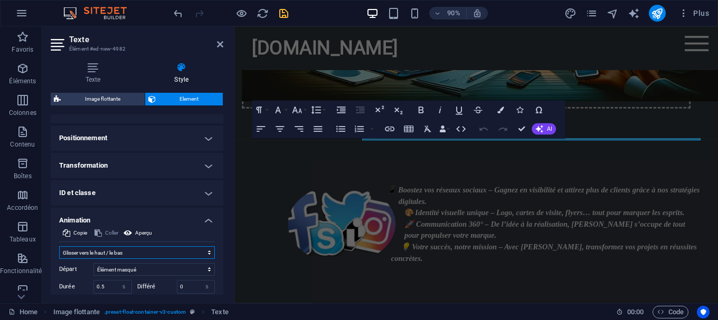
click at [59, 247] on select "Ne pas animer Afficher / Masquer Glisser vers le haut / le bas Zoomer/Dézoomer …" at bounding box center [137, 253] width 156 height 13
select select "flash"
click option "Clignoter" at bounding box center [0, 0] width 0 height 0
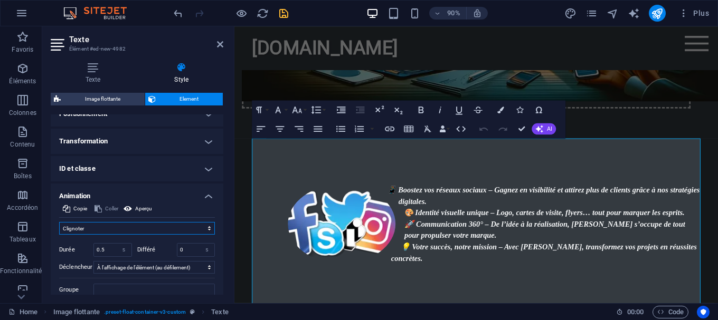
scroll to position [356, 0]
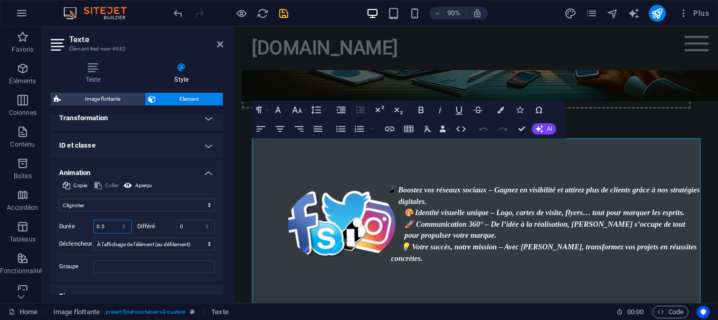
click at [112, 225] on input "0.5" at bounding box center [112, 227] width 37 height 13
type input "0"
type input "2"
click at [228, 130] on div "Texte Style Texte Ajoutez, éditez et formatez le texte directement sur le site …" at bounding box center [137, 179] width 190 height 250
click at [212, 45] on header "Texte Élément #ed-new-4982" at bounding box center [137, 39] width 173 height 27
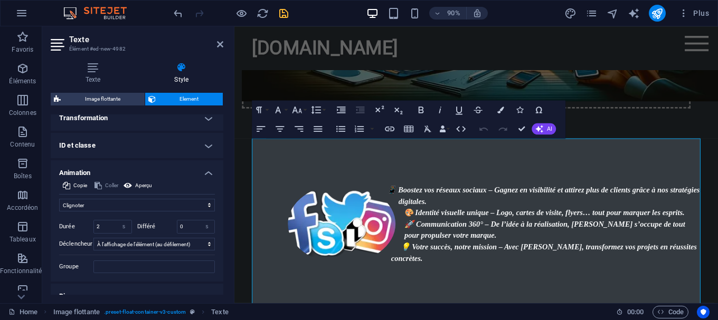
click at [213, 47] on header "Texte Élément #ed-new-4982" at bounding box center [137, 39] width 173 height 27
click at [217, 46] on icon at bounding box center [220, 44] width 6 height 8
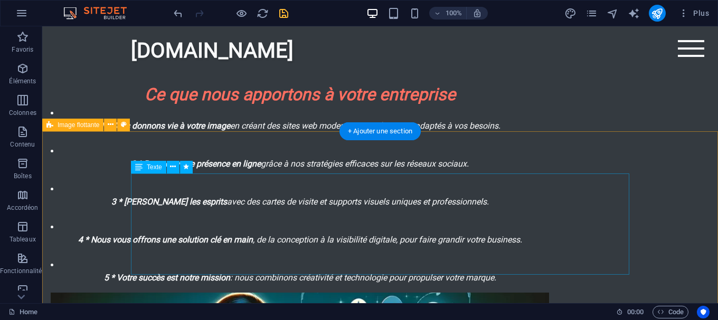
scroll to position [720, 0]
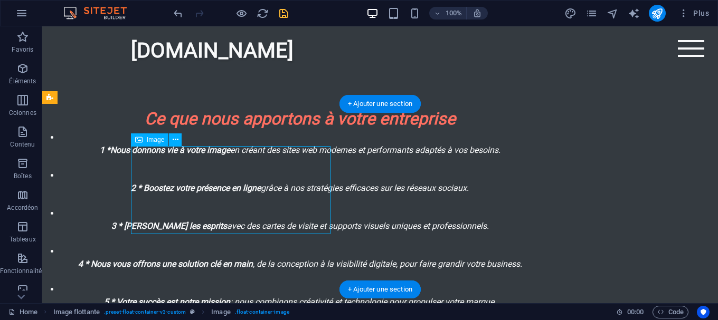
select select "px"
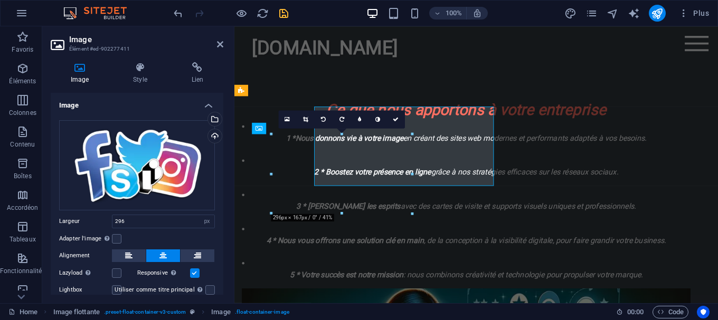
scroll to position [751, 0]
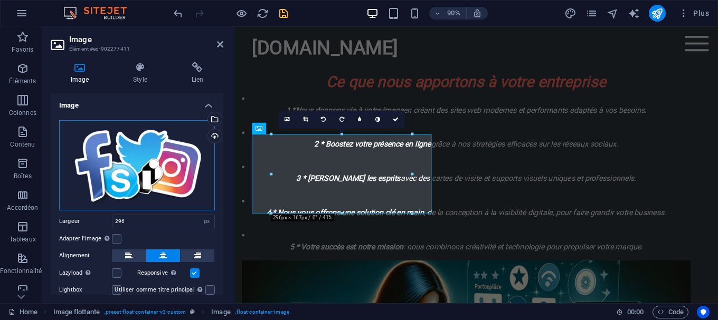
click at [136, 167] on div "Glissez les fichiers ici, cliquez pour choisir les fichiers ou sélectionnez les…" at bounding box center [137, 165] width 156 height 90
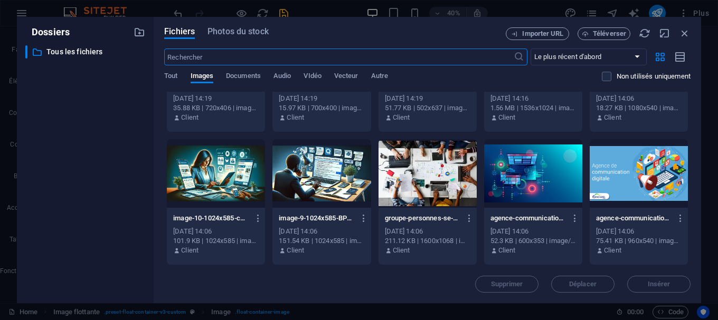
scroll to position [0, 0]
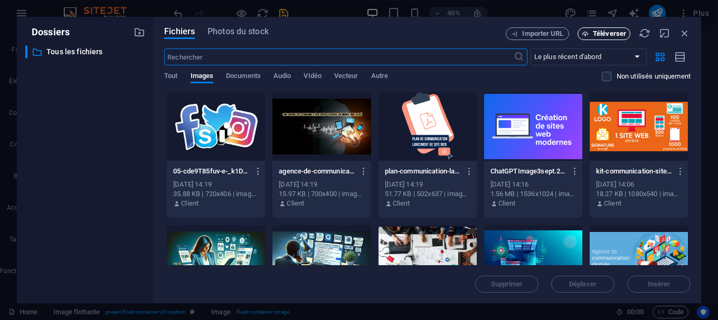
click at [595, 31] on span "Téléverser" at bounding box center [609, 34] width 33 height 6
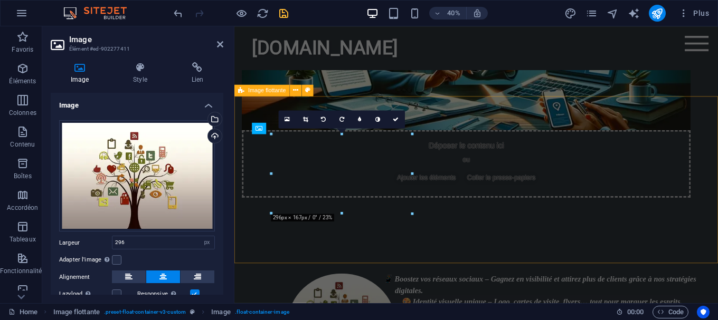
scroll to position [751, 0]
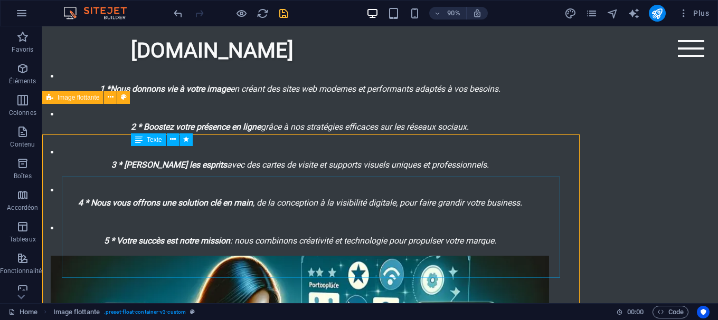
scroll to position [720, 0]
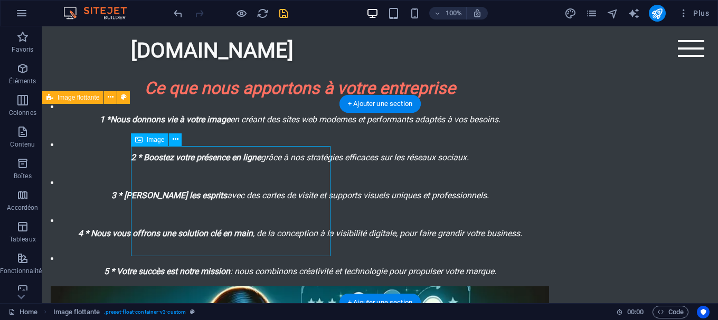
select select "px"
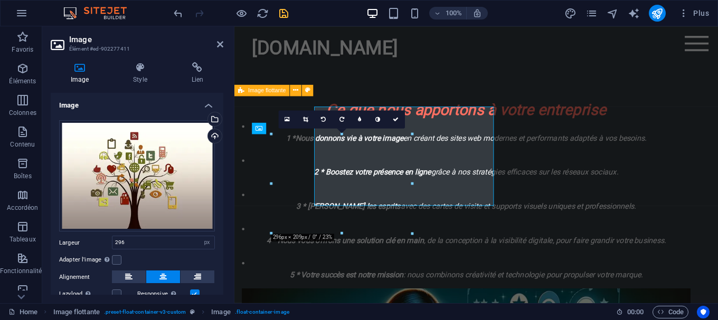
scroll to position [751, 0]
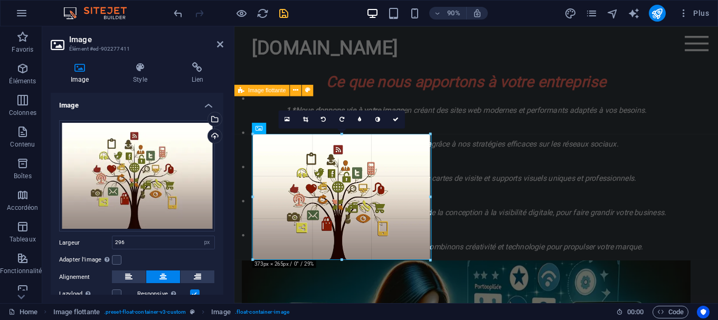
drag, startPoint x: 411, startPoint y: 234, endPoint x: 243, endPoint y: 263, distance: 170.4
type input "373"
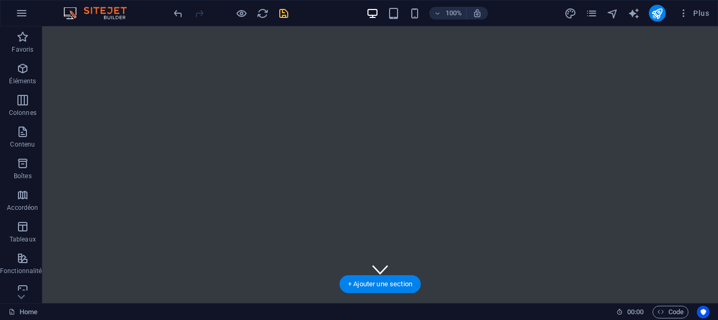
scroll to position [0, 0]
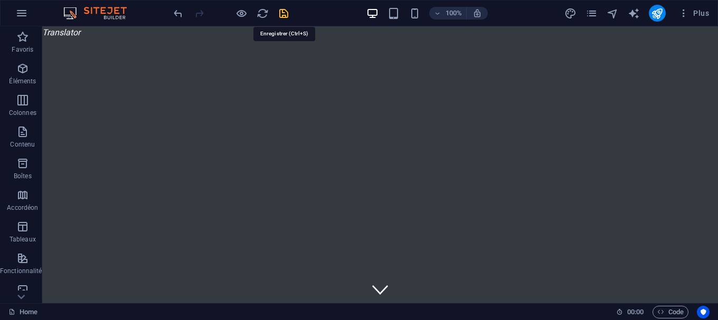
click at [284, 12] on icon "save" at bounding box center [284, 13] width 12 height 12
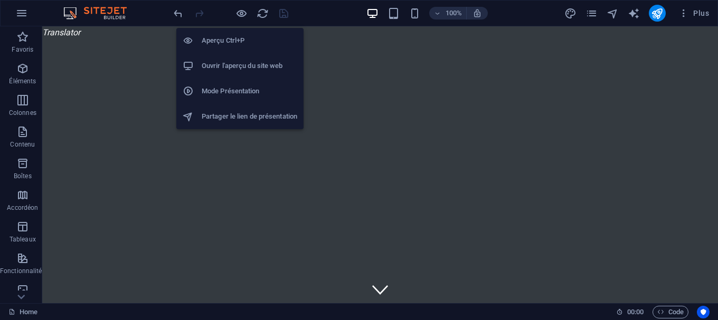
click at [278, 69] on h6 "Ouvrir l'aperçu du site web" at bounding box center [250, 66] width 96 height 13
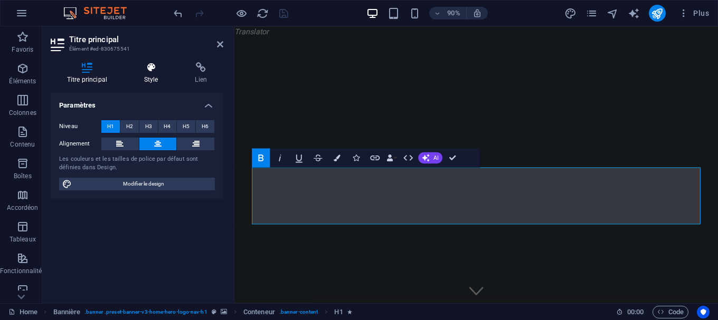
click at [152, 74] on h4 "Style" at bounding box center [153, 73] width 51 height 22
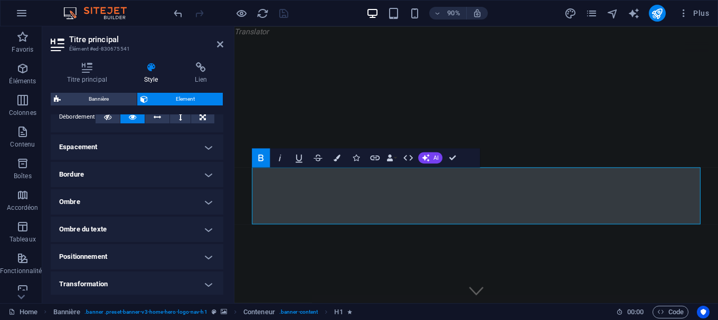
scroll to position [274, 0]
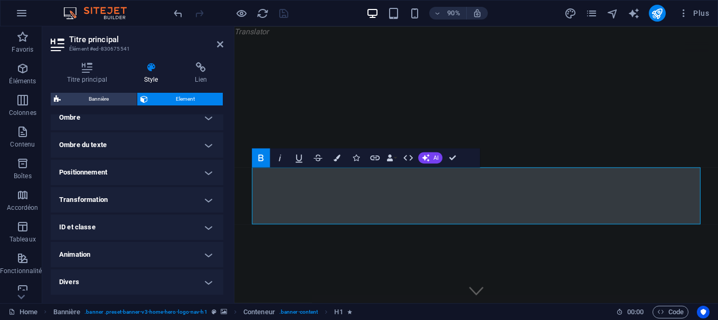
click at [140, 252] on h4 "Animation" at bounding box center [137, 254] width 173 height 25
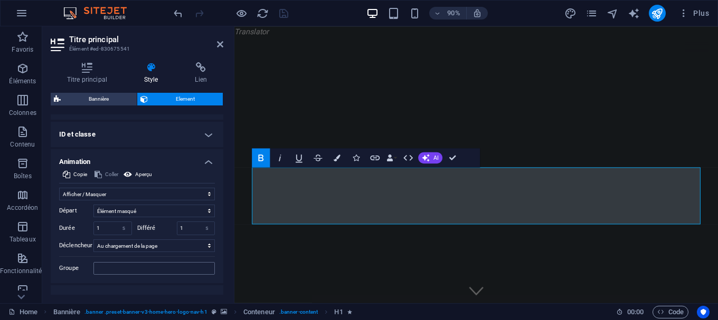
scroll to position [383, 0]
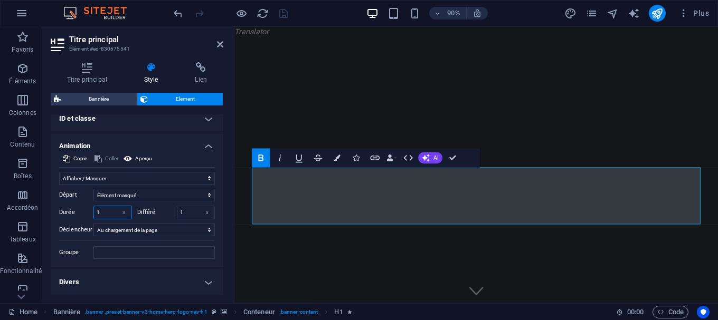
click at [110, 213] on input "1" at bounding box center [112, 212] width 37 height 13
type input "0"
type input "0.8"
click at [219, 46] on icon at bounding box center [220, 44] width 6 height 8
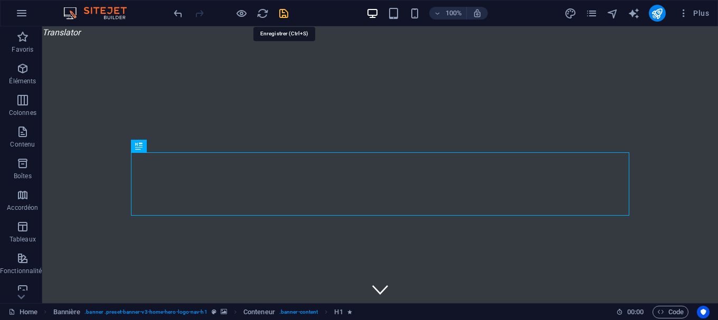
click at [285, 17] on icon "save" at bounding box center [284, 13] width 12 height 12
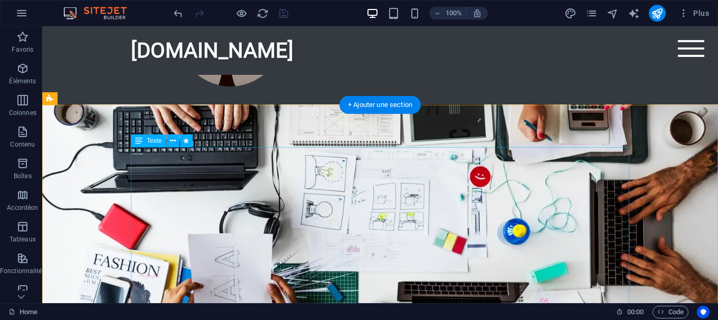
scroll to position [1508, 0]
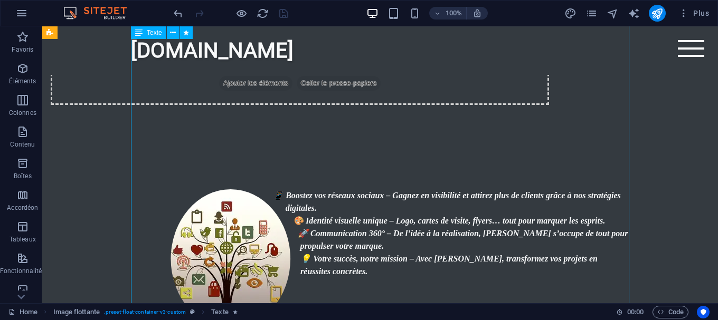
select select "flash"
select select "s"
select select "scroll"
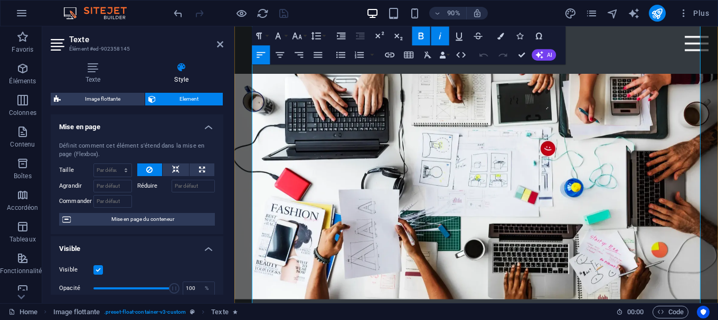
scroll to position [1517, 0]
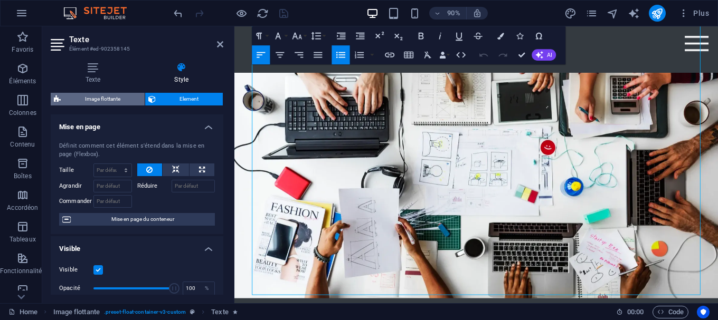
click at [113, 105] on span "Image flottante" at bounding box center [103, 99] width 78 height 13
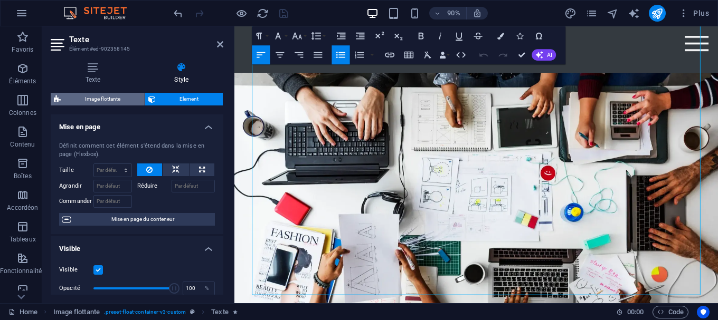
select select "%"
select select "rem"
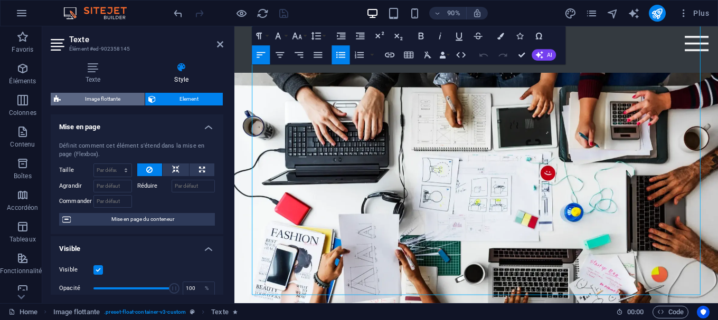
select select "%"
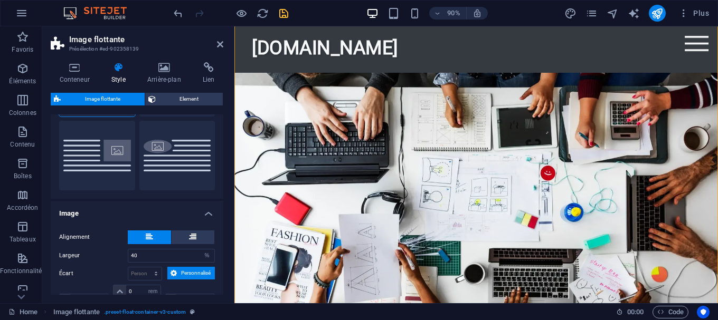
scroll to position [143, 0]
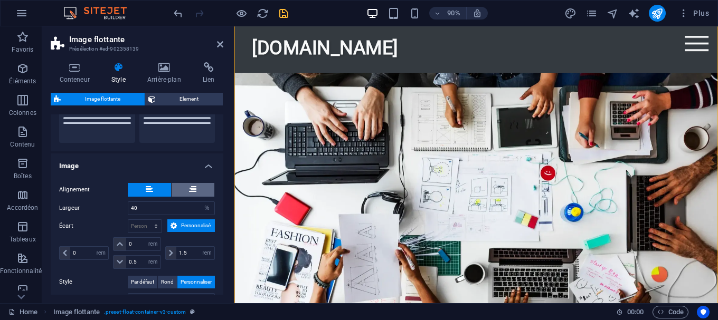
click at [190, 191] on icon at bounding box center [192, 189] width 7 height 13
click at [148, 187] on icon at bounding box center [149, 189] width 7 height 13
click at [163, 208] on input "40" at bounding box center [171, 208] width 86 height 13
type input "4"
type input "30"
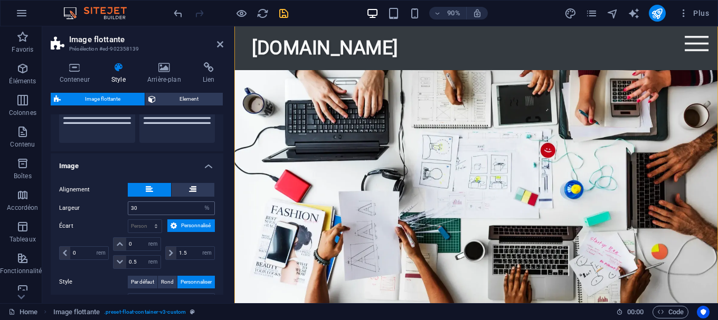
scroll to position [1468, 0]
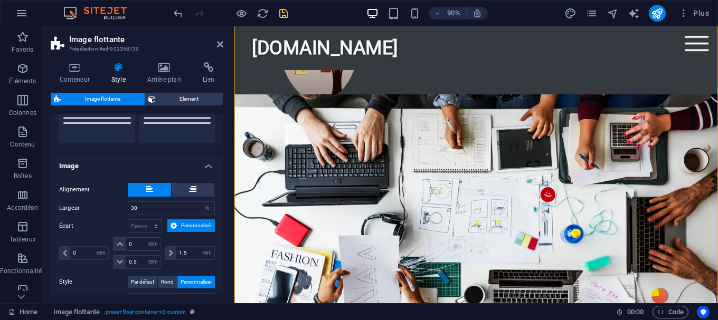
click at [152, 155] on h4 "Image" at bounding box center [137, 163] width 173 height 19
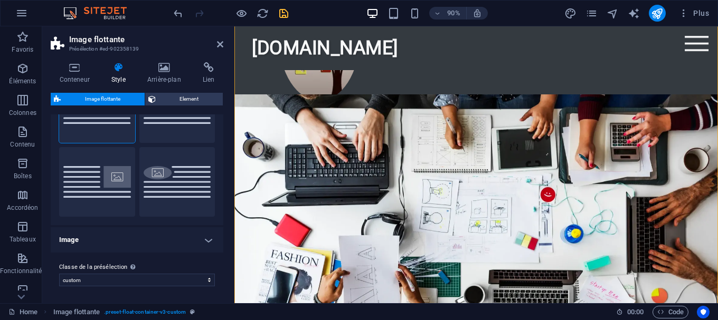
scroll to position [69, 0]
click at [59, 274] on select "custom Ajouter la classe de la présélection" at bounding box center [137, 280] width 156 height 13
click option "Ajouter la classe de la présélection" at bounding box center [0, 0] width 0 height 0
select select "preset-float-container-v3-custom"
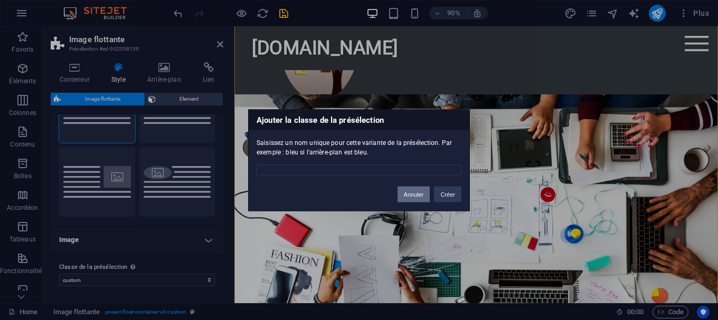
click at [423, 196] on button "Annuler" at bounding box center [413, 194] width 33 height 16
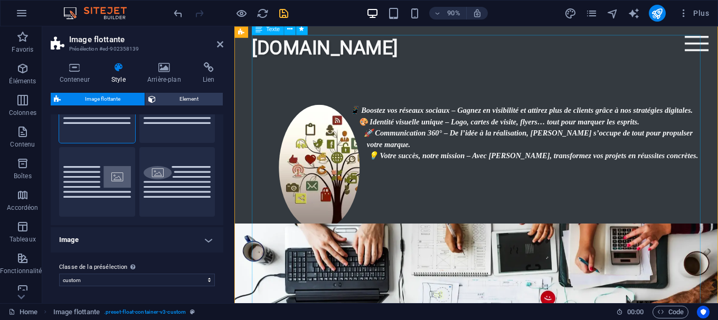
scroll to position [1306, 0]
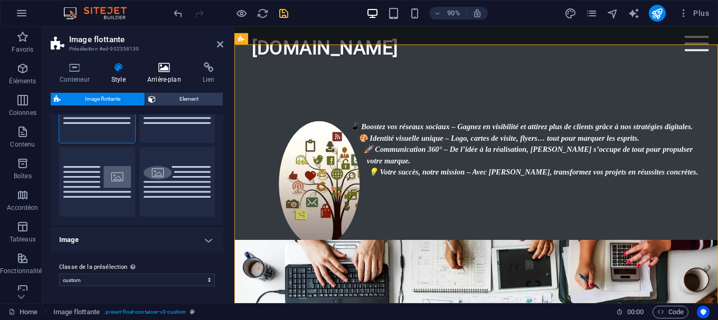
click at [177, 70] on icon at bounding box center [163, 67] width 51 height 11
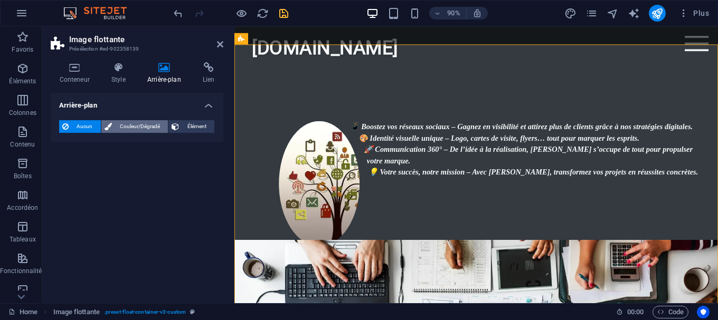
click at [152, 127] on span "Couleur/Dégradé" at bounding box center [140, 126] width 50 height 13
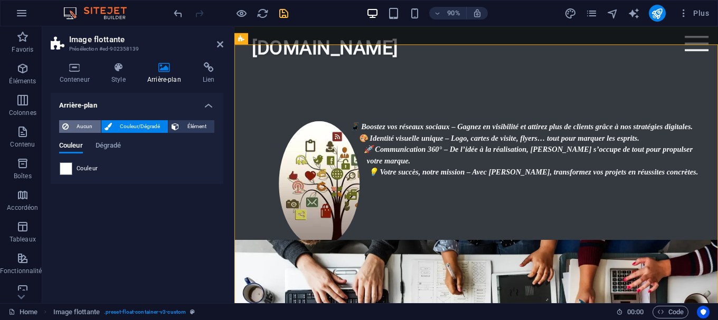
click at [86, 126] on span "Aucun" at bounding box center [85, 126] width 26 height 13
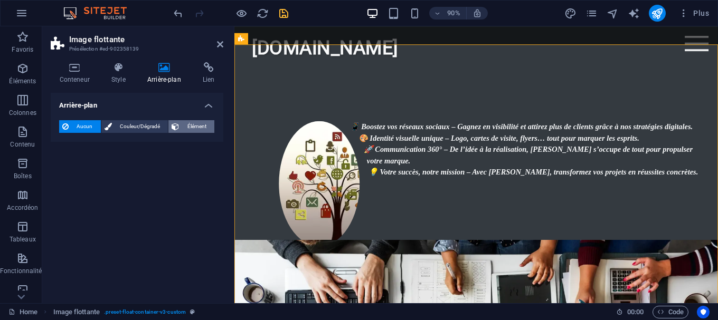
click at [190, 121] on span "Élément" at bounding box center [196, 126] width 29 height 13
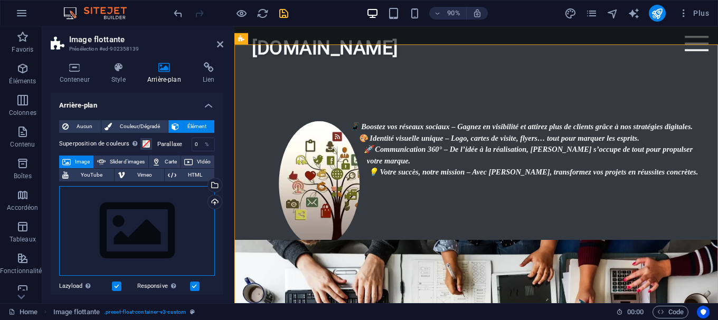
click at [134, 225] on div "Glissez les fichiers ici, cliquez pour choisir les fichiers ou sélectionnez les…" at bounding box center [137, 231] width 156 height 90
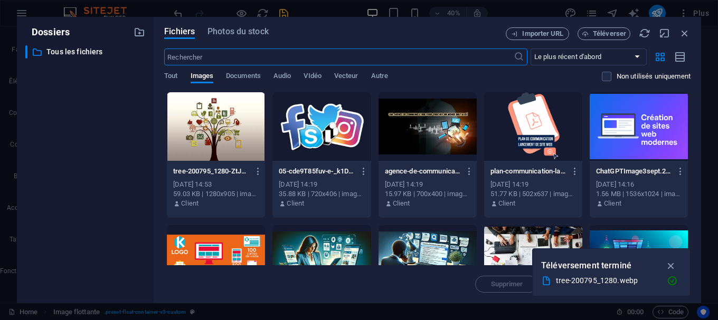
scroll to position [1691, 0]
click at [605, 34] on span "Téléverser" at bounding box center [609, 34] width 33 height 6
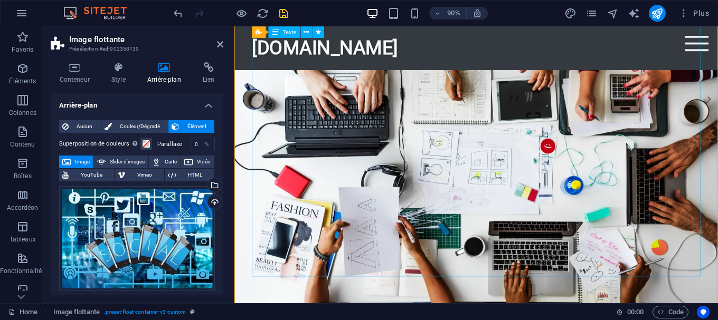
scroll to position [1468, 0]
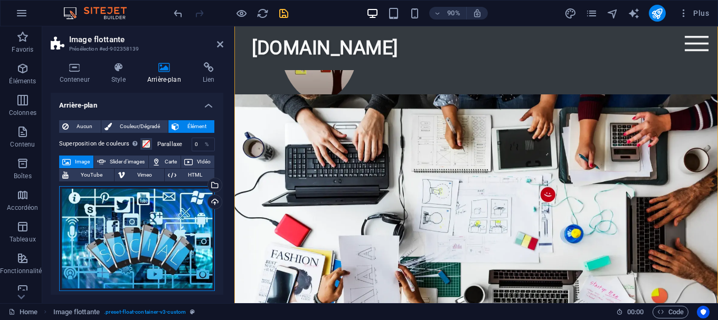
click at [185, 223] on div "Glissez les fichiers ici, cliquez pour choisir les fichiers ou sélectionnez les…" at bounding box center [137, 239] width 156 height 106
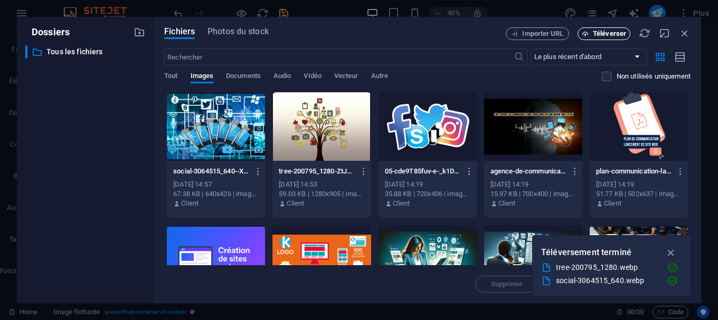
click at [609, 35] on span "Téléverser" at bounding box center [609, 34] width 33 height 6
click at [589, 33] on span "Téléverser" at bounding box center [603, 34] width 43 height 7
click at [614, 35] on span "Téléverser" at bounding box center [609, 34] width 33 height 6
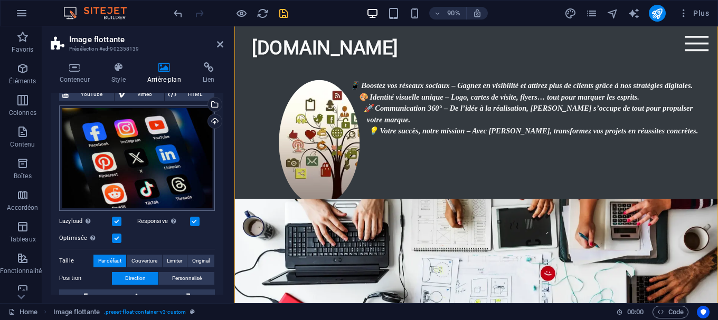
scroll to position [95, 0]
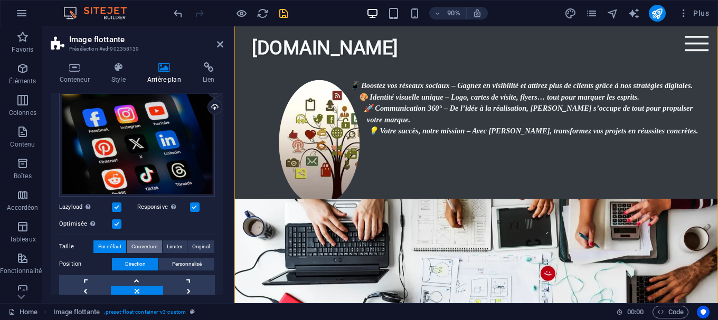
click at [144, 248] on span "Couverture" at bounding box center [144, 247] width 26 height 13
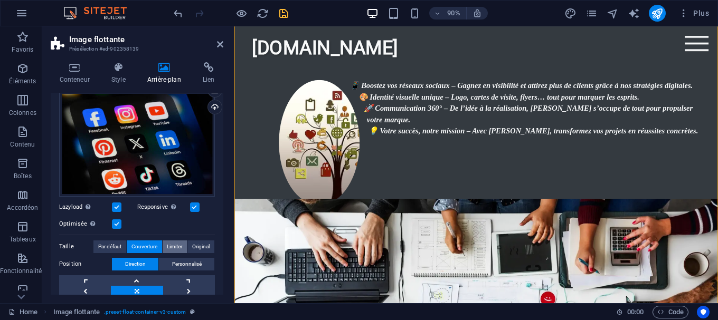
click at [176, 248] on span "Limiter" at bounding box center [174, 247] width 15 height 13
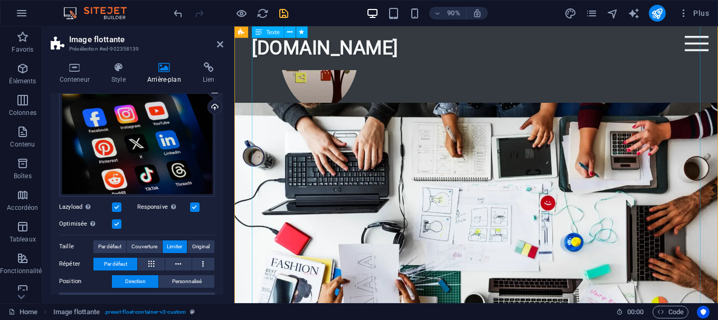
scroll to position [1460, 0]
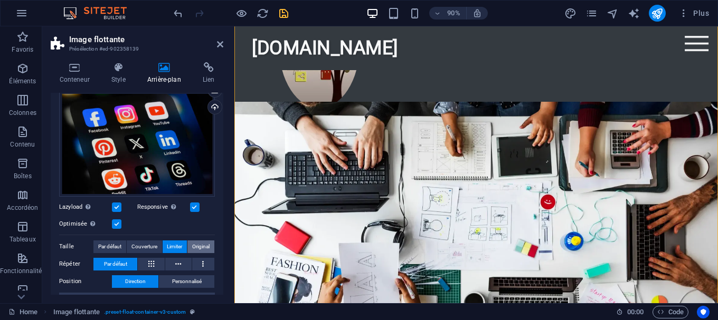
click at [204, 249] on span "Original" at bounding box center [200, 247] width 17 height 13
click at [175, 245] on span "Limiter" at bounding box center [174, 247] width 15 height 13
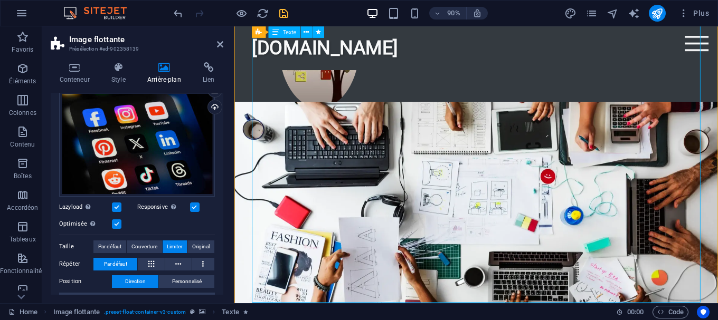
select select "flash"
select select "s"
select select "scroll"
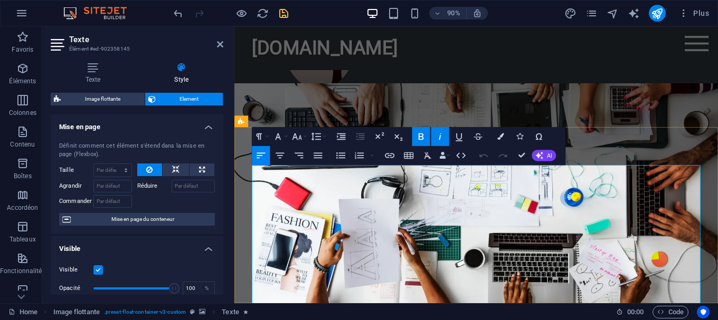
scroll to position [1483, 0]
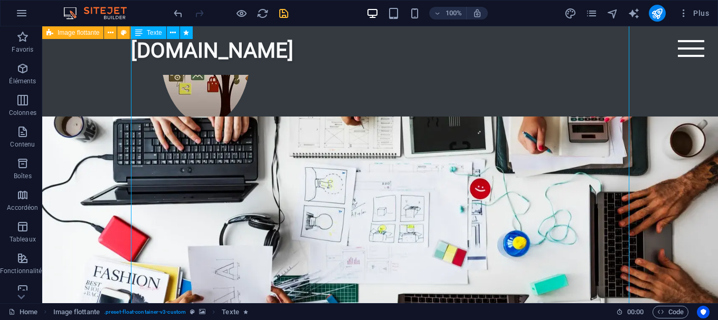
select select "flash"
select select "s"
select select "scroll"
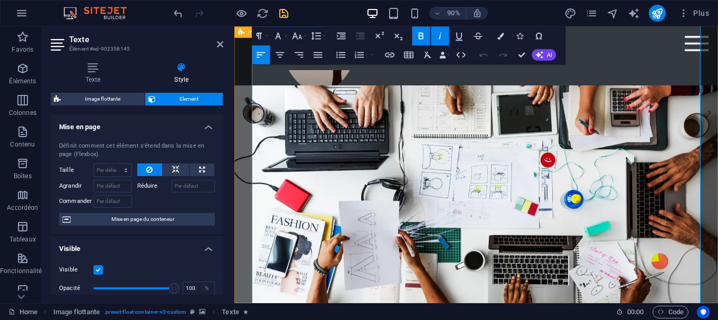
scroll to position [1483, 0]
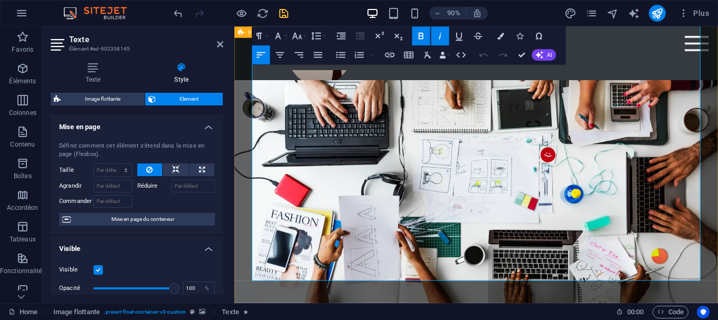
drag, startPoint x: 371, startPoint y: 222, endPoint x: 479, endPoint y: 224, distance: 108.2
click at [497, 36] on button "Colors" at bounding box center [501, 35] width 18 height 19
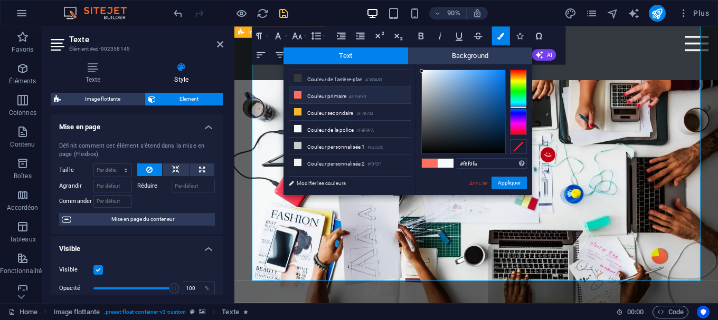
click at [295, 92] on icon at bounding box center [297, 94] width 7 height 7
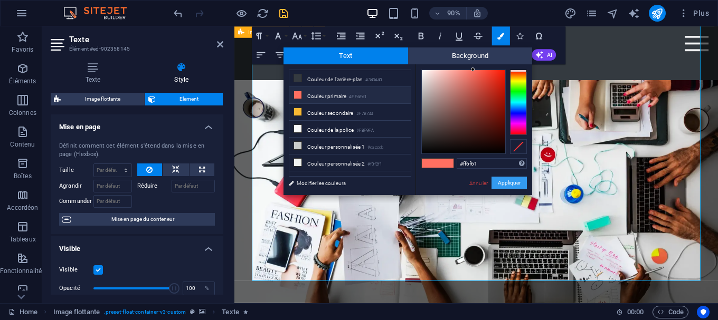
click at [517, 183] on button "Appliquer" at bounding box center [508, 183] width 35 height 13
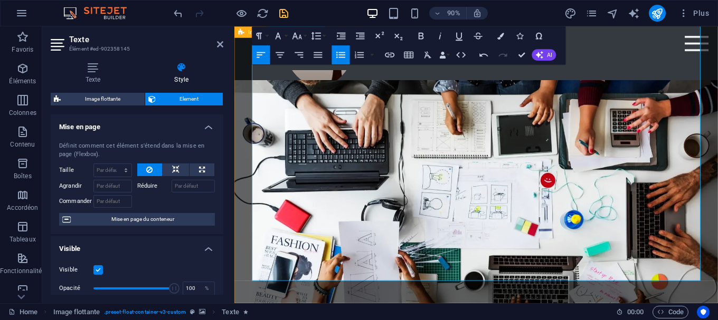
drag, startPoint x: 476, startPoint y: 220, endPoint x: 368, endPoint y: 221, distance: 107.7
click at [425, 37] on icon "button" at bounding box center [421, 36] width 12 height 12
click at [501, 37] on icon "button" at bounding box center [501, 36] width 7 height 7
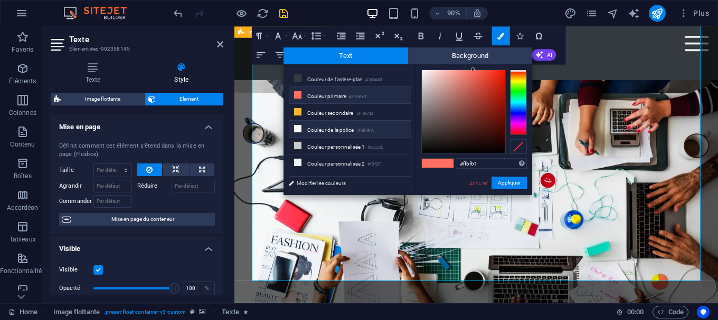
click at [303, 125] on li "Couleur de la police #F8F9FA" at bounding box center [349, 129] width 121 height 17
type input "#f8f9fa"
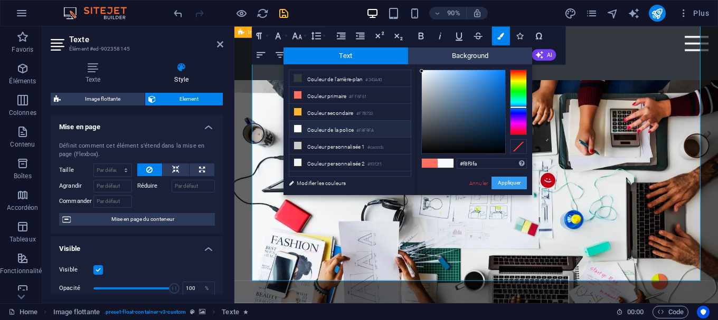
click at [514, 185] on button "Appliquer" at bounding box center [508, 183] width 35 height 13
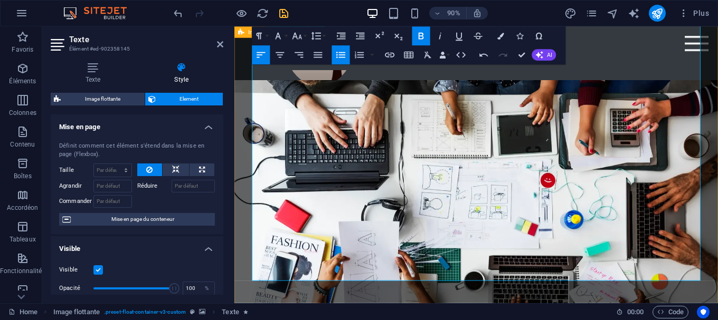
click at [185, 171] on button at bounding box center [176, 170] width 26 height 13
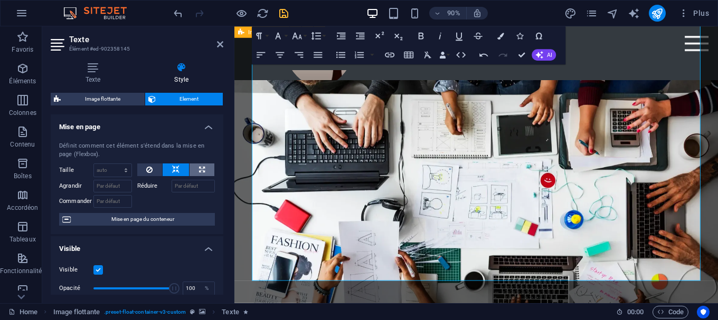
click at [194, 168] on button at bounding box center [202, 170] width 25 height 13
type input "100"
select select "%"
click at [147, 168] on icon at bounding box center [149, 170] width 6 height 13
select select "DISABLED_OPTION_VALUE"
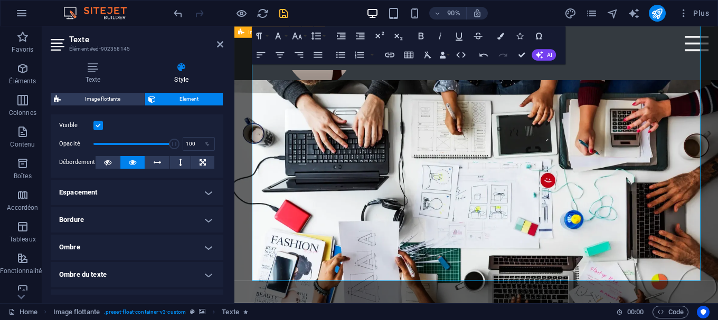
scroll to position [48, 0]
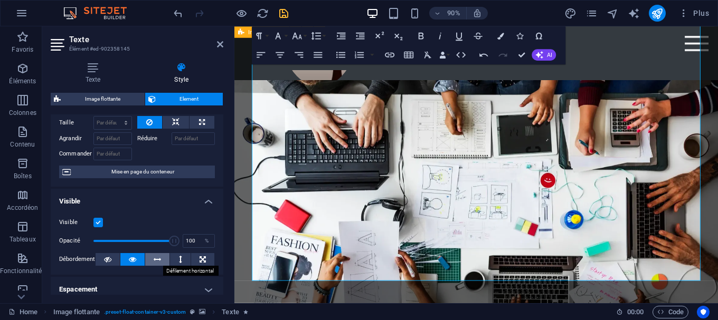
click at [161, 257] on button at bounding box center [157, 259] width 24 height 13
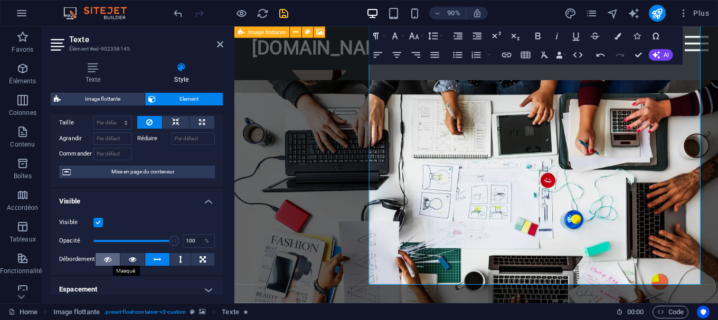
click at [113, 255] on button at bounding box center [108, 259] width 24 height 13
click at [122, 259] on button at bounding box center [132, 259] width 24 height 13
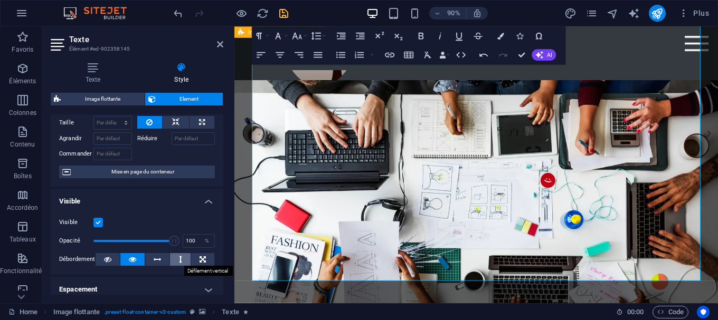
click at [175, 261] on button at bounding box center [180, 259] width 20 height 13
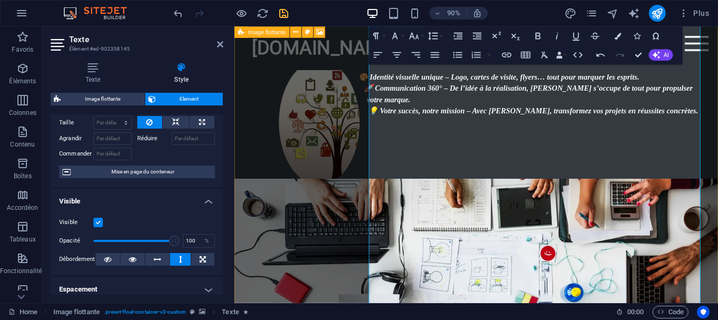
scroll to position [1376, 0]
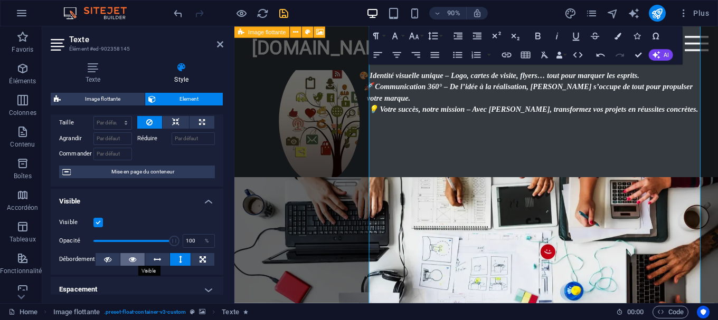
click at [135, 255] on icon at bounding box center [132, 259] width 7 height 13
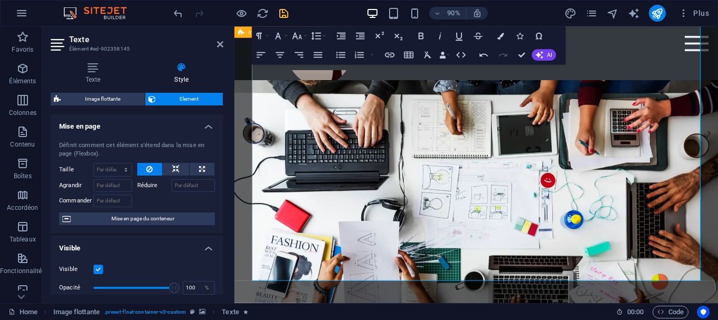
scroll to position [0, 0]
click at [112, 75] on h4 "Texte" at bounding box center [95, 73] width 89 height 22
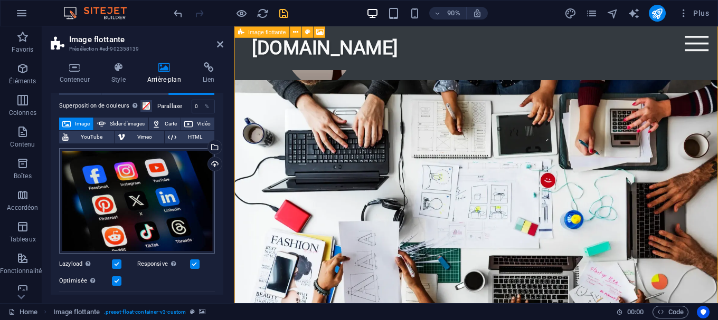
scroll to position [36, 0]
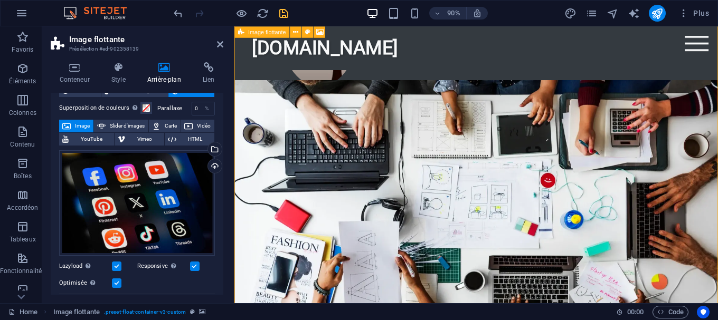
click at [114, 269] on label at bounding box center [117, 267] width 10 height 10
click at [0, 0] on input "Lazyload Charger les images après la page améliore le temps de chargement (vite…" at bounding box center [0, 0] width 0 height 0
click at [118, 280] on label at bounding box center [117, 284] width 10 height 10
click at [0, 0] on input "Optimisée Les images sont compressées pour améliorer la vitesse de la page." at bounding box center [0, 0] width 0 height 0
click at [117, 280] on label at bounding box center [117, 284] width 10 height 10
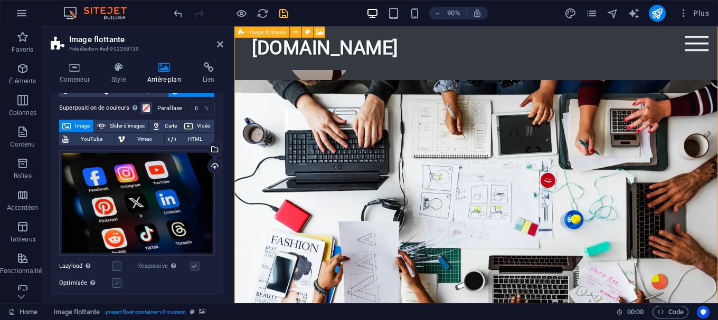
click at [0, 0] on input "Optimisée Les images sont compressées pour améliorer la vitesse de la page." at bounding box center [0, 0] width 0 height 0
click at [117, 280] on label at bounding box center [117, 284] width 10 height 10
click at [0, 0] on input "Optimisée Les images sont compressées pour améliorer la vitesse de la page." at bounding box center [0, 0] width 0 height 0
click at [117, 261] on div "Lazyload Charger les images après la page améliore le temps de chargement (vite…" at bounding box center [98, 266] width 78 height 13
click at [117, 270] on label at bounding box center [117, 267] width 10 height 10
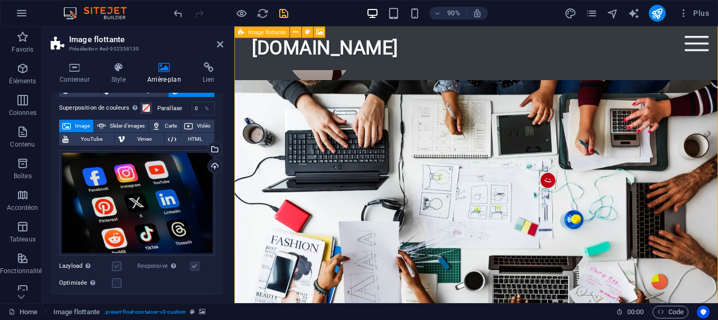
click at [0, 0] on input "Lazyload Charger les images après la page améliore le temps de chargement (vite…" at bounding box center [0, 0] width 0 height 0
click at [117, 270] on label at bounding box center [117, 267] width 10 height 10
click at [0, 0] on input "Lazyload Charger les images après la page améliore le temps de chargement (vite…" at bounding box center [0, 0] width 0 height 0
click at [119, 281] on label at bounding box center [117, 284] width 10 height 10
click at [0, 0] on input "Optimisée Les images sont compressées pour améliorer la vitesse de la page." at bounding box center [0, 0] width 0 height 0
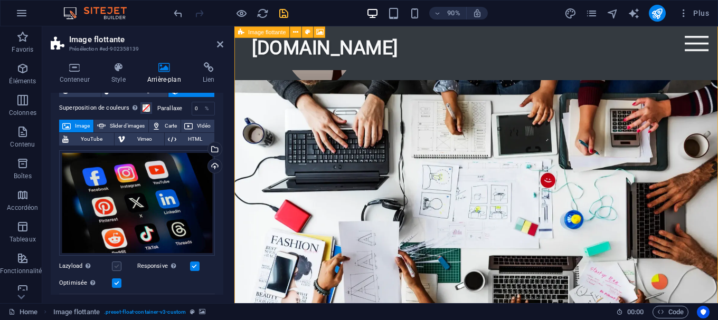
click at [118, 266] on label at bounding box center [117, 267] width 10 height 10
click at [0, 0] on input "Lazyload Charger les images après la page améliore le temps de chargement (vite…" at bounding box center [0, 0] width 0 height 0
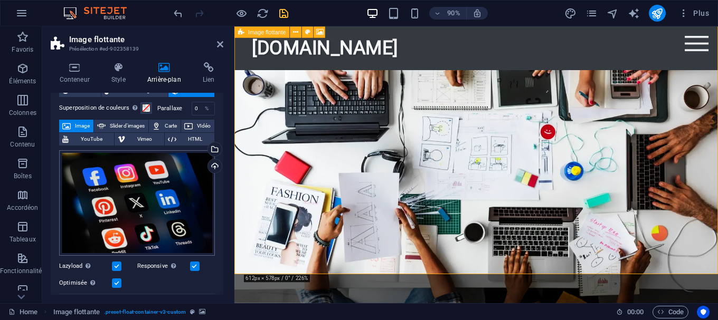
scroll to position [0, 0]
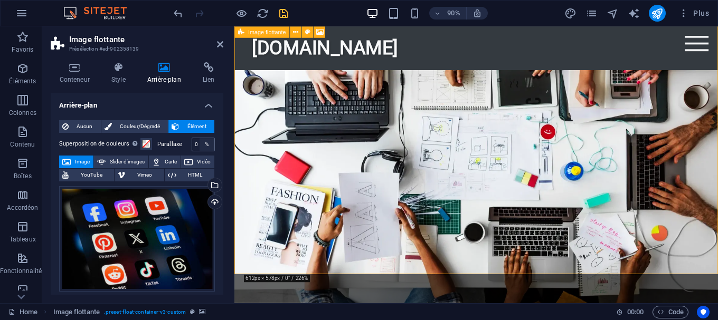
click at [202, 144] on div "%" at bounding box center [207, 144] width 15 height 13
click at [198, 144] on input "0" at bounding box center [203, 144] width 22 height 13
type input "50"
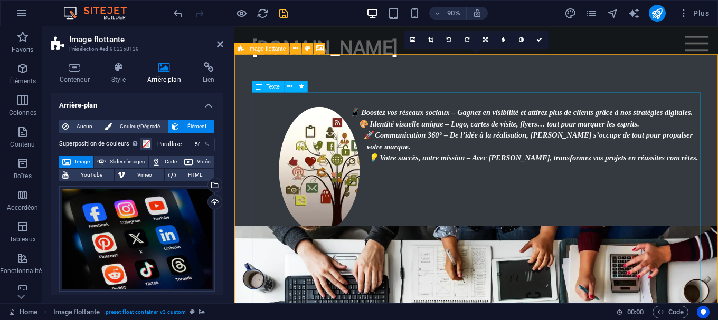
scroll to position [1268, 0]
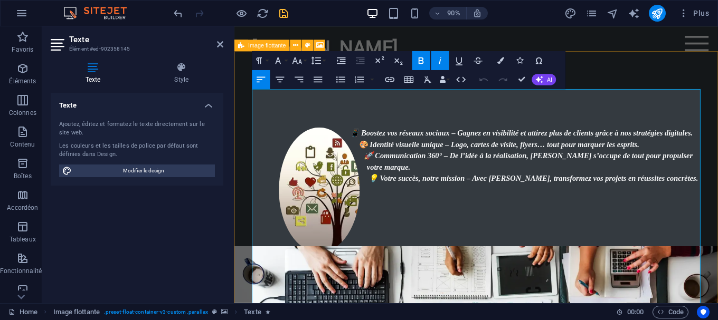
drag, startPoint x: 520, startPoint y: 198, endPoint x: 382, endPoint y: 133, distance: 153.0
click at [499, 60] on icon "button" at bounding box center [501, 60] width 7 height 7
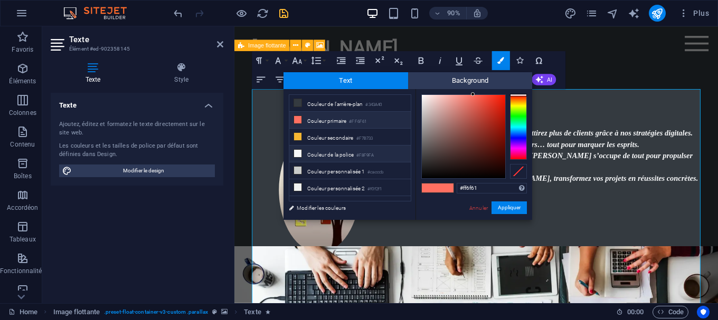
click at [299, 153] on icon at bounding box center [297, 153] width 7 height 7
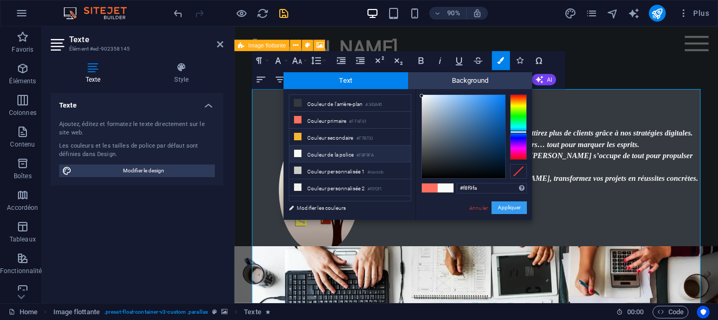
click at [498, 210] on button "Appliquer" at bounding box center [508, 208] width 35 height 13
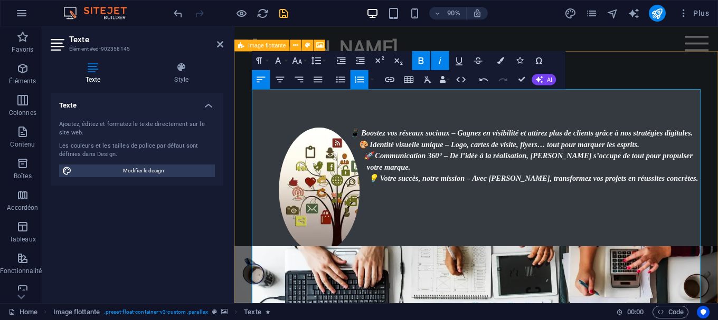
drag, startPoint x: 542, startPoint y: 198, endPoint x: 385, endPoint y: 139, distance: 167.3
click at [500, 64] on button "Colors" at bounding box center [501, 60] width 18 height 19
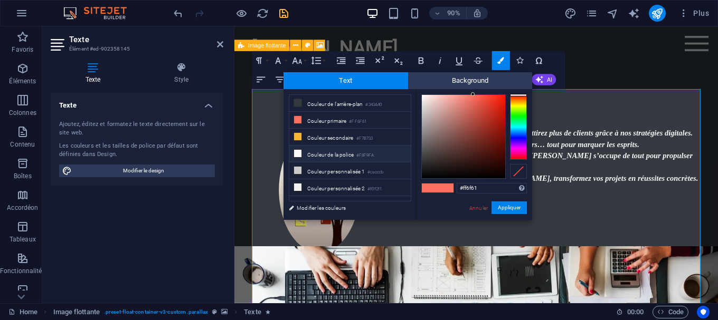
click at [299, 150] on icon at bounding box center [297, 153] width 7 height 7
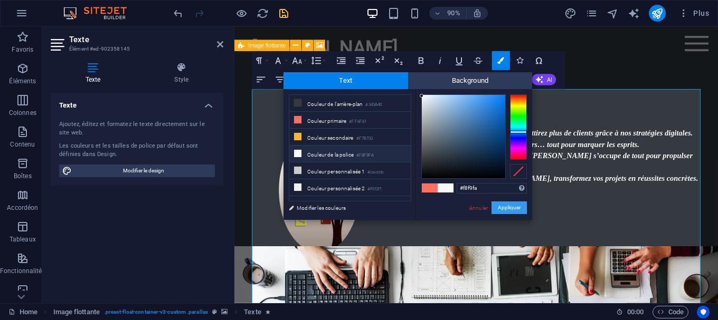
click at [512, 209] on button "Appliquer" at bounding box center [508, 208] width 35 height 13
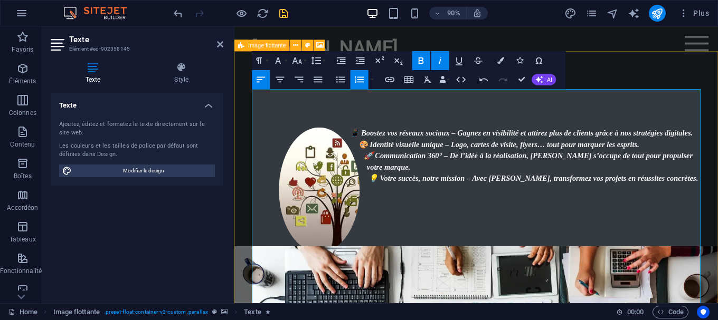
drag, startPoint x: 452, startPoint y: 201, endPoint x: 379, endPoint y: 140, distance: 94.5
click at [506, 62] on button "Colors" at bounding box center [501, 60] width 18 height 19
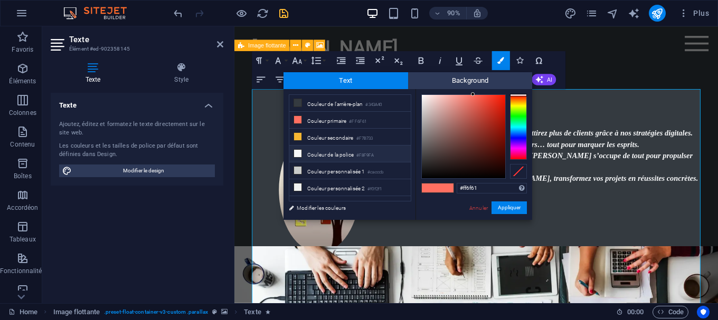
click at [298, 153] on icon at bounding box center [297, 153] width 7 height 7
type input "#f8f9fa"
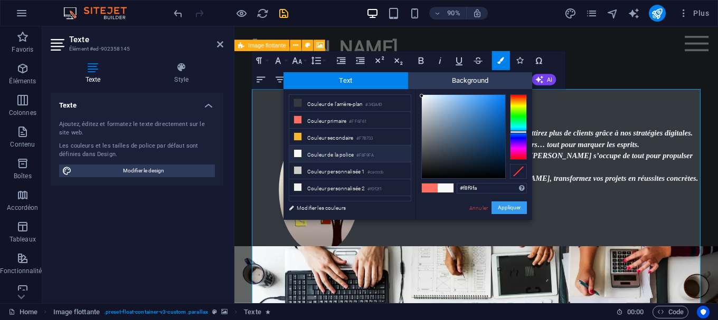
click at [508, 204] on button "Appliquer" at bounding box center [508, 208] width 35 height 13
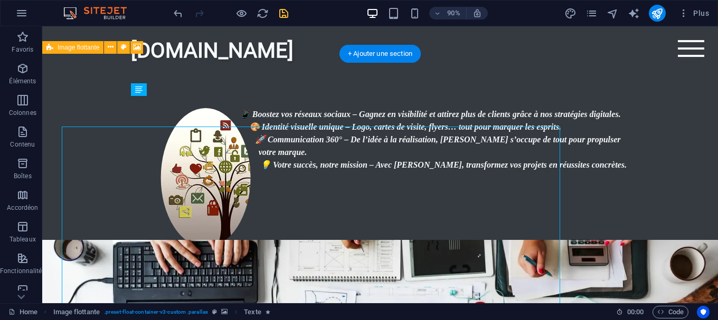
scroll to position [1268, 0]
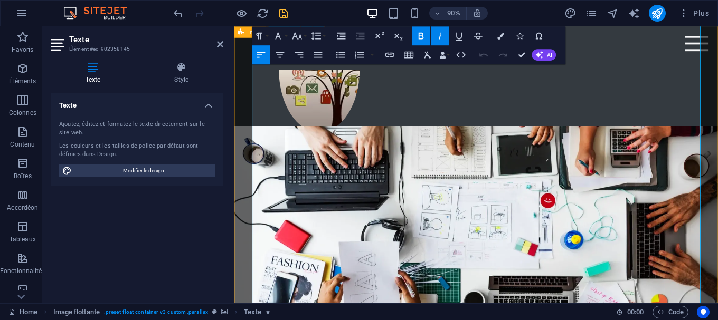
scroll to position [1406, 0]
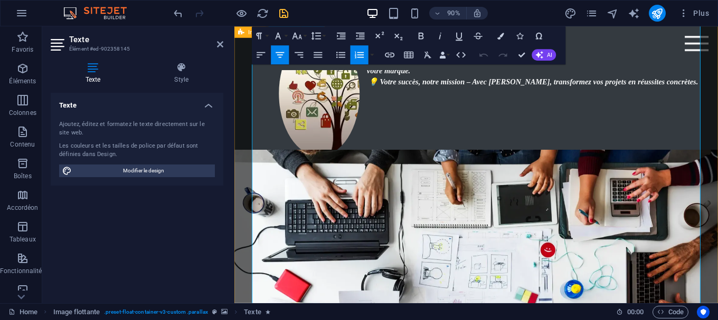
click at [217, 51] on header "Texte Élément #ed-902358145" at bounding box center [137, 39] width 173 height 27
click at [219, 49] on header "Texte Élément #ed-902358145" at bounding box center [137, 39] width 173 height 27
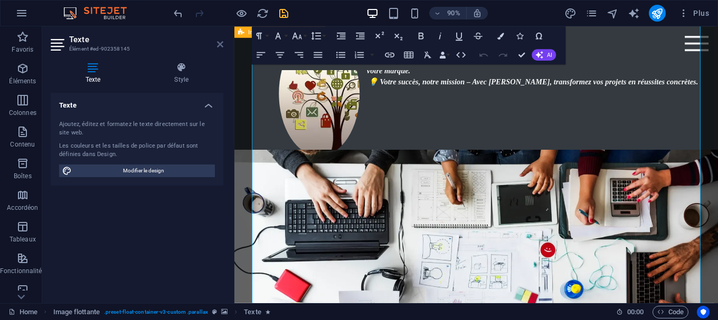
click at [222, 46] on icon at bounding box center [220, 44] width 6 height 8
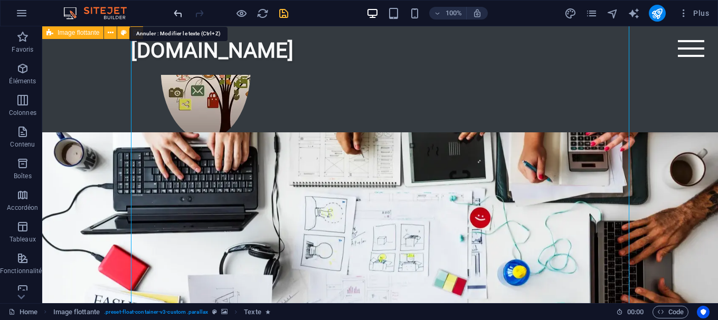
click at [173, 16] on icon "undo" at bounding box center [178, 13] width 12 height 12
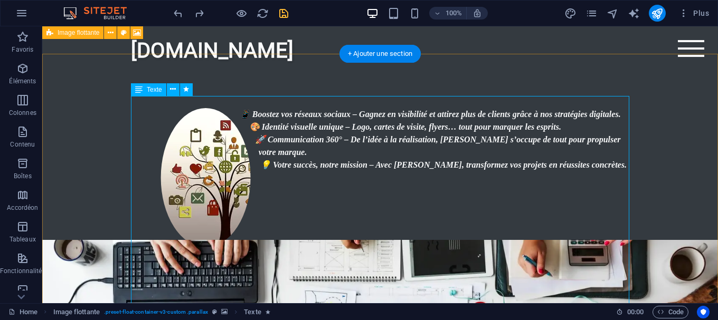
scroll to position [1245, 0]
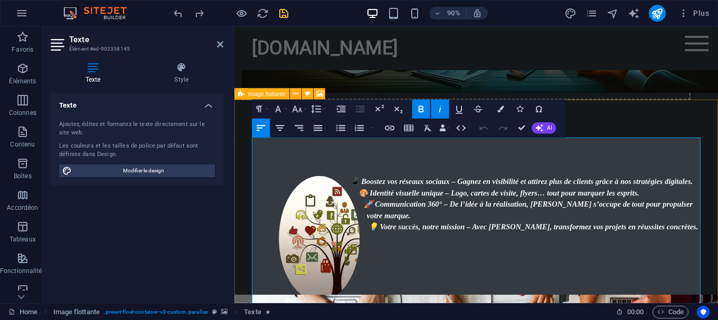
drag, startPoint x: 518, startPoint y: 255, endPoint x: 386, endPoint y: 192, distance: 146.1
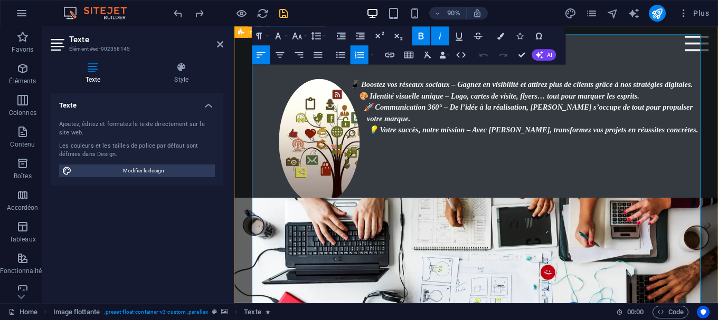
scroll to position [1406, 0]
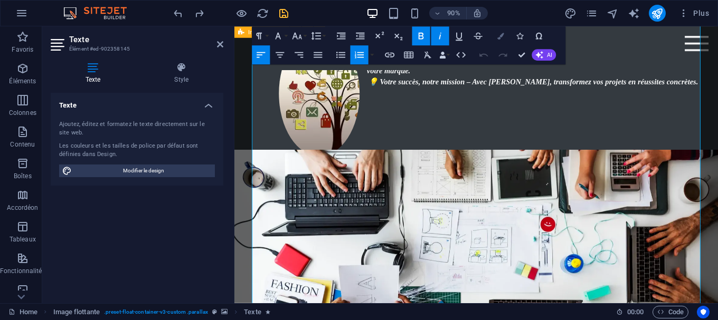
click at [506, 42] on button "Colors" at bounding box center [501, 35] width 18 height 19
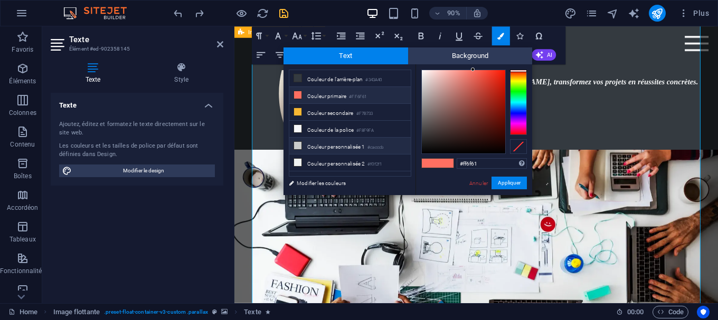
click at [297, 144] on icon at bounding box center [297, 145] width 7 height 7
type input "#cacccb"
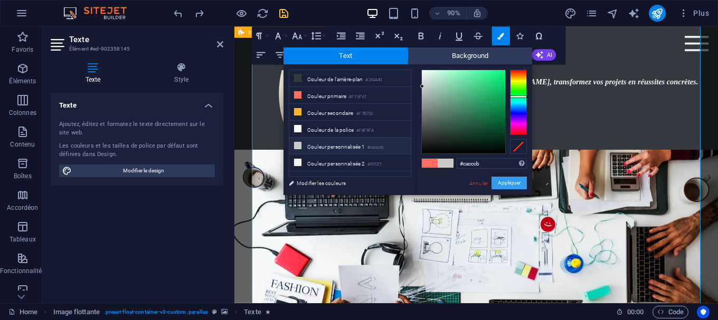
click at [508, 184] on button "Appliquer" at bounding box center [508, 183] width 35 height 13
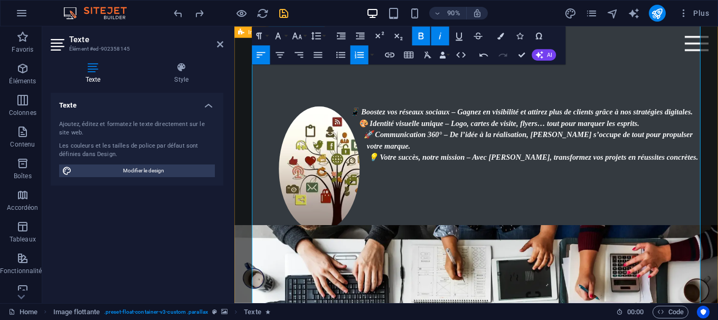
scroll to position [1299, 0]
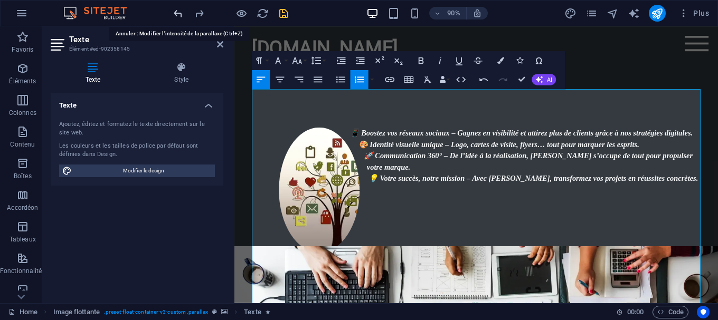
click at [180, 13] on icon "undo" at bounding box center [178, 13] width 12 height 12
click at [186, 15] on div at bounding box center [231, 13] width 118 height 17
click at [179, 14] on icon "undo" at bounding box center [178, 13] width 12 height 12
click at [222, 44] on icon at bounding box center [220, 44] width 6 height 8
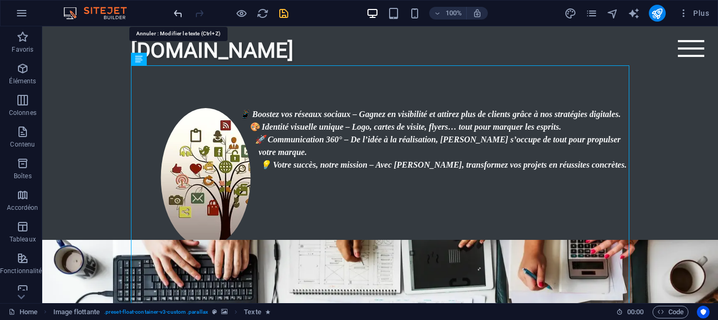
click at [175, 12] on icon "undo" at bounding box center [178, 13] width 12 height 12
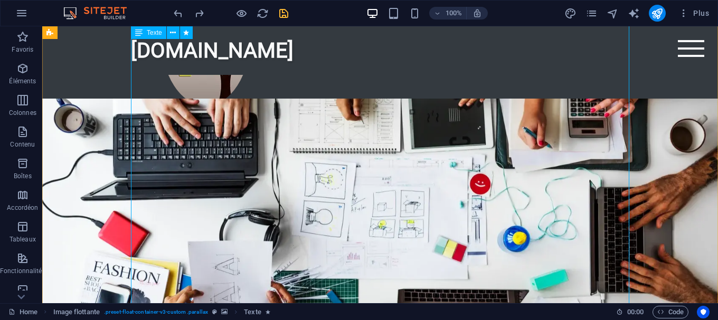
scroll to position [1460, 0]
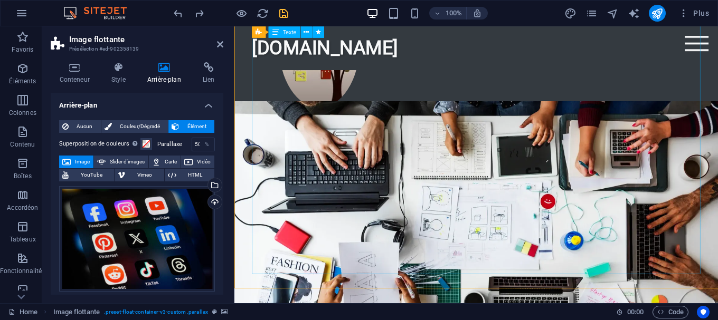
scroll to position [1491, 0]
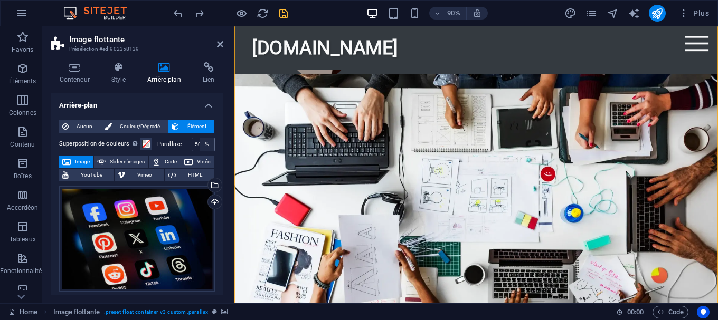
click at [201, 144] on div "%" at bounding box center [207, 144] width 15 height 13
click at [198, 145] on input "50" at bounding box center [203, 144] width 22 height 13
type input "5"
type input "100"
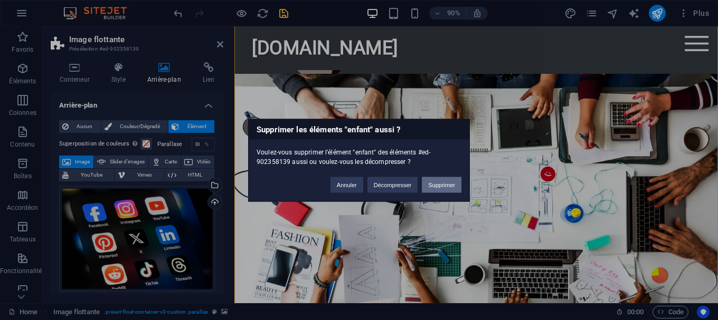
click at [438, 185] on button "Supprimer" at bounding box center [442, 185] width 40 height 16
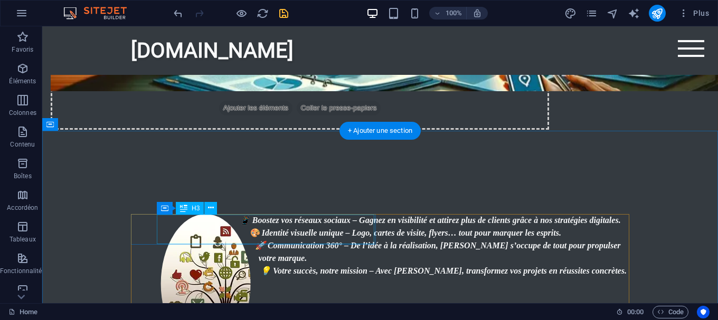
scroll to position [1191, 0]
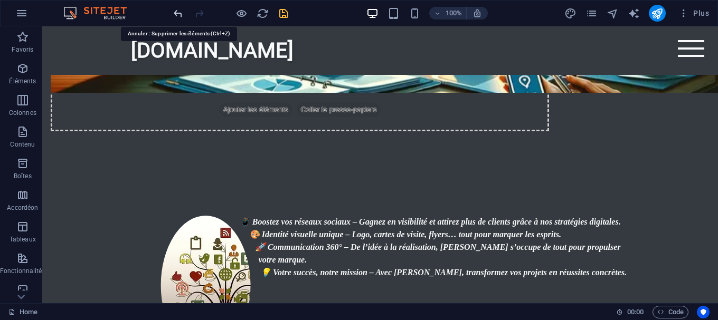
click at [176, 18] on icon "undo" at bounding box center [178, 13] width 12 height 12
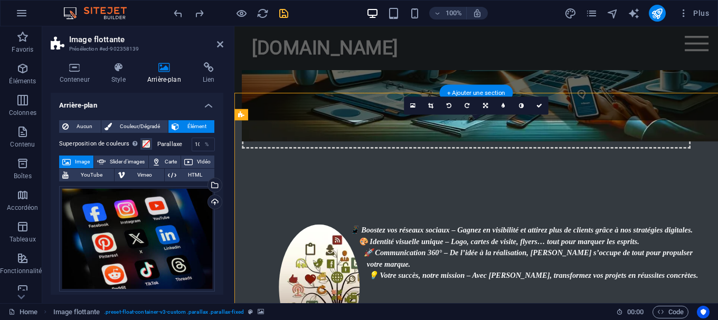
scroll to position [1222, 0]
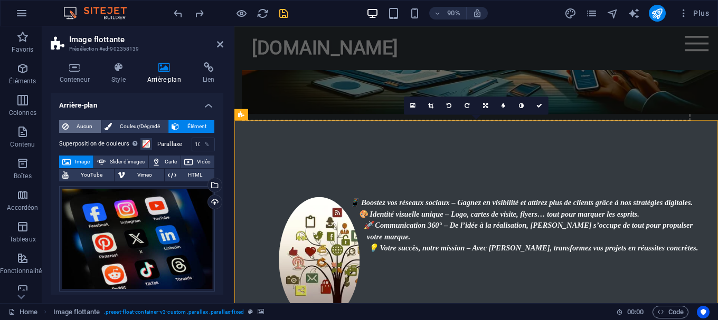
click at [92, 122] on span "Aucun" at bounding box center [85, 126] width 26 height 13
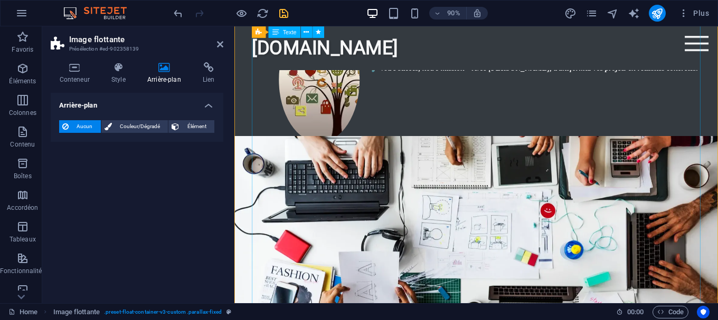
scroll to position [1437, 0]
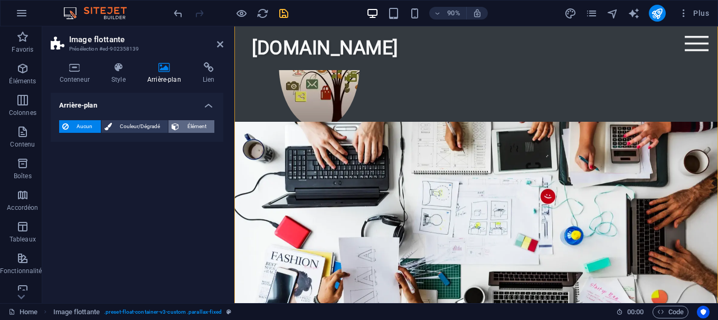
click at [206, 131] on span "Élément" at bounding box center [196, 126] width 29 height 13
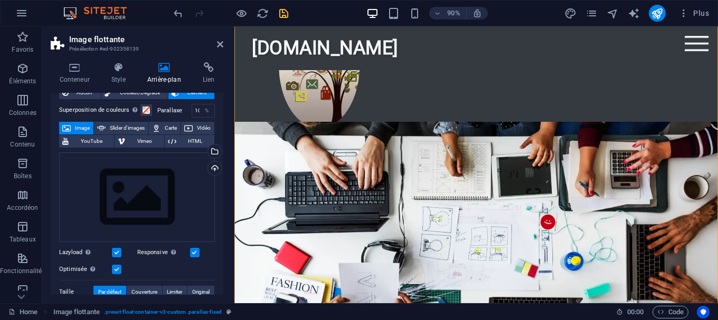
scroll to position [20, 0]
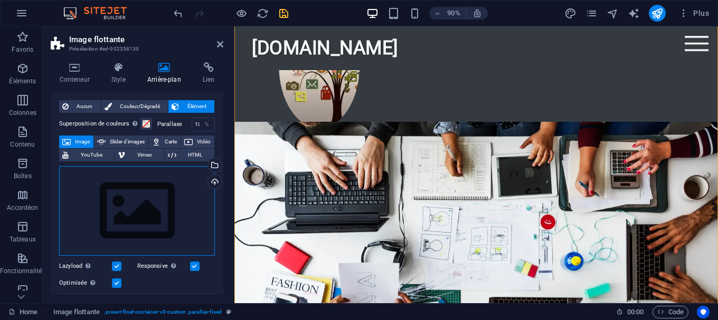
click at [166, 180] on div "Glissez les fichiers ici, cliquez pour choisir les fichiers ou sélectionnez les…" at bounding box center [137, 211] width 156 height 90
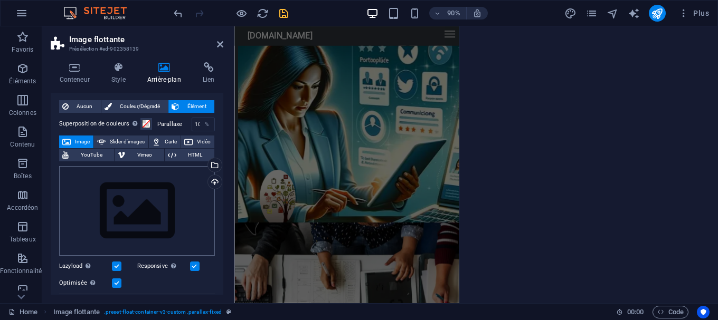
scroll to position [1822, 0]
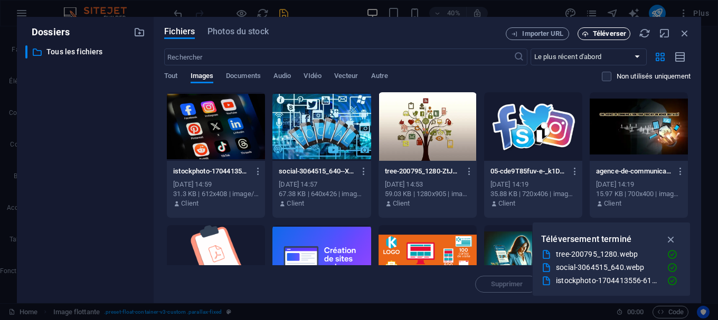
click at [594, 31] on span "Téléverser" at bounding box center [609, 34] width 33 height 6
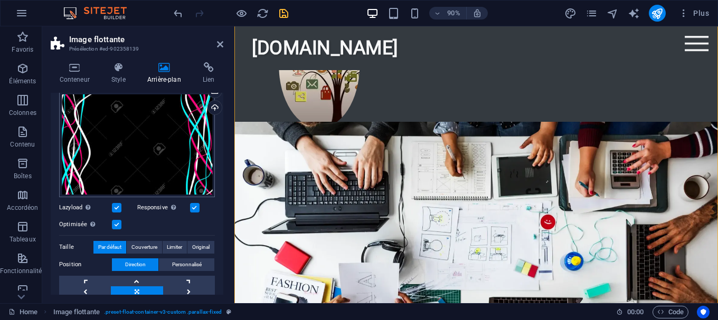
scroll to position [95, 0]
click at [146, 248] on span "Couverture" at bounding box center [144, 247] width 26 height 13
click at [165, 247] on button "Limiter" at bounding box center [175, 247] width 25 height 13
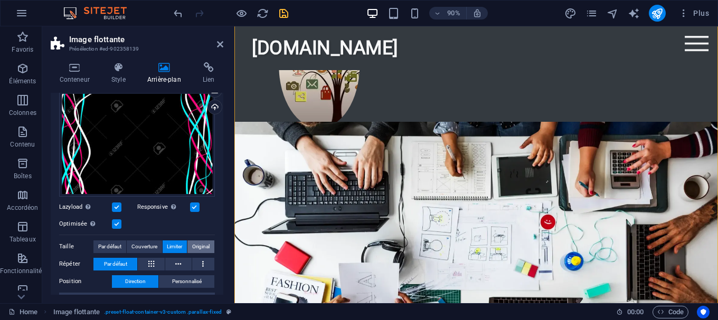
click at [197, 244] on span "Original" at bounding box center [200, 247] width 17 height 13
click at [107, 245] on span "Par défaut" at bounding box center [109, 247] width 23 height 13
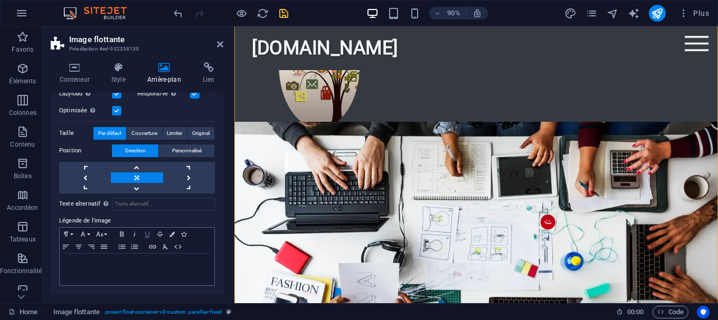
scroll to position [161, 0]
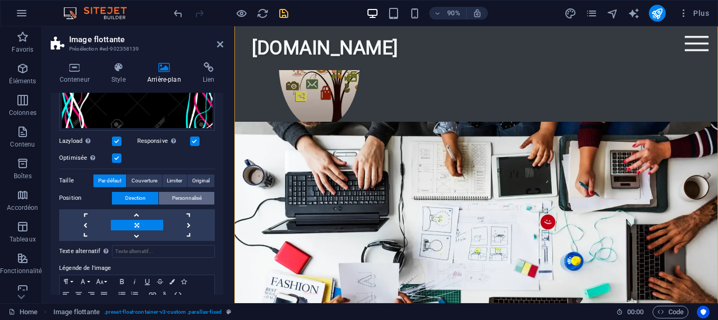
click at [204, 196] on button "Personnalisé" at bounding box center [186, 198] width 55 height 13
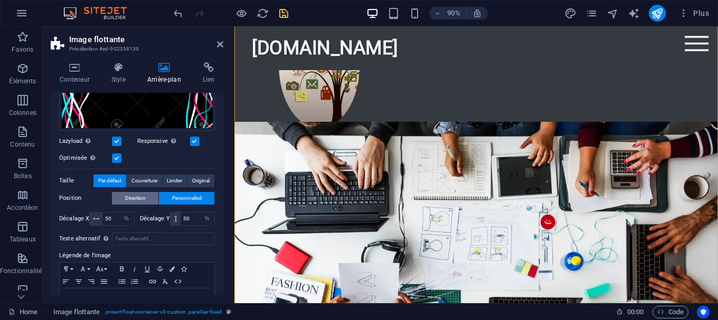
click at [135, 198] on span "Direction" at bounding box center [135, 198] width 21 height 13
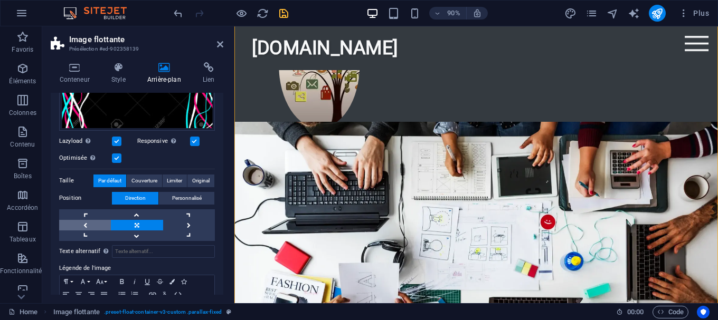
click at [99, 223] on link at bounding box center [85, 225] width 52 height 11
click at [190, 232] on link at bounding box center [189, 236] width 52 height 11
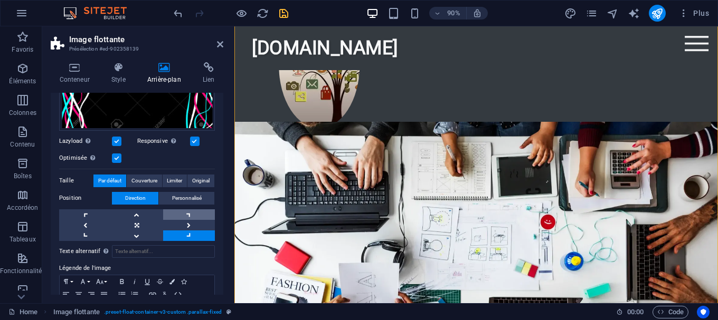
click at [193, 213] on link at bounding box center [189, 215] width 52 height 11
click at [187, 223] on link at bounding box center [189, 225] width 52 height 11
click at [121, 232] on link at bounding box center [137, 236] width 52 height 11
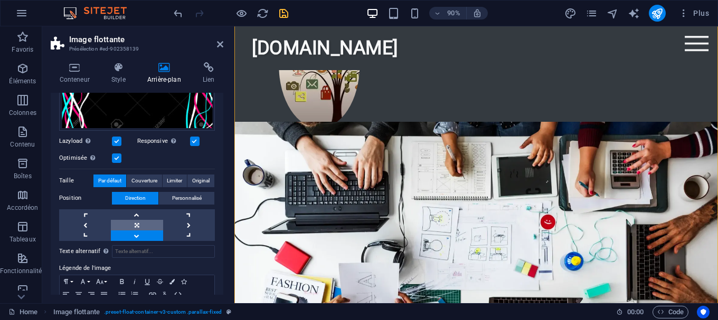
click at [139, 226] on link at bounding box center [137, 225] width 52 height 11
click at [116, 138] on label at bounding box center [117, 142] width 10 height 10
click at [0, 0] on input "Lazyload Charger les images après la page améliore le temps de chargement (vite…" at bounding box center [0, 0] width 0 height 0
click at [118, 158] on label at bounding box center [117, 159] width 10 height 10
click at [0, 0] on input "Optimisée Les images sont compressées pour améliorer la vitesse de la page." at bounding box center [0, 0] width 0 height 0
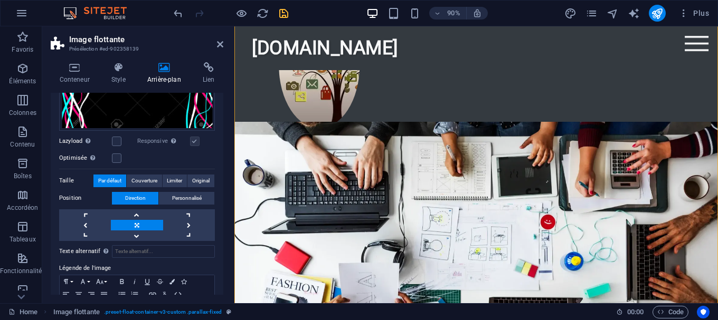
click at [196, 137] on label at bounding box center [195, 142] width 10 height 10
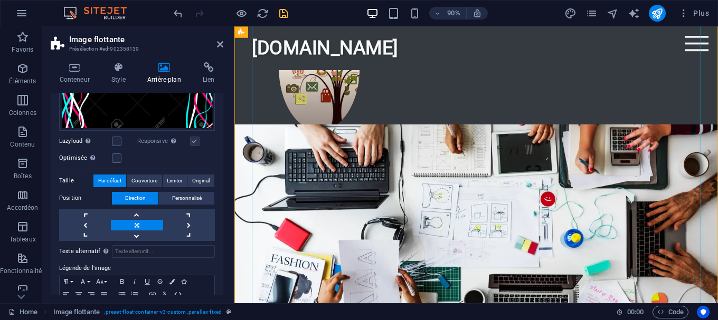
scroll to position [1437, 0]
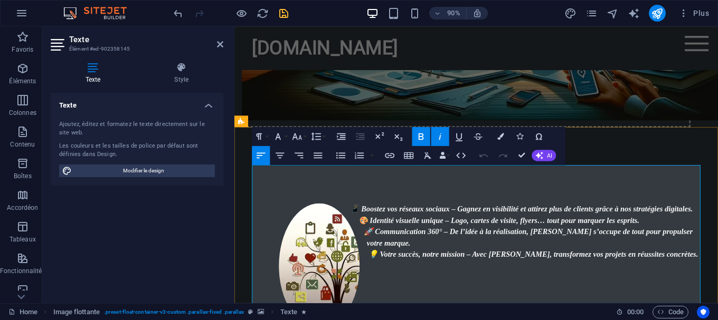
scroll to position [1429, 0]
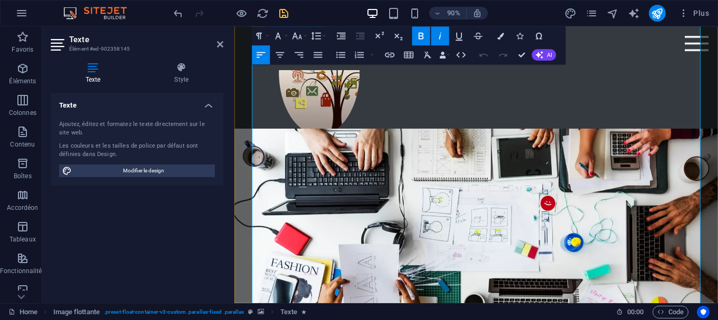
drag, startPoint x: 499, startPoint y: 333, endPoint x: 257, endPoint y: 220, distance: 267.3
click at [283, 59] on icon "button" at bounding box center [280, 55] width 12 height 12
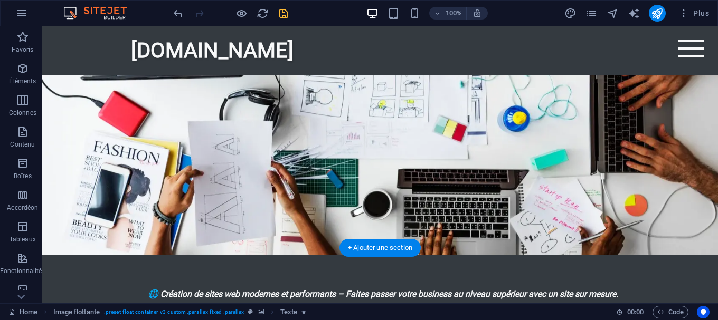
scroll to position [1668, 0]
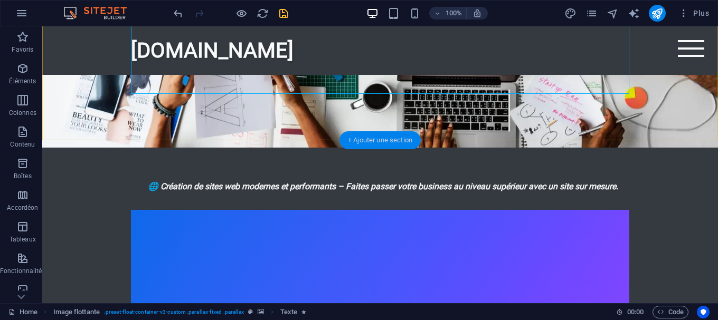
click at [359, 140] on div "+ Ajouter une section" at bounding box center [379, 140] width 81 height 18
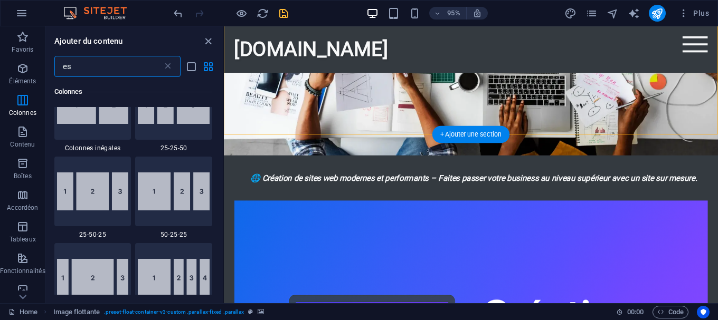
scroll to position [886, 0]
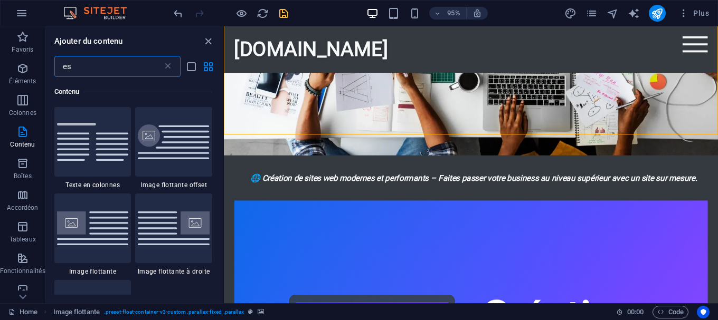
click at [140, 67] on input "es" at bounding box center [108, 66] width 108 height 21
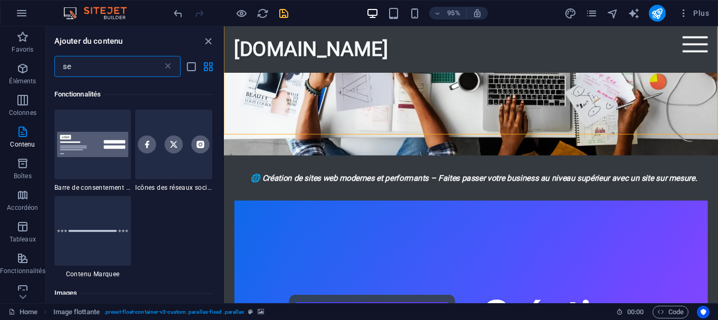
scroll to position [0, 0]
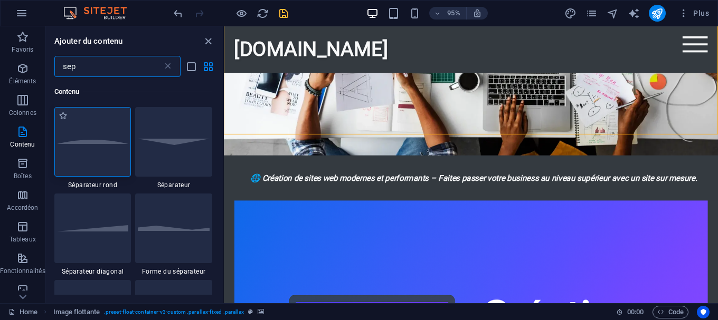
type input "sep"
click at [111, 148] on div at bounding box center [92, 142] width 77 height 70
click at [224, 148] on div "Glissez et déposez l'élément de votre choix pour remplacer le contenu existant.…" at bounding box center [471, 164] width 494 height 277
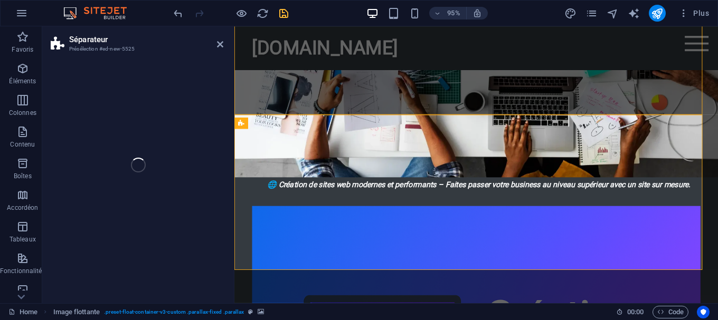
scroll to position [1699, 0]
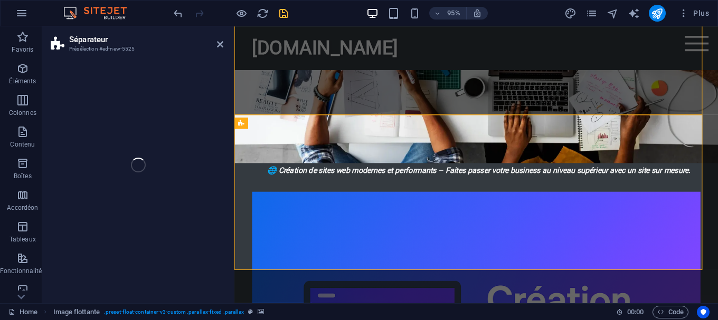
select select "circle"
select select "rem"
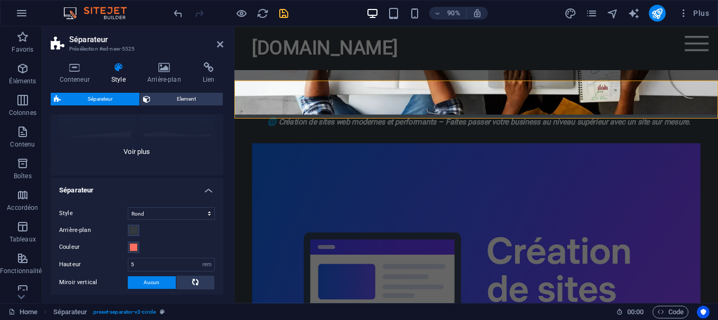
scroll to position [0, 0]
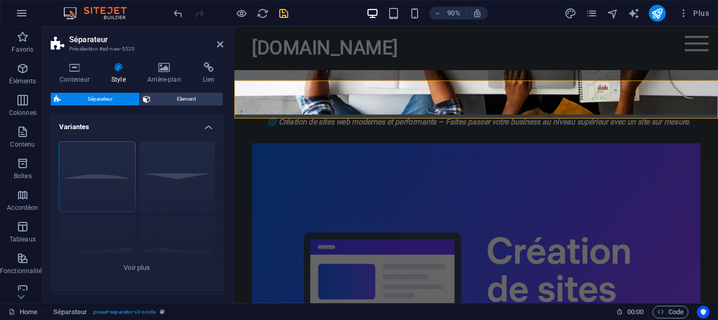
click at [204, 128] on h4 "Variantes" at bounding box center [137, 124] width 173 height 19
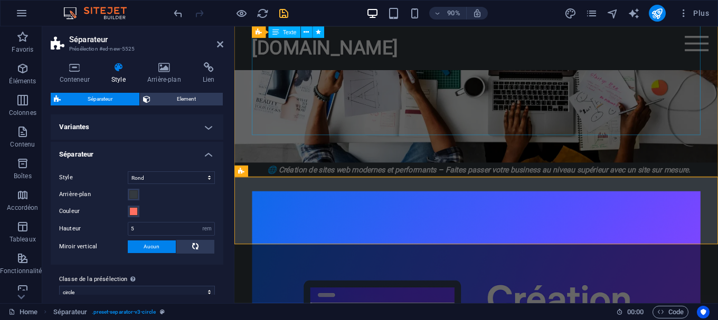
scroll to position [1645, 0]
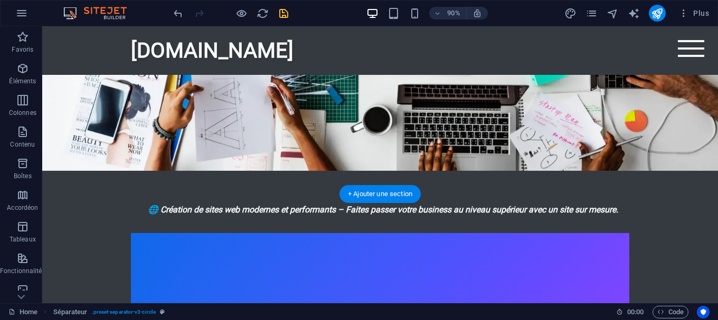
scroll to position [1614, 0]
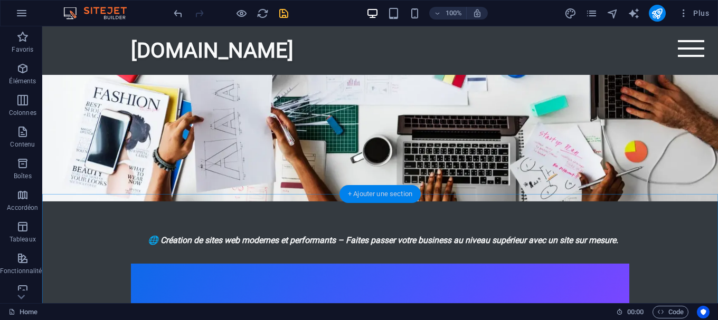
click at [392, 193] on div "+ Ajouter une section" at bounding box center [379, 194] width 81 height 18
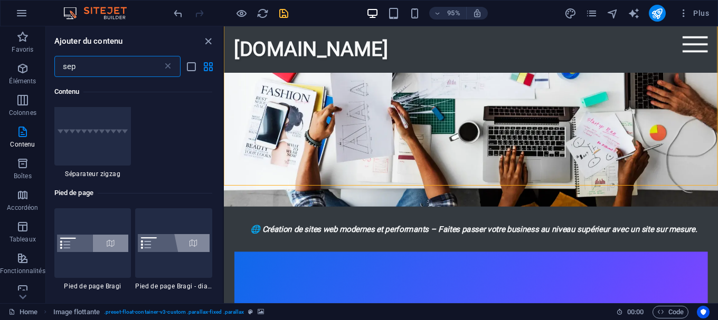
scroll to position [183, 0]
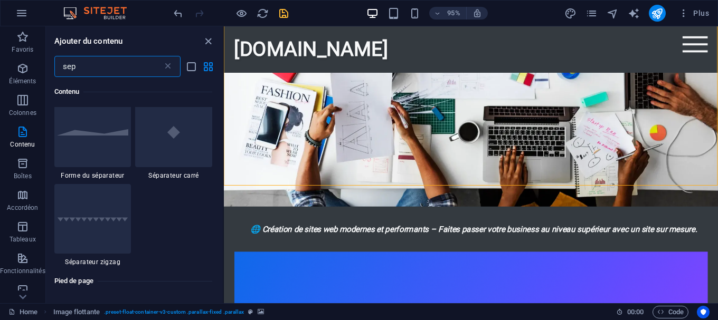
click at [127, 75] on input "sep" at bounding box center [108, 66] width 108 height 21
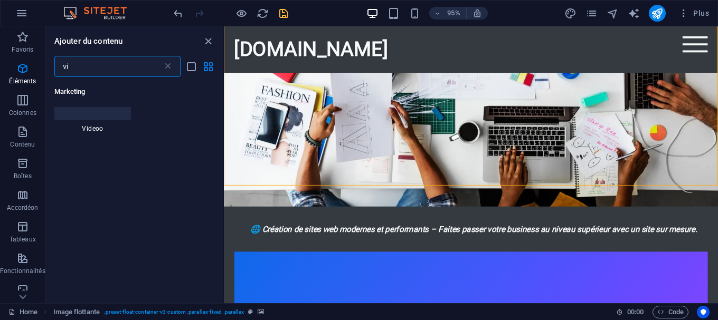
scroll to position [0, 0]
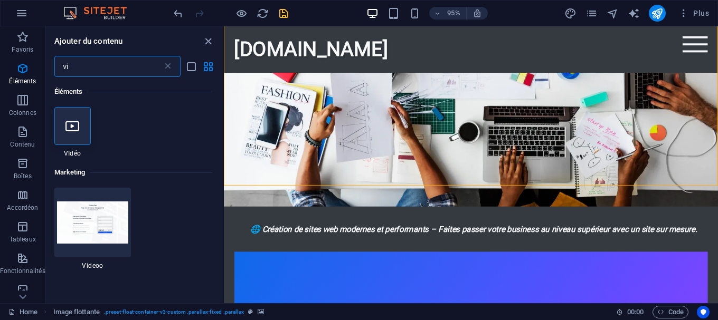
type input "v"
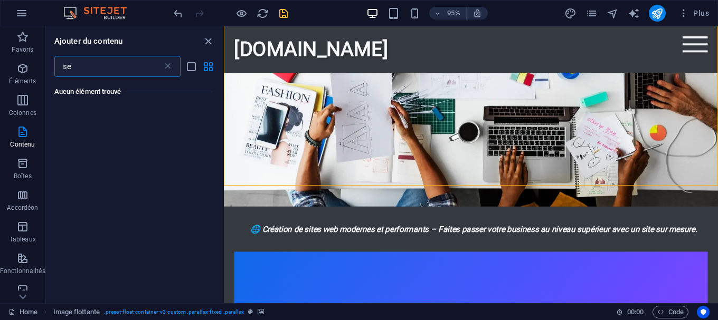
type input "s"
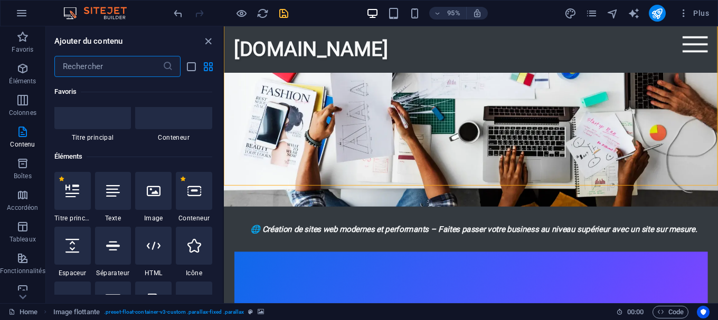
scroll to position [95, 0]
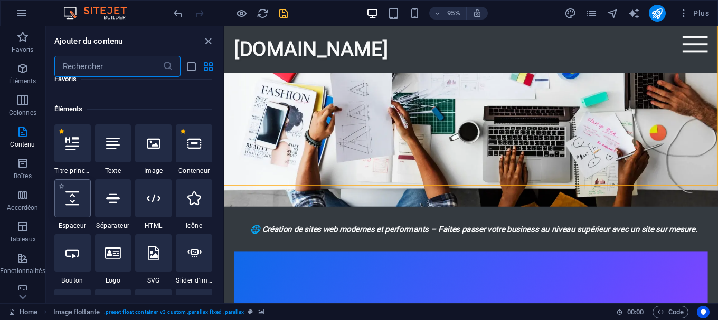
click at [69, 214] on div at bounding box center [72, 198] width 36 height 38
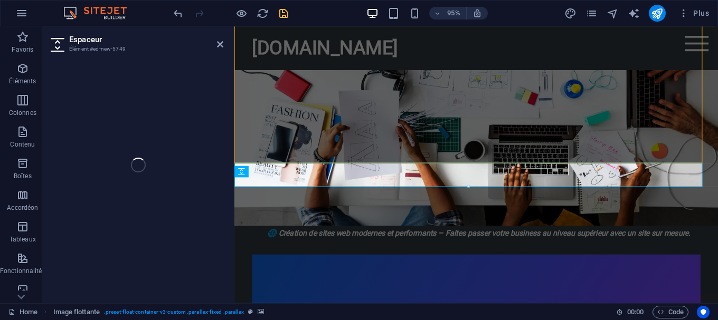
select select "px"
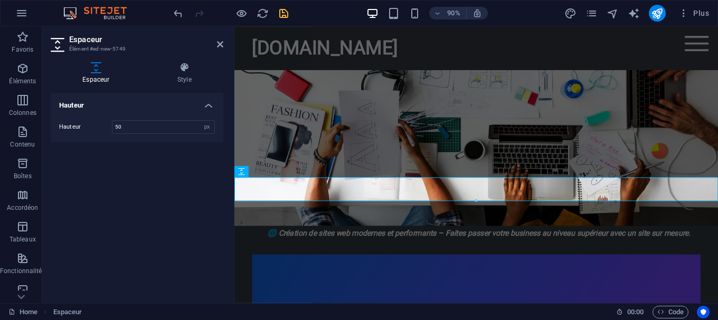
scroll to position [1645, 0]
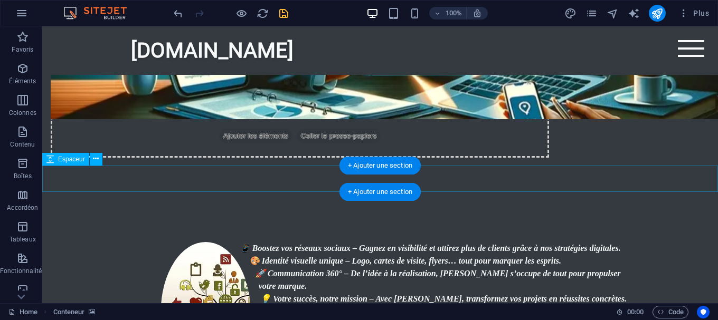
scroll to position [1130, 0]
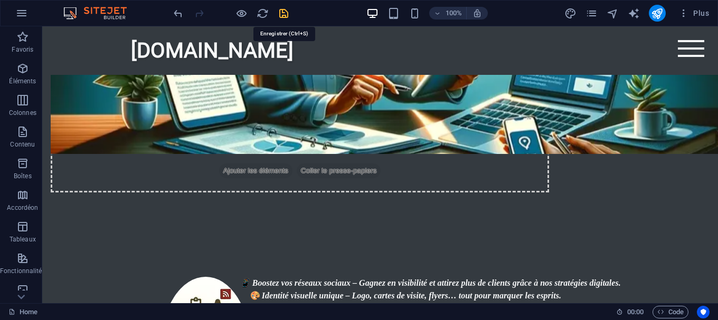
click at [282, 15] on icon "save" at bounding box center [284, 13] width 12 height 12
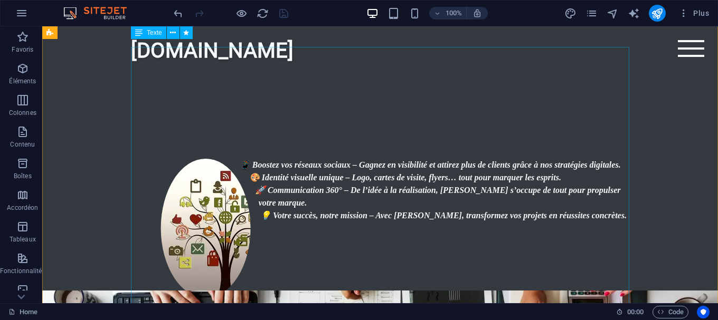
scroll to position [1237, 0]
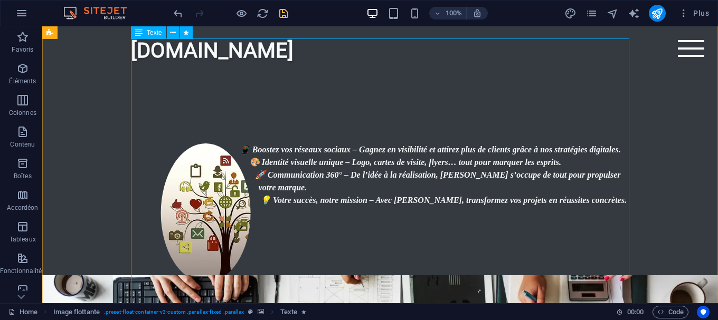
scroll to position [1230, 0]
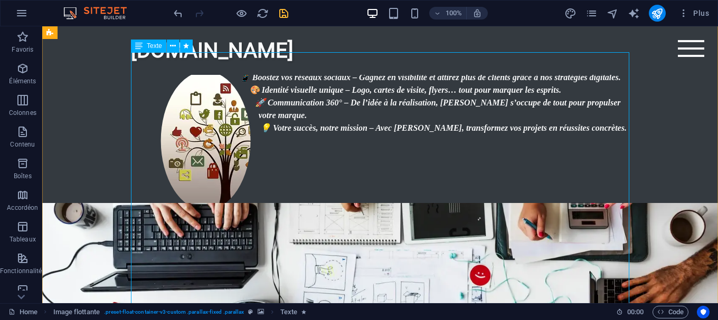
scroll to position [1338, 0]
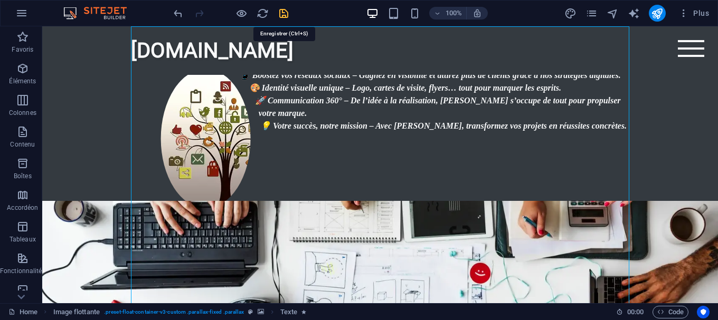
click at [280, 16] on icon "save" at bounding box center [284, 13] width 12 height 12
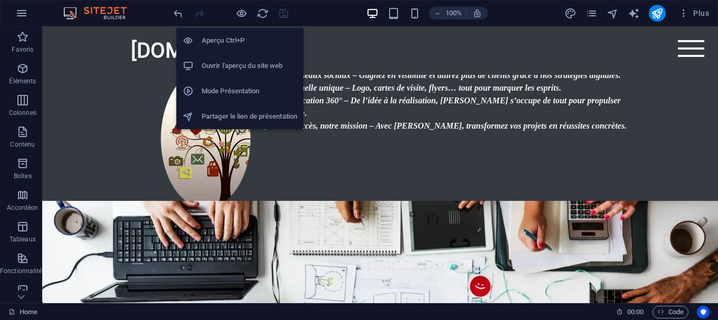
click at [244, 66] on h6 "Ouvrir l'aperçu du site web" at bounding box center [250, 66] width 96 height 13
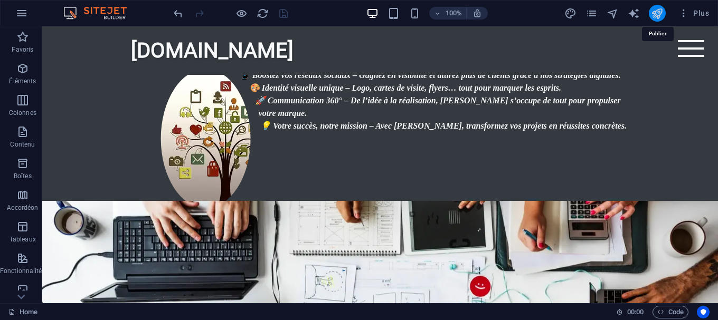
click at [652, 17] on icon "publish" at bounding box center [657, 13] width 12 height 12
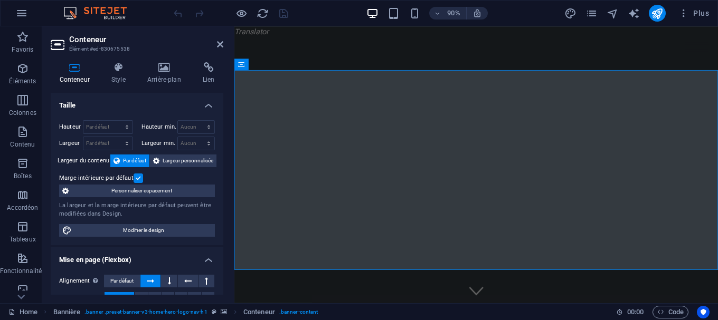
click at [169, 61] on div "Conteneur Style Arrière-plan Lien Taille Hauteur Par défaut px rem % vh vw Haut…" at bounding box center [137, 179] width 190 height 250
click at [164, 75] on h4 "Arrière-plan" at bounding box center [165, 73] width 55 height 22
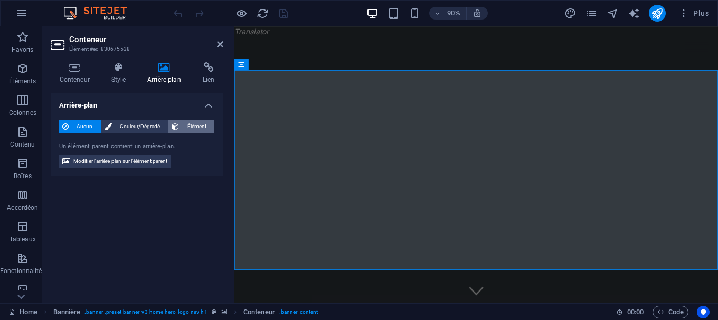
click at [207, 124] on span "Élément" at bounding box center [196, 126] width 29 height 13
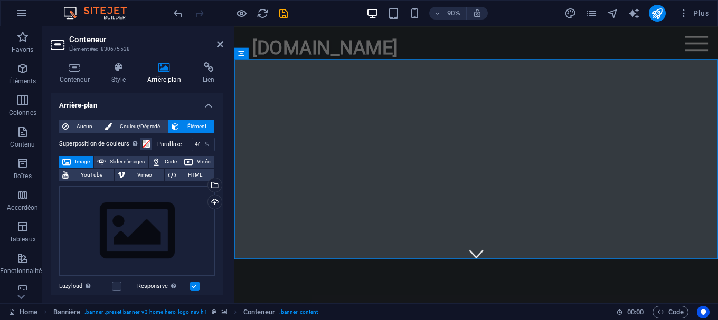
scroll to position [108, 0]
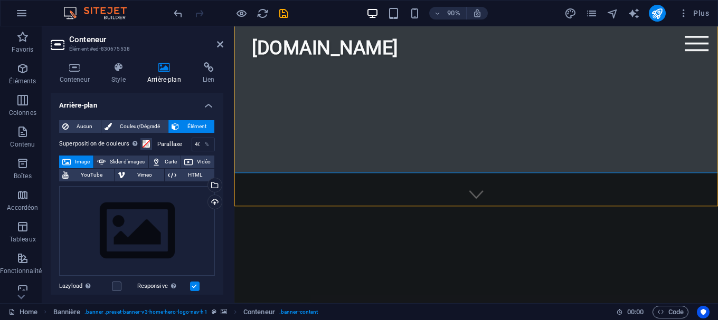
select select "vh"
select select "header"
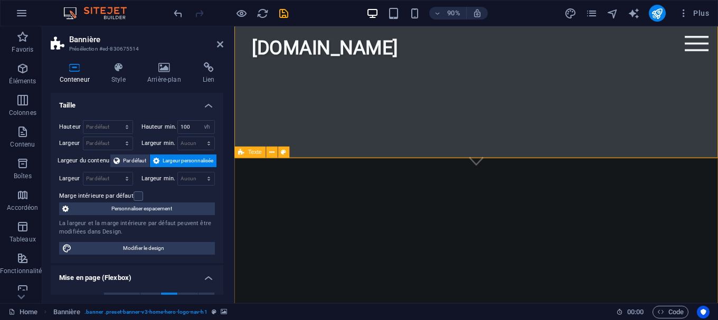
scroll to position [161, 0]
click at [168, 75] on h4 "Arrière-plan" at bounding box center [165, 73] width 55 height 22
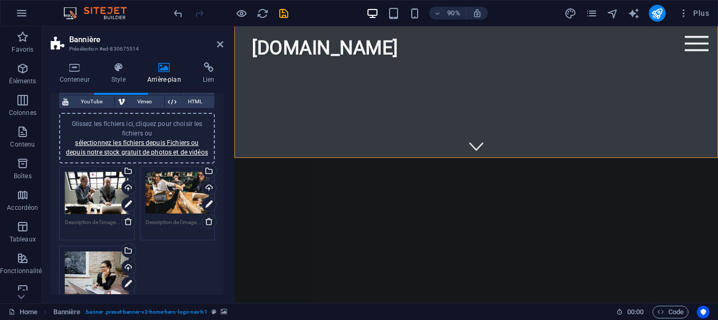
scroll to position [95, 0]
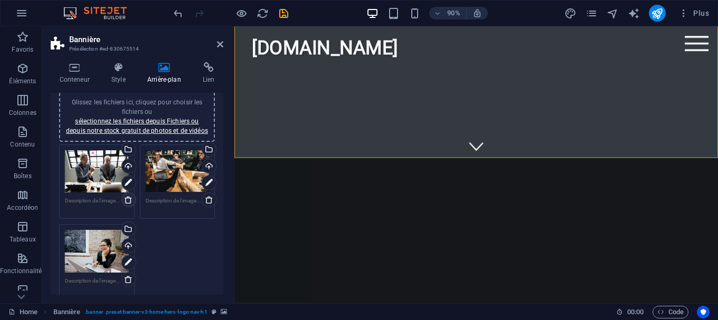
click at [128, 203] on icon at bounding box center [128, 200] width 8 height 8
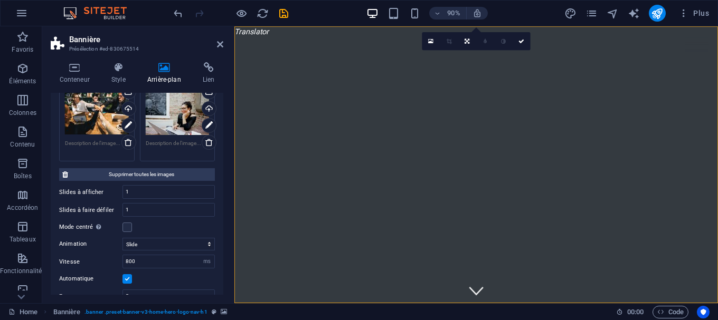
scroll to position [48, 0]
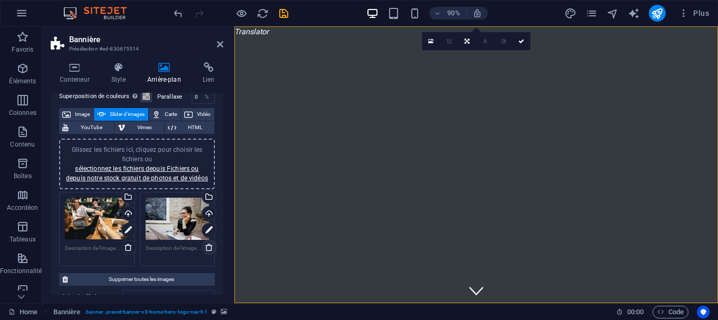
click at [209, 247] on icon at bounding box center [209, 247] width 8 height 8
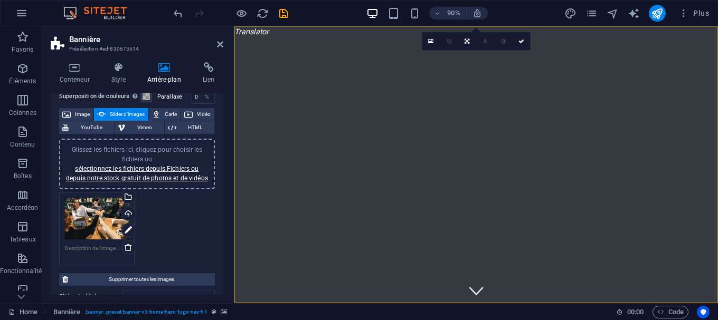
click at [175, 244] on div "Glissez les fichiers ici, cliquez pour choisir les fichiers ou sélectionnez les…" at bounding box center [136, 230] width 161 height 80
click at [225, 46] on aside "Bannière Présélection #ed-830675514 Conteneur Style Arrière-plan Lien Taille Ha…" at bounding box center [138, 164] width 192 height 277
click at [223, 45] on aside "Bannière Présélection #ed-830675514 Conteneur Style Arrière-plan Lien Taille Ha…" at bounding box center [138, 164] width 192 height 277
click at [219, 46] on icon at bounding box center [220, 44] width 6 height 8
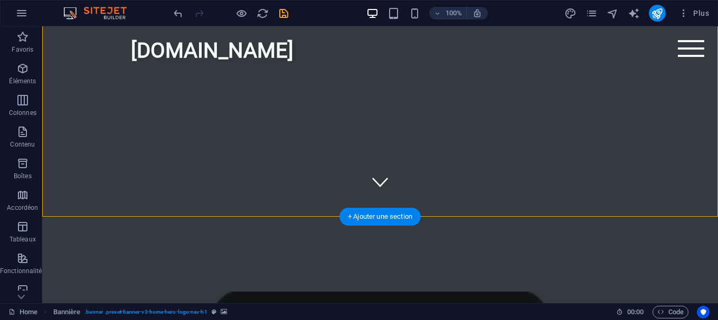
scroll to position [0, 0]
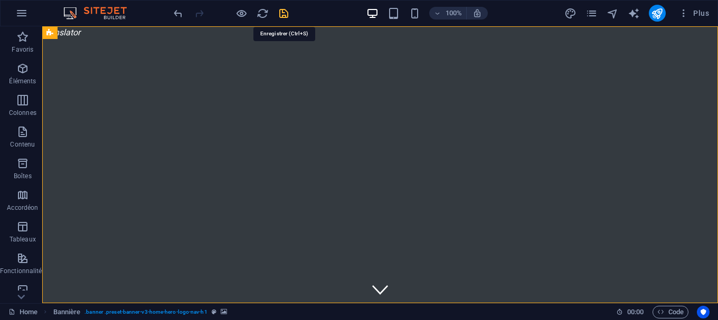
click at [282, 10] on icon "save" at bounding box center [284, 13] width 12 height 12
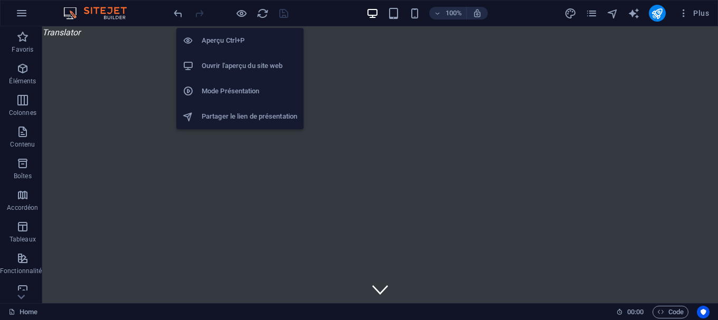
click at [257, 91] on h6 "Mode Présentation" at bounding box center [250, 91] width 96 height 13
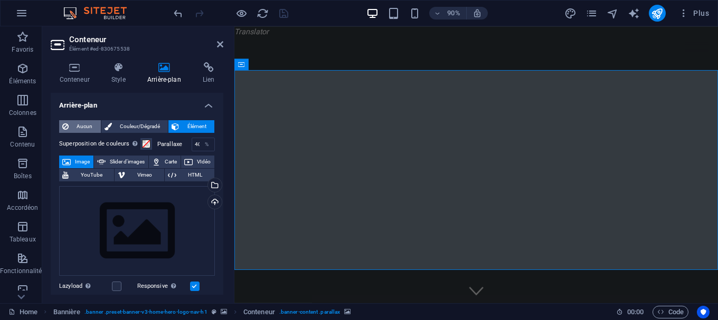
click at [87, 125] on span "Aucun" at bounding box center [85, 126] width 26 height 13
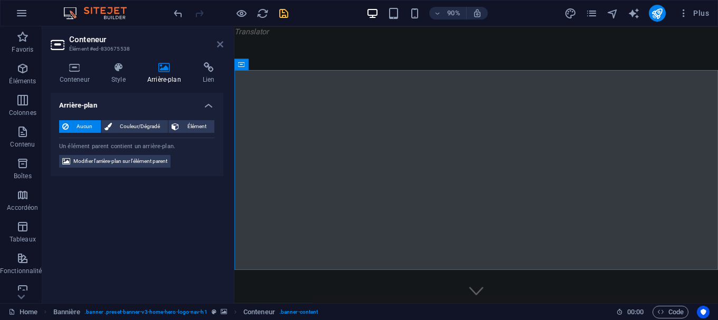
click at [222, 46] on icon at bounding box center [220, 44] width 6 height 8
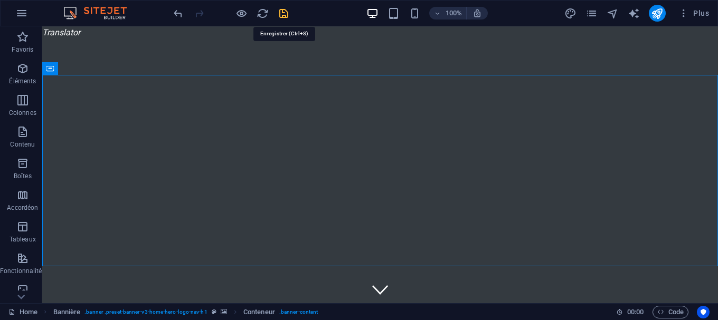
click at [285, 13] on icon "save" at bounding box center [284, 13] width 12 height 12
